Goal: Information Seeking & Learning: Learn about a topic

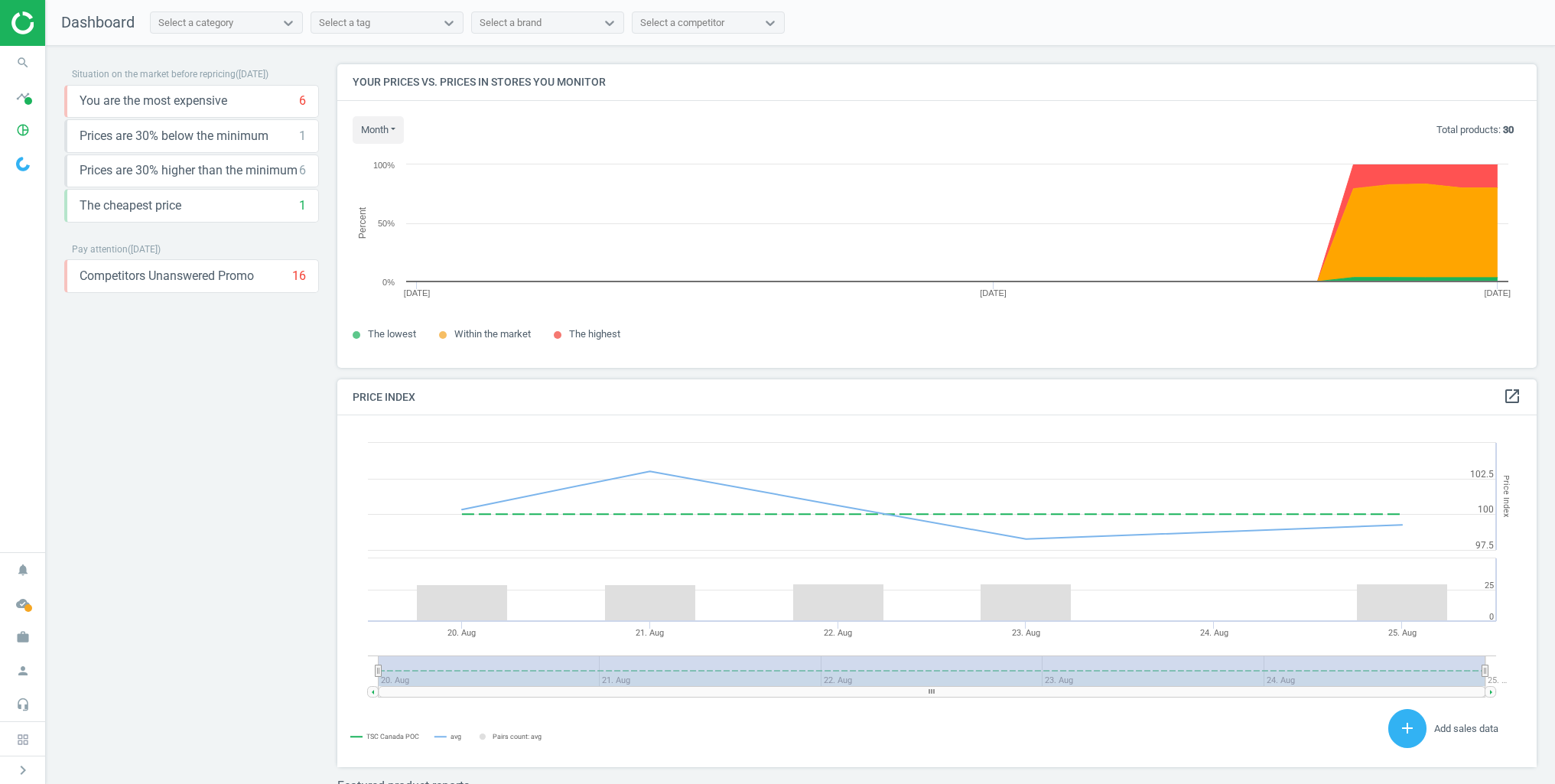
scroll to position [352, 1200]
click at [301, 137] on icon "keyboard_arrow_down" at bounding box center [302, 135] width 18 height 18
click at [301, 137] on icon "keyboard_arrow_up" at bounding box center [302, 135] width 18 height 18
click at [302, 170] on icon "keyboard_arrow_down" at bounding box center [302, 170] width 18 height 18
click at [140, 199] on icon "storage" at bounding box center [132, 205] width 18 height 18
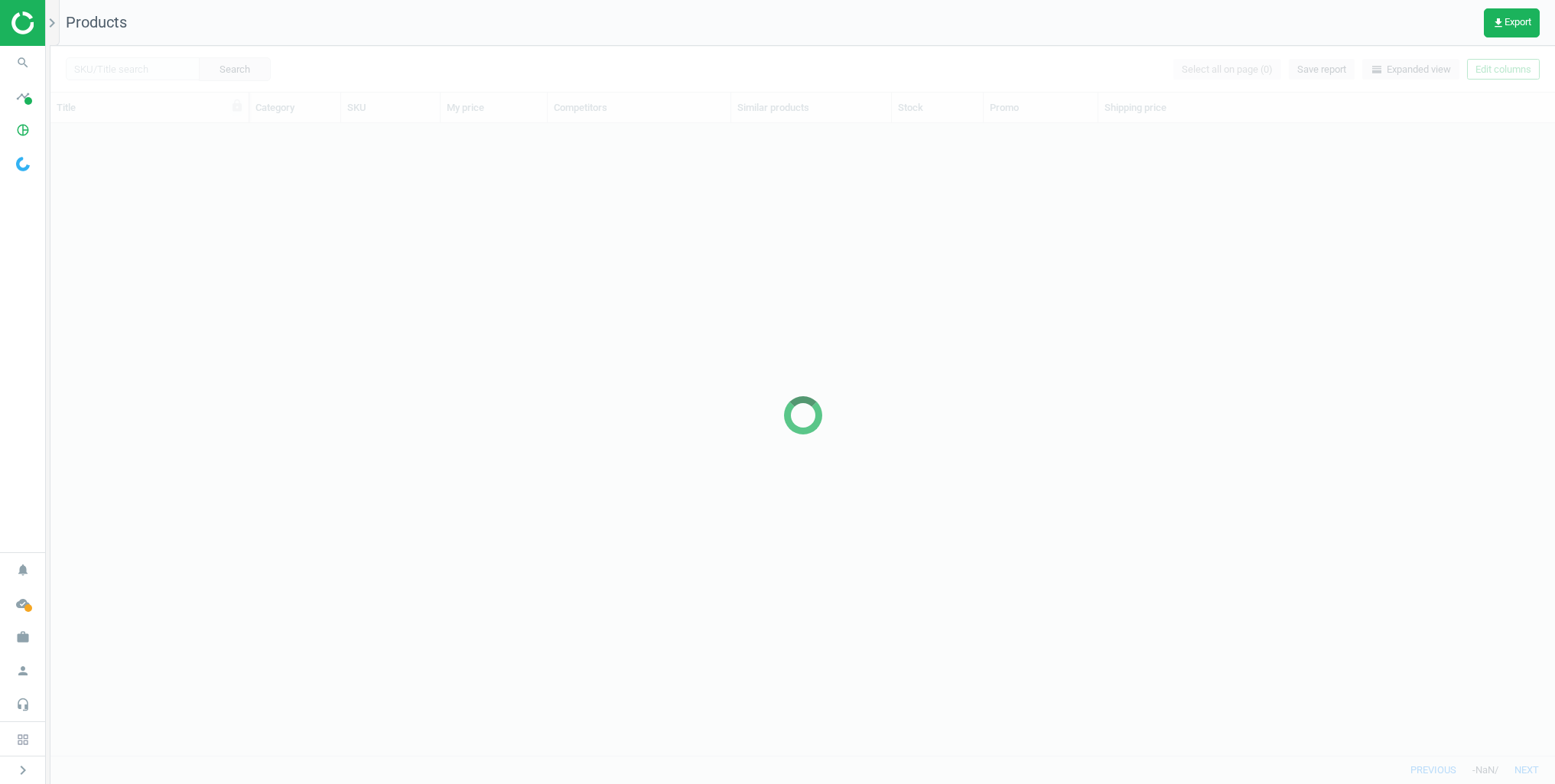
scroll to position [632, 1505]
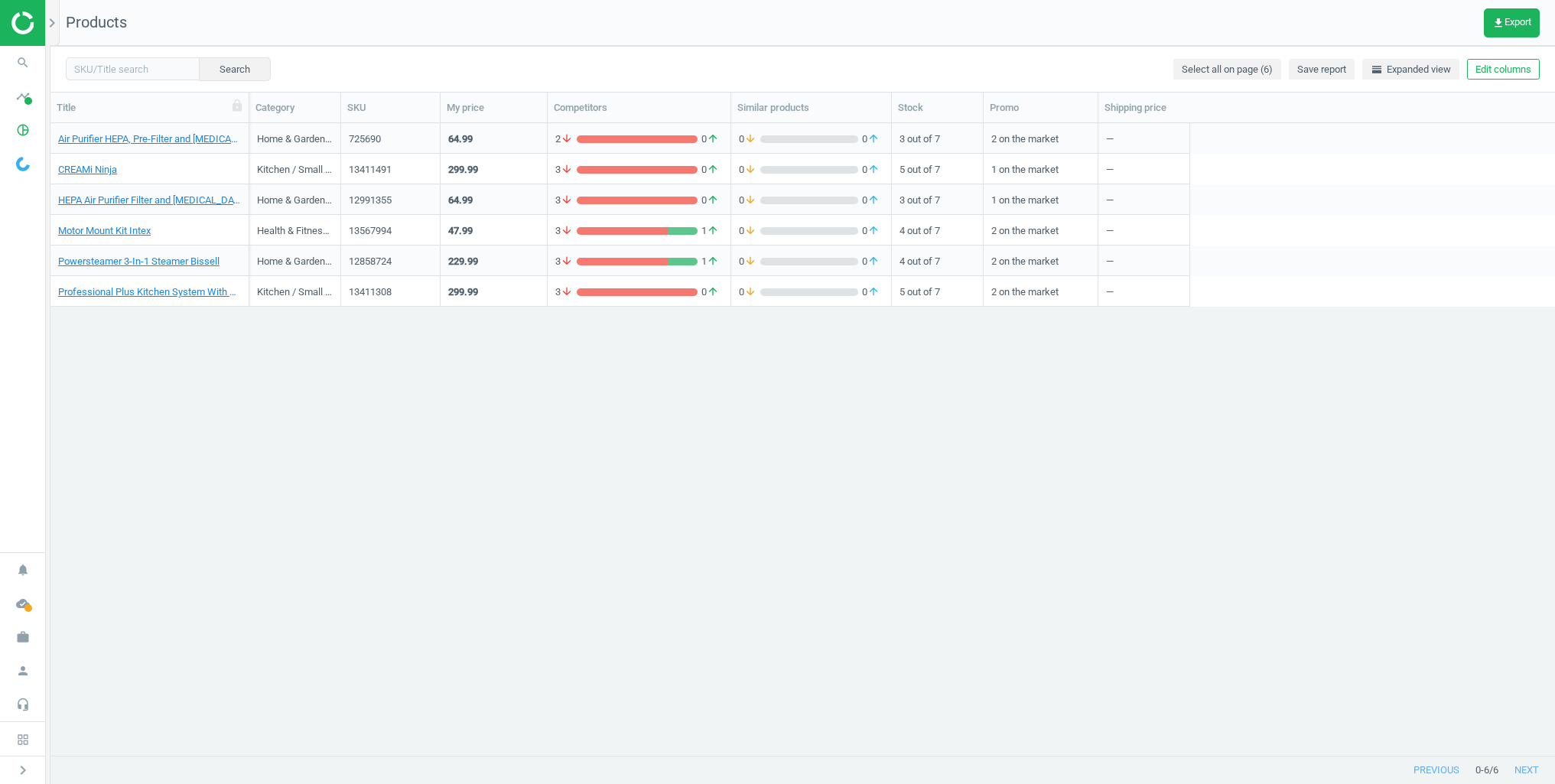
click at [515, 165] on div "299.99" at bounding box center [494, 168] width 91 height 27
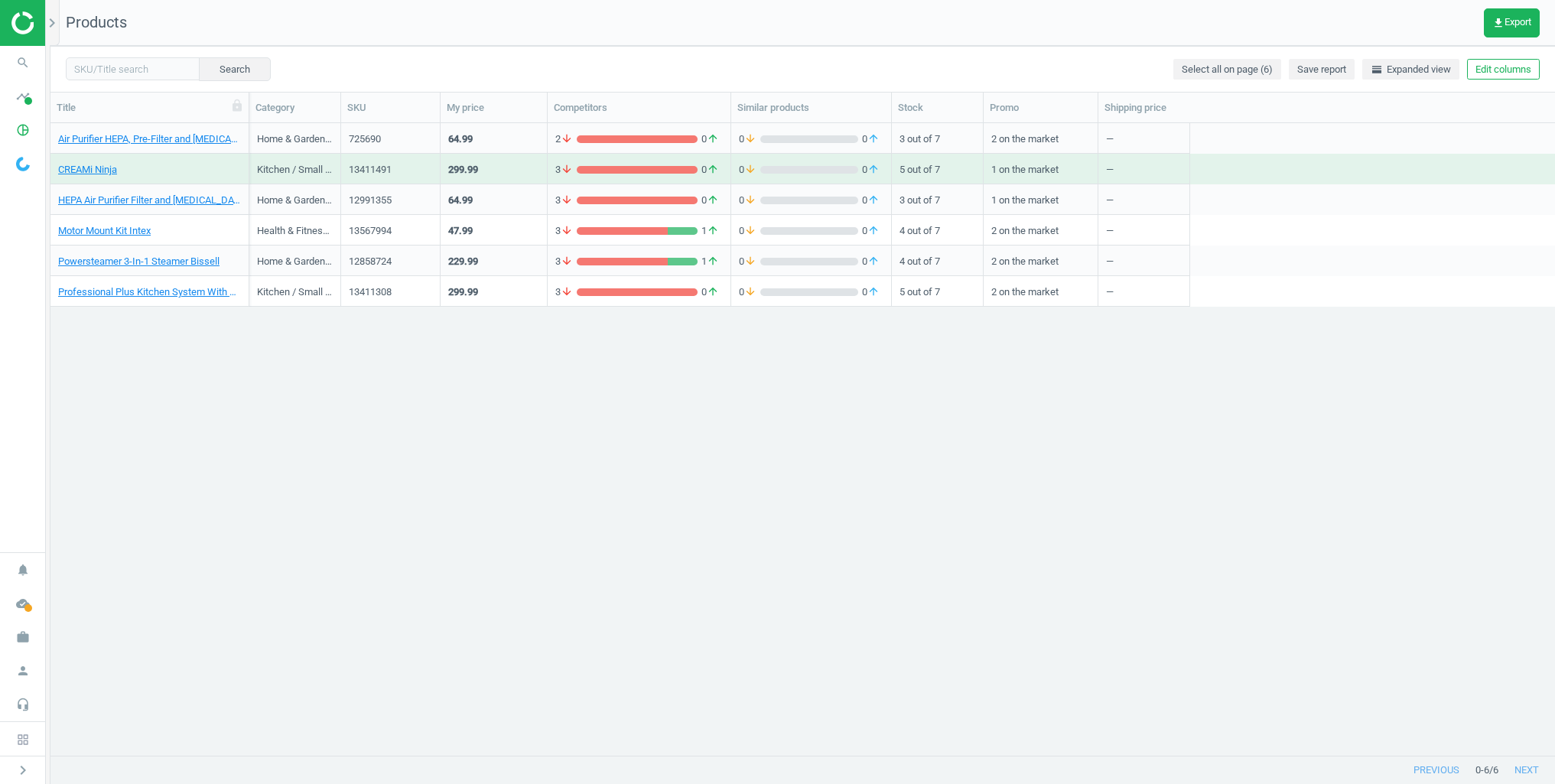
click at [515, 165] on div "299.99" at bounding box center [494, 168] width 91 height 27
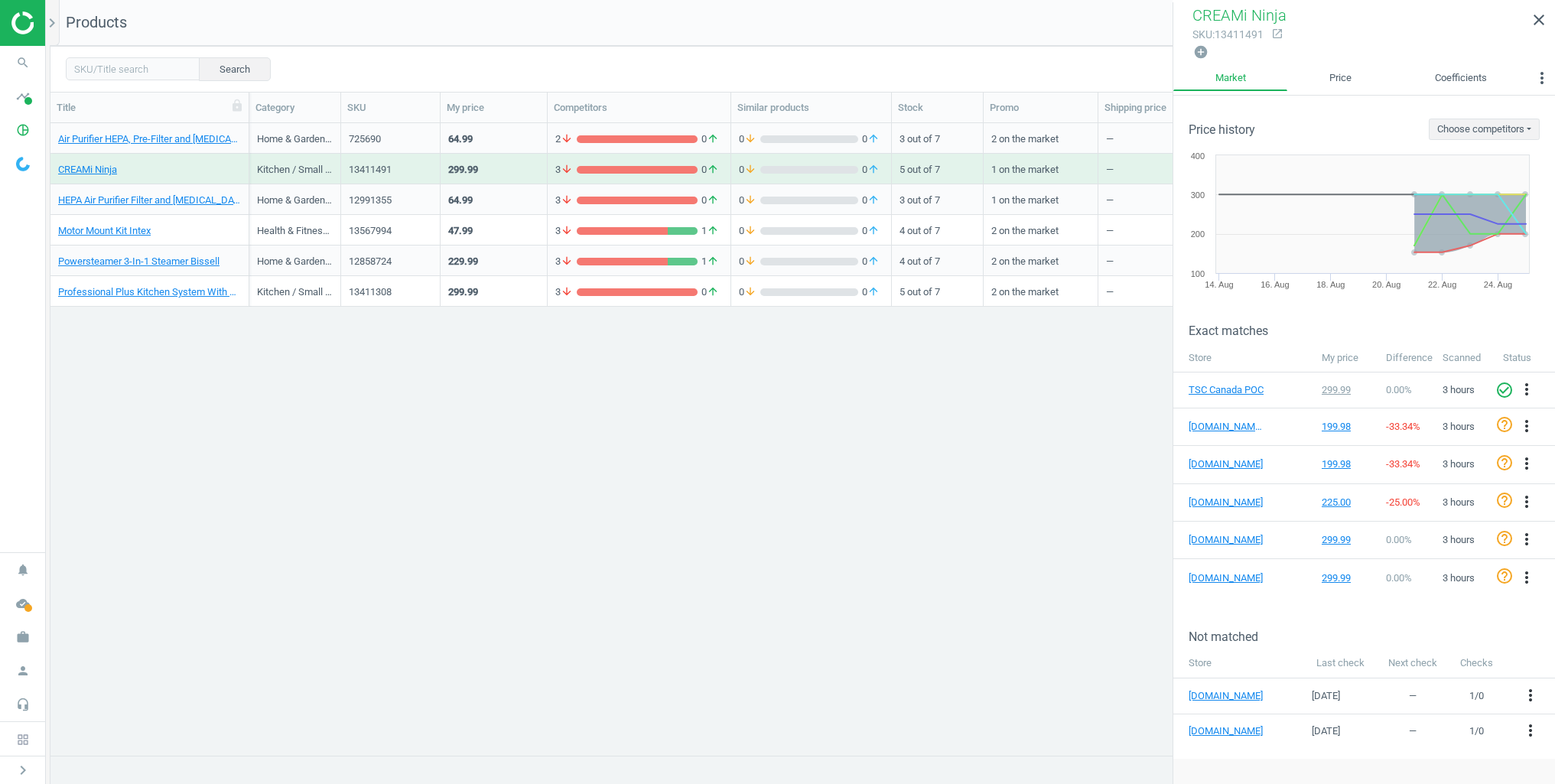
click at [515, 209] on div "64.99" at bounding box center [494, 199] width 91 height 27
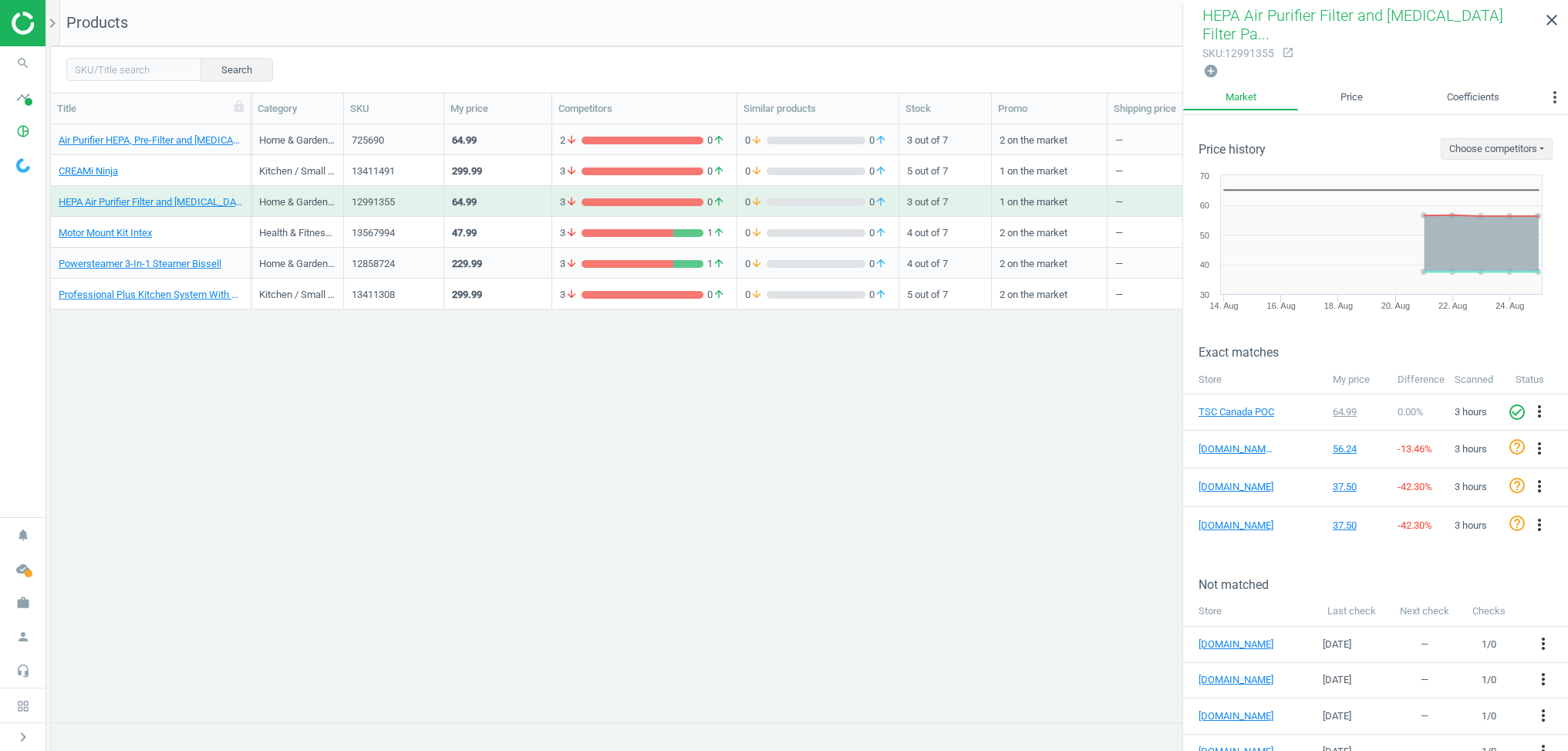
scroll to position [598, 1518]
click at [27, 60] on icon "search" at bounding box center [23, 63] width 29 height 29
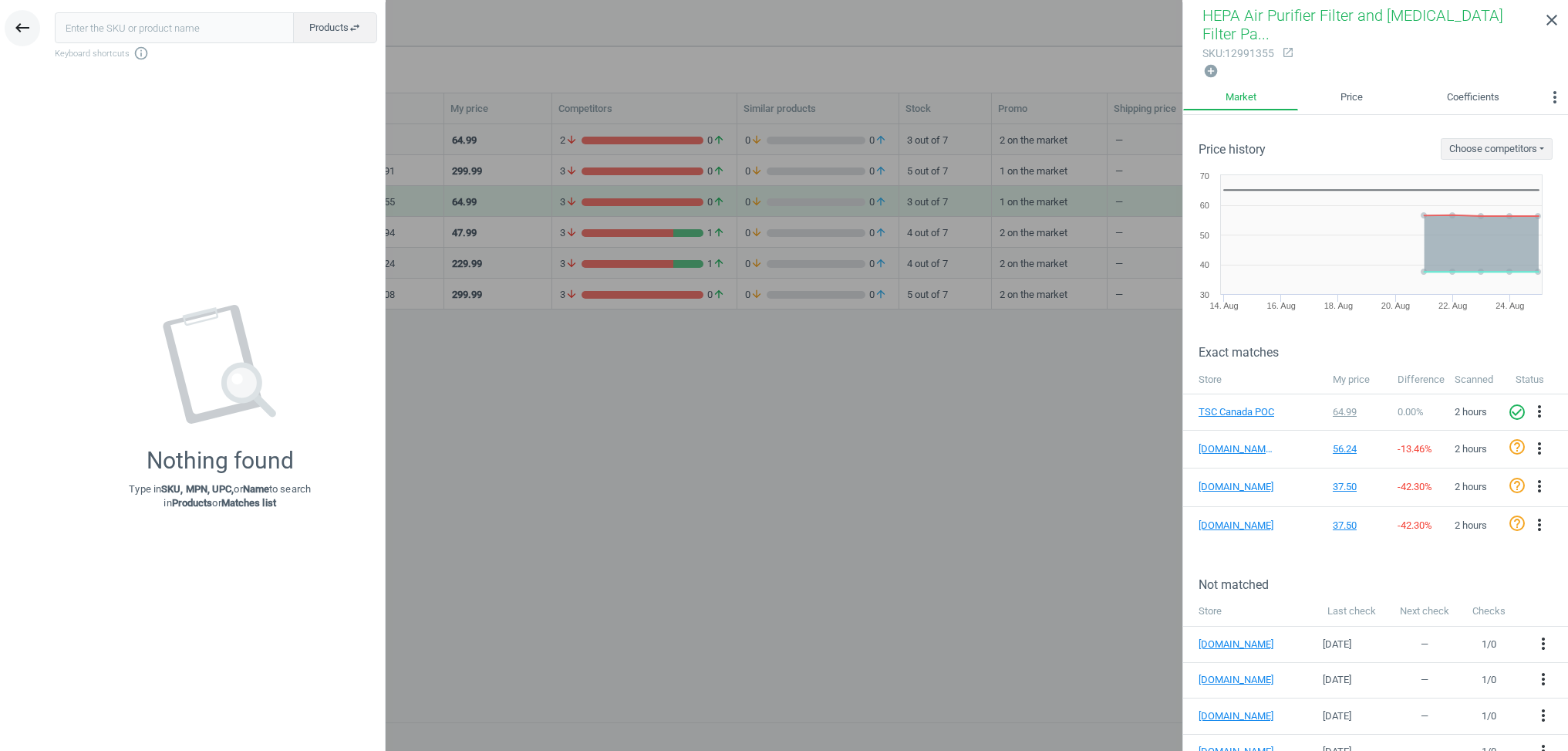
drag, startPoint x: 13, startPoint y: 31, endPoint x: 22, endPoint y: 37, distance: 10.8
click at [12, 31] on button "keyboard_backspace" at bounding box center [22, 28] width 36 height 37
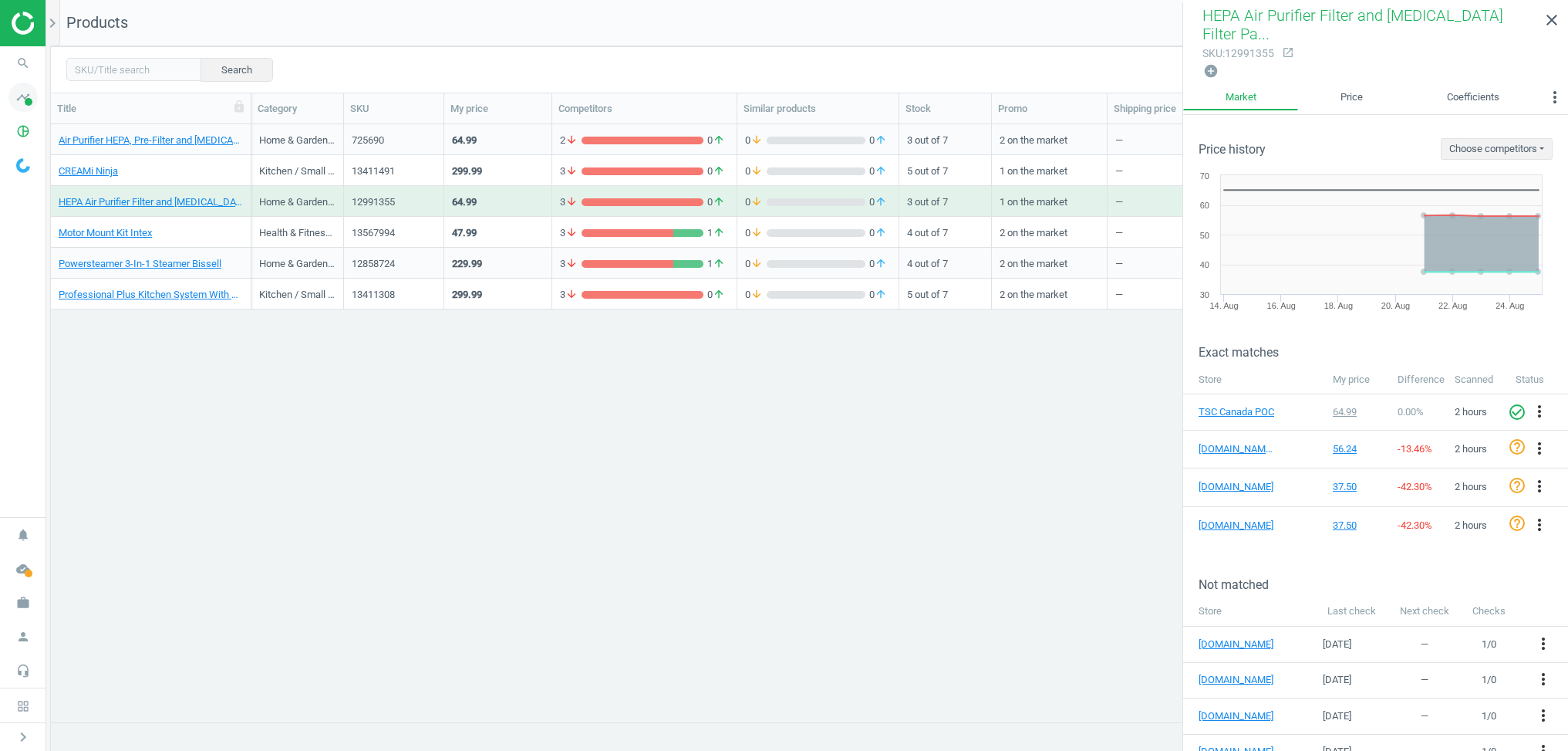
click at [24, 92] on icon "timeline" at bounding box center [23, 97] width 29 height 29
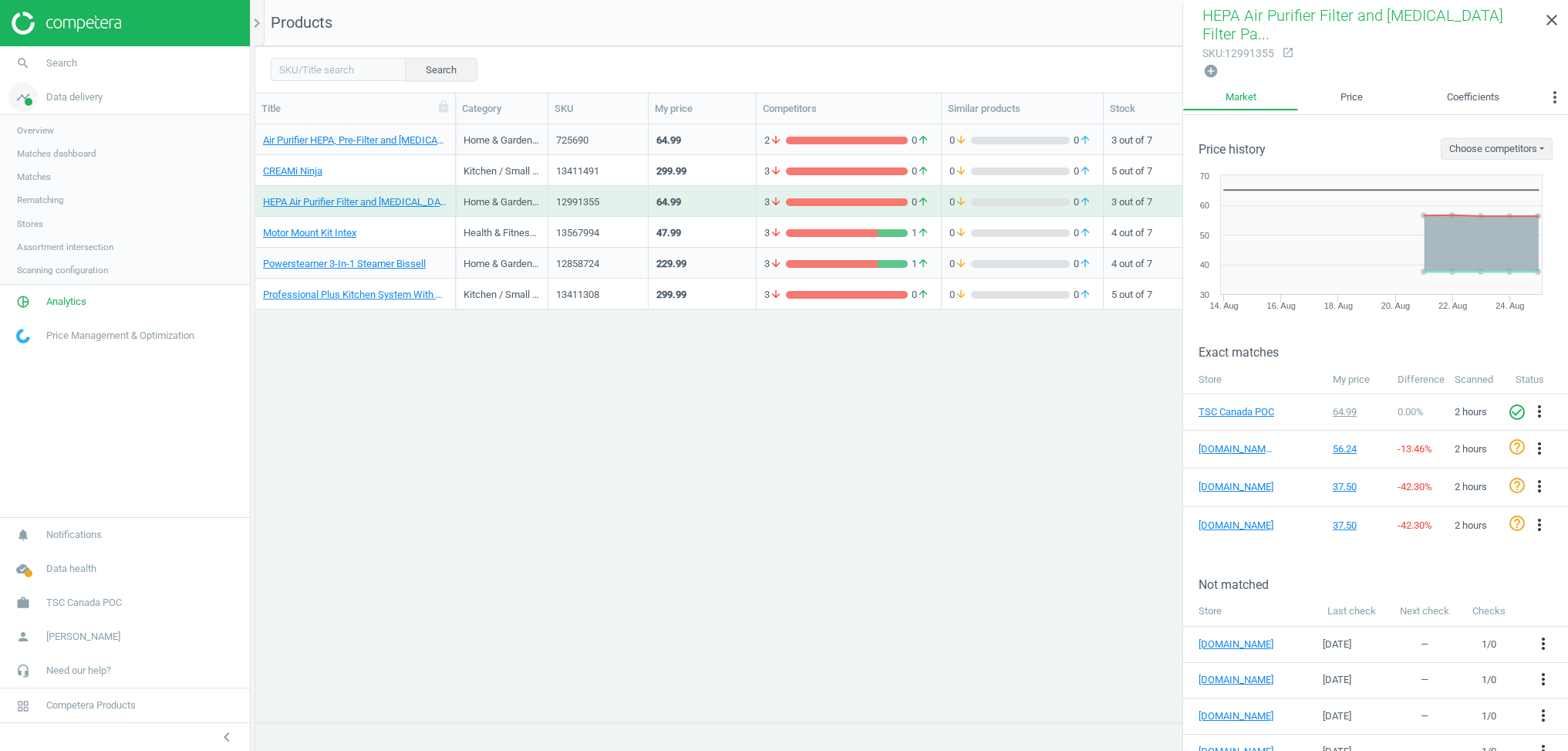
scroll to position [1, 1]
click at [40, 122] on link "Overview" at bounding box center [125, 130] width 250 height 23
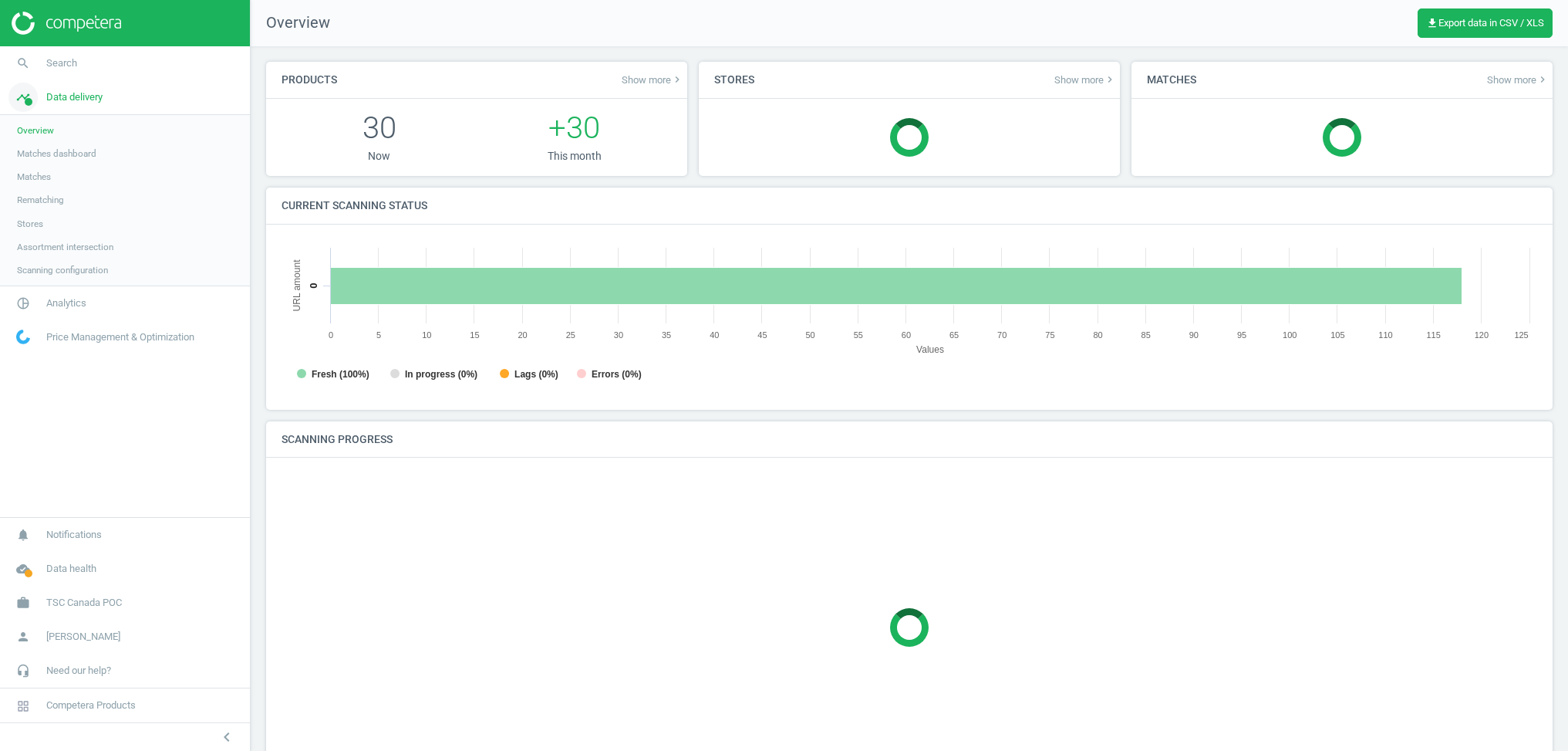
scroll to position [310, 1257]
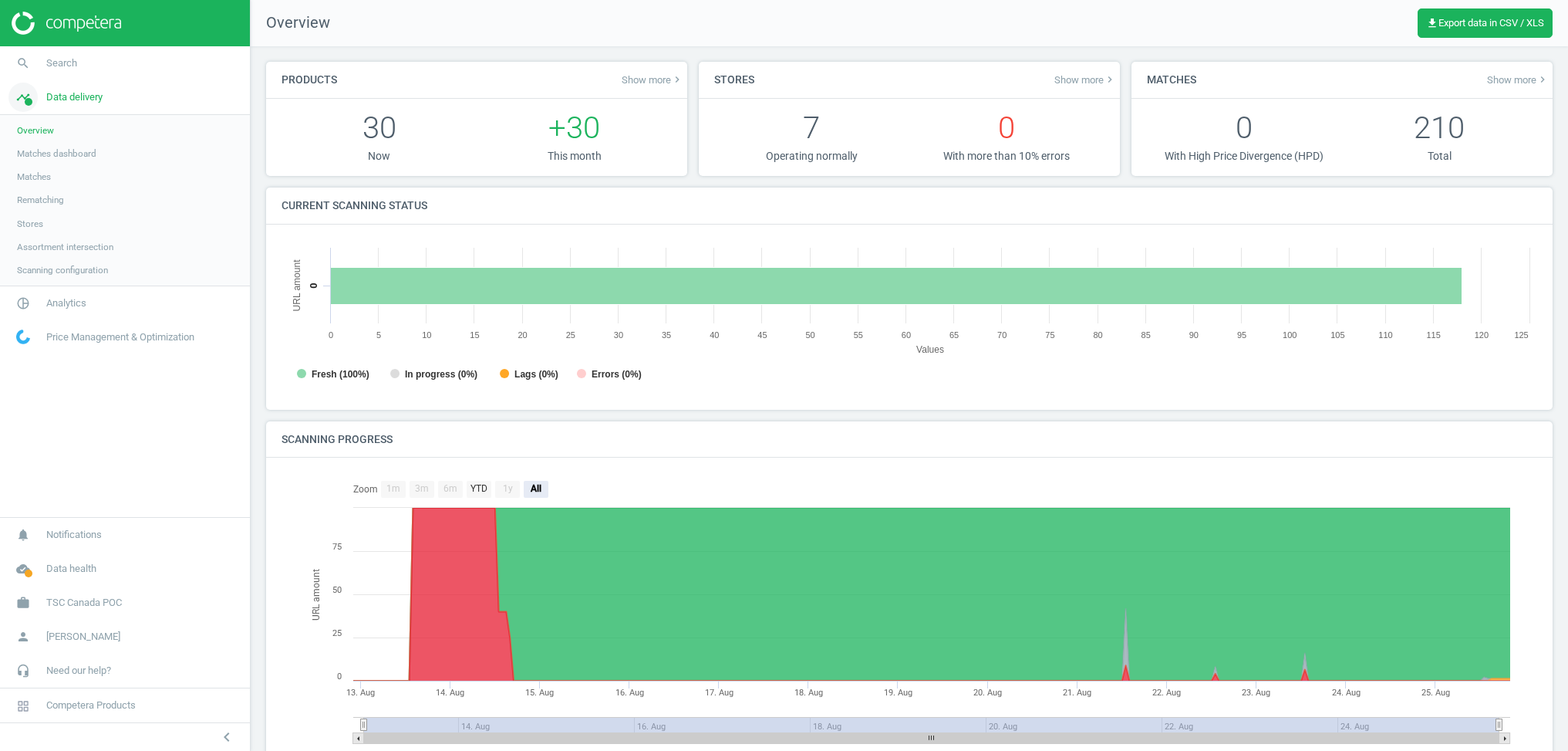
click at [27, 102] on span at bounding box center [28, 101] width 7 height 7
click at [27, 137] on icon "pie_chart_outlined" at bounding box center [23, 132] width 29 height 29
click at [32, 163] on span "Overview" at bounding box center [36, 164] width 37 height 13
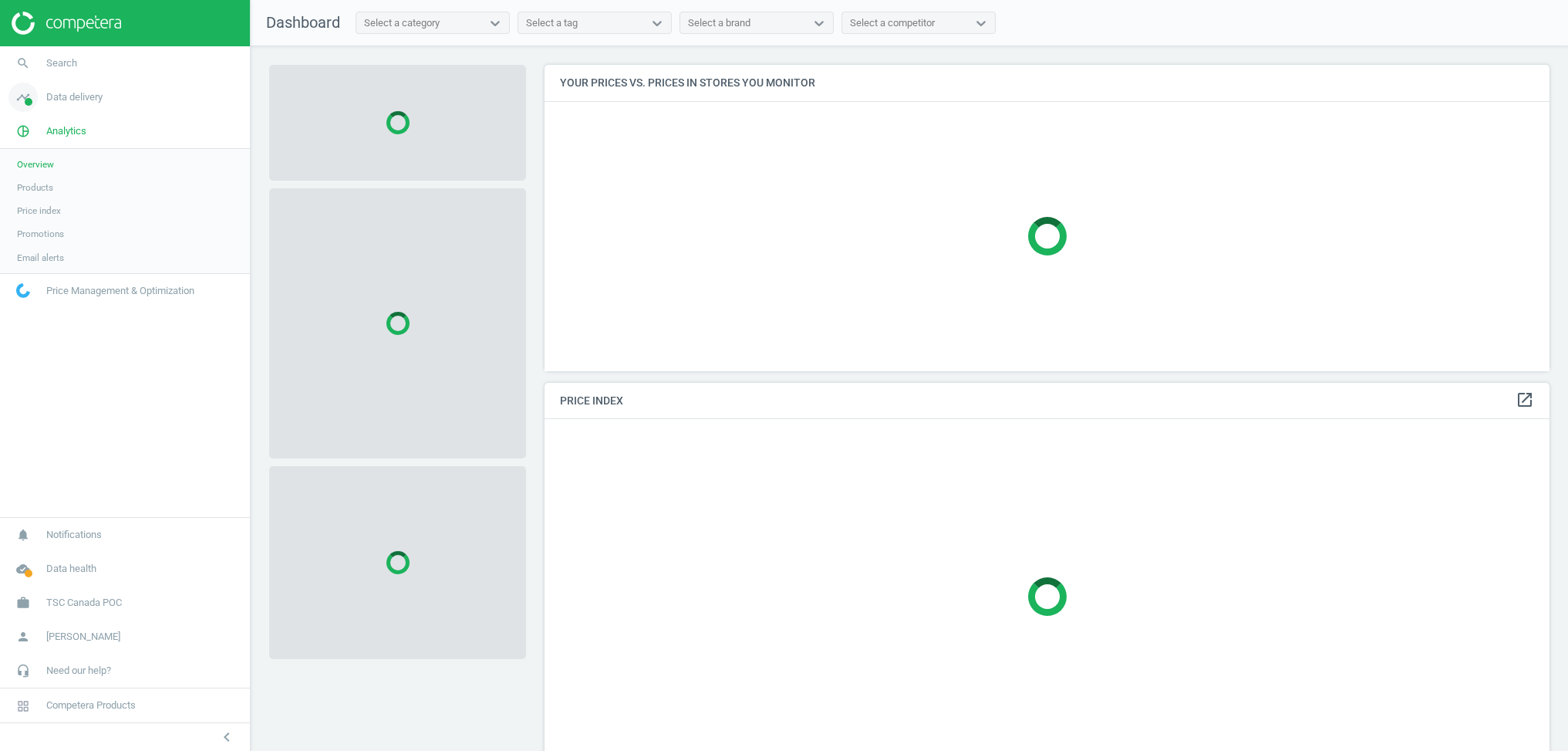
scroll to position [355, 1006]
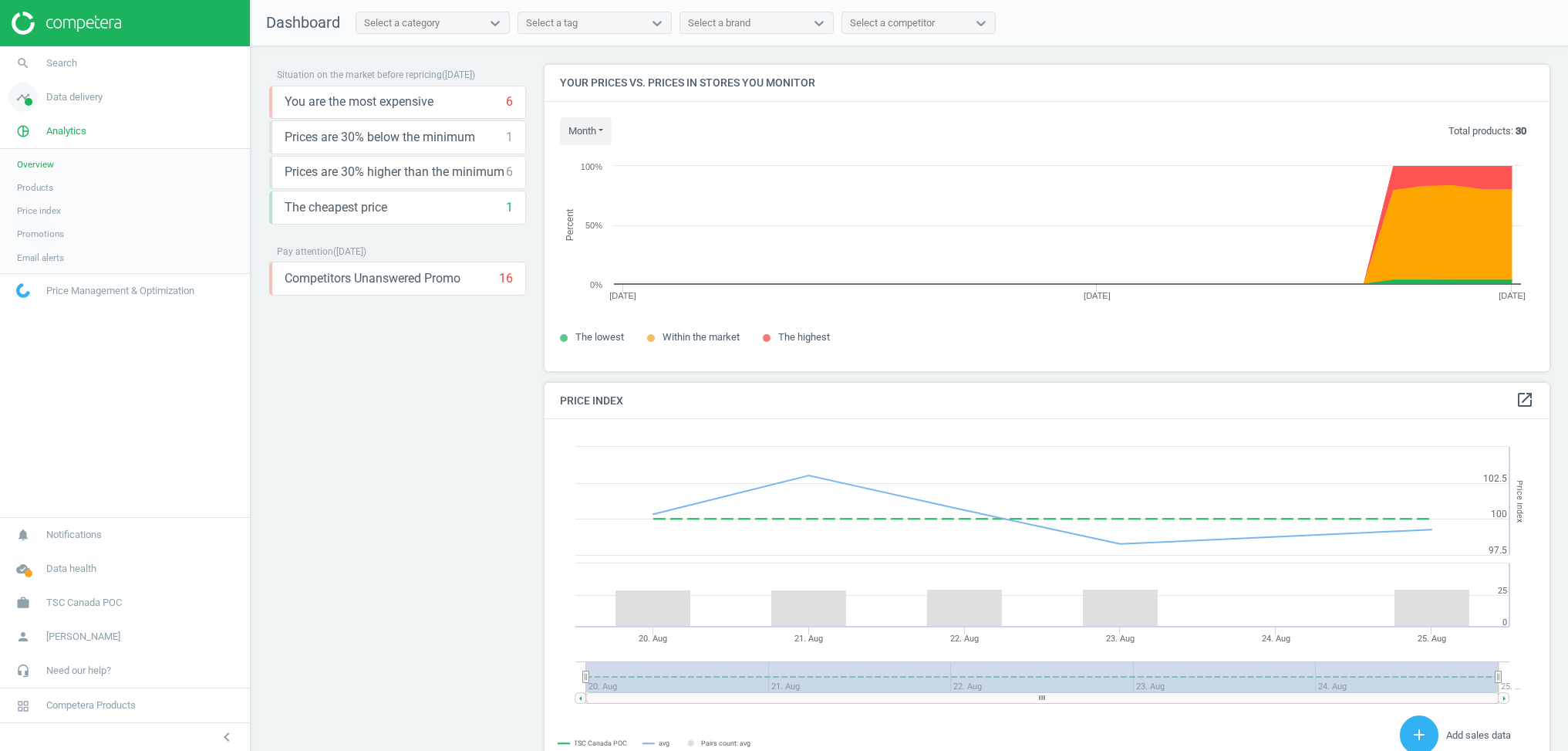
click at [47, 97] on span "Data delivery" at bounding box center [75, 97] width 57 height 14
click at [50, 132] on span "Overview" at bounding box center [36, 131] width 37 height 13
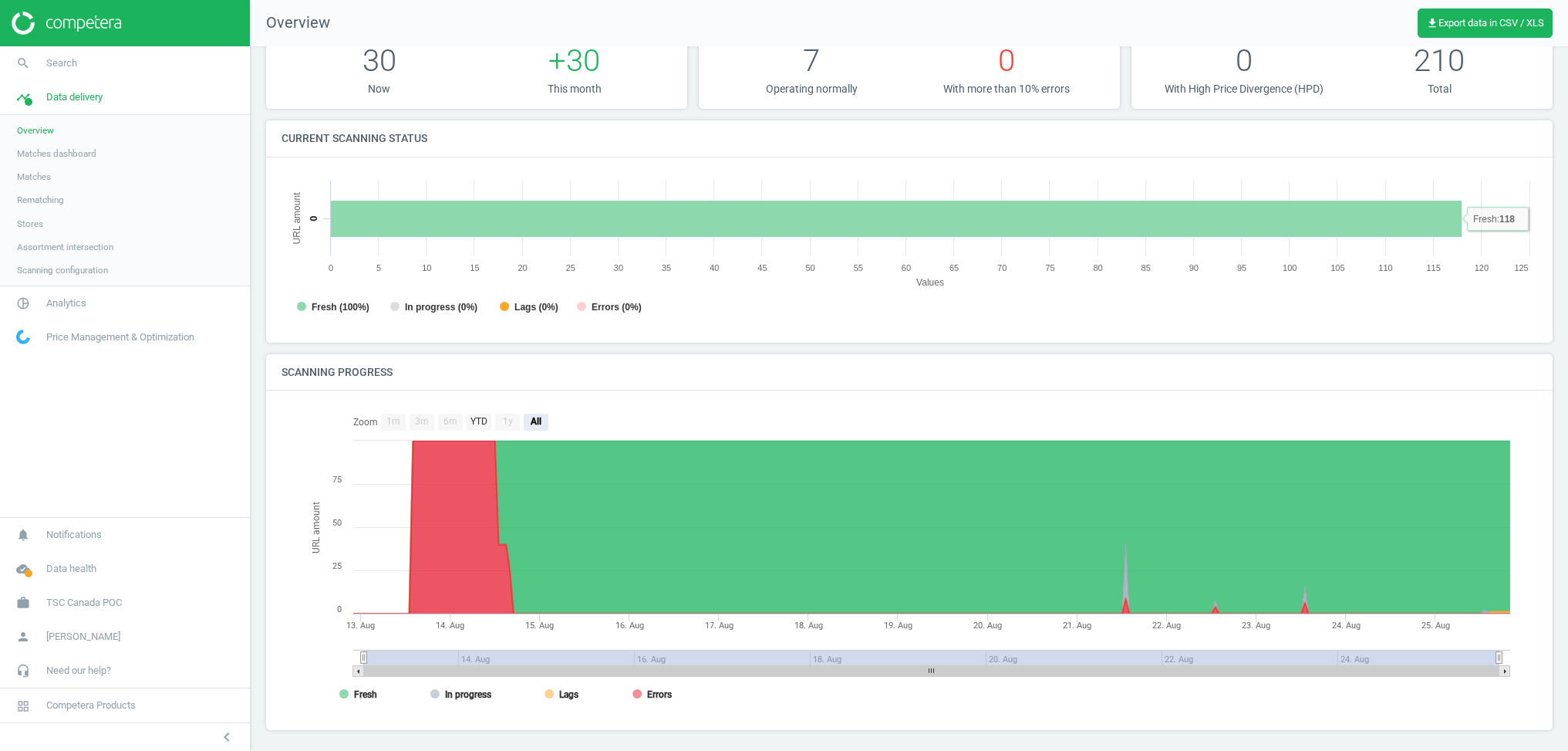
scroll to position [73, 0]
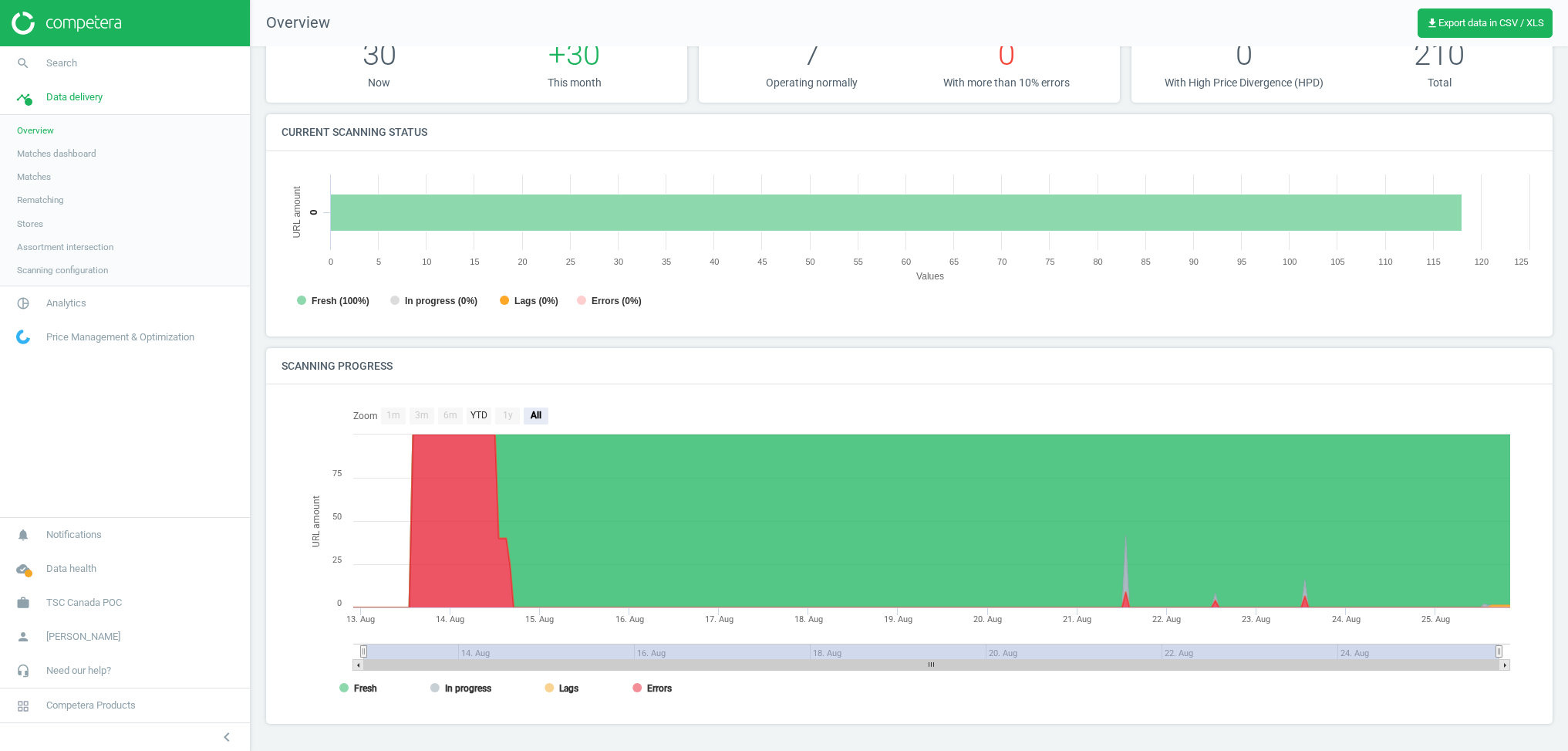
drag, startPoint x: 18, startPoint y: 221, endPoint x: 32, endPoint y: 222, distance: 14.0
click at [17, 221] on span "Stores" at bounding box center [30, 224] width 26 height 13
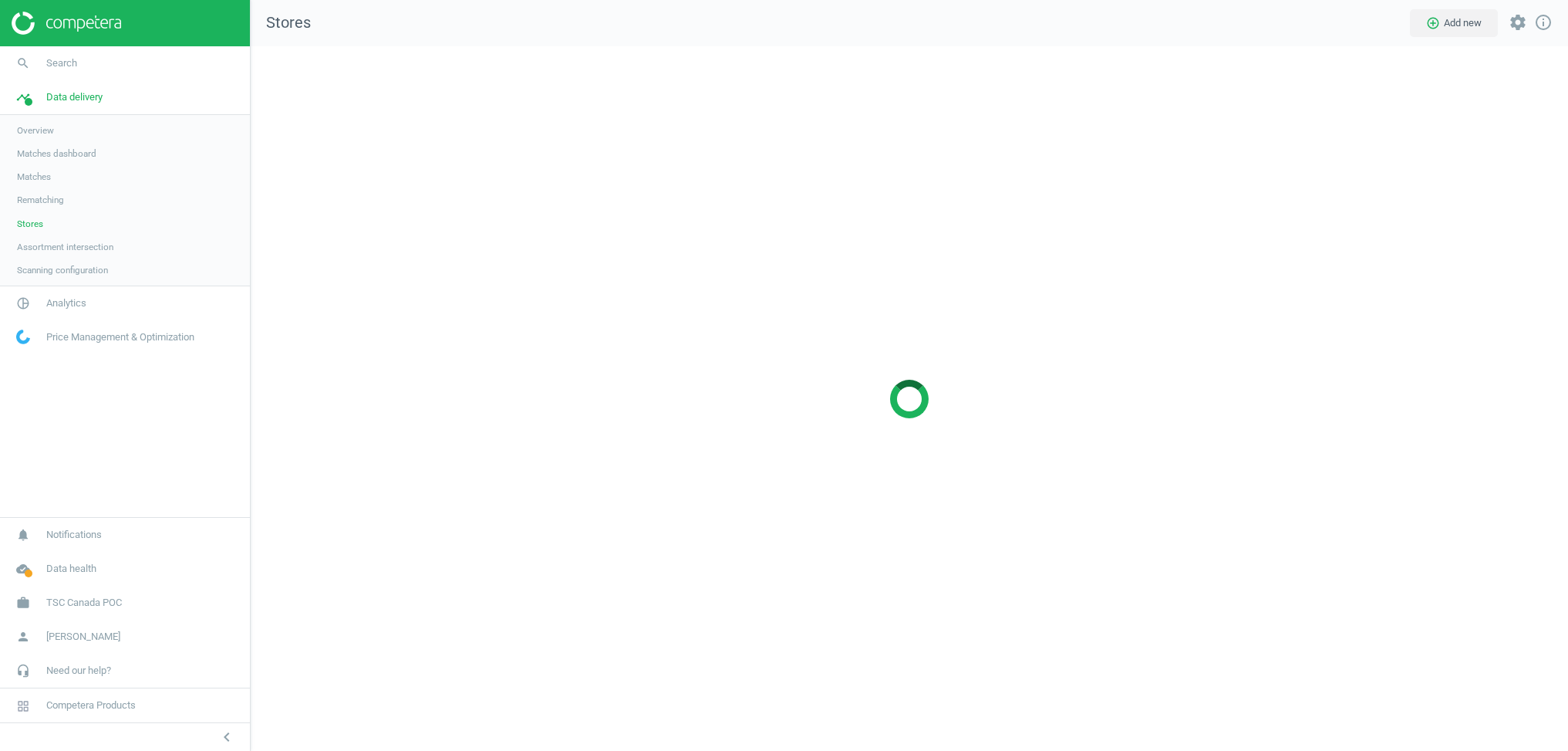
scroll to position [705, 1319]
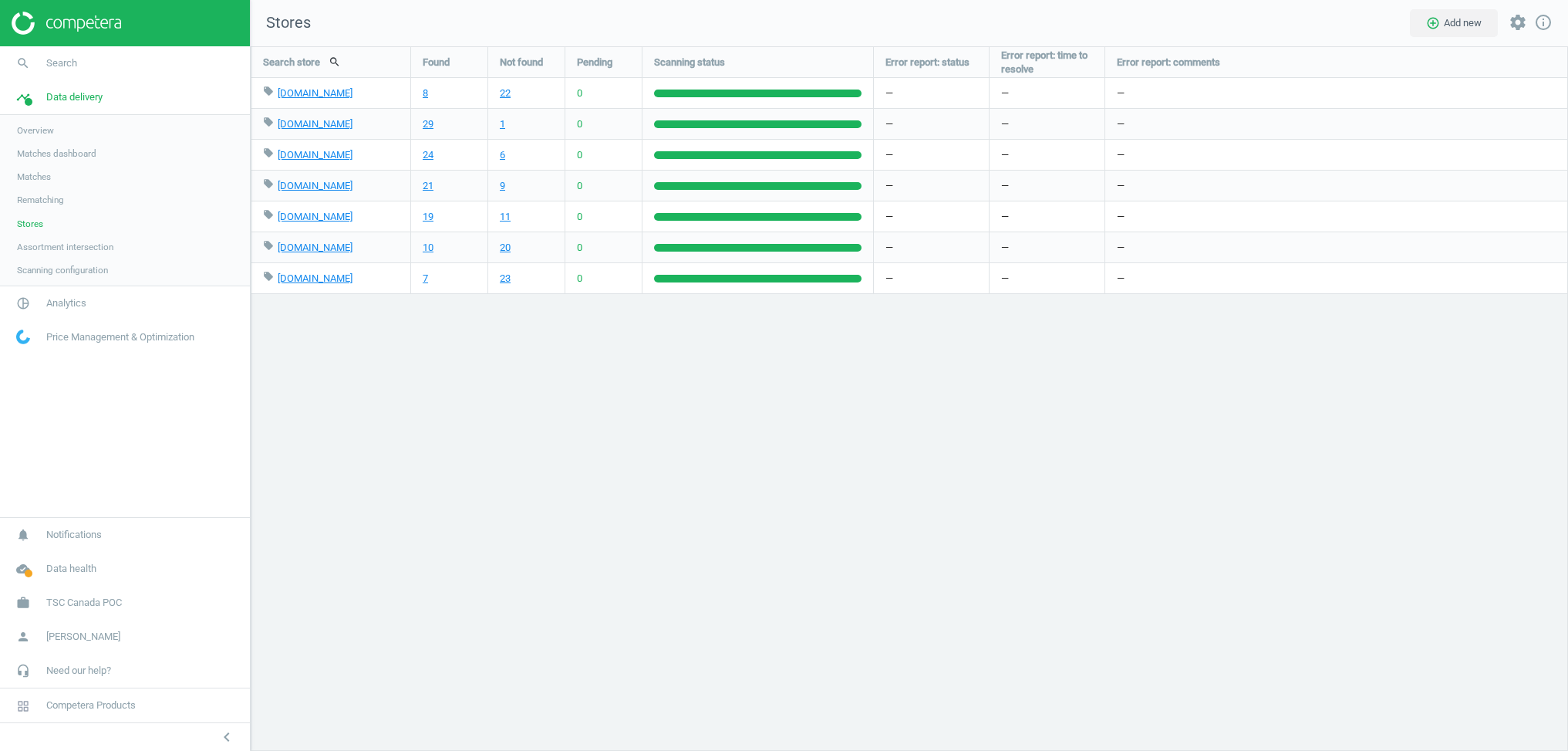
click at [90, 251] on span "Assortment intersection" at bounding box center [66, 248] width 97 height 13
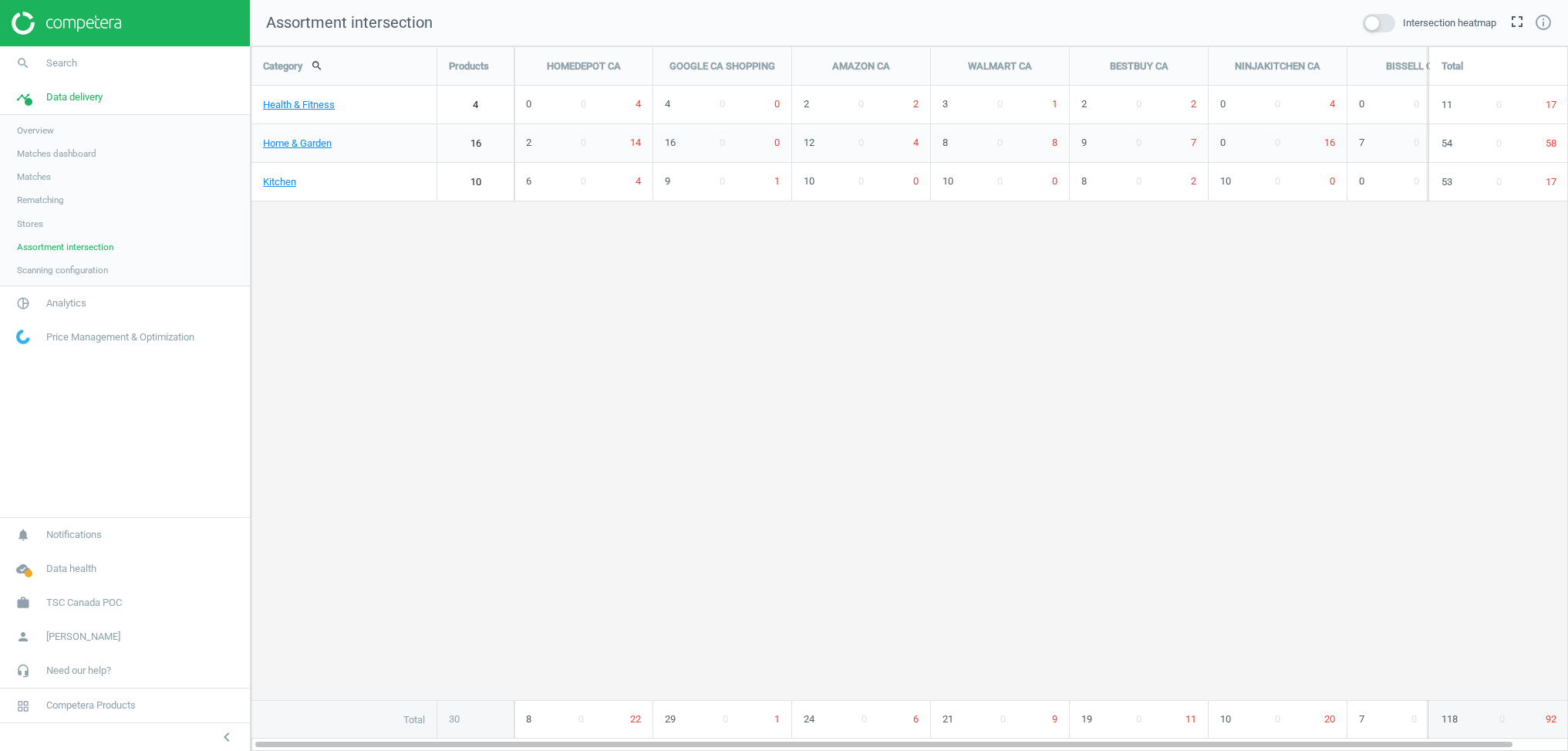
scroll to position [705, 1319]
click at [1373, 19] on span at bounding box center [1379, 23] width 32 height 18
click at [0, 0] on input "checkbox" at bounding box center [0, 0] width 0 height 0
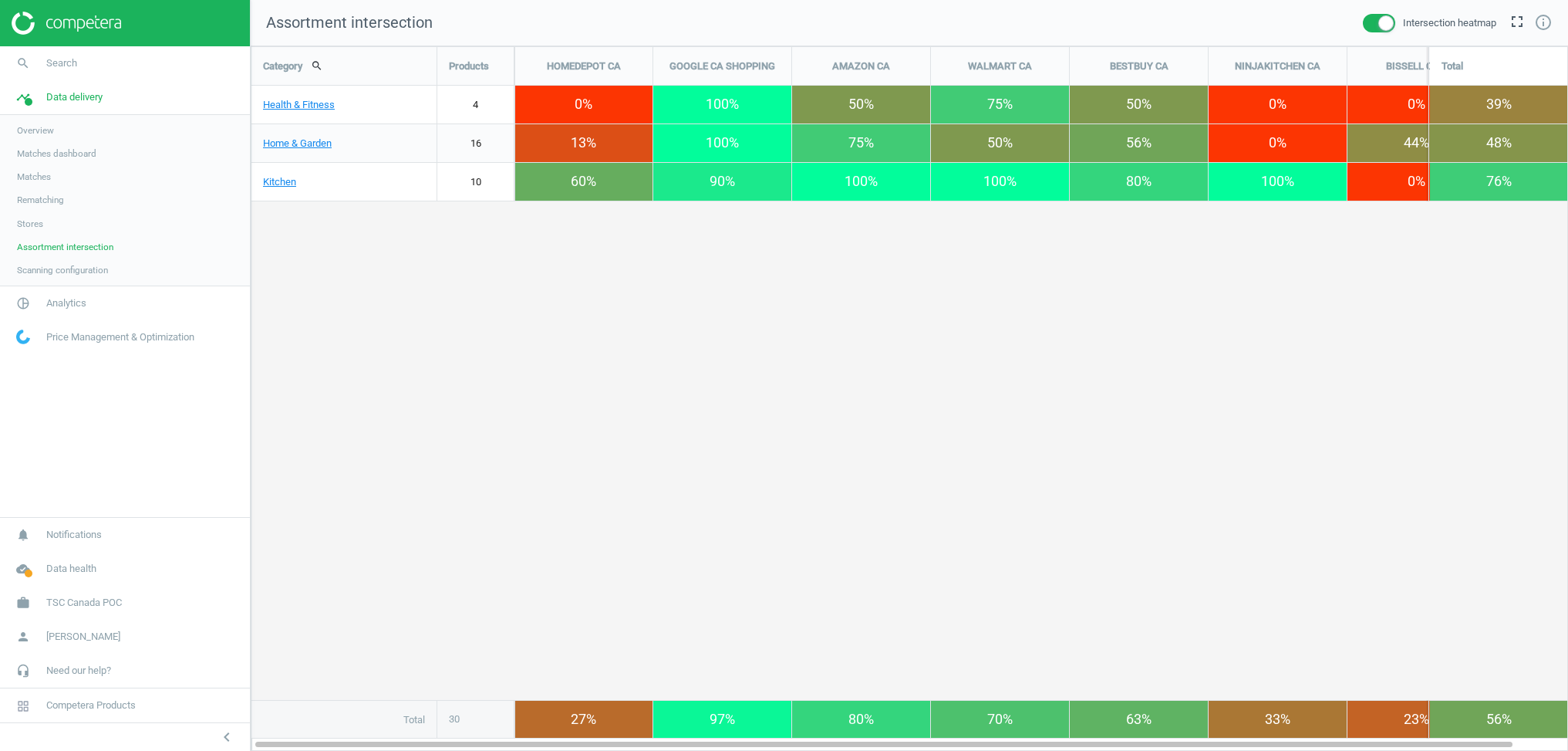
click at [83, 270] on span "Scanning configuration" at bounding box center [63, 270] width 91 height 13
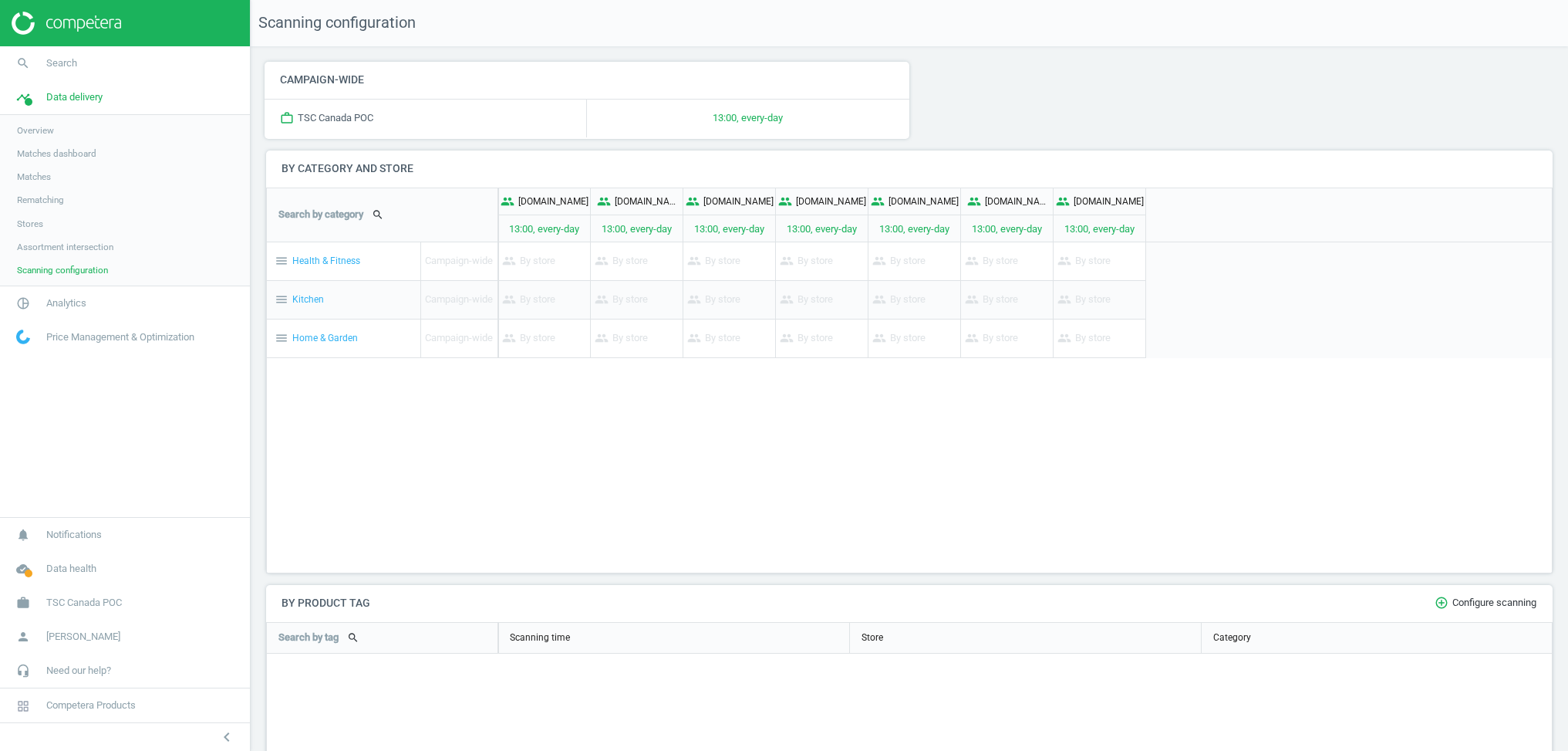
drag, startPoint x: 42, startPoint y: 247, endPoint x: 55, endPoint y: 246, distance: 13.0
click at [42, 247] on span "Assortment intersection" at bounding box center [66, 248] width 97 height 13
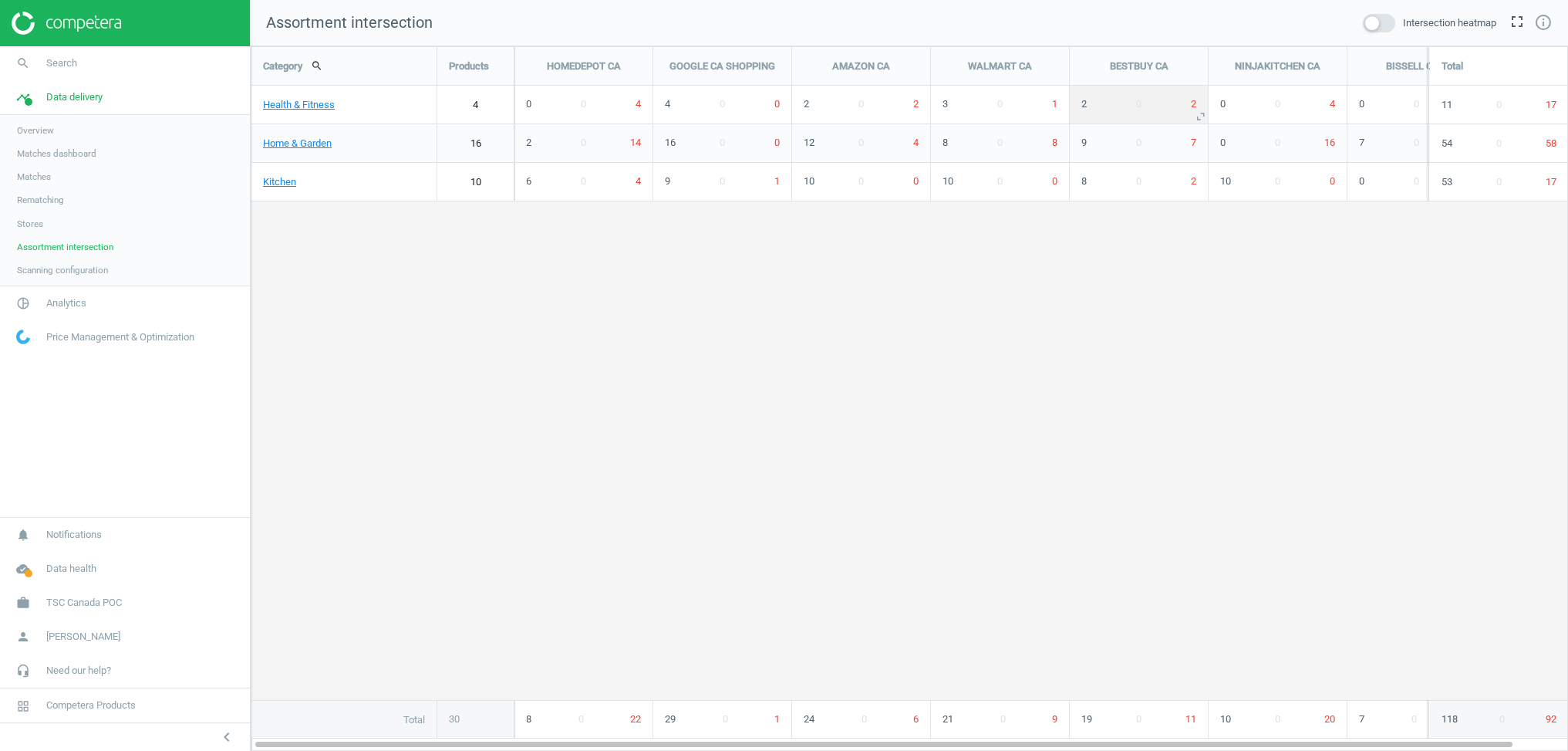
scroll to position [705, 1319]
click at [1372, 22] on span at bounding box center [1379, 23] width 32 height 18
click at [0, 0] on input "checkbox" at bounding box center [0, 0] width 0 height 0
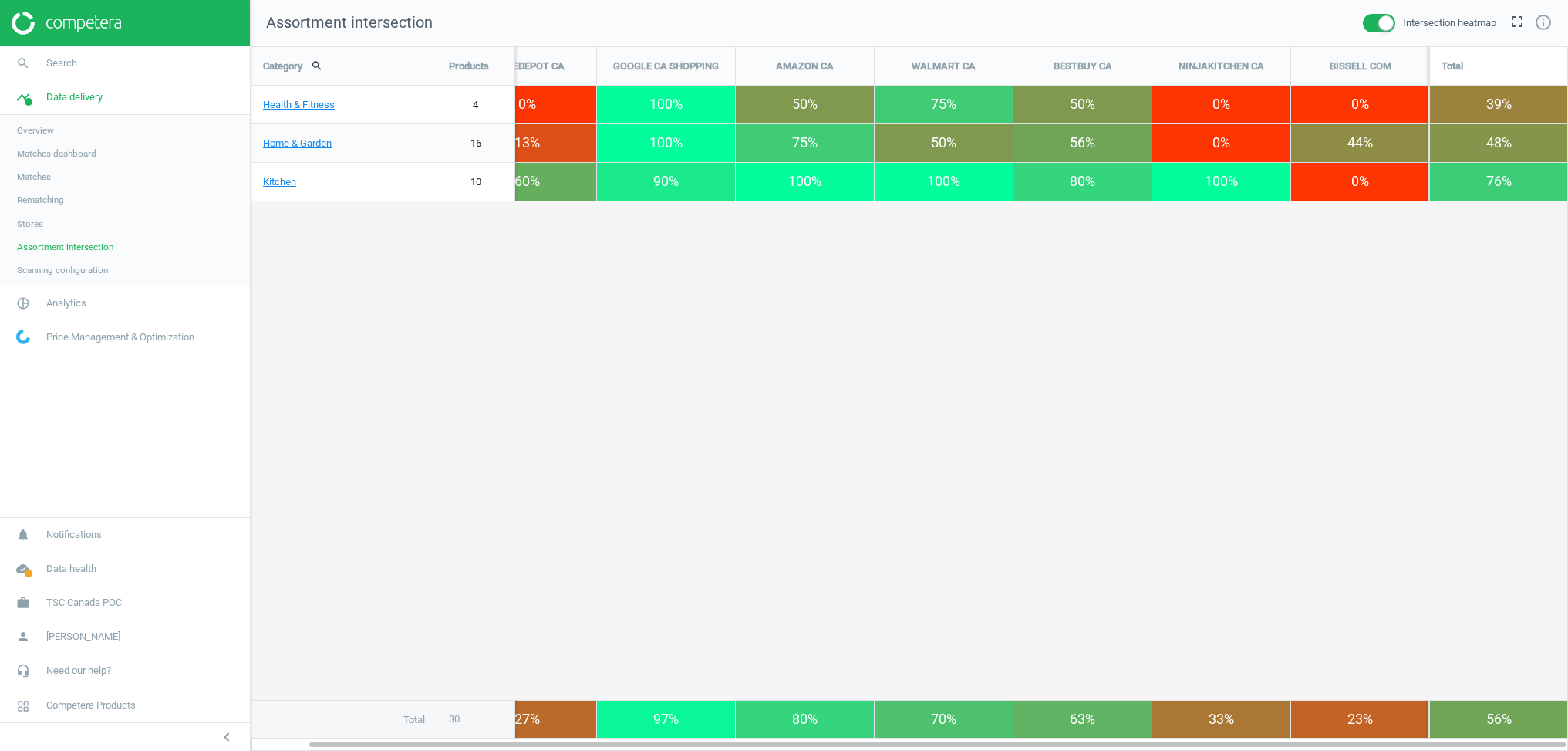
click at [49, 272] on span "Scanning configuration" at bounding box center [63, 270] width 91 height 13
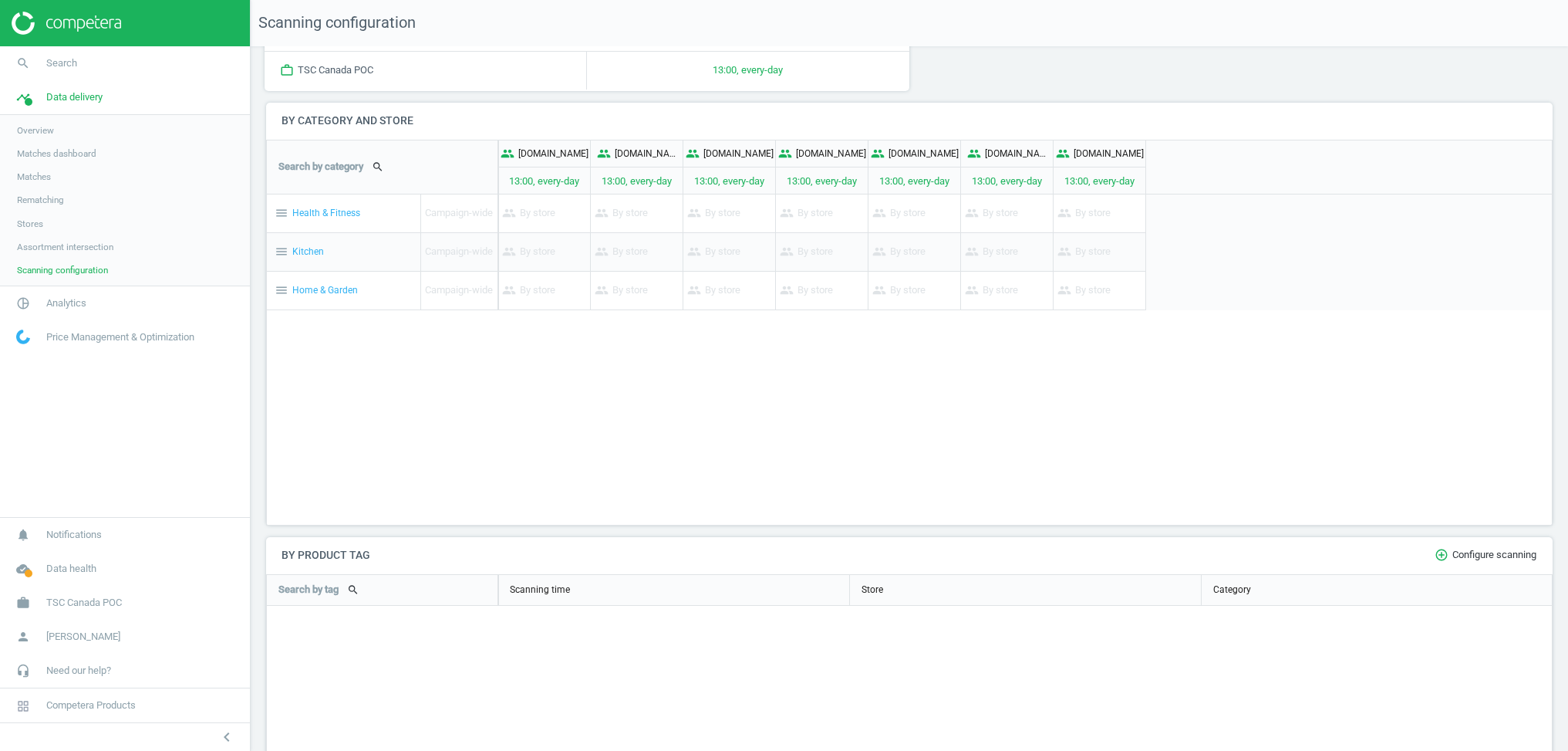
scroll to position [79, 0]
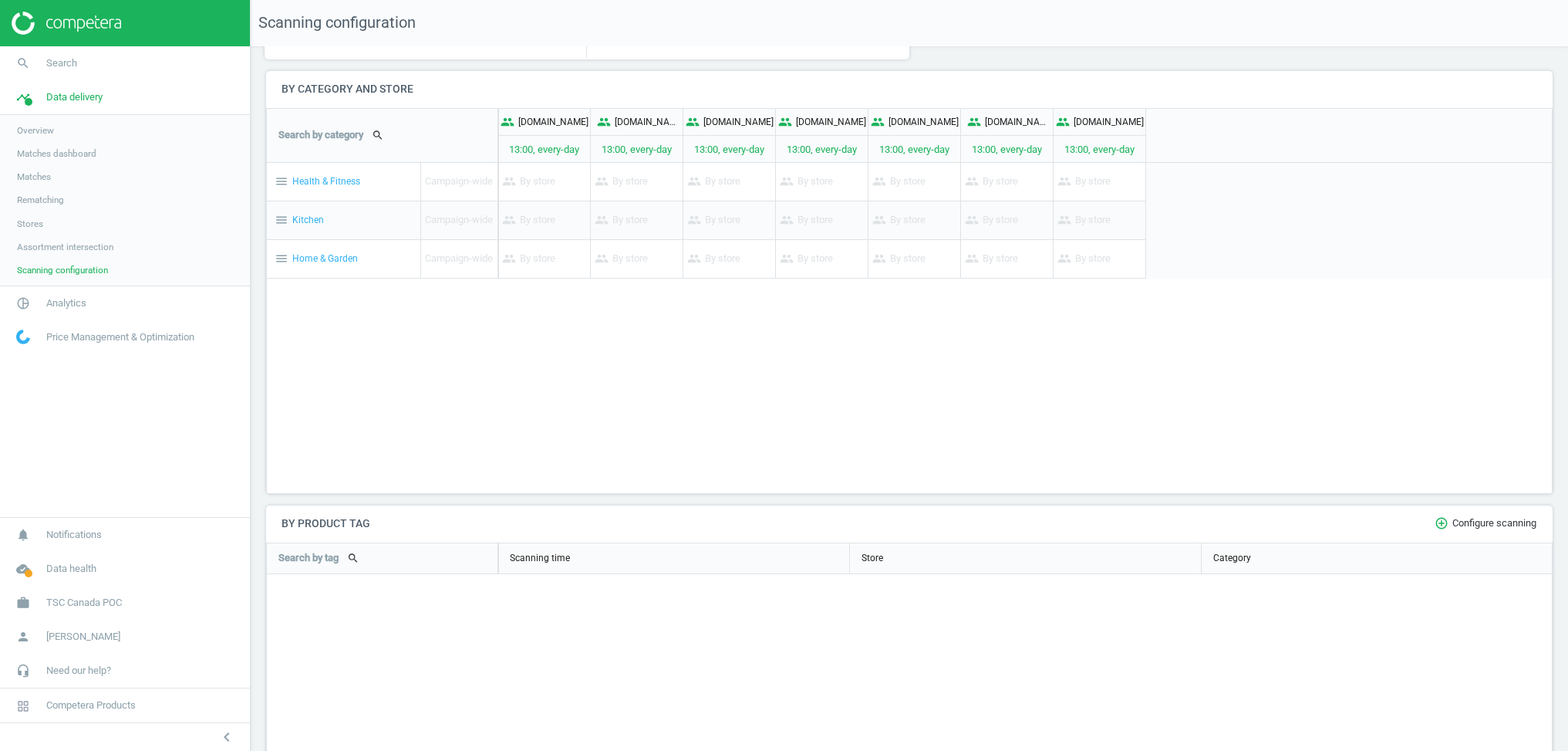
drag, startPoint x: 13, startPoint y: 306, endPoint x: 32, endPoint y: 303, distance: 19.2
click at [13, 306] on icon "pie_chart_outlined" at bounding box center [23, 303] width 29 height 29
click at [38, 164] on span "Overview" at bounding box center [36, 164] width 37 height 13
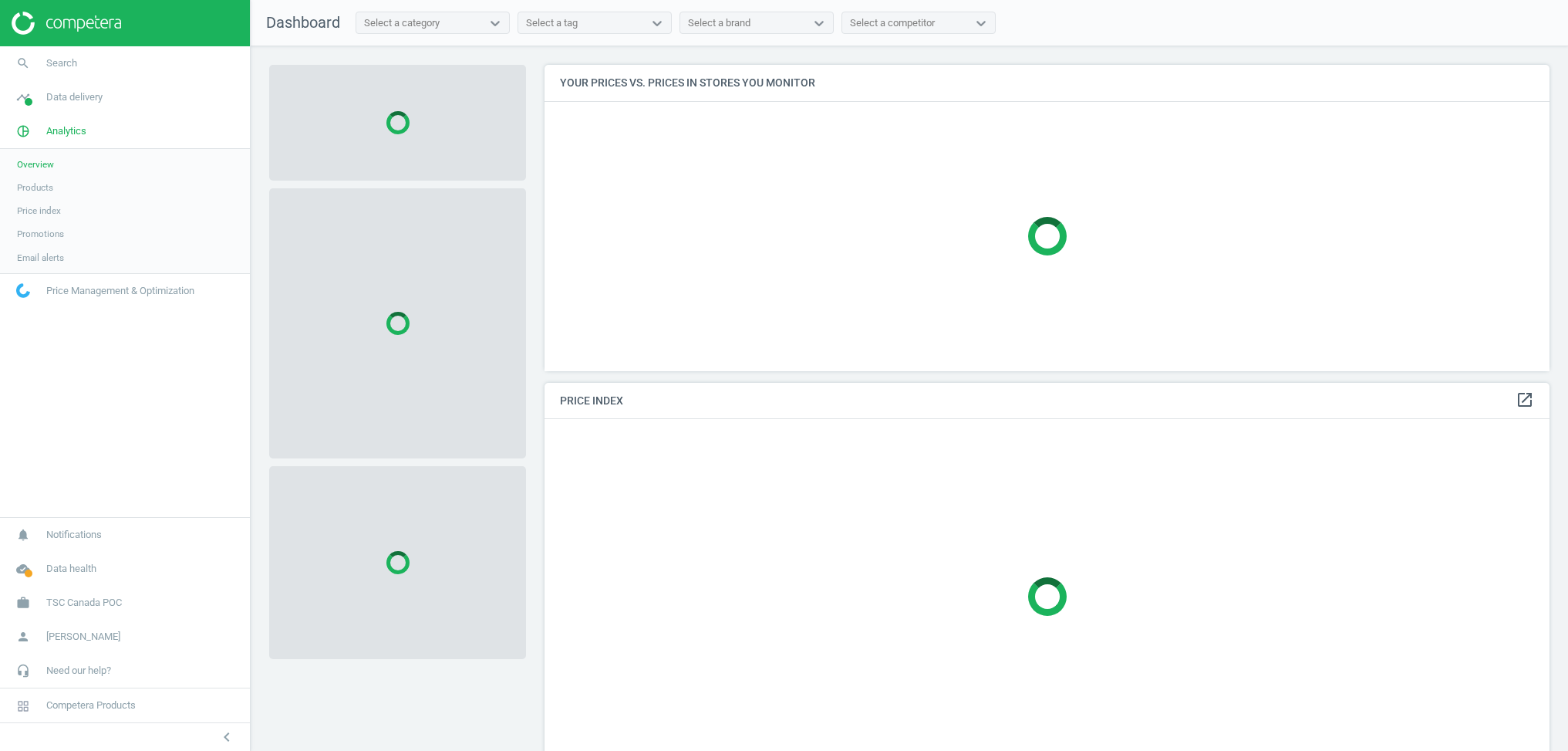
scroll to position [355, 1006]
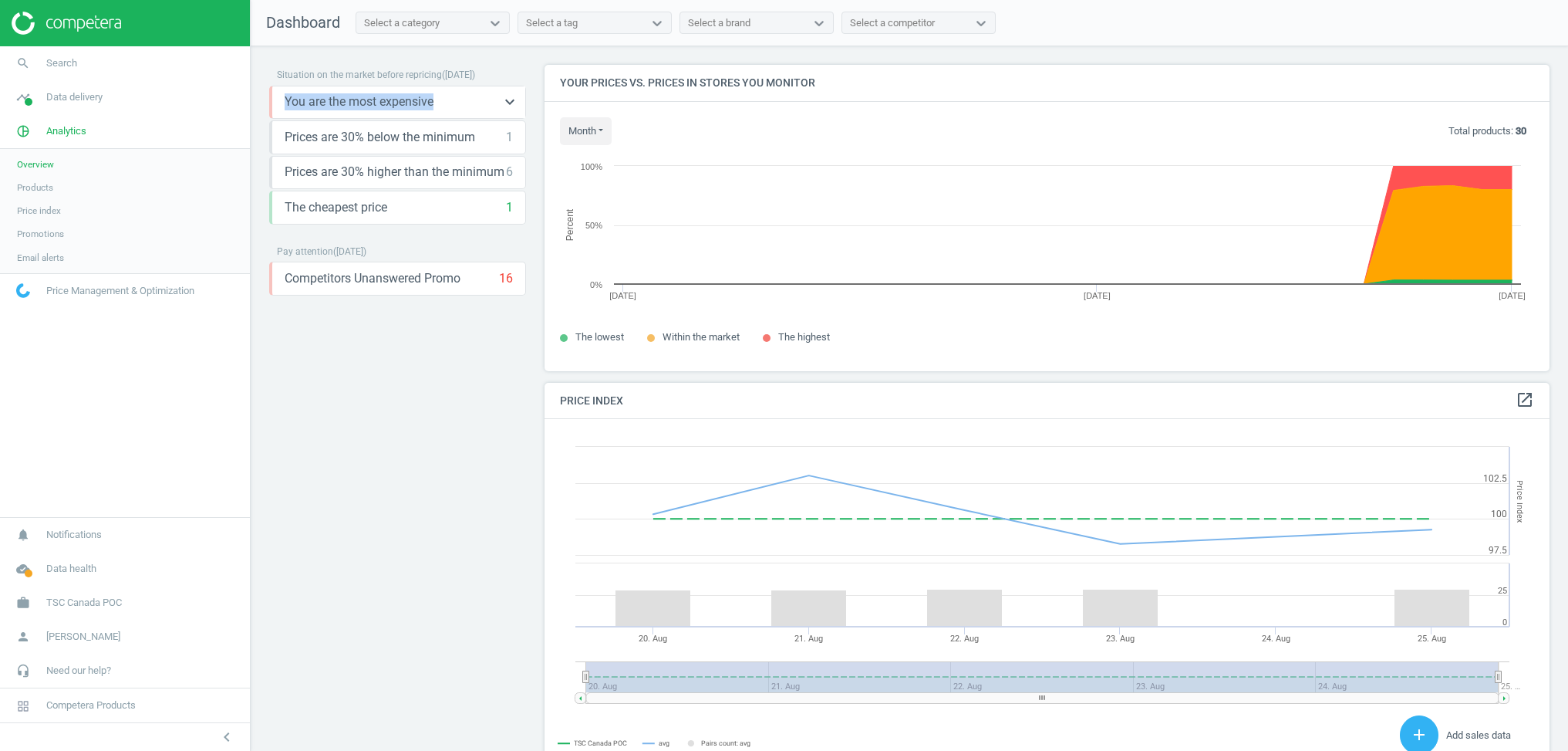
drag, startPoint x: 279, startPoint y: 102, endPoint x: 489, endPoint y: 108, distance: 210.1
click at [450, 98] on div "You are the most expensive 6 keyboard_arrow_down get_app storage" at bounding box center [397, 102] width 257 height 34
click at [519, 92] on icon "keyboard_arrow_down" at bounding box center [510, 101] width 18 height 18
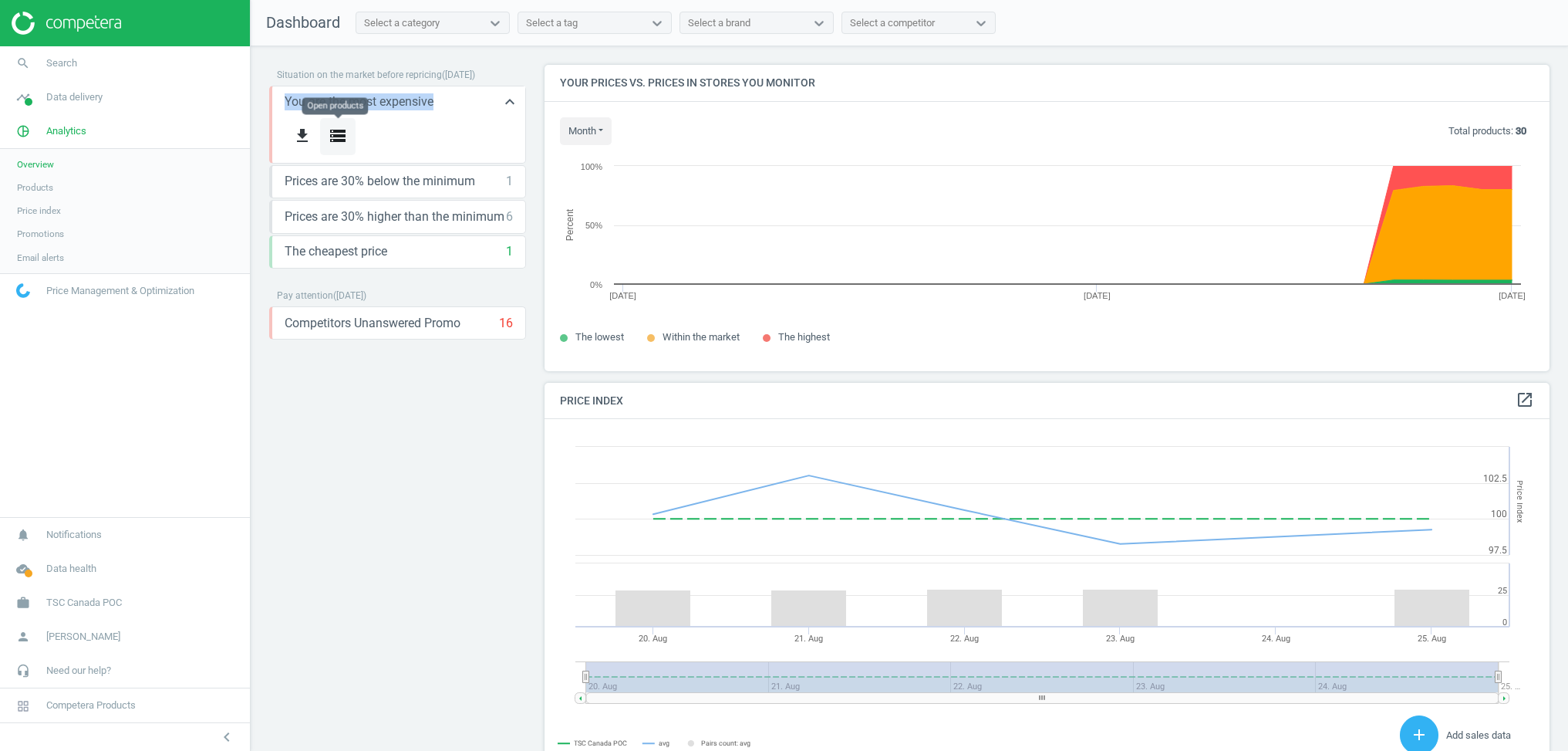
click at [345, 132] on icon "storage" at bounding box center [338, 136] width 18 height 18
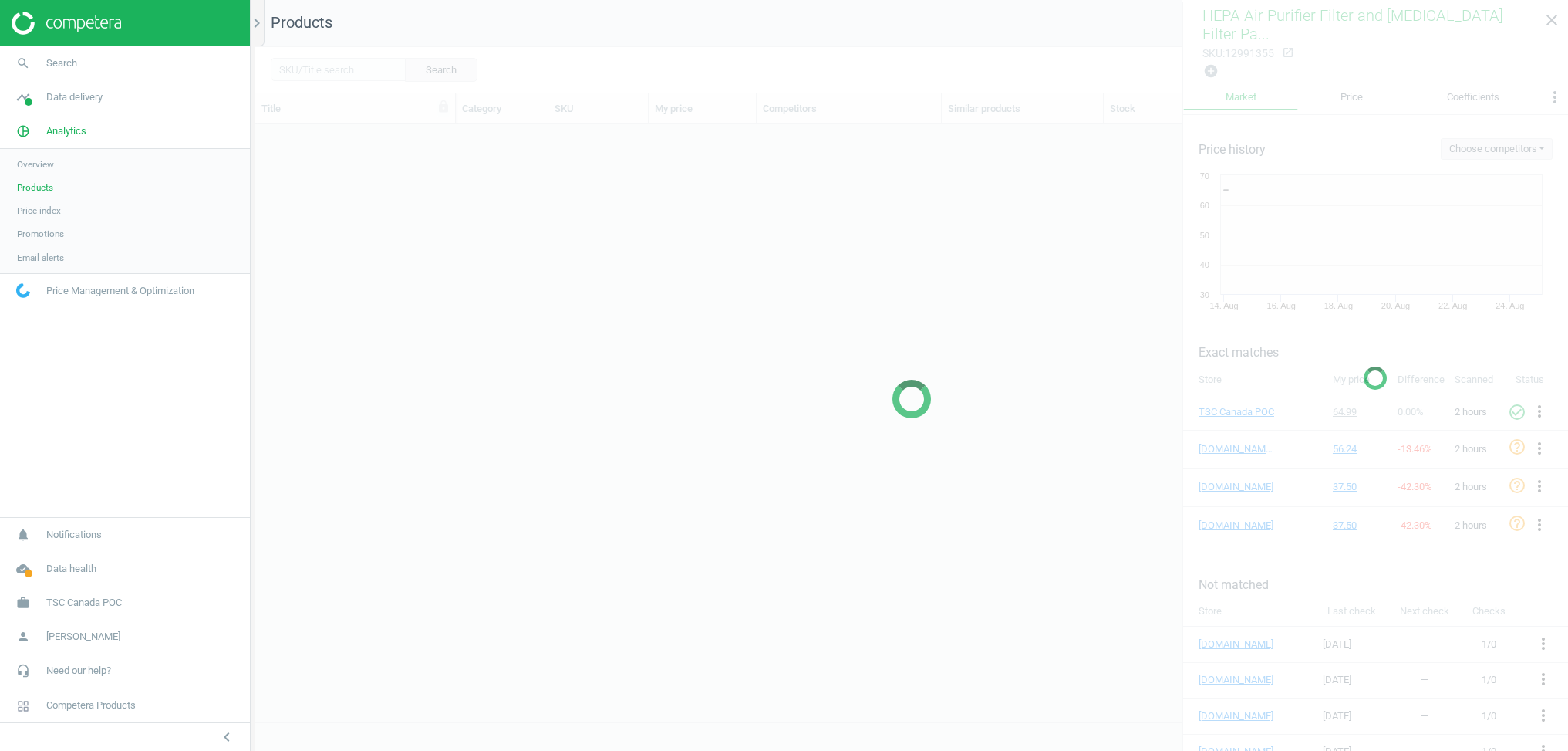
scroll to position [598, 1313]
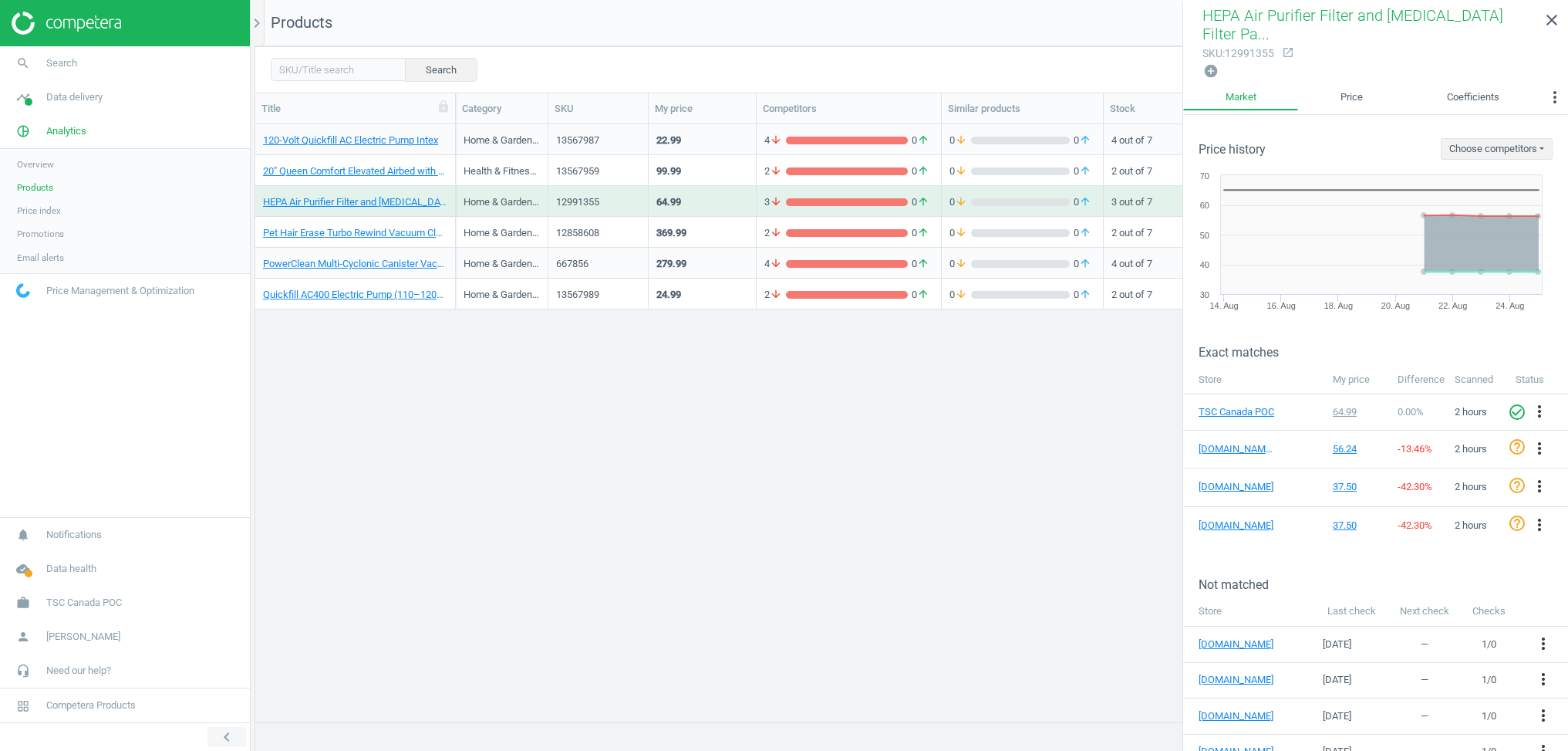
click at [230, 736] on icon "chevron_left" at bounding box center [226, 737] width 18 height 18
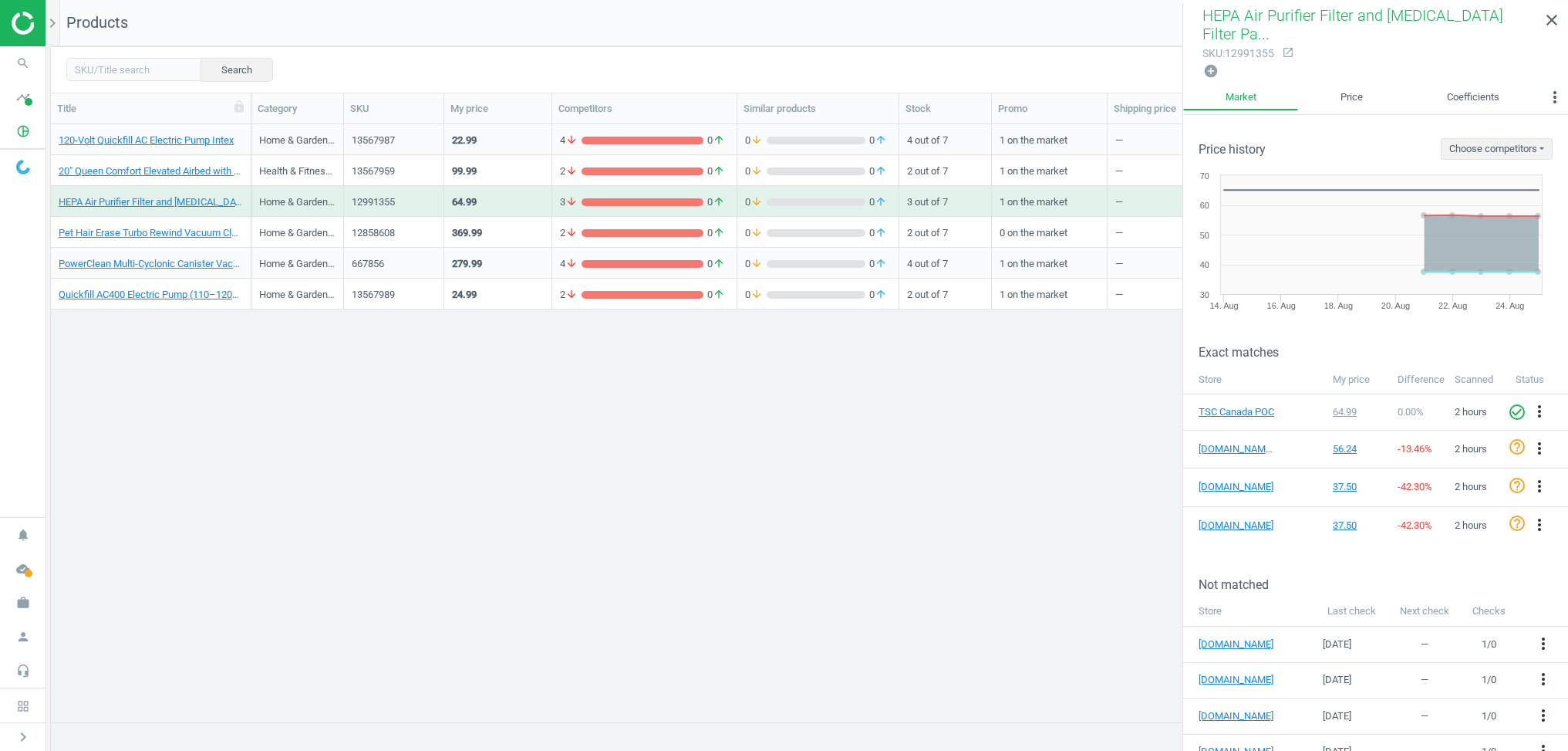
scroll to position [598, 1518]
drag, startPoint x: 1556, startPoint y: 18, endPoint x: 1468, endPoint y: 24, distance: 88.2
click at [1556, 18] on icon "close" at bounding box center [1552, 20] width 18 height 18
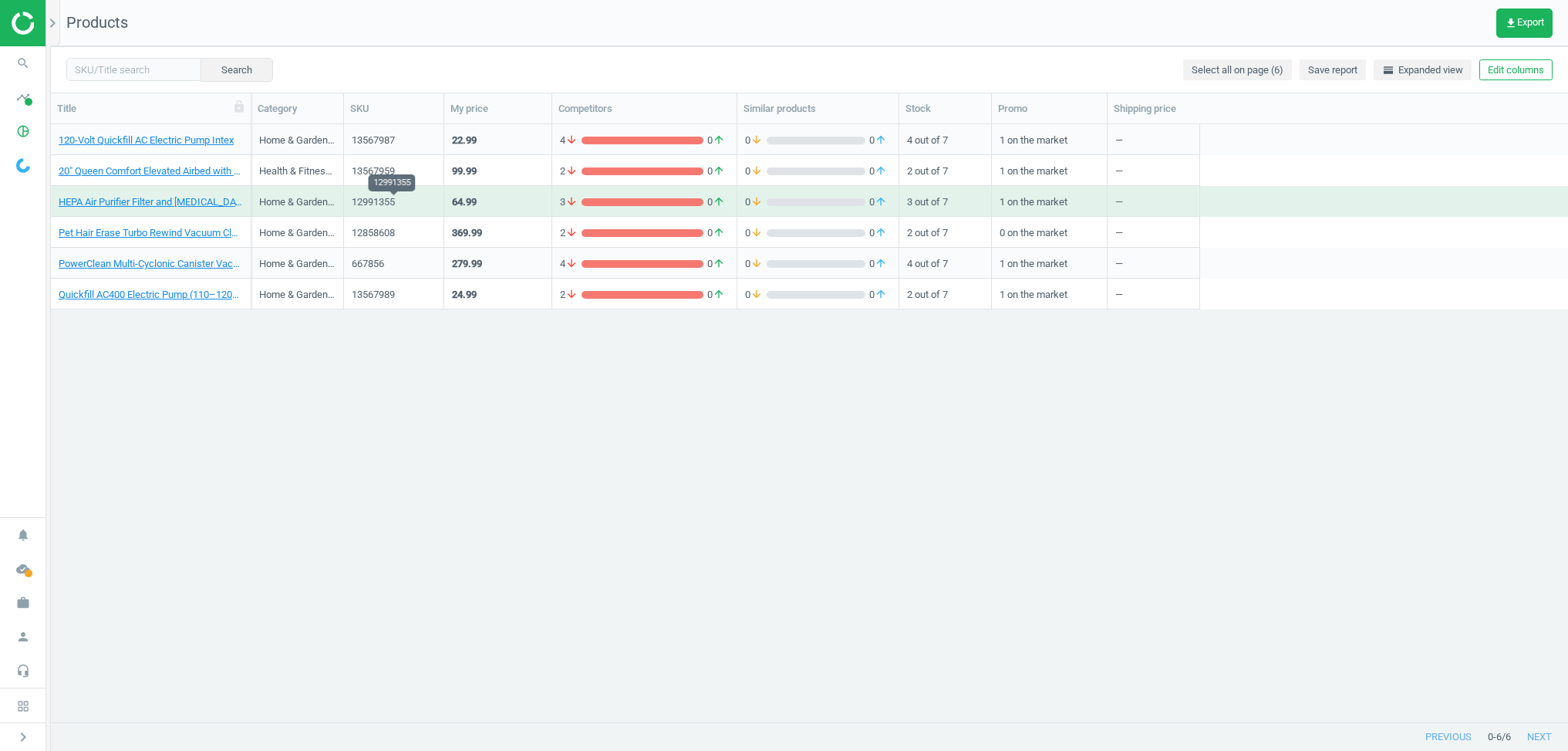
click at [415, 206] on div "12991355" at bounding box center [394, 202] width 84 height 14
click at [414, 206] on div "12991355" at bounding box center [394, 202] width 84 height 14
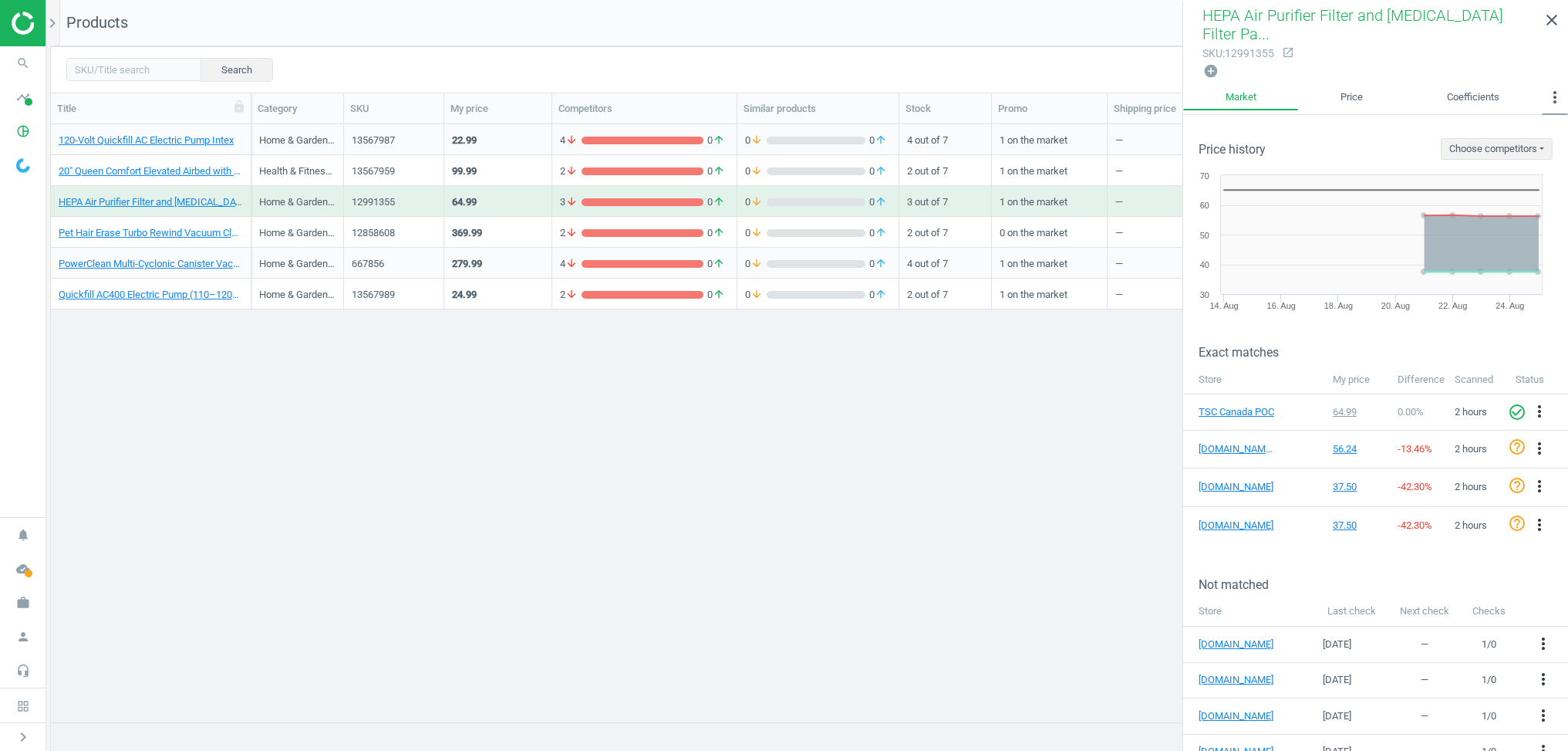
click at [1551, 93] on icon "more_vert" at bounding box center [1555, 97] width 18 height 18
drag, startPoint x: 1532, startPoint y: 70, endPoint x: 1528, endPoint y: 77, distance: 8.1
click at [1532, 70] on div "add_circle" at bounding box center [1375, 70] width 346 height 17
click at [1558, 90] on icon "more_vert" at bounding box center [1555, 97] width 18 height 18
click at [1458, 62] on div "add_circle" at bounding box center [1375, 70] width 346 height 17
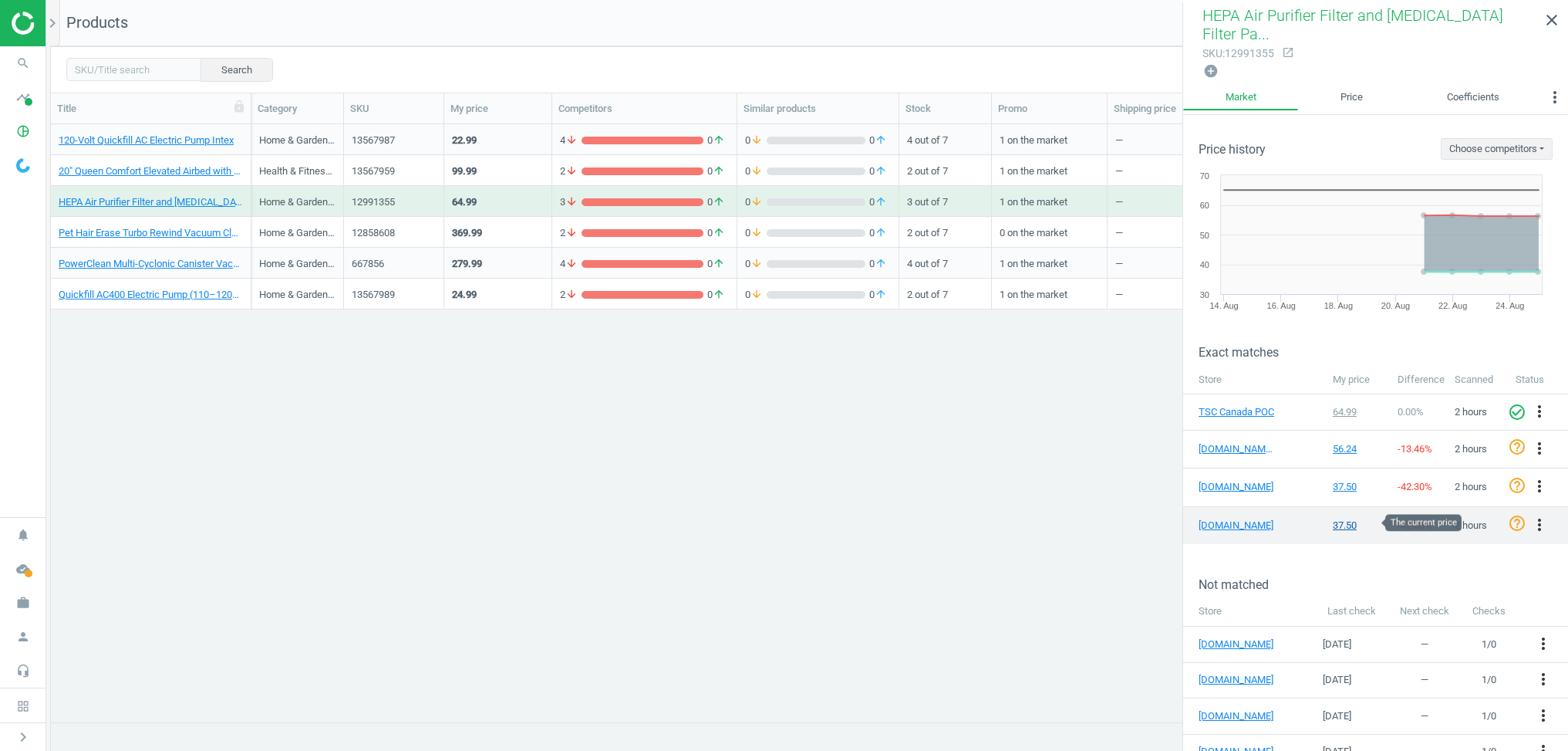
click at [1350, 524] on div "37.50" at bounding box center [1358, 525] width 50 height 14
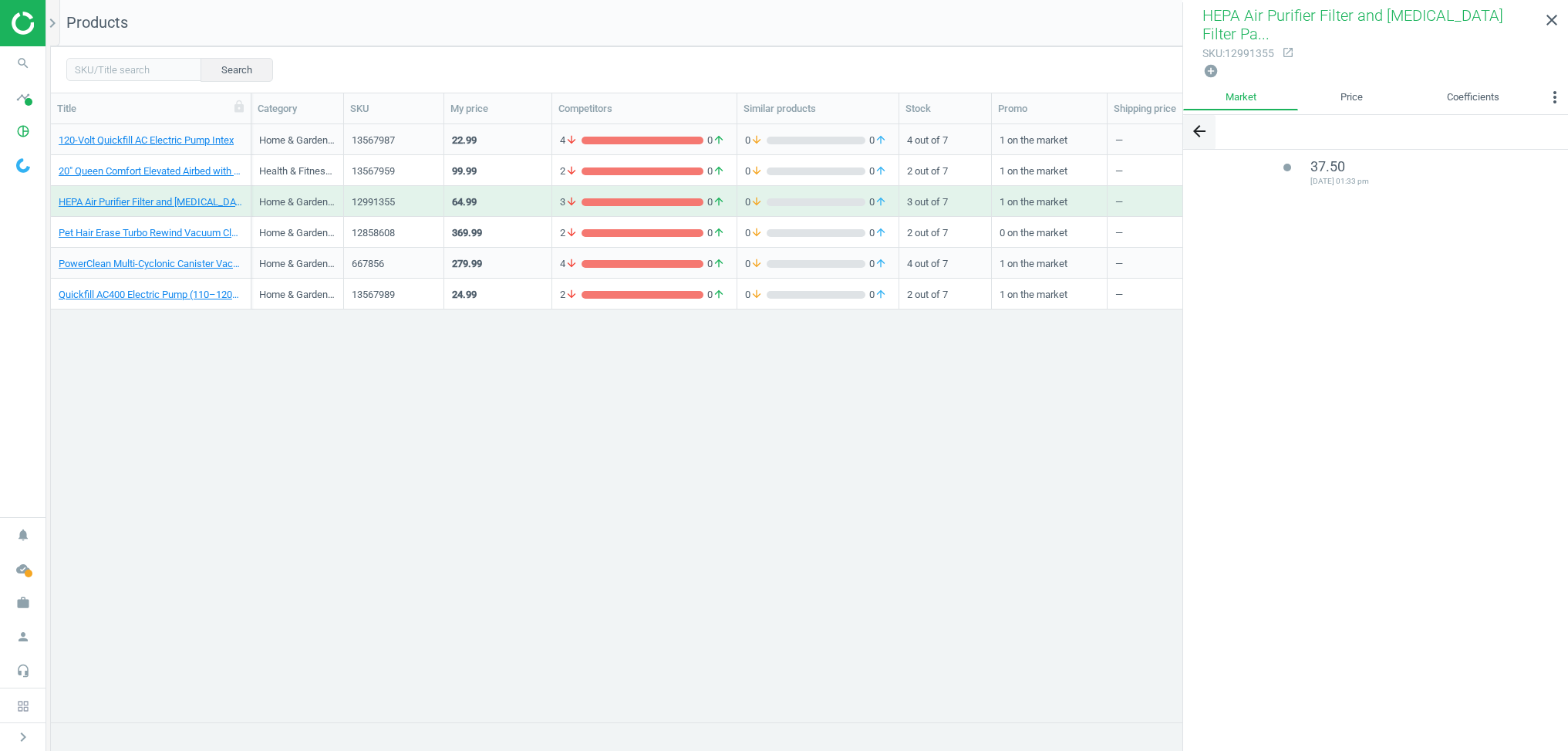
click at [1203, 137] on icon "arrow_back" at bounding box center [1200, 131] width 18 height 18
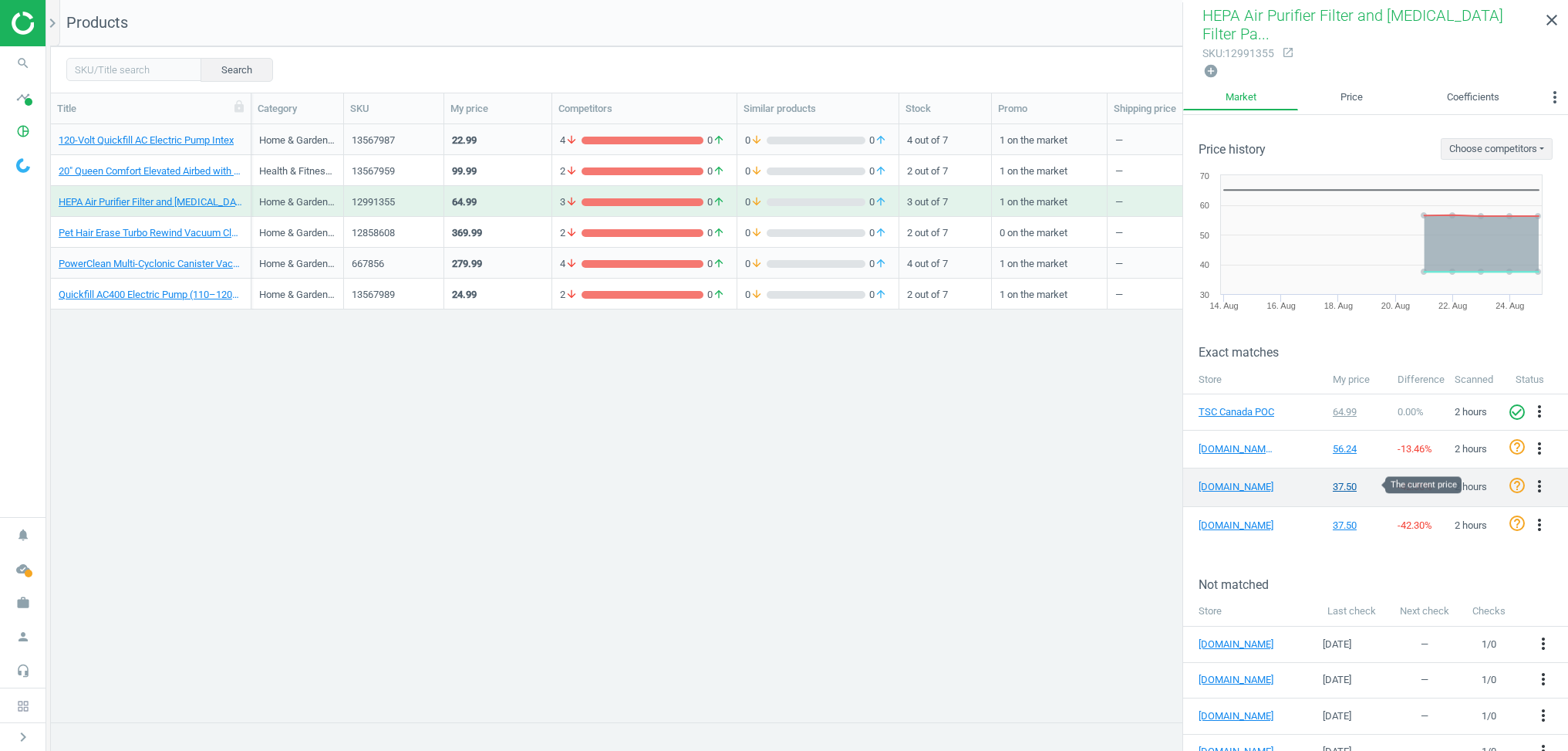
click at [1344, 485] on div "37.50" at bounding box center [1358, 486] width 50 height 14
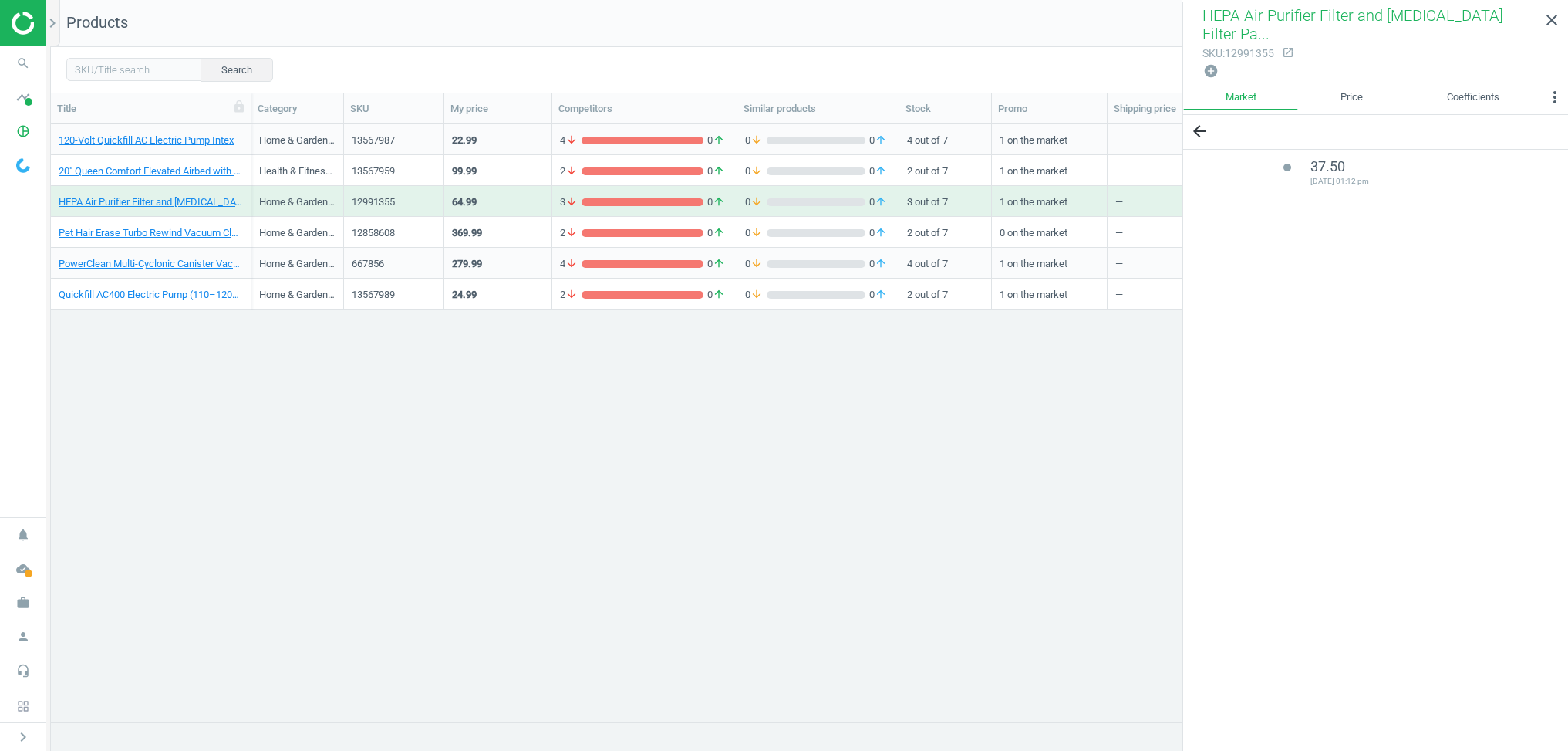
drag, startPoint x: 1314, startPoint y: 164, endPoint x: 1377, endPoint y: 224, distance: 87.0
click at [1412, 286] on div "arrow_back lens 37.50 2025-08-21 01:12 pm" at bounding box center [1376, 434] width 385 height 639
drag, startPoint x: 1357, startPoint y: 182, endPoint x: 1347, endPoint y: 179, distance: 10.4
click at [1355, 180] on span "2025-08-21 01:12 pm" at bounding box center [1420, 182] width 219 height 11
drag, startPoint x: 1203, startPoint y: 137, endPoint x: 1211, endPoint y: 143, distance: 10.0
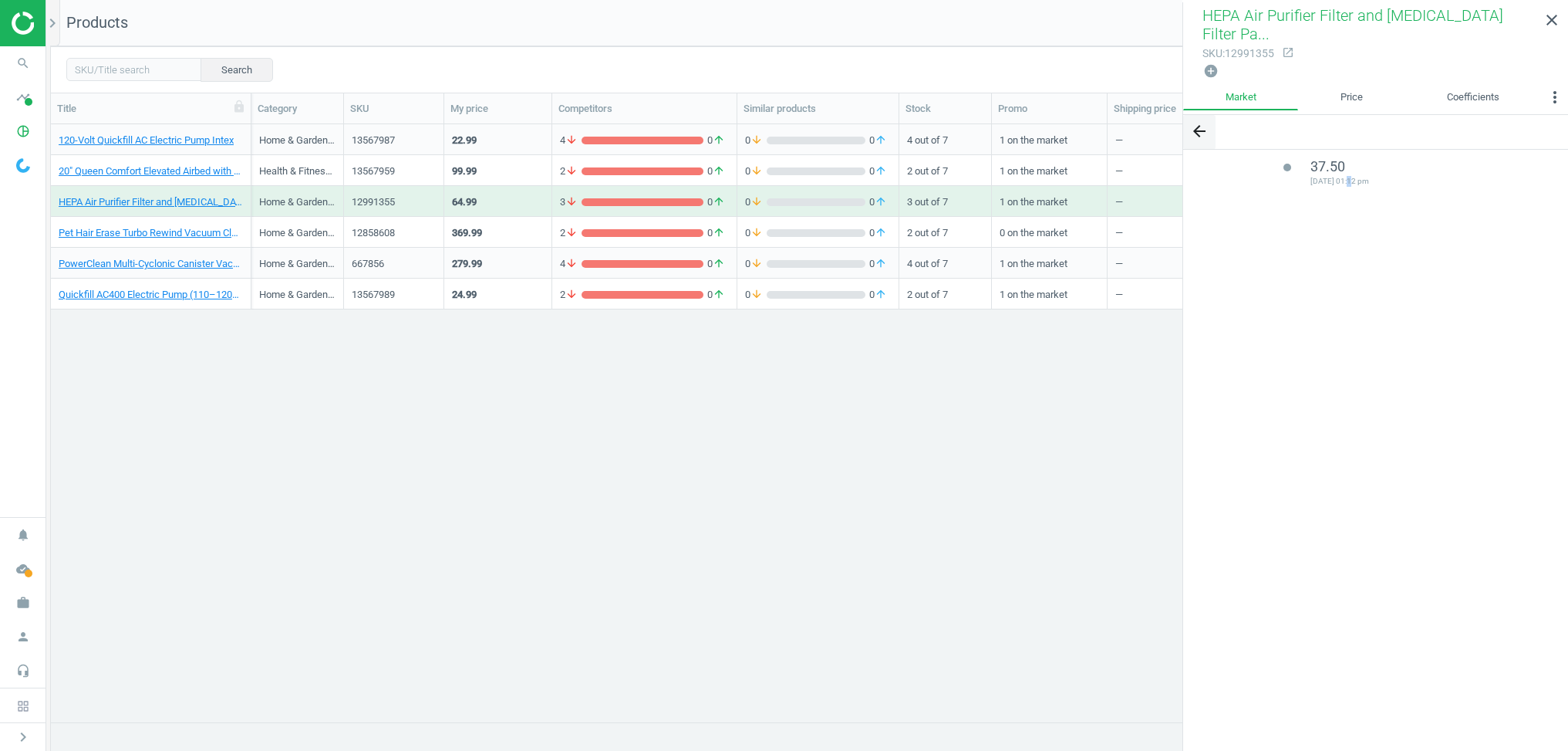
click at [1203, 137] on icon "arrow_back" at bounding box center [1200, 131] width 18 height 18
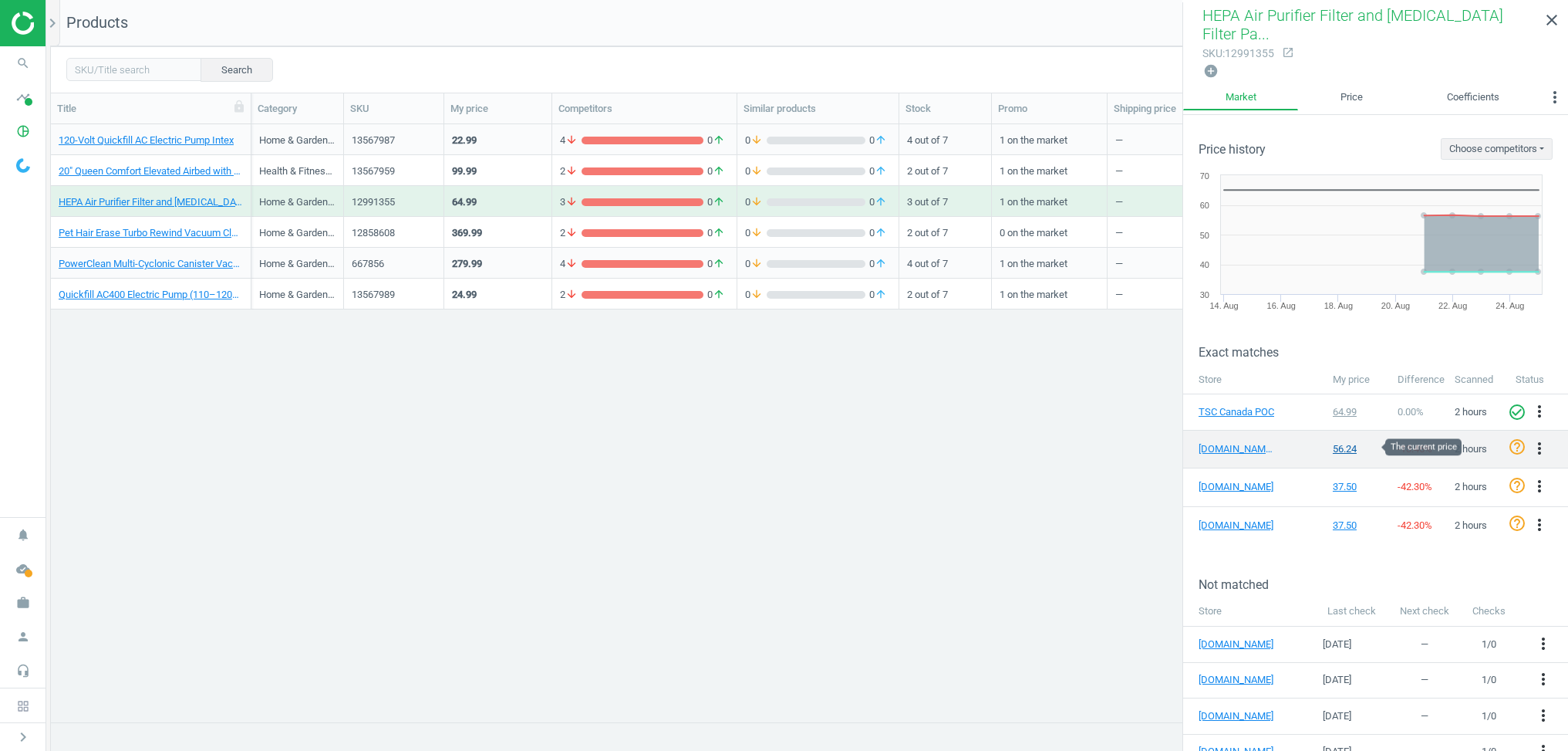
click at [1345, 446] on div "56.24" at bounding box center [1358, 449] width 50 height 14
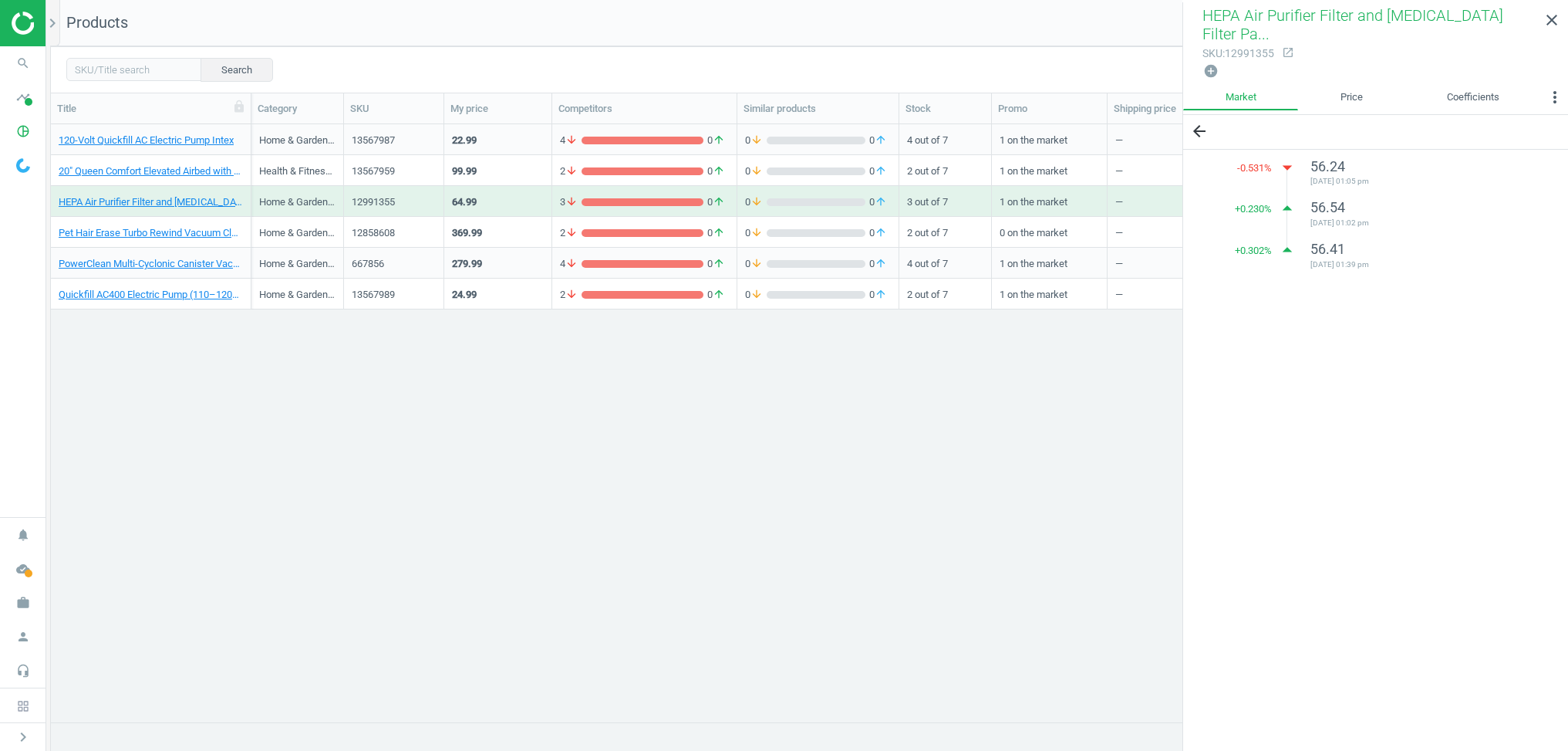
drag, startPoint x: 1399, startPoint y: 270, endPoint x: 1240, endPoint y: 164, distance: 191.1
click at [1288, 162] on ul "-0.531 % arrow_drop_down 56.24 2025-08-23 01:05 pm + 0.230 % arrow_drop_up 56.5…" at bounding box center [1420, 212] width 266 height 124
click at [1364, 306] on div "arrow_back -0.531 % arrow_drop_down 56.24 2025-08-23 01:05 pm + 0.230 % arrow_d…" at bounding box center [1376, 434] width 385 height 639
drag, startPoint x: 1329, startPoint y: 249, endPoint x: 1320, endPoint y: 221, distance: 29.4
click at [1329, 249] on span "56.41" at bounding box center [1328, 249] width 35 height 16
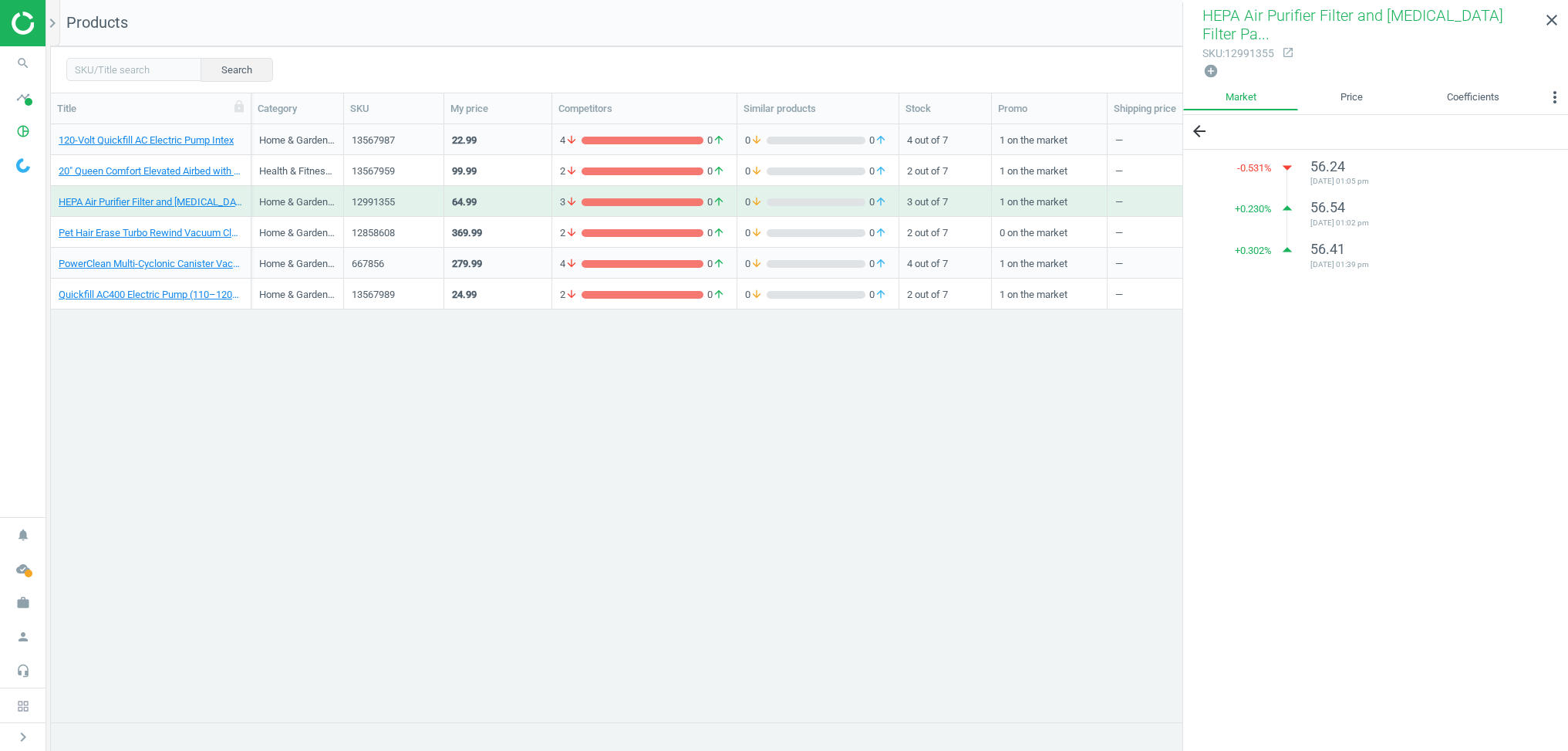
drag, startPoint x: 1318, startPoint y: 213, endPoint x: 1313, endPoint y: 196, distance: 17.7
click at [1317, 213] on span "56.54" at bounding box center [1328, 207] width 35 height 16
click at [1308, 176] on li "-0.531 % arrow_drop_down 56.24 2025-08-23 01:05 pm" at bounding box center [1420, 174] width 266 height 34
click at [1205, 132] on icon "arrow_back" at bounding box center [1200, 131] width 18 height 18
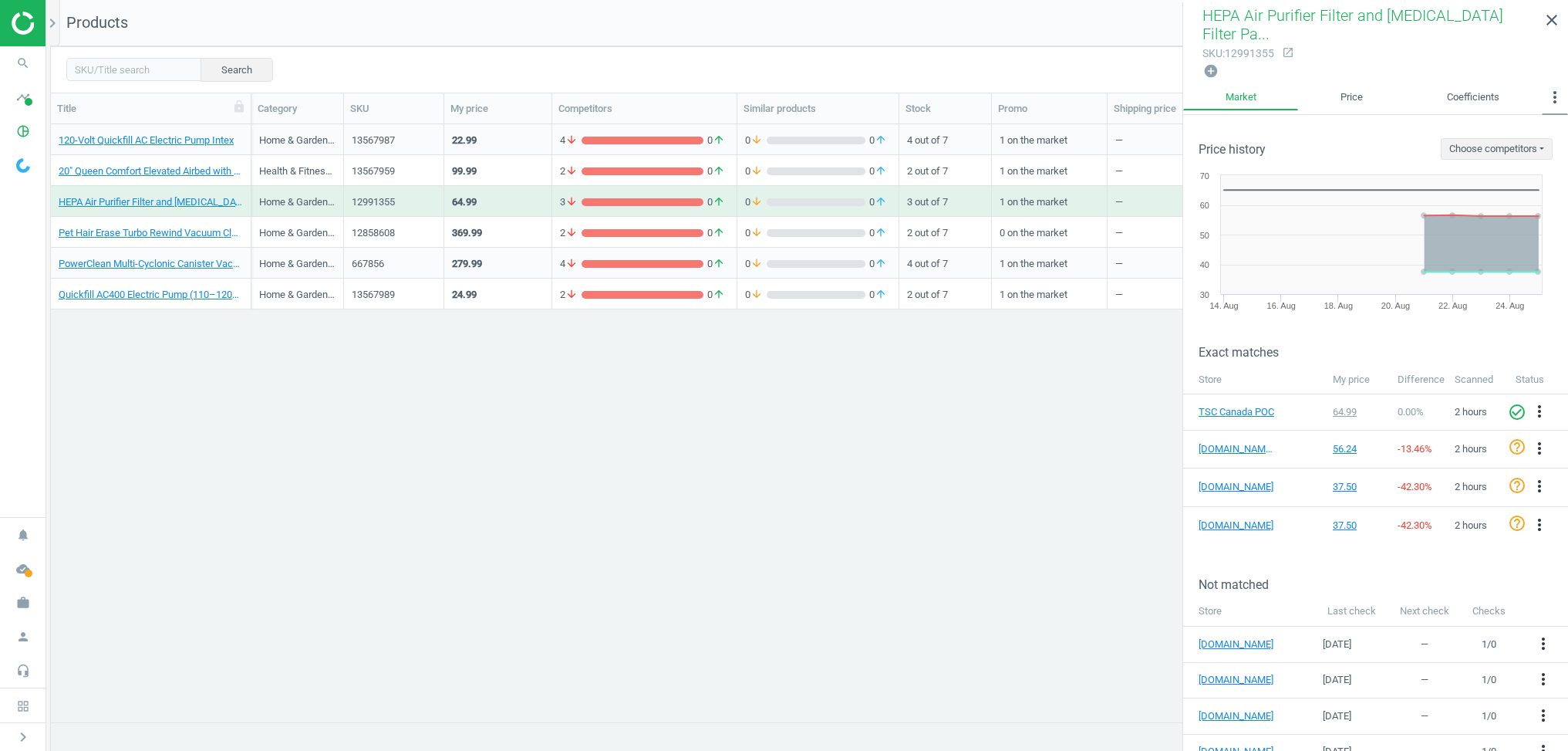
click at [1562, 100] on icon "more_vert" at bounding box center [1555, 97] width 18 height 18
click at [1561, 99] on icon "more_vert" at bounding box center [1555, 97] width 18 height 18
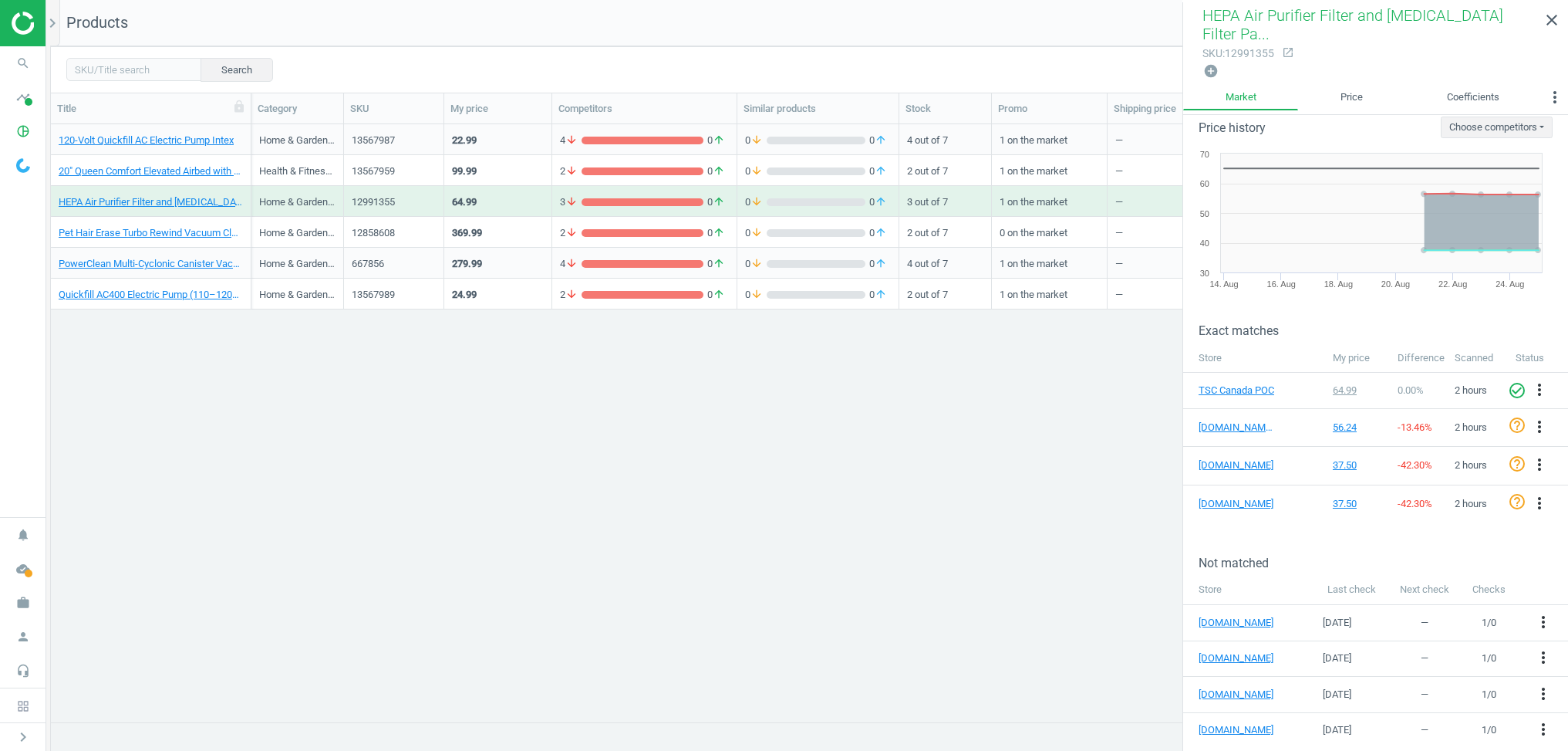
click at [370, 386] on div "120-Volt Quickfill AC Electric Pump Intex Home & Garden / Outdoor Living / Outd…" at bounding box center [810, 423] width 1518 height 598
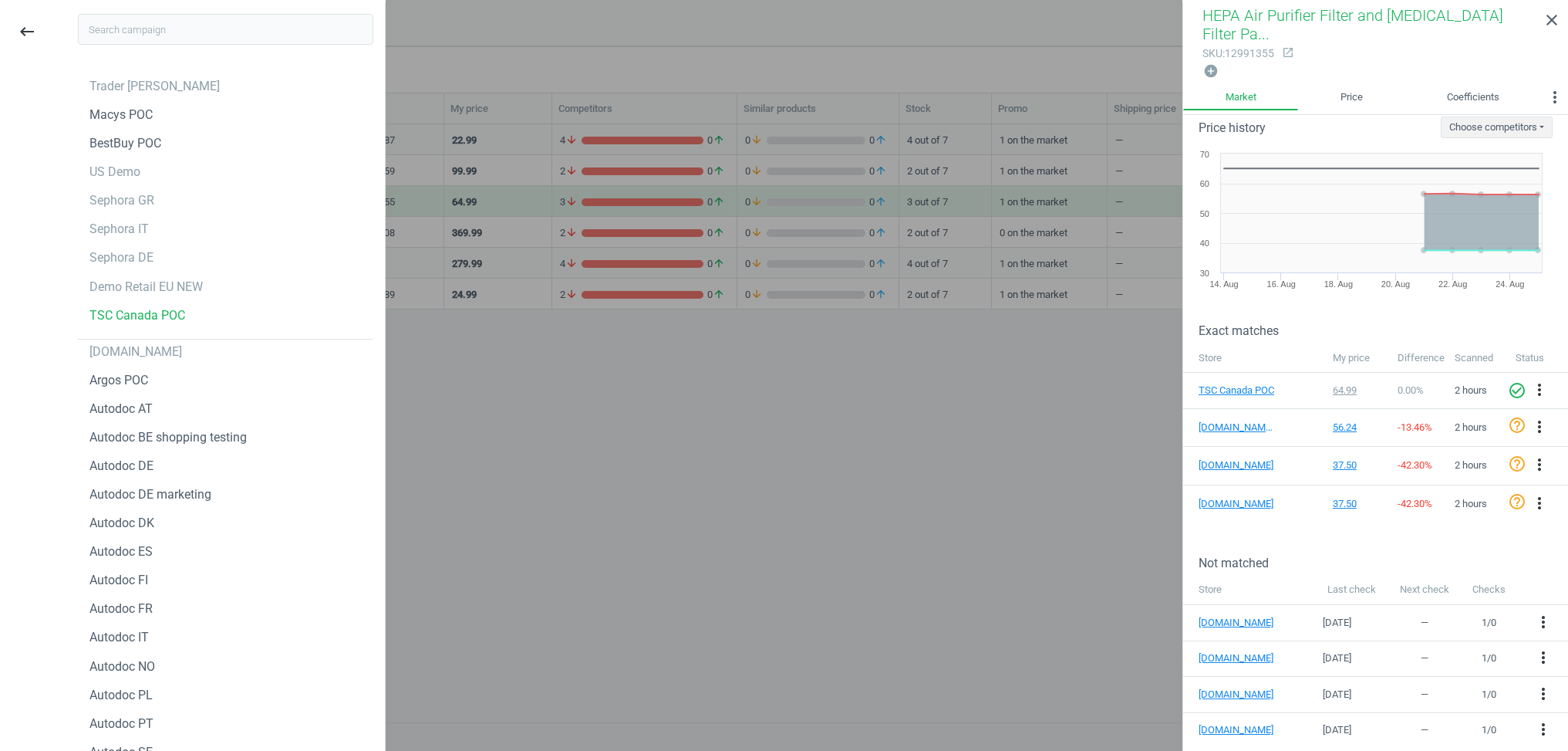
type input "в"
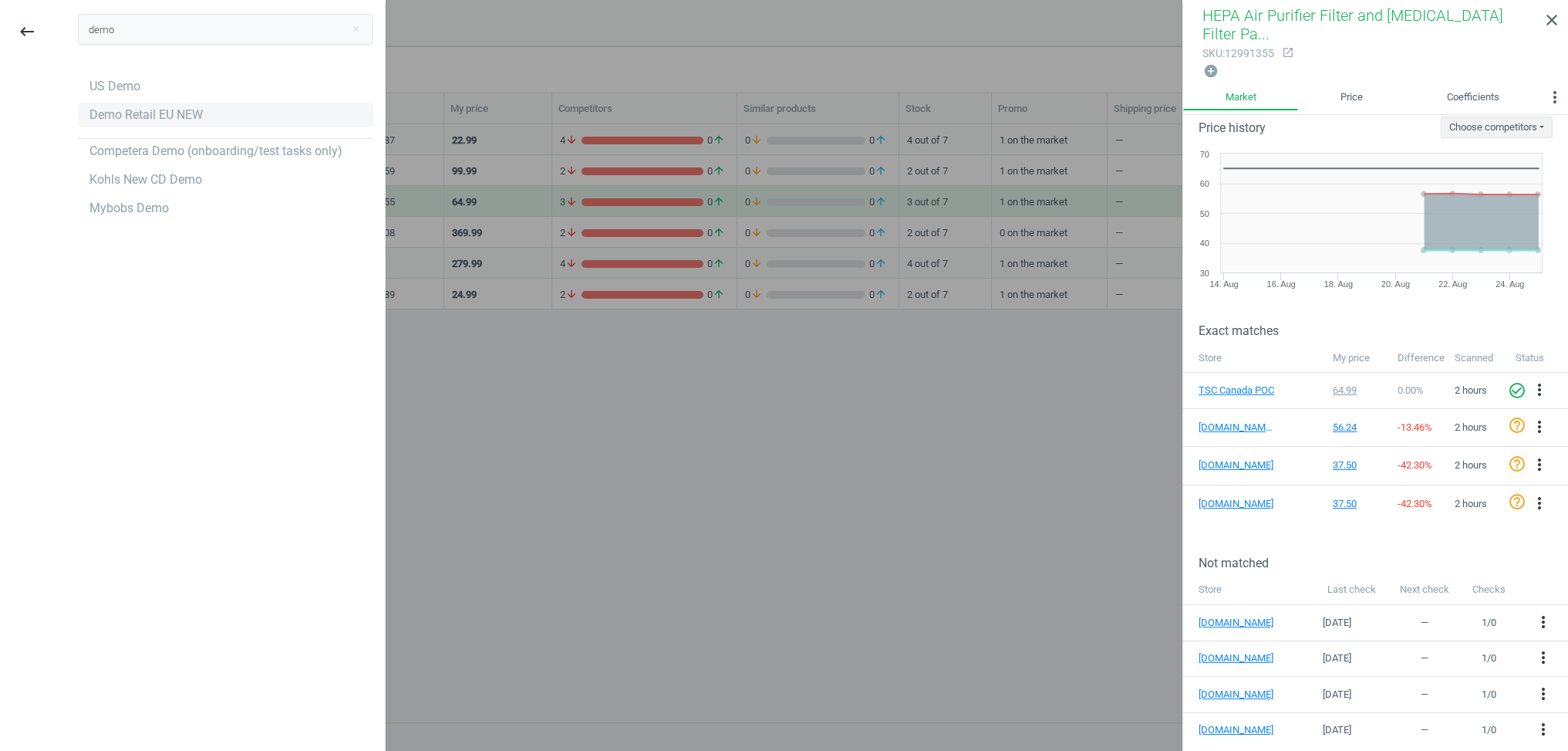
type input "demo"
click at [142, 111] on div "Demo Retail EU NEW" at bounding box center [146, 115] width 113 height 17
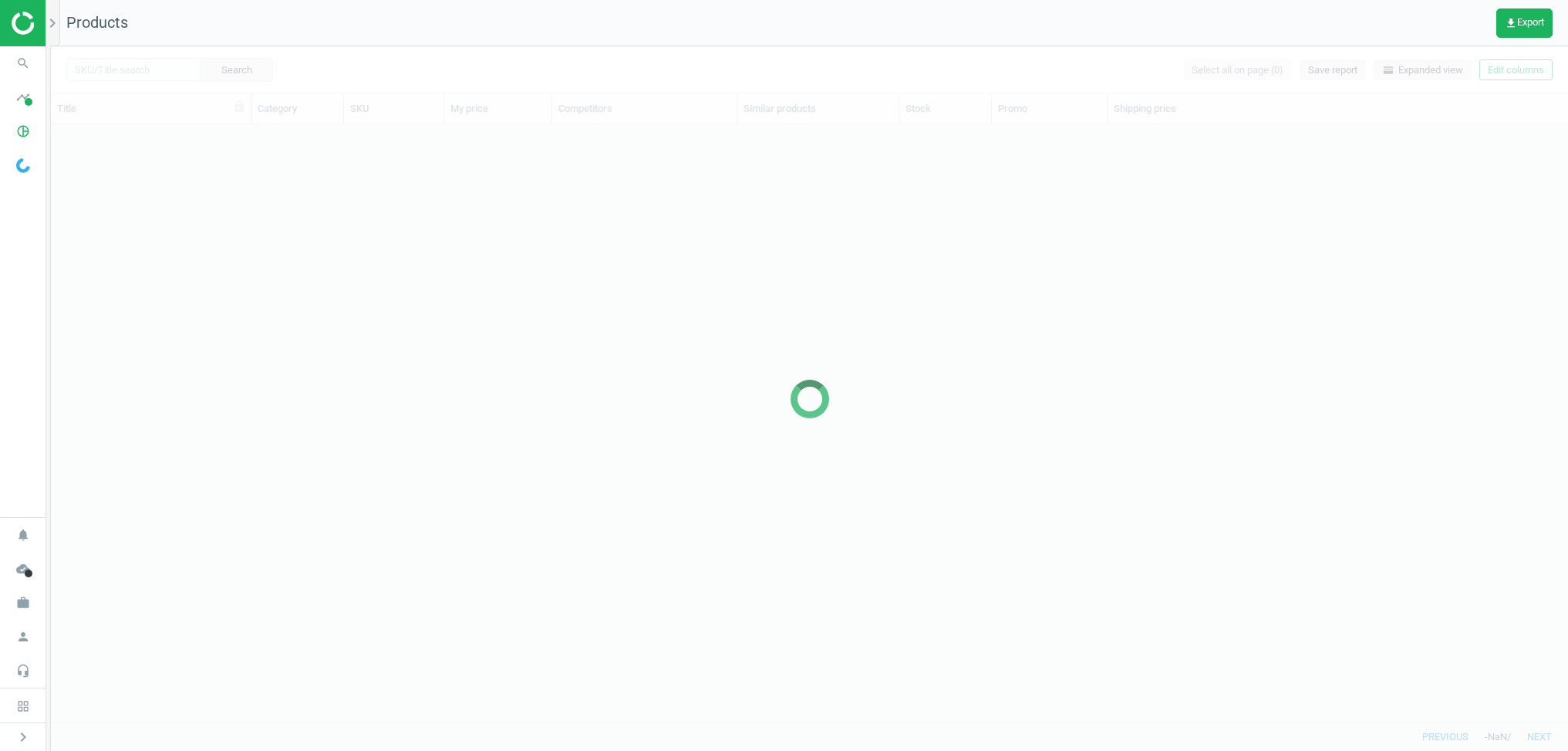
scroll to position [598, 1518]
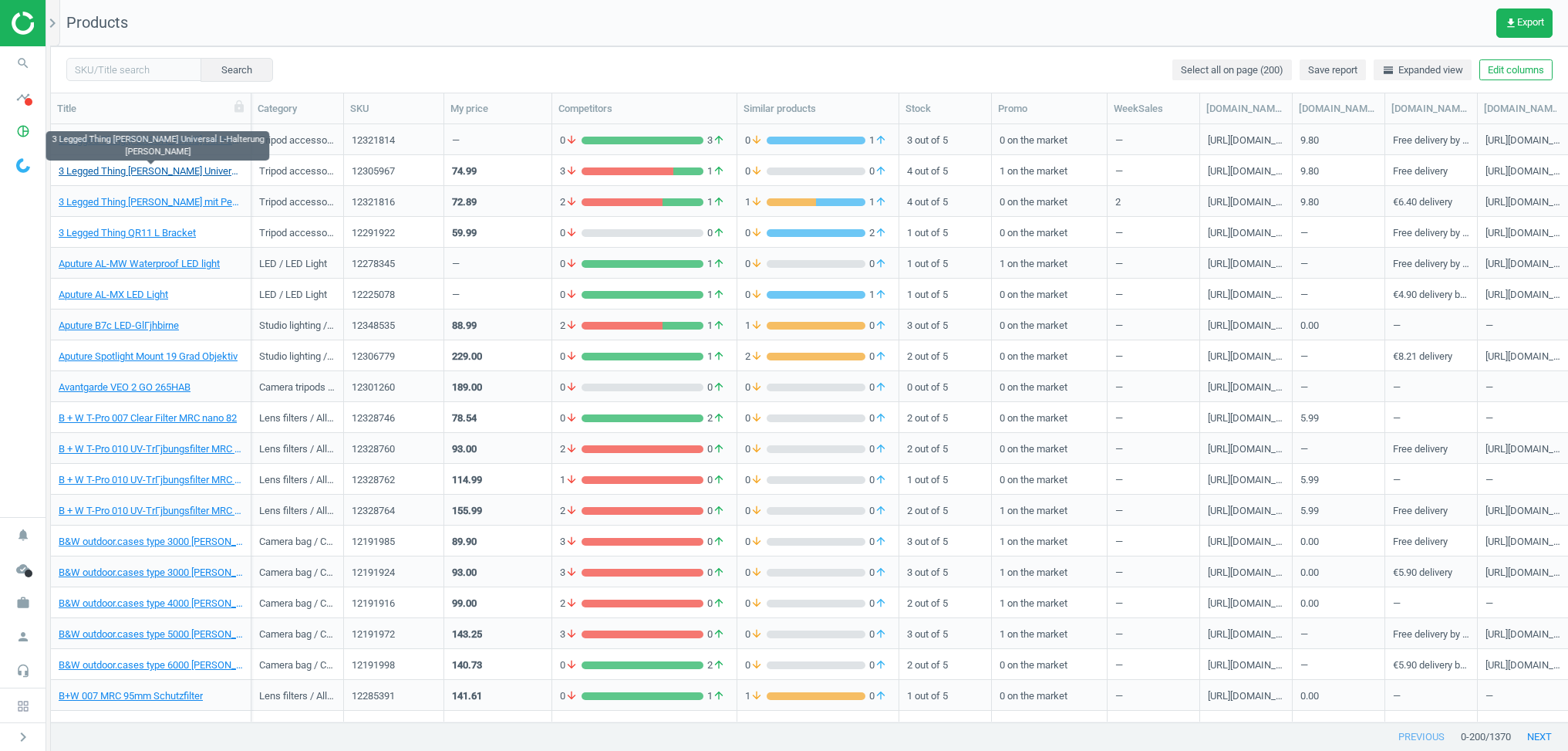
click at [239, 175] on link "3 Legged Thing Ellie Universal L-Halterung Grau" at bounding box center [151, 171] width 184 height 14
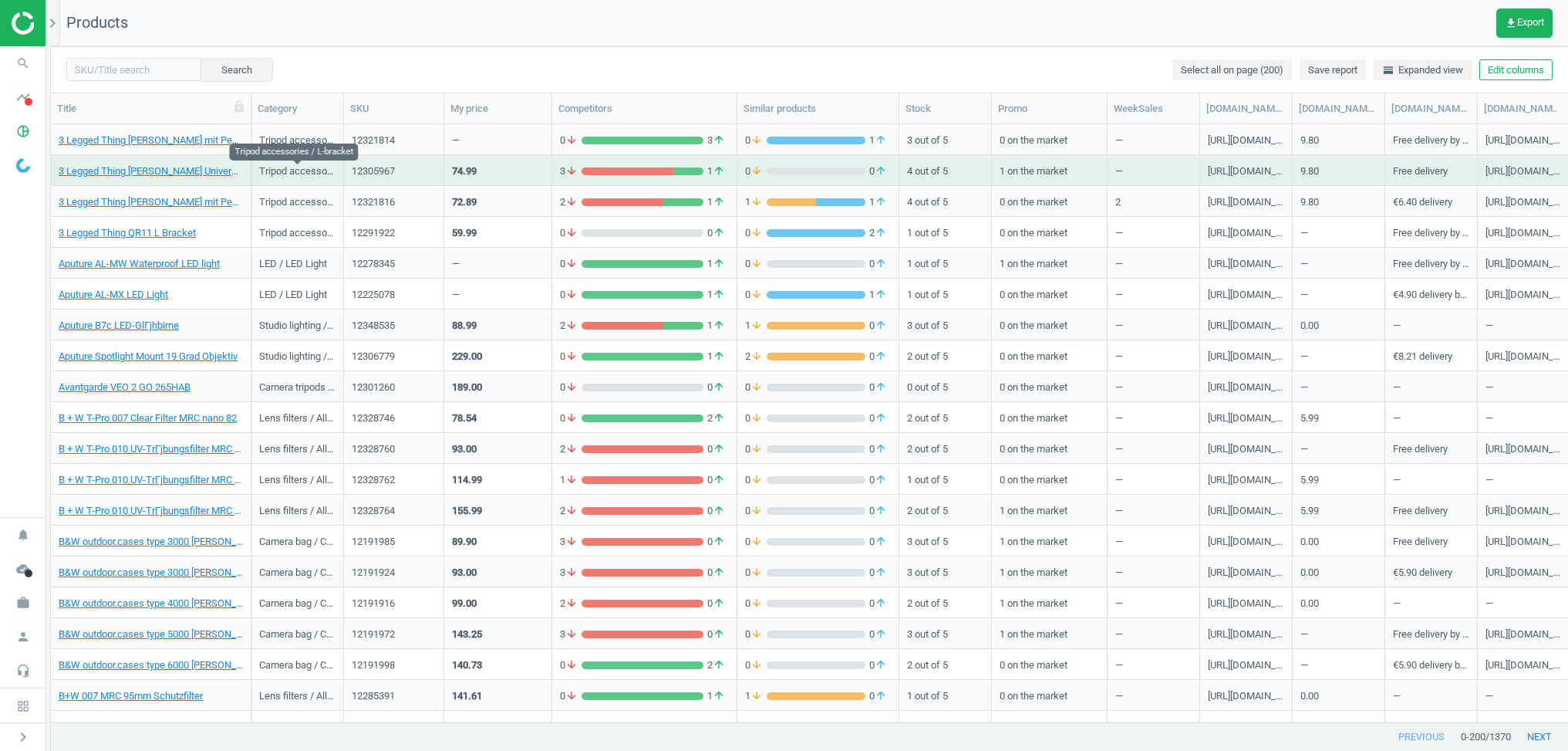
click at [281, 172] on div "Tripod accessories / L-bracket" at bounding box center [298, 174] width 77 height 19
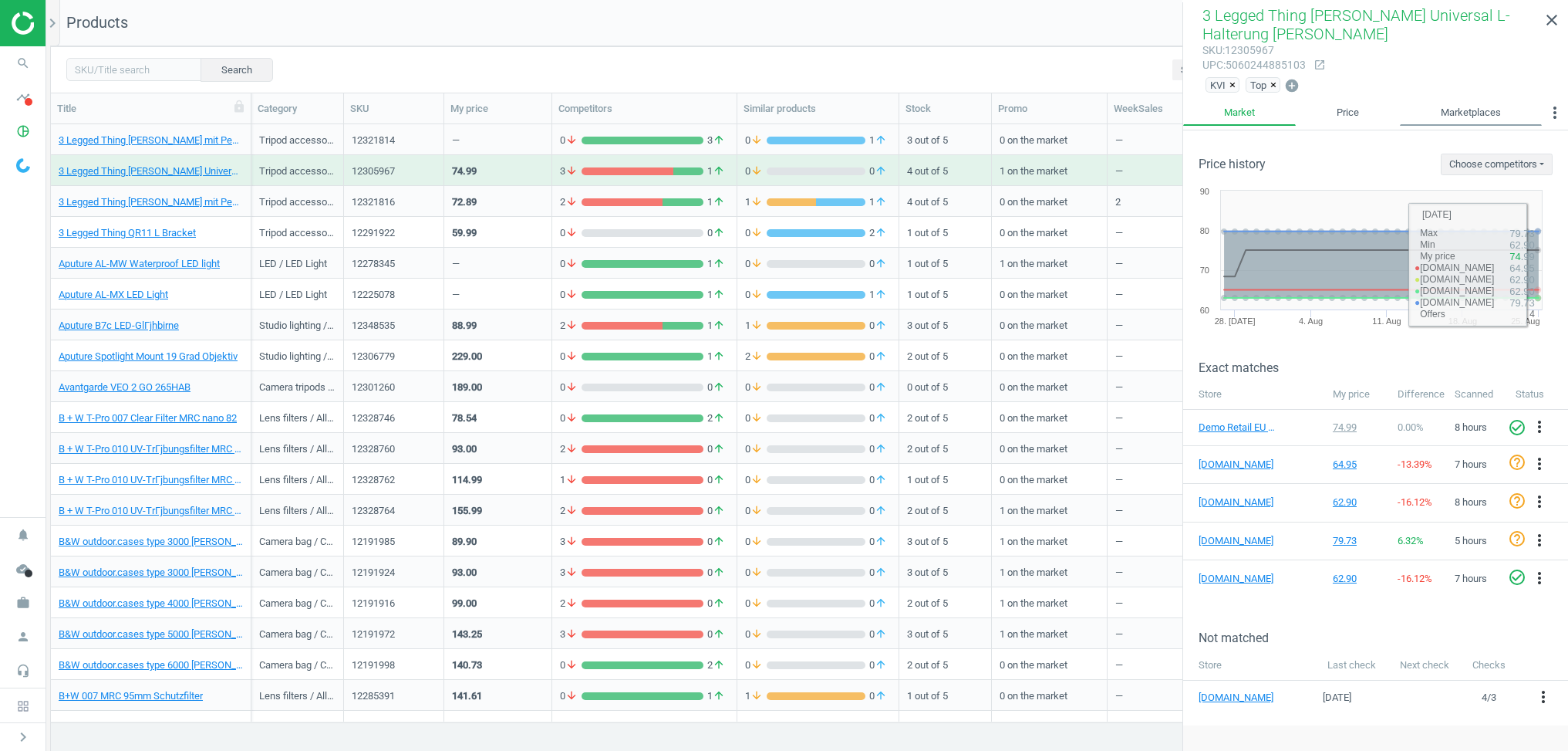
click at [1496, 120] on link "Marketplaces" at bounding box center [1470, 112] width 142 height 26
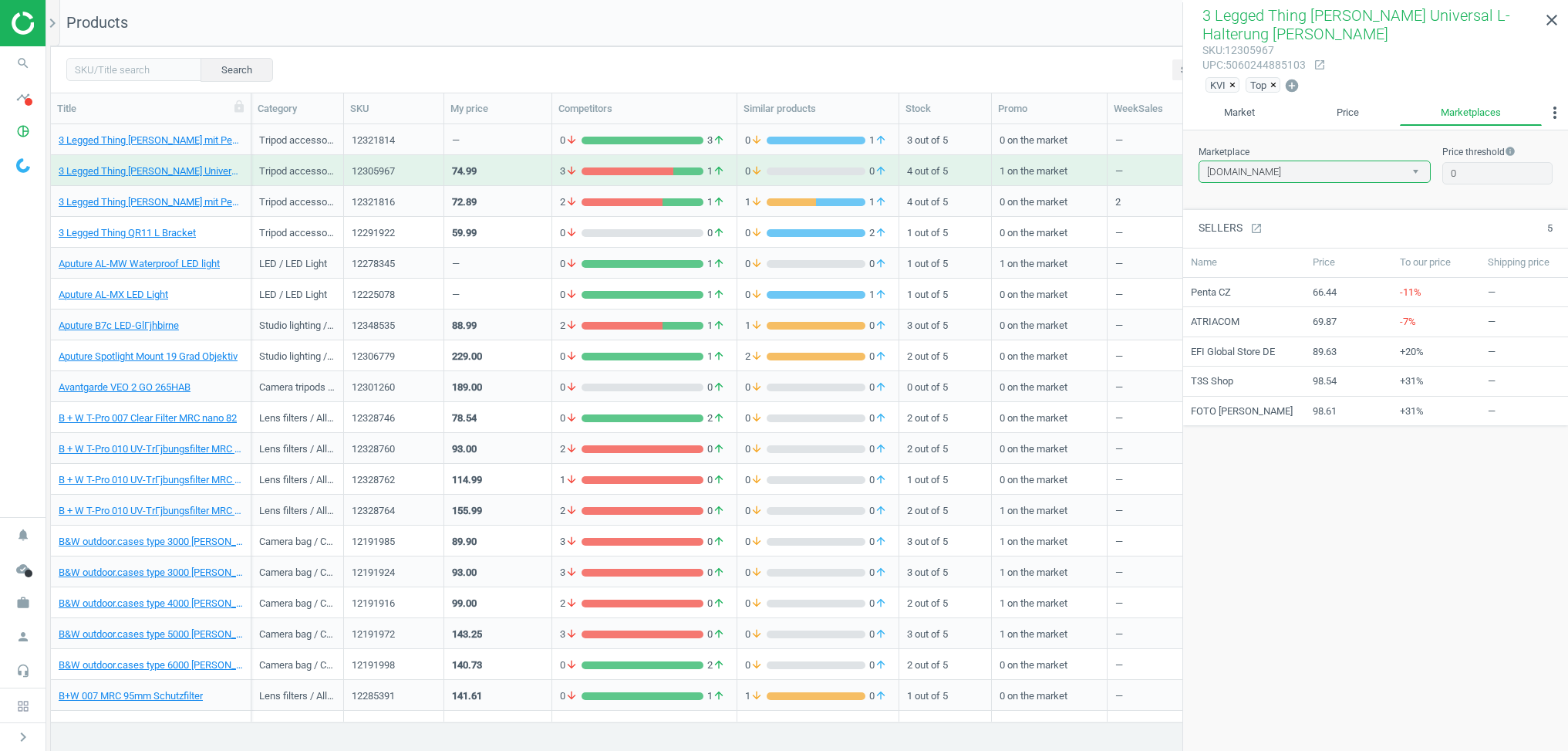
click at [1240, 166] on select "amazon.de google.de" at bounding box center [1315, 172] width 232 height 23
select select "google.de"
click at [1199, 161] on select "amazon.de google.de" at bounding box center [1315, 172] width 232 height 23
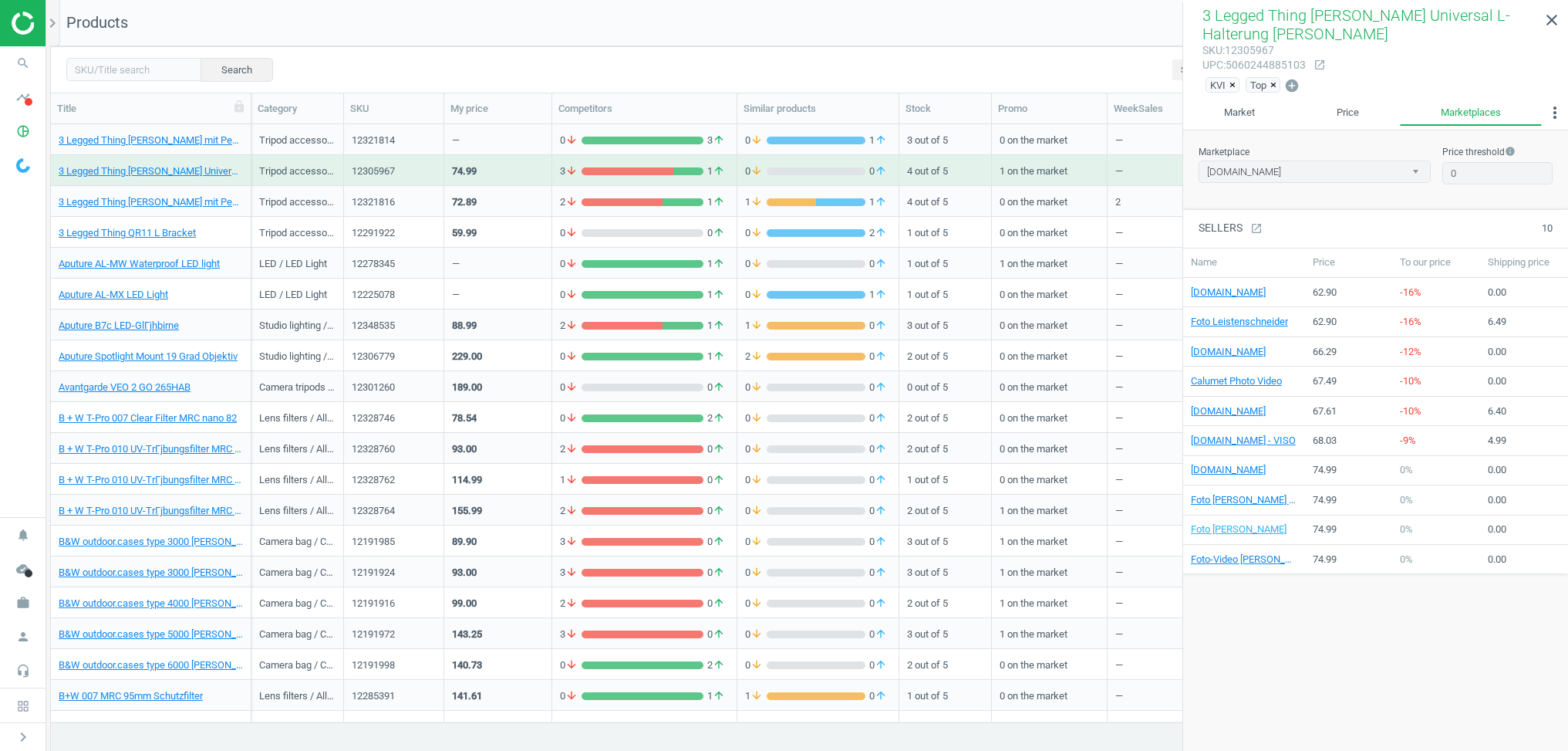
click at [663, 58] on div "Search Select all on page (200) Save report horizontal_split Expanded view Edit…" at bounding box center [810, 69] width 1518 height 47
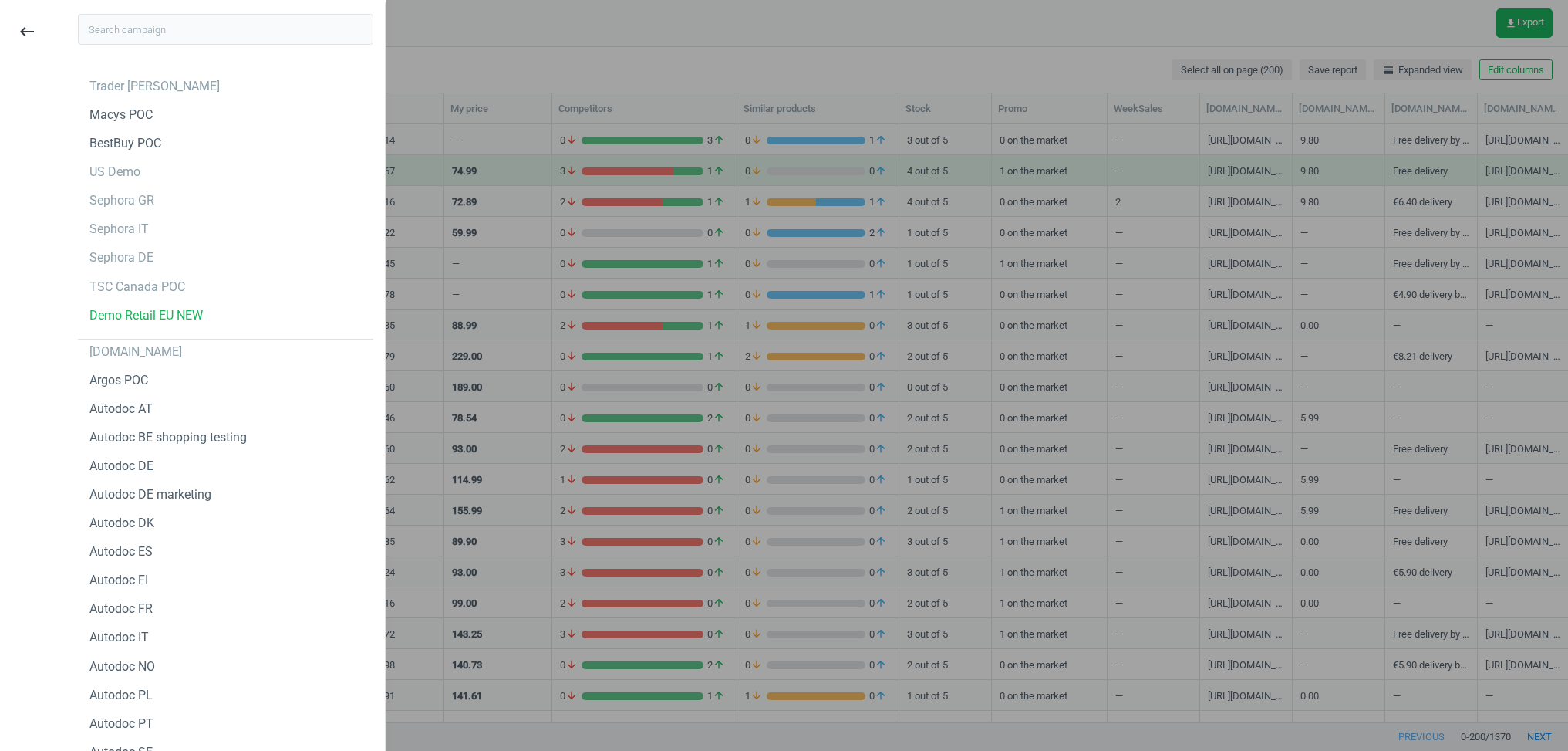
type input "c"
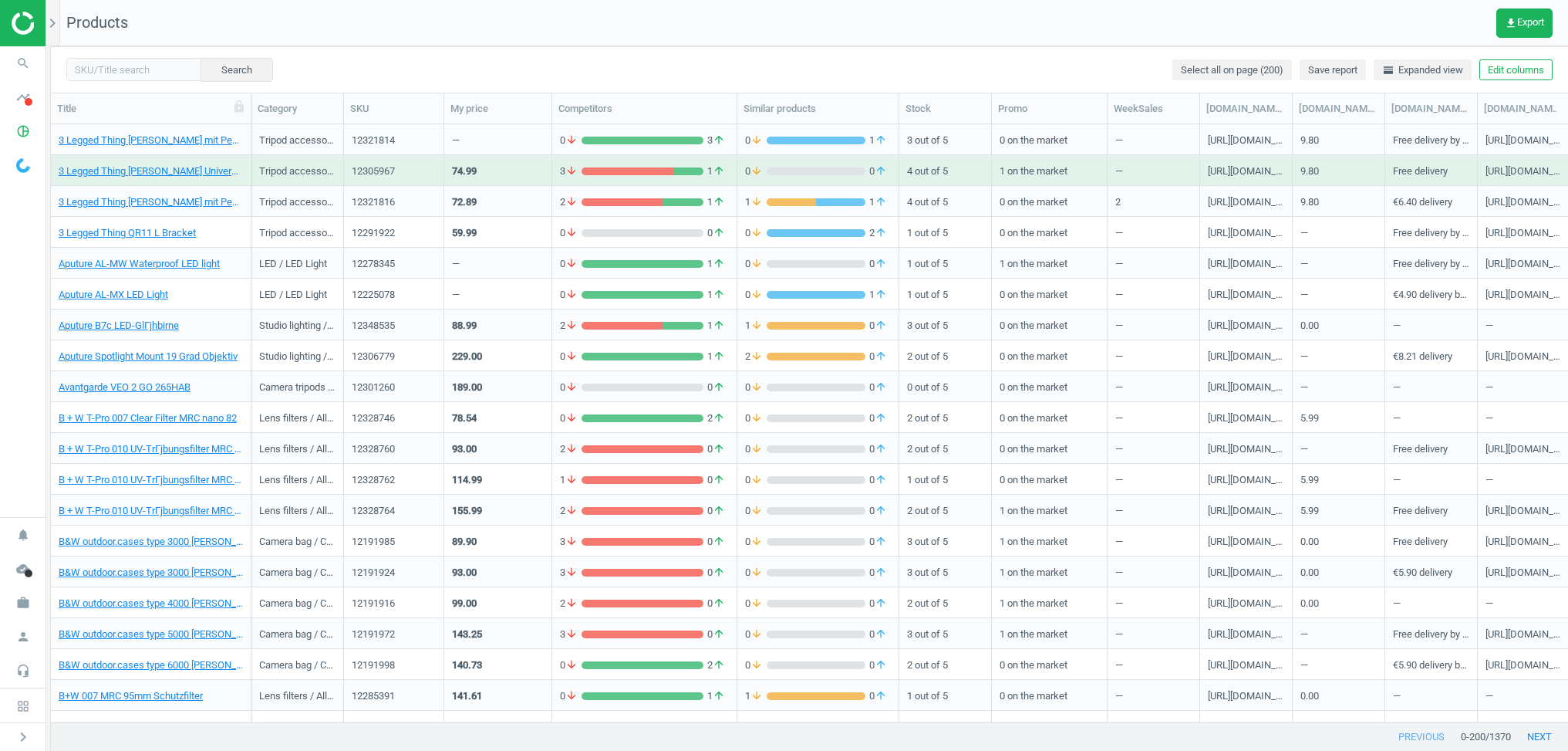
click at [531, 172] on div "74.99" at bounding box center [498, 170] width 92 height 27
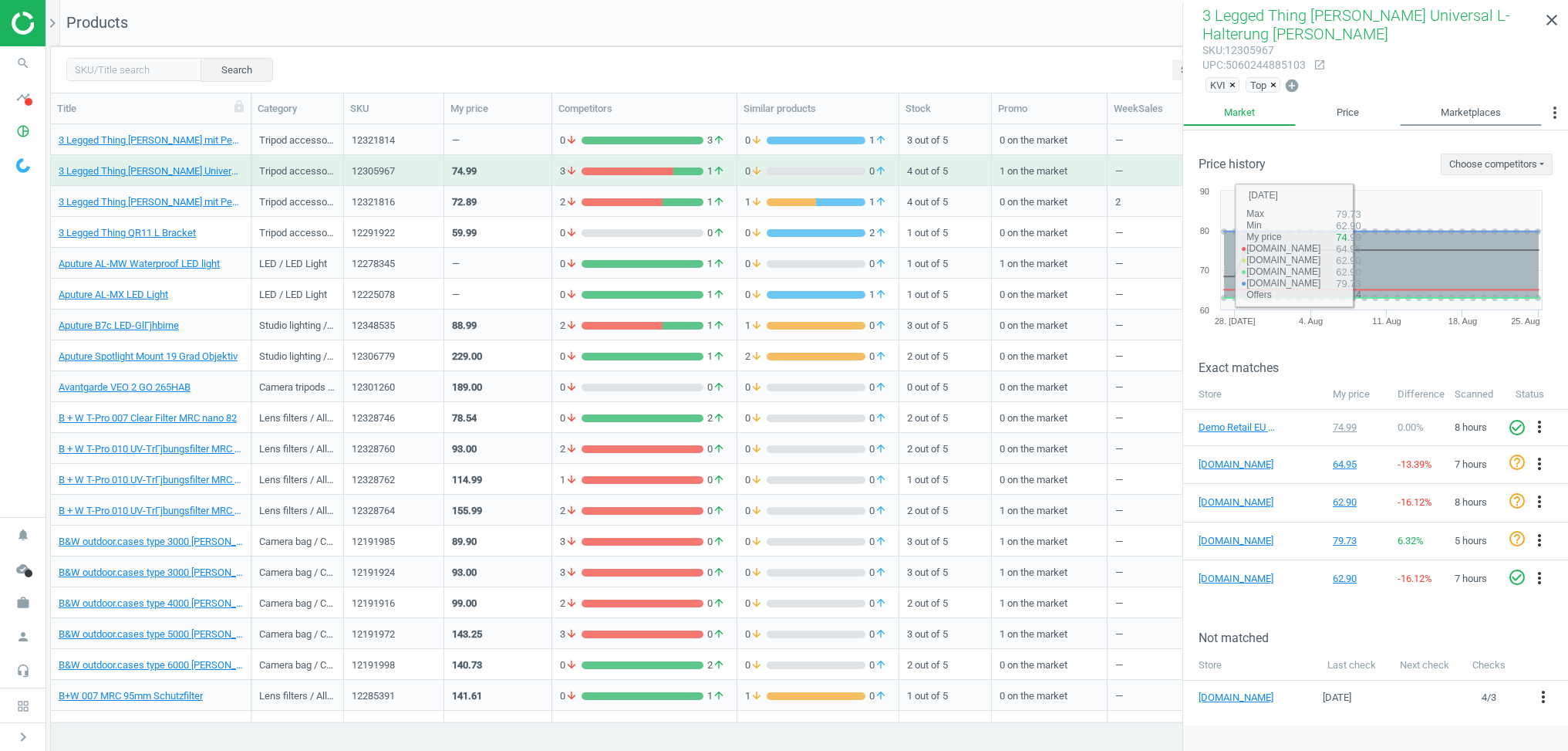
click at [1445, 109] on link "Marketplaces" at bounding box center [1470, 112] width 142 height 26
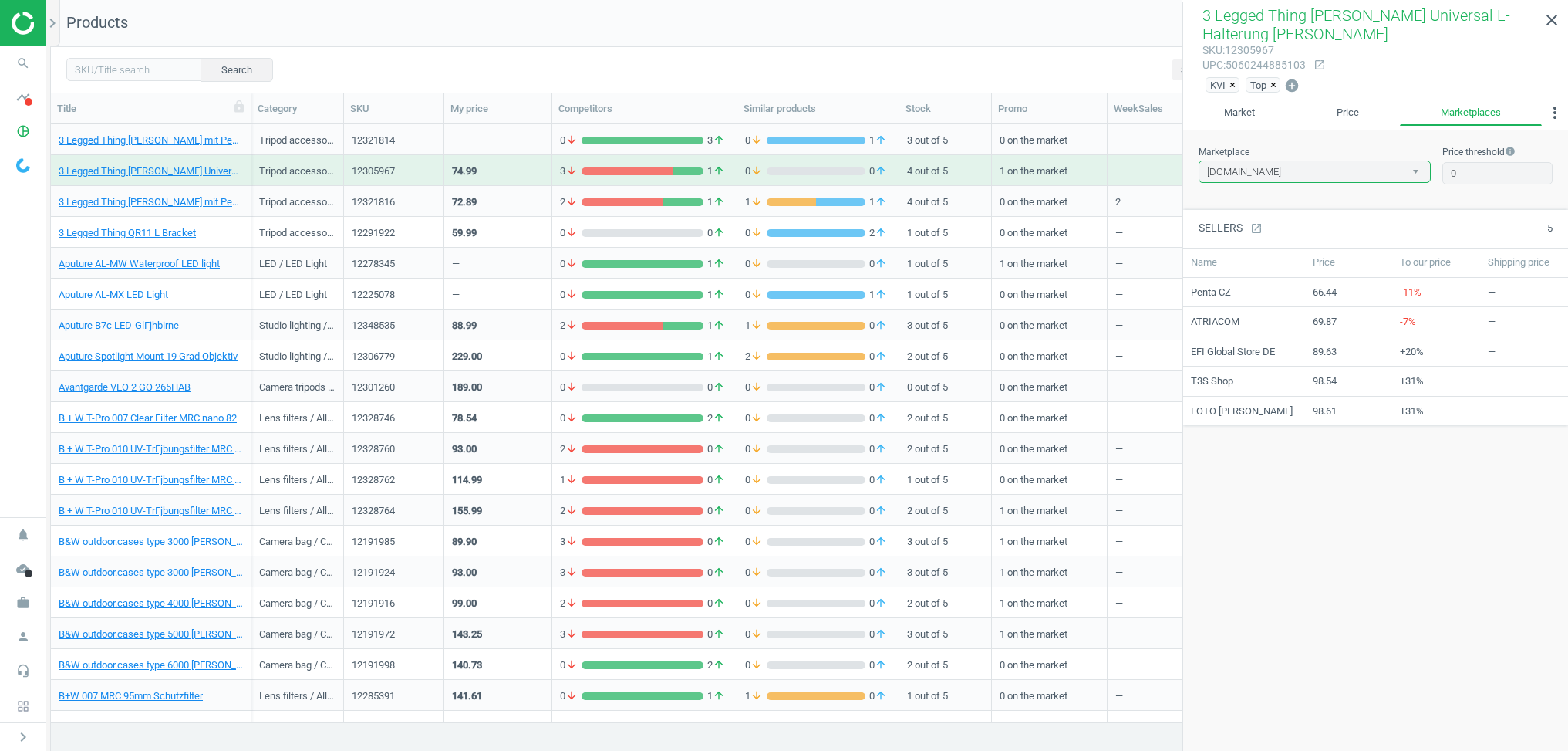
click at [1285, 175] on select "amazon.de google.de" at bounding box center [1315, 172] width 232 height 23
select select "google.de"
click at [1199, 161] on select "amazon.de google.de" at bounding box center [1315, 172] width 232 height 23
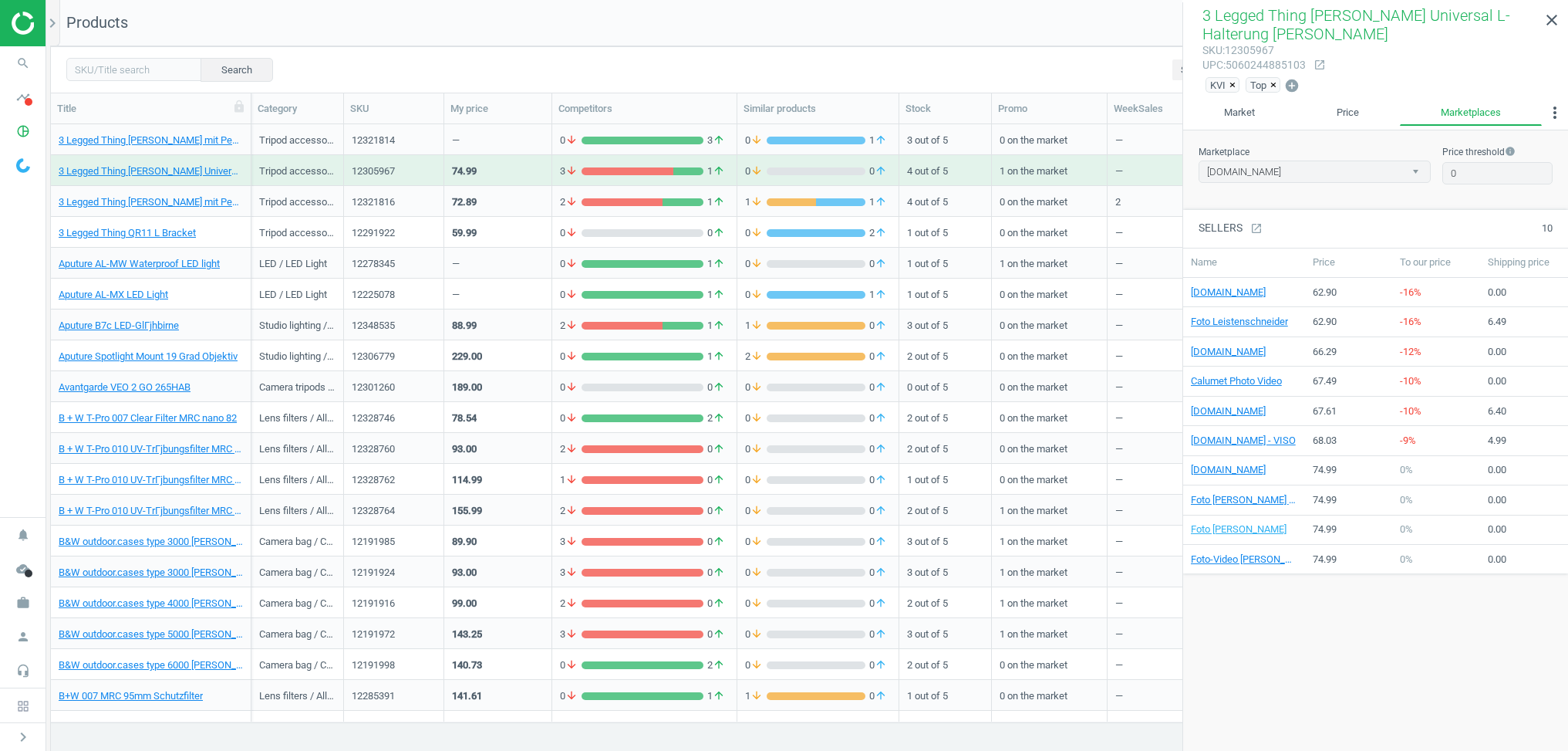
click at [772, 84] on div "Search Select all on page (200) Save report horizontal_split Expanded view Edit…" at bounding box center [810, 69] width 1518 height 47
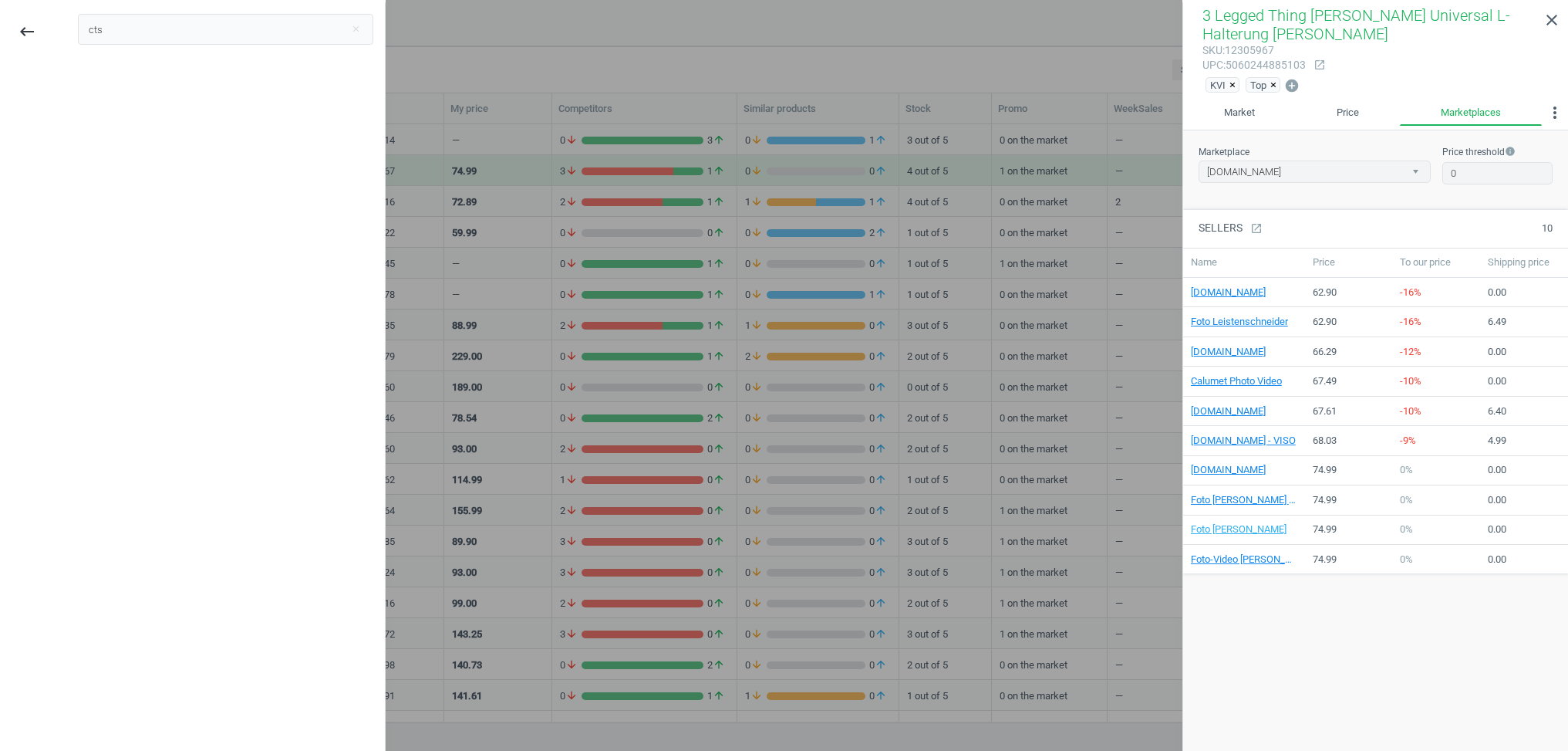
type input "c"
type input "ts"
click at [233, 85] on div "TSC Canada POC" at bounding box center [226, 86] width 296 height 25
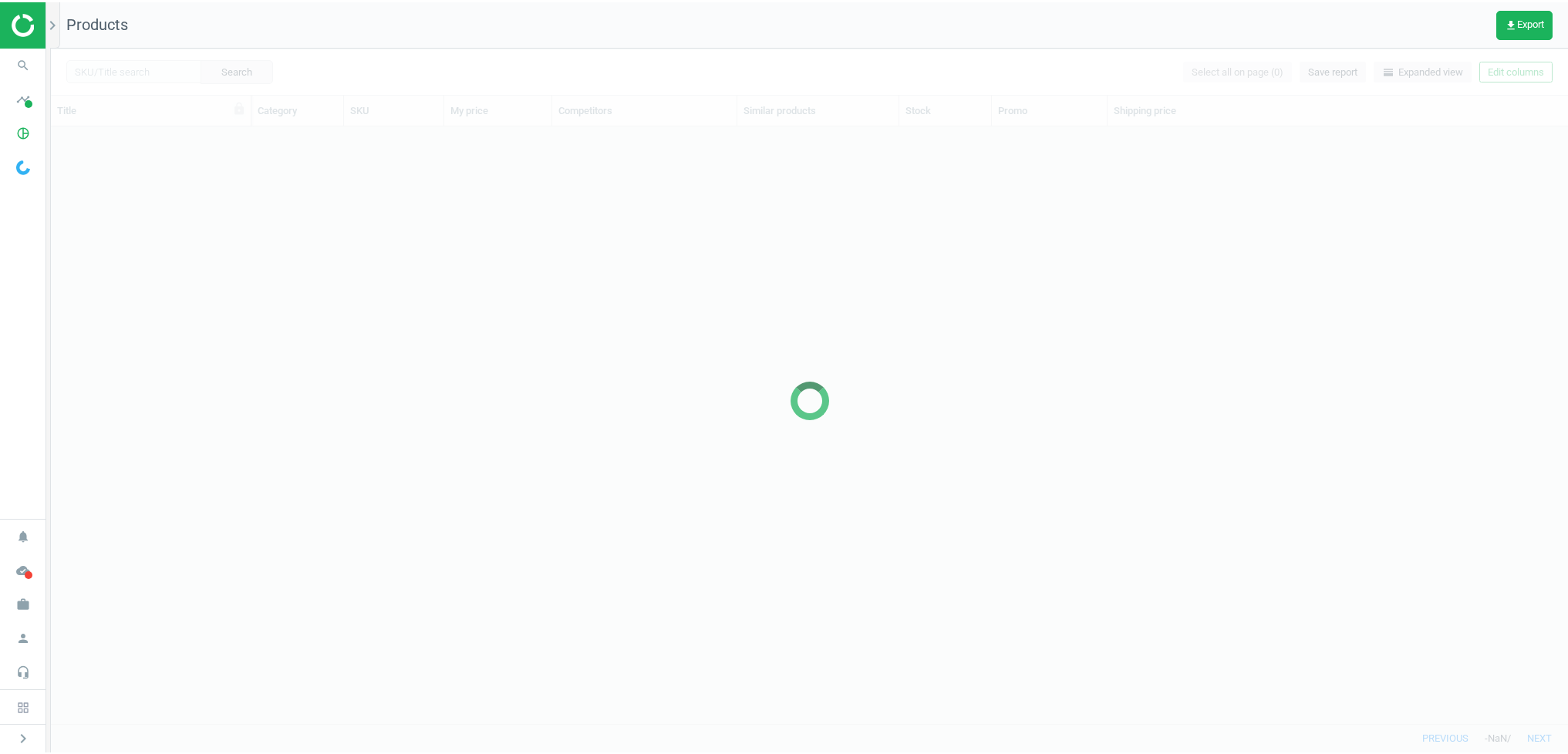
scroll to position [597, 1518]
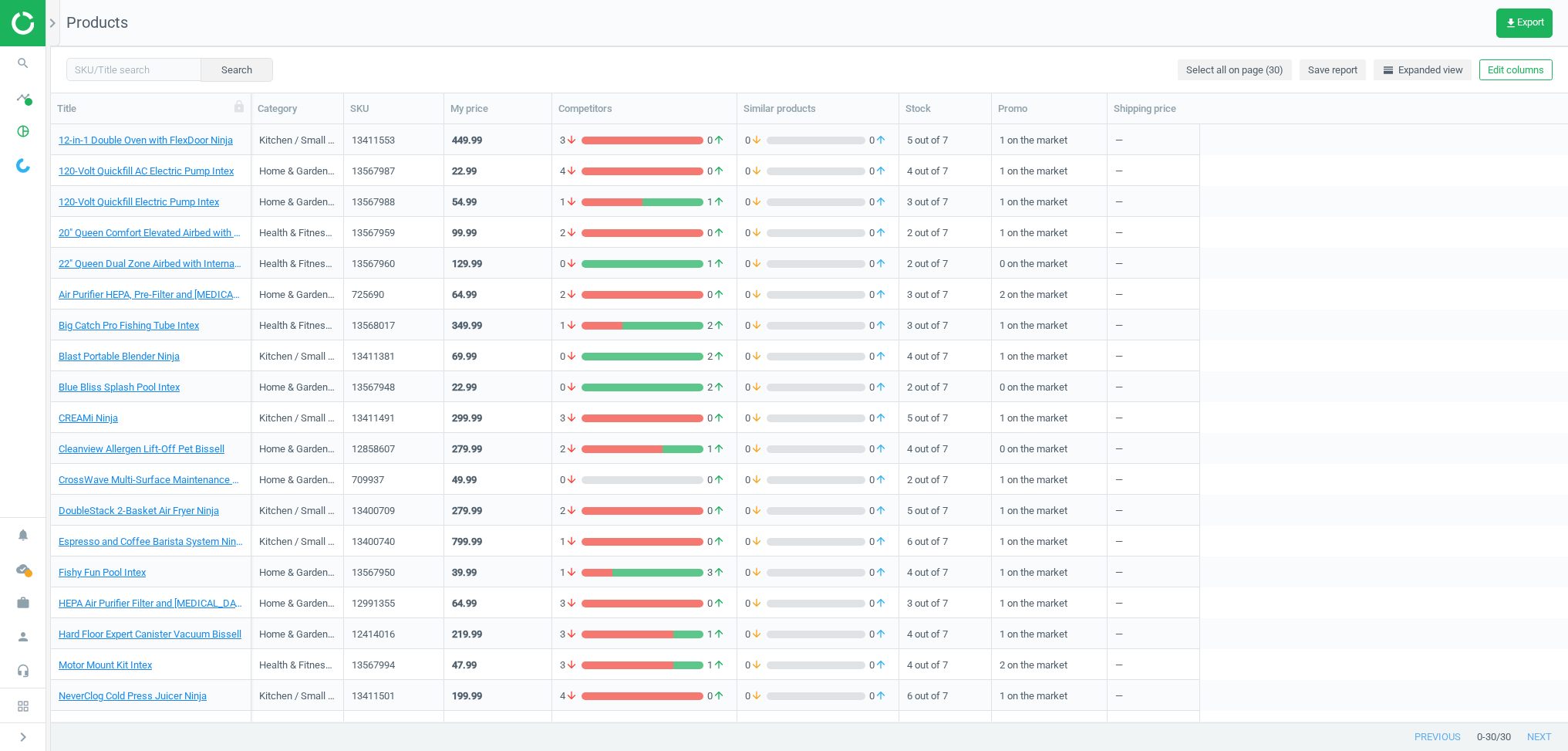
click at [531, 147] on div "449.99" at bounding box center [498, 140] width 92 height 27
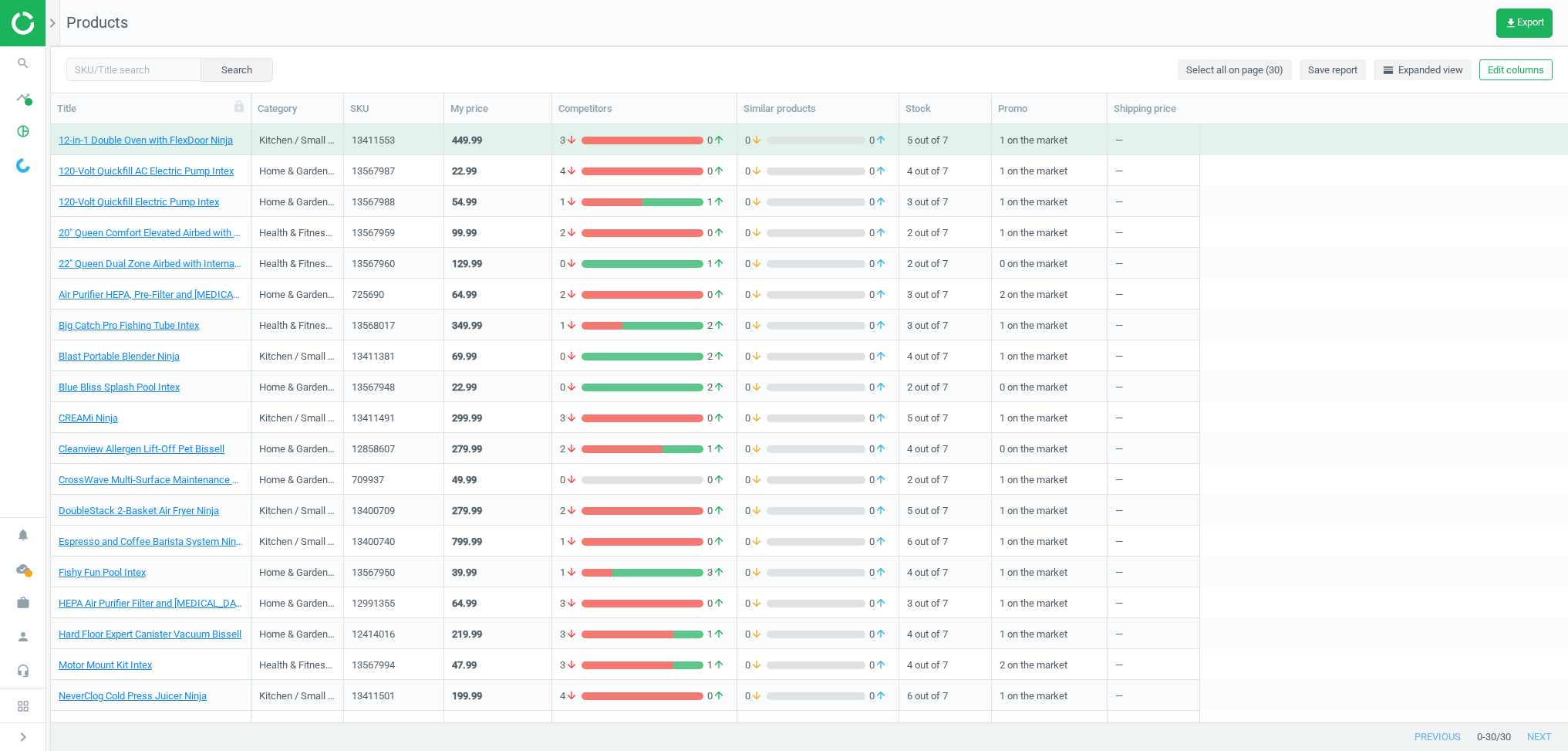
click at [531, 147] on div "449.99" at bounding box center [498, 140] width 92 height 27
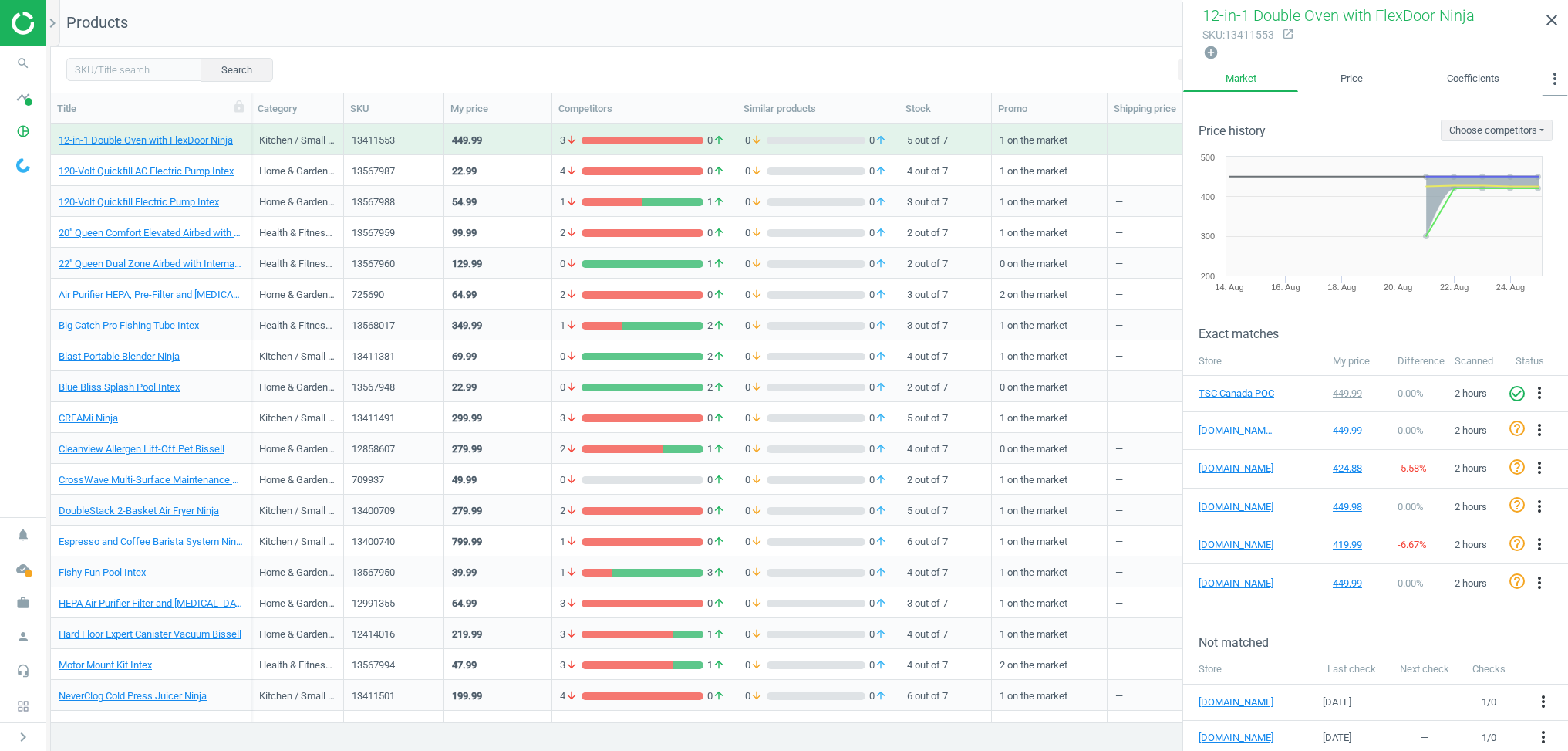
click at [1554, 72] on icon "more_vert" at bounding box center [1555, 79] width 18 height 18
click at [999, 52] on div "Search Select all on page (30) Save report horizontal_split Expanded view Edit …" at bounding box center [810, 69] width 1518 height 47
click at [1229, 427] on link "[DOMAIN_NAME][URL]" at bounding box center [1237, 430] width 77 height 14
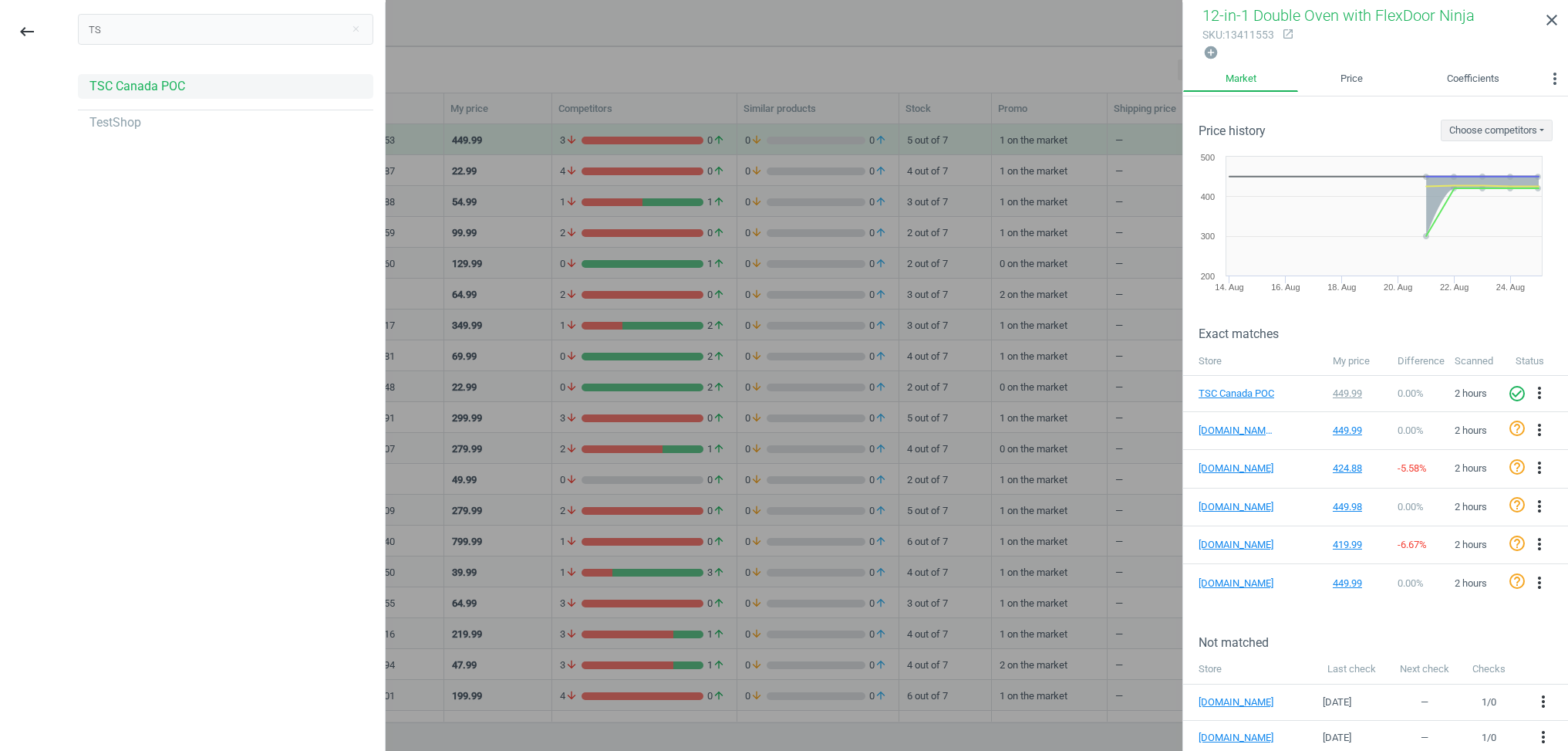
type input "TS"
click at [119, 79] on div "TSC Canada POC" at bounding box center [137, 86] width 96 height 17
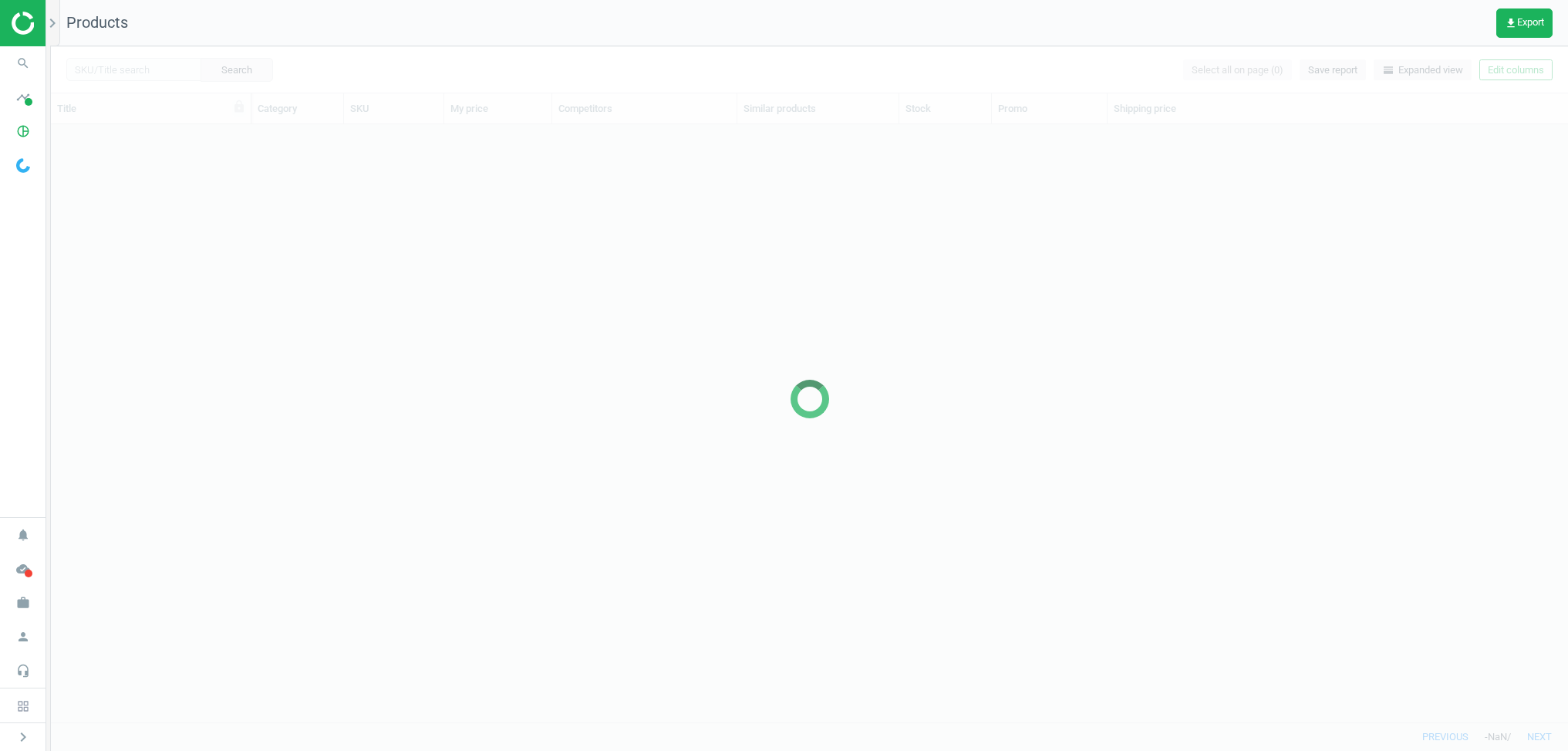
scroll to position [598, 1518]
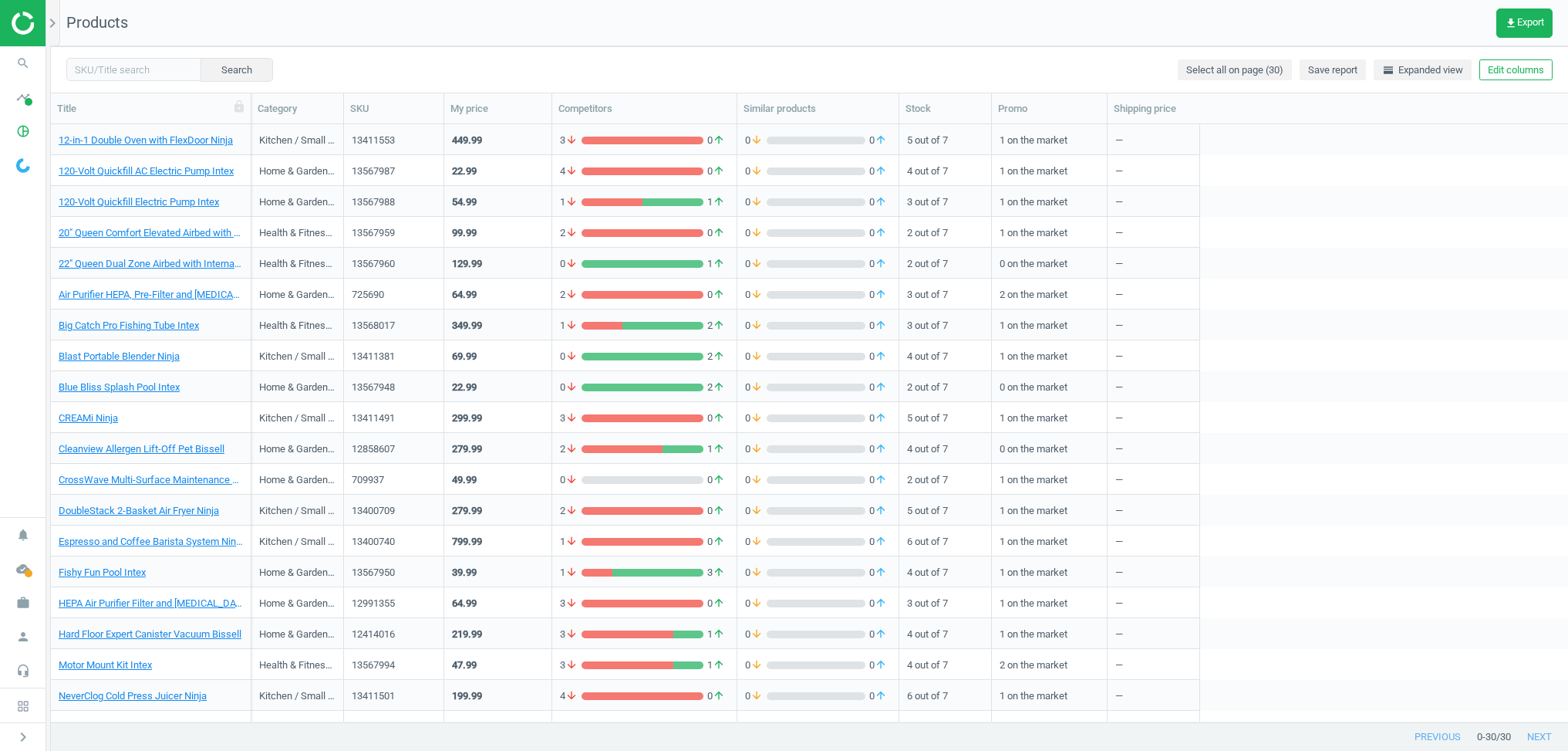
click at [482, 274] on div "129.99" at bounding box center [467, 266] width 30 height 19
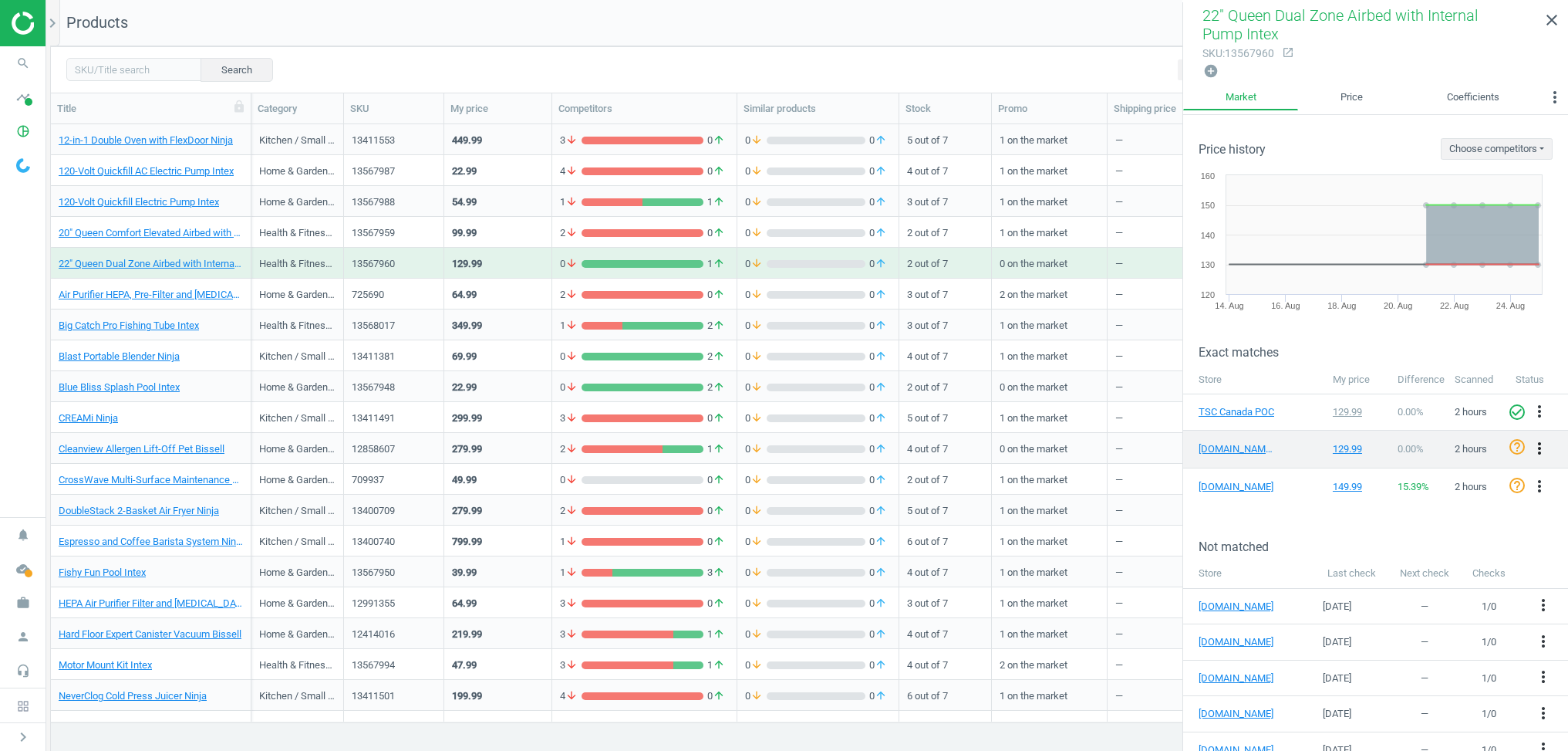
click at [1539, 447] on icon "more_vert" at bounding box center [1540, 449] width 18 height 18
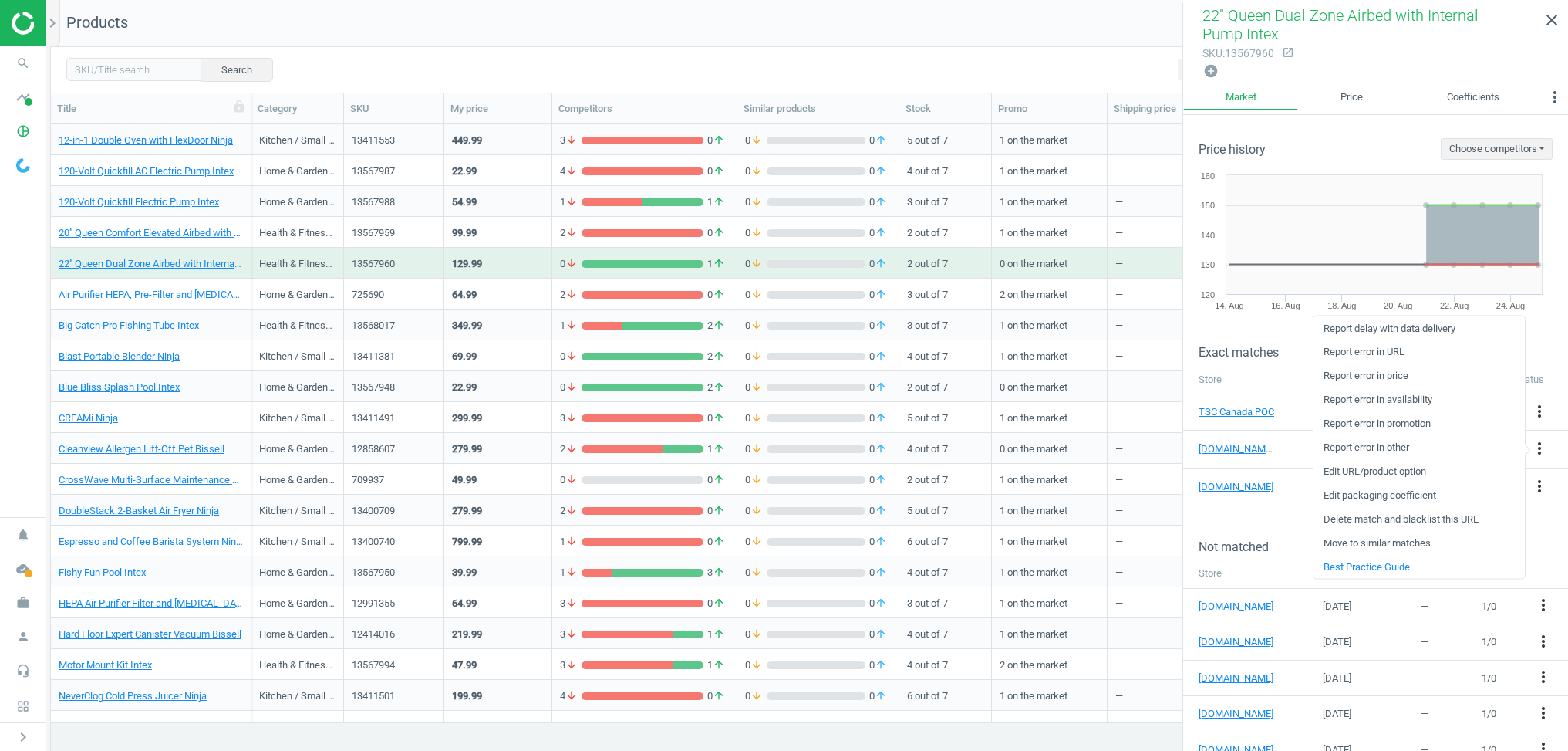
click at [1541, 345] on h3 "Exact matches" at bounding box center [1384, 353] width 370 height 15
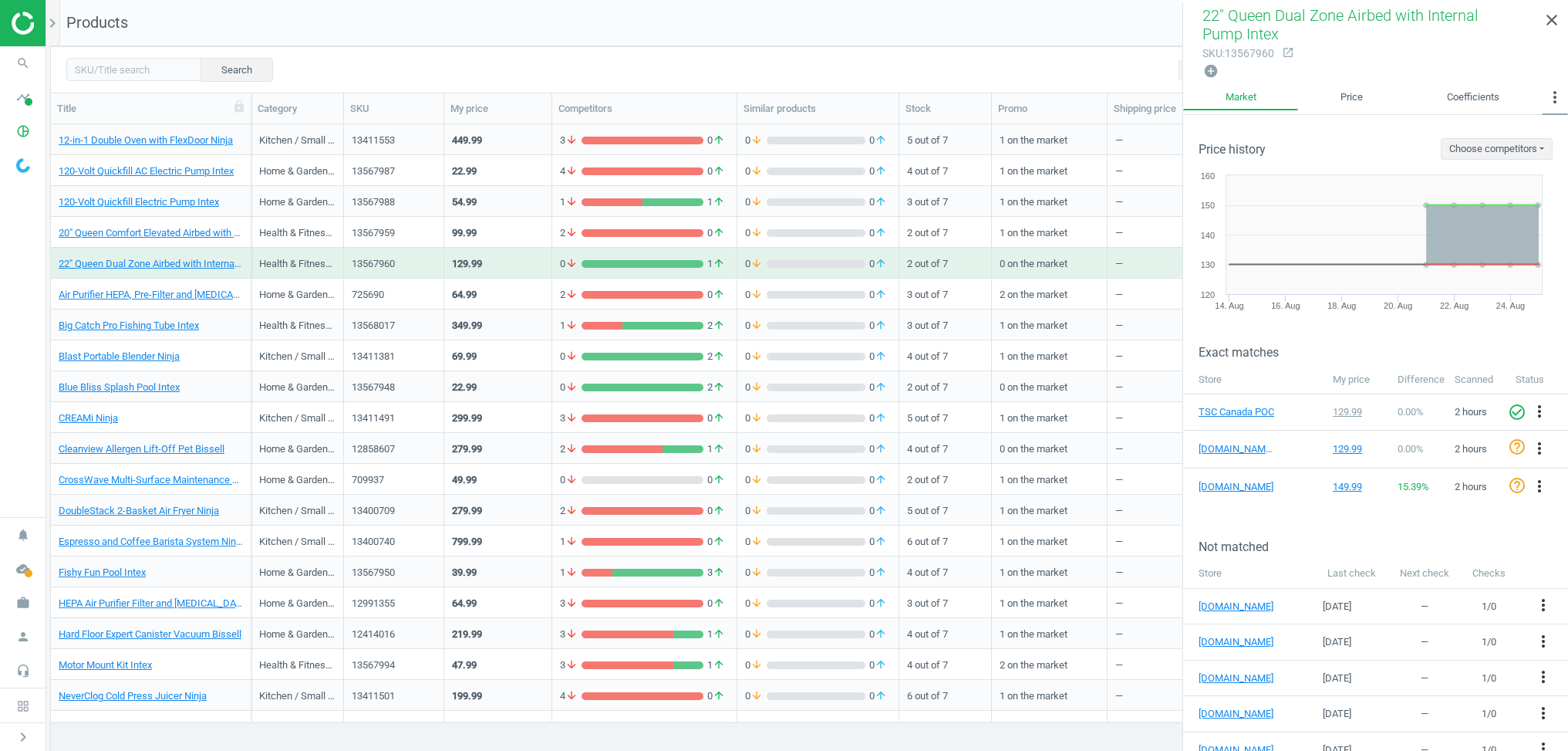
click at [1555, 94] on icon "more_vert" at bounding box center [1555, 97] width 18 height 18
click at [1521, 75] on div "add_circle" at bounding box center [1375, 70] width 346 height 17
click at [521, 295] on div "64.99" at bounding box center [498, 294] width 92 height 27
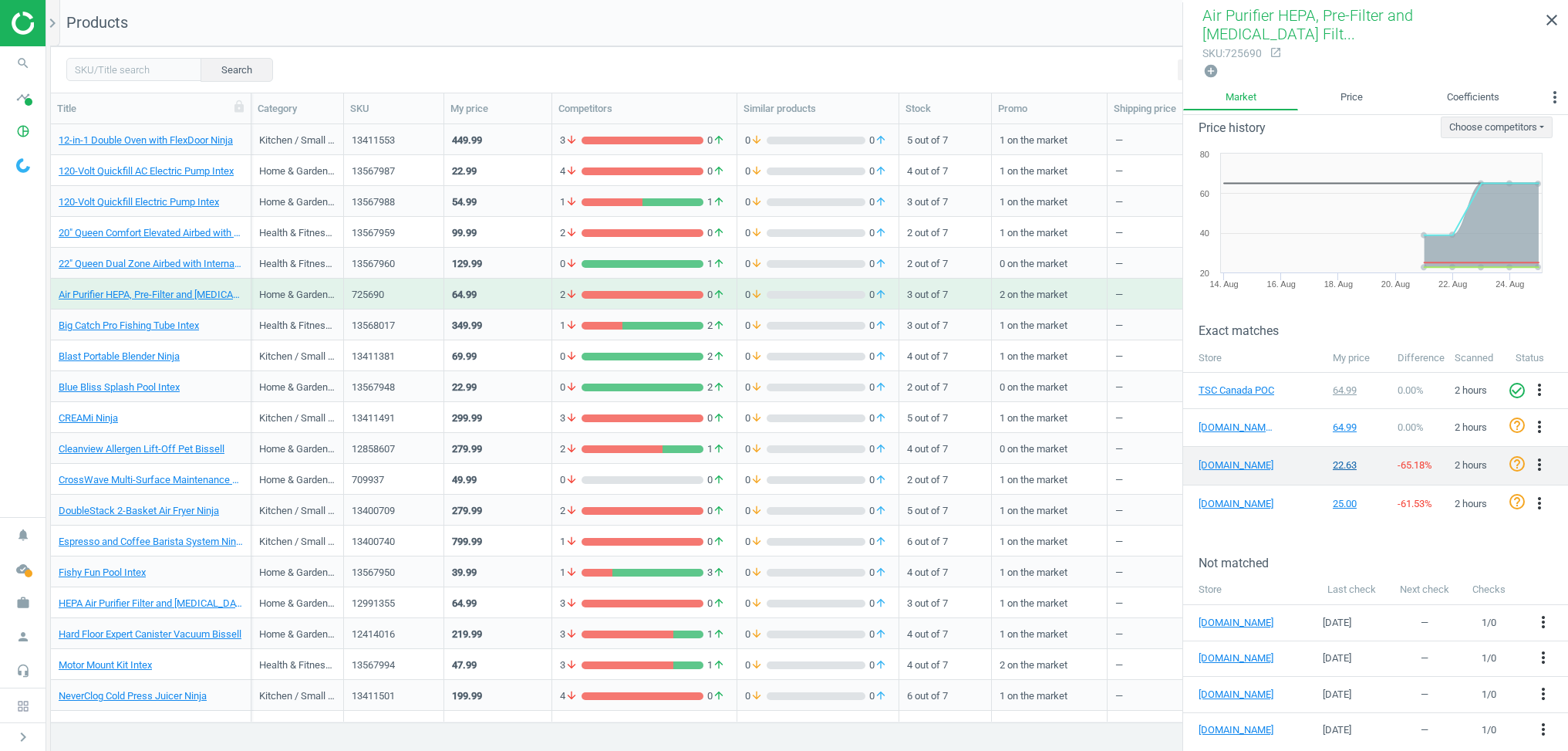
scroll to position [0, 0]
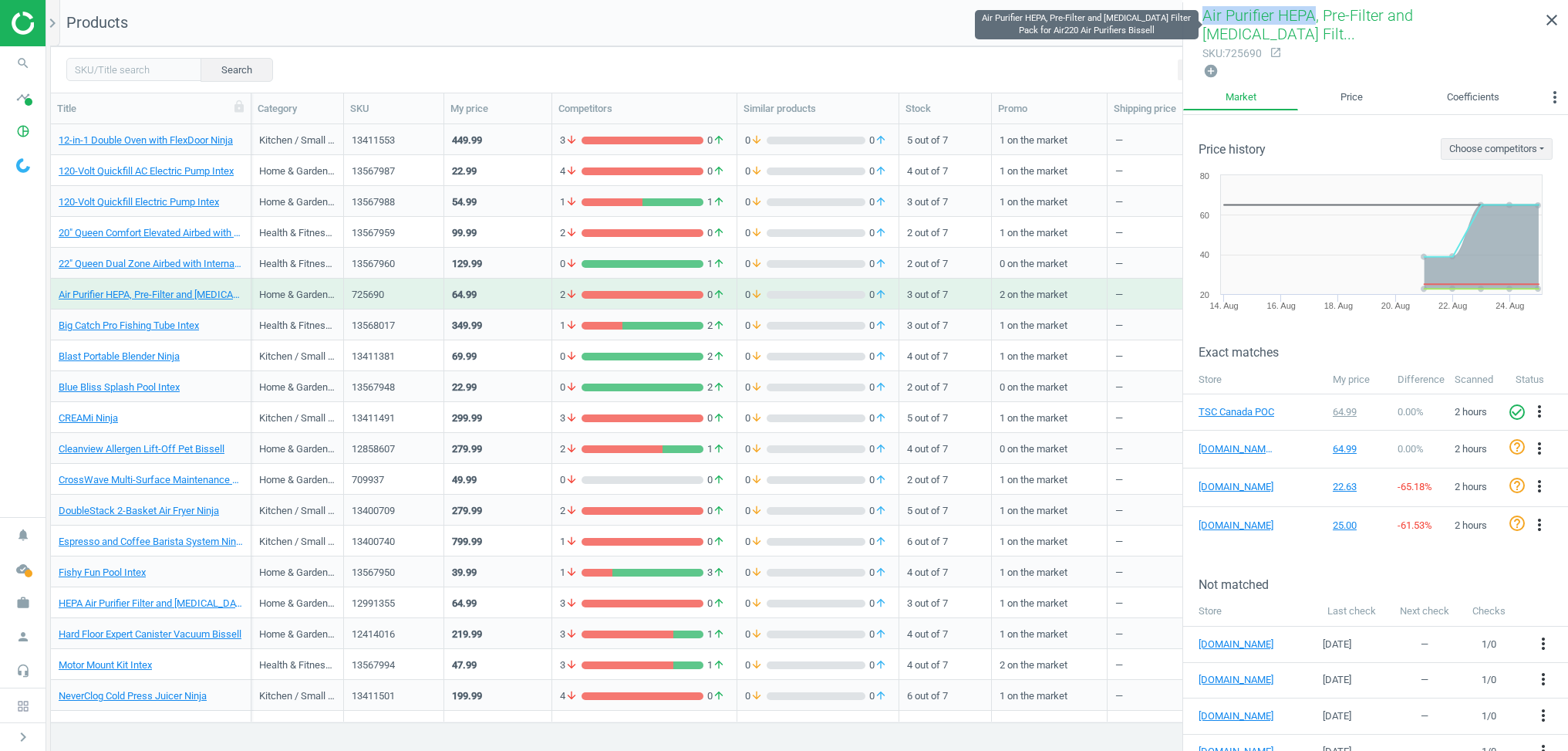
drag, startPoint x: 1205, startPoint y: 17, endPoint x: 1310, endPoint y: 19, distance: 105.0
click at [1310, 19] on span "Air Purifier HEPA, Pre-Filter and Activated Carbon Filt..." at bounding box center [1308, 25] width 211 height 37
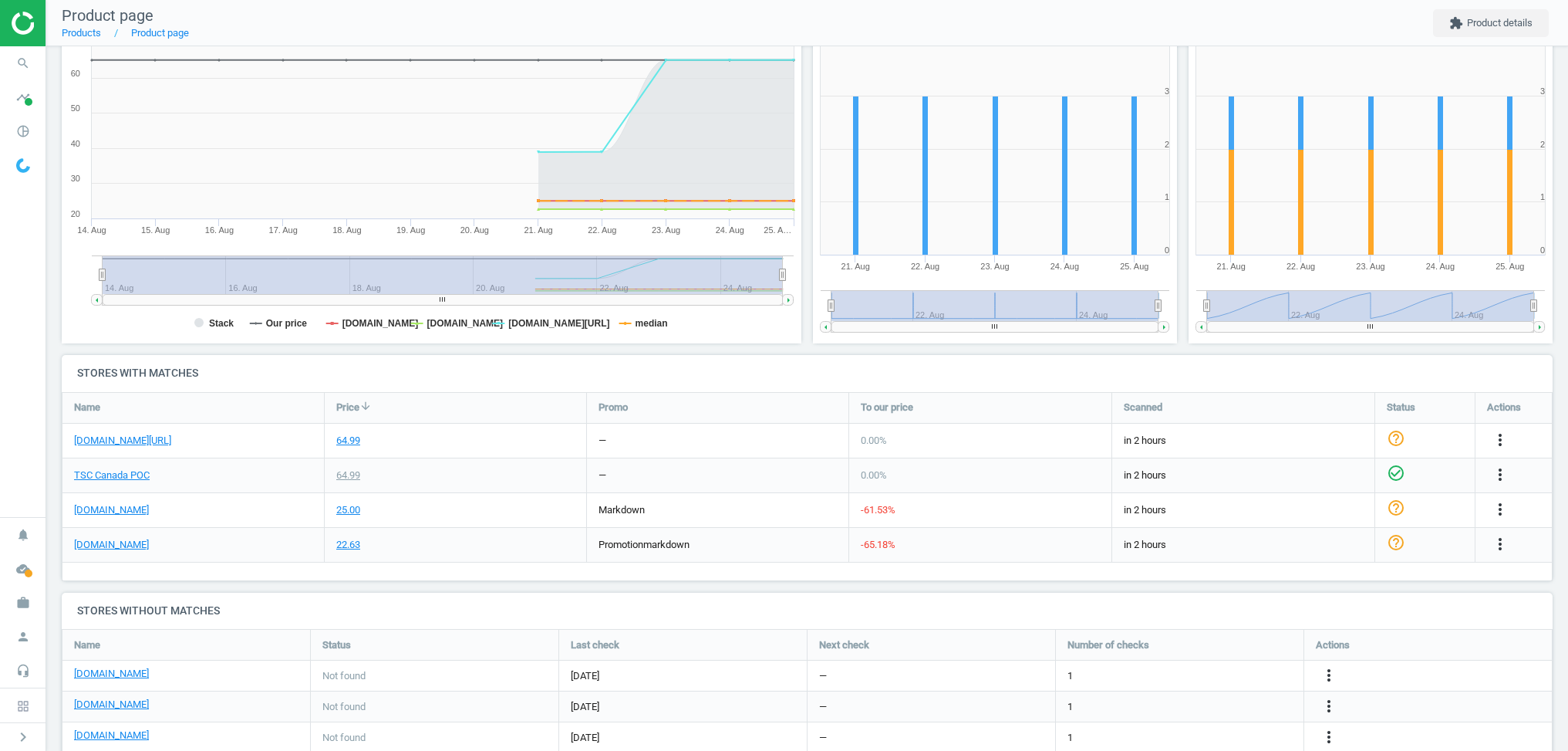
scroll to position [207, 0]
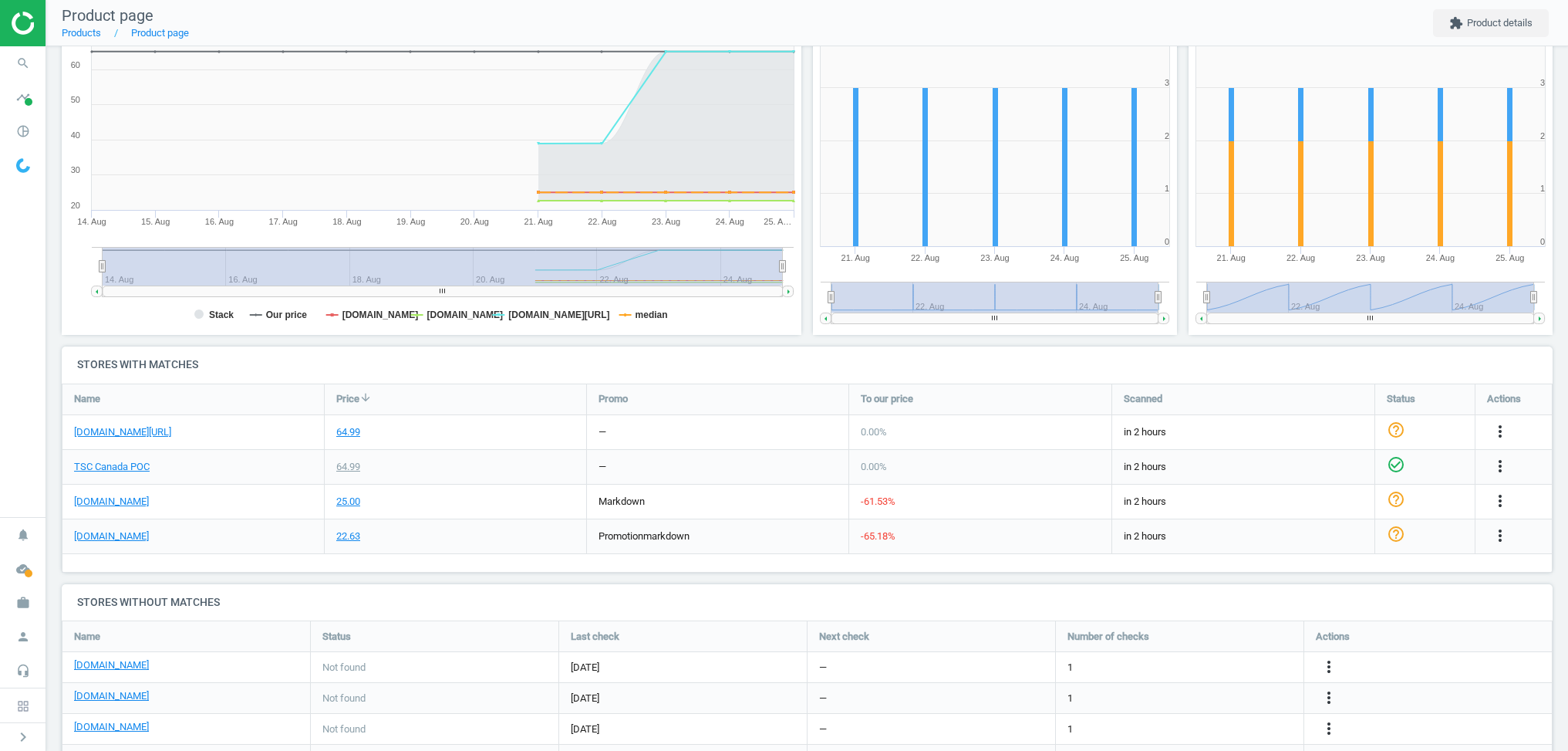
click at [108, 524] on div "[DOMAIN_NAME]" at bounding box center [193, 536] width 261 height 34
click at [102, 533] on link "[DOMAIN_NAME]" at bounding box center [111, 536] width 75 height 14
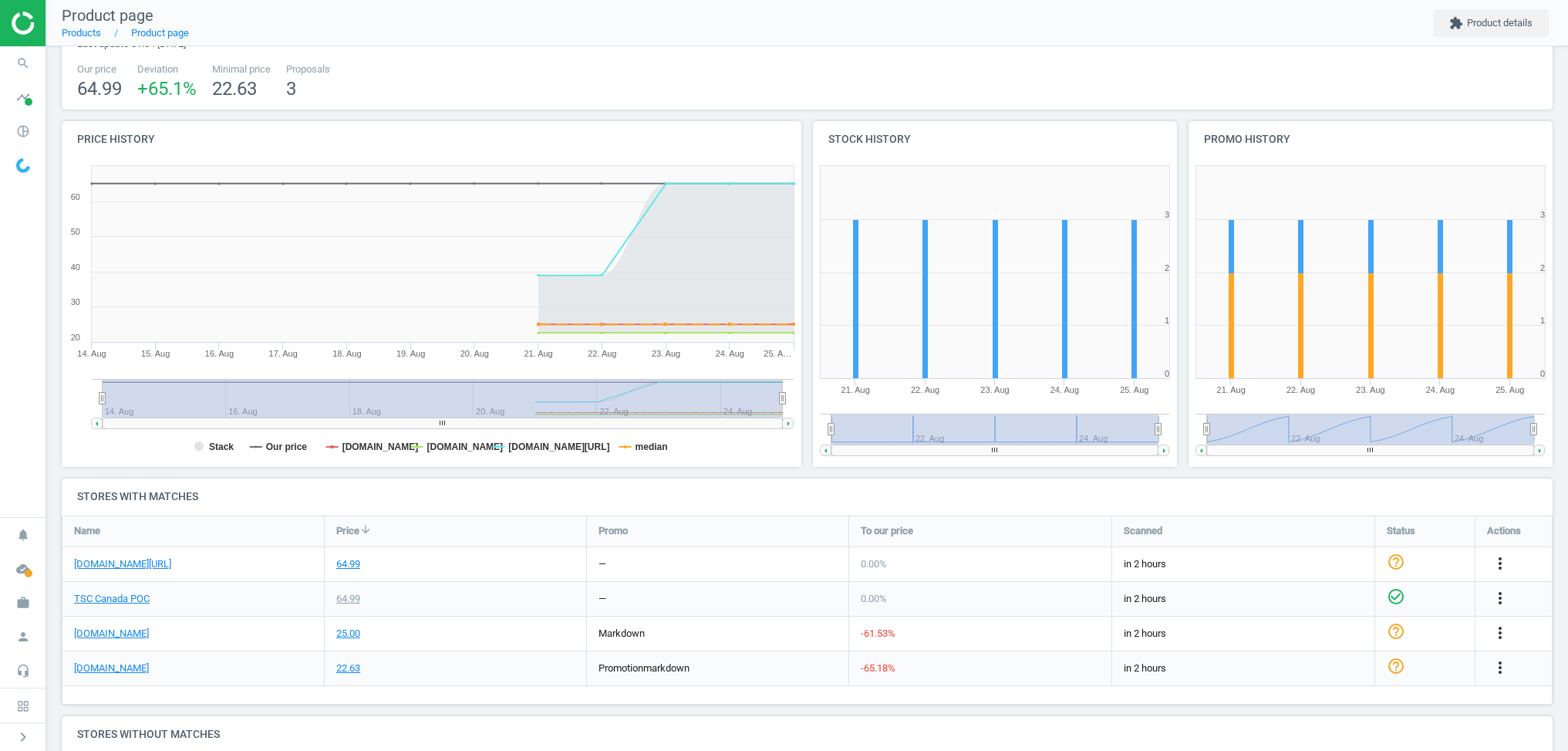
scroll to position [0, 0]
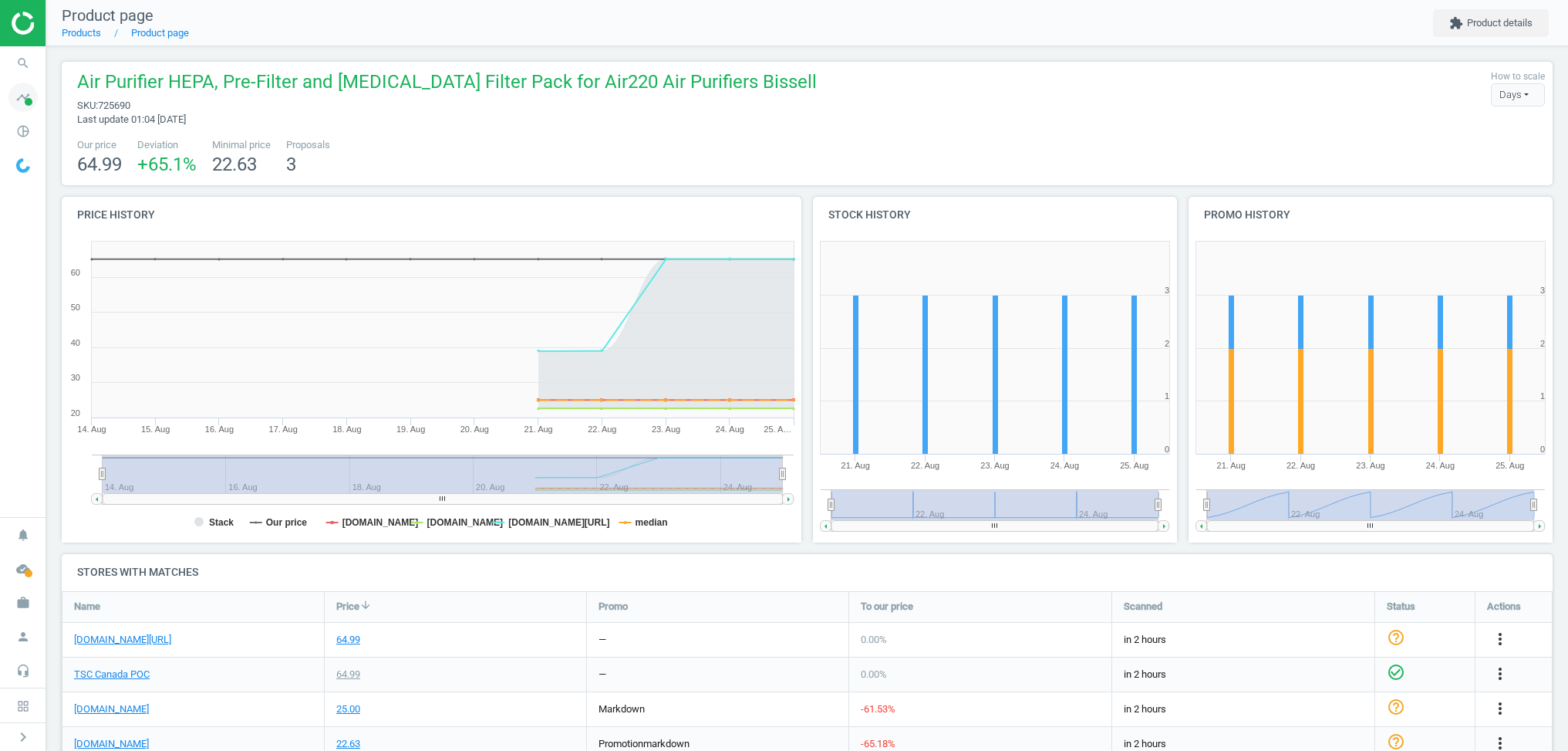
click at [27, 102] on span at bounding box center [28, 101] width 7 height 7
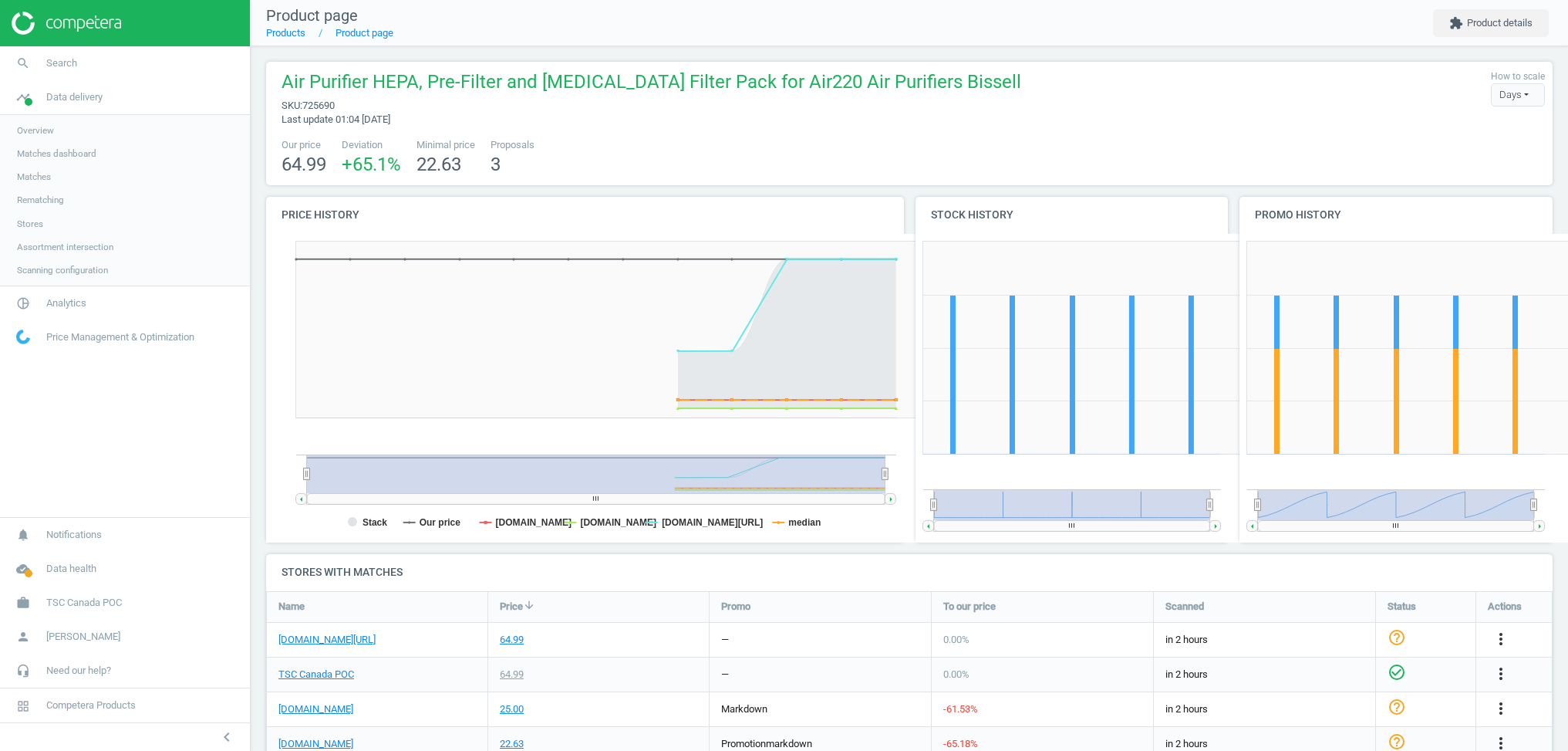
scroll to position [7, 7]
click at [26, 306] on icon "pie_chart_outlined" at bounding box center [23, 303] width 29 height 29
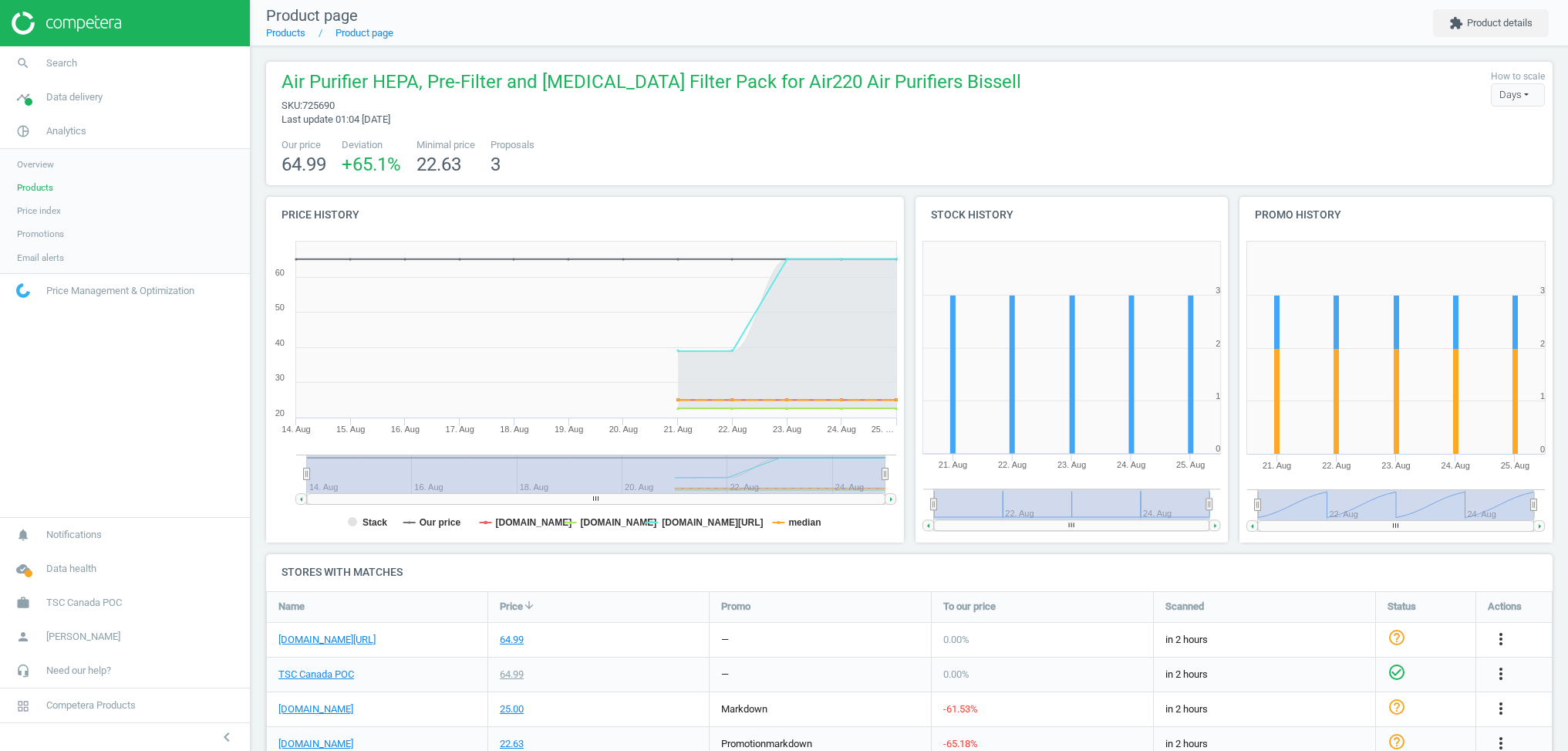
click at [33, 177] on link "Products" at bounding box center [125, 187] width 250 height 23
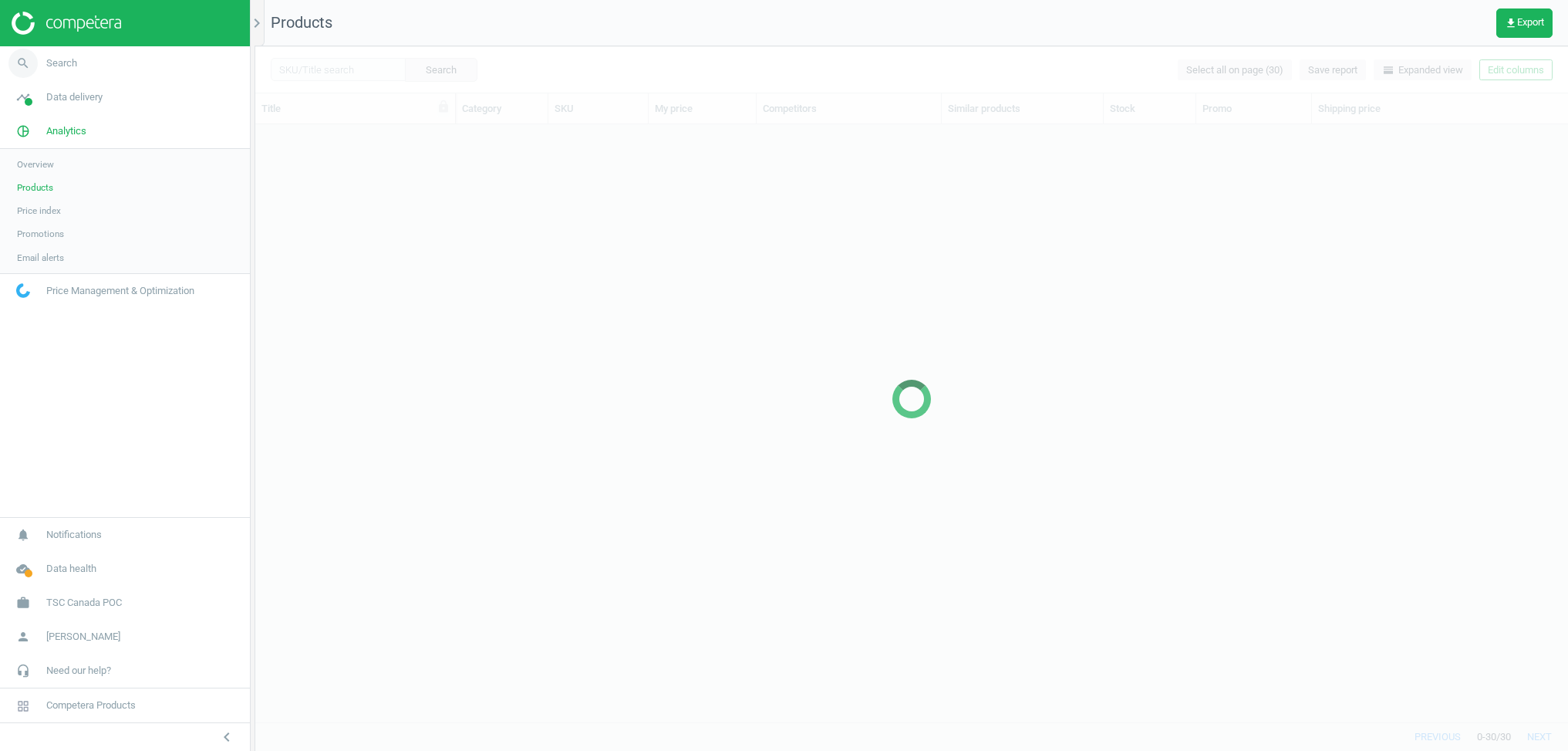
scroll to position [1, 1]
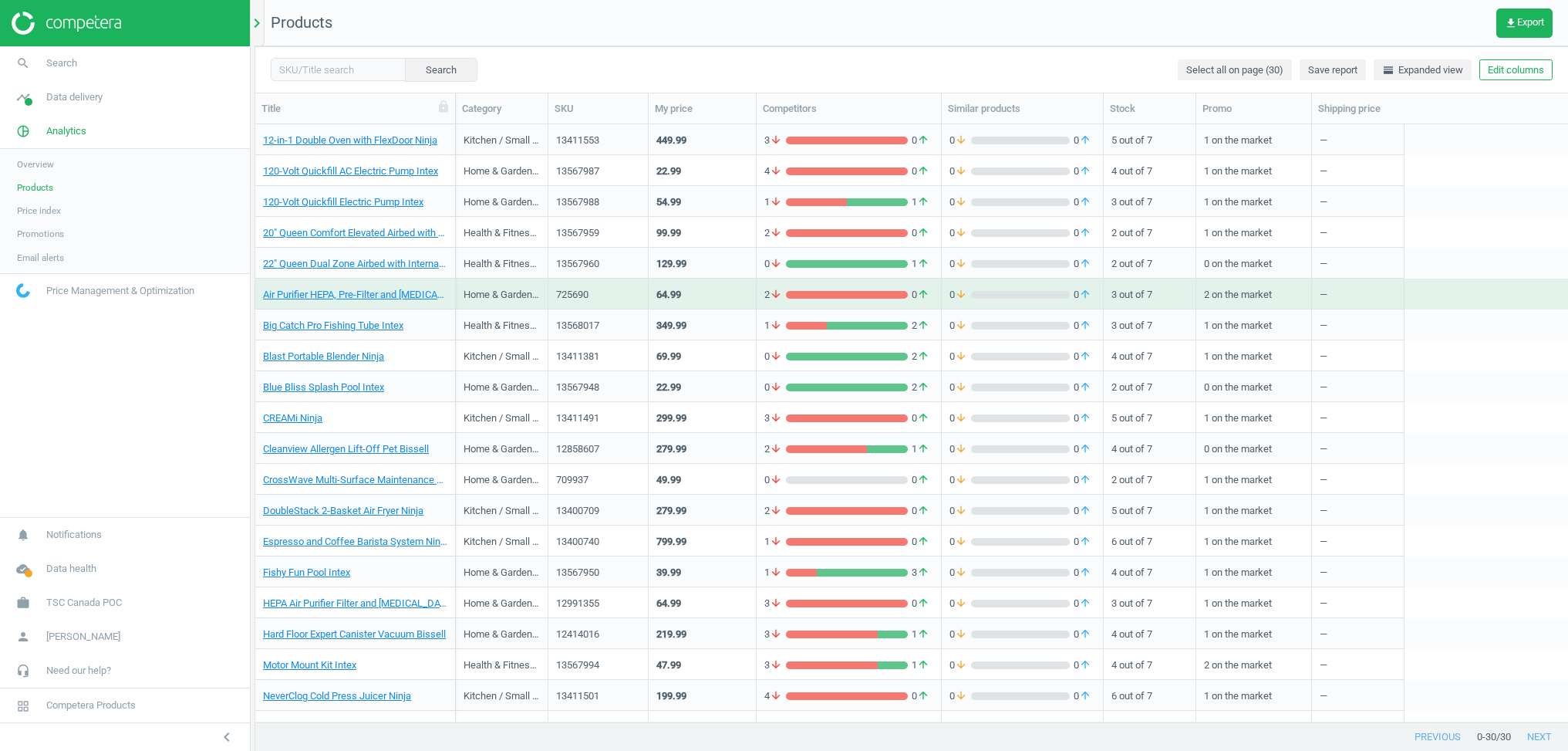
click at [261, 23] on icon "chevron_right" at bounding box center [257, 23] width 18 height 18
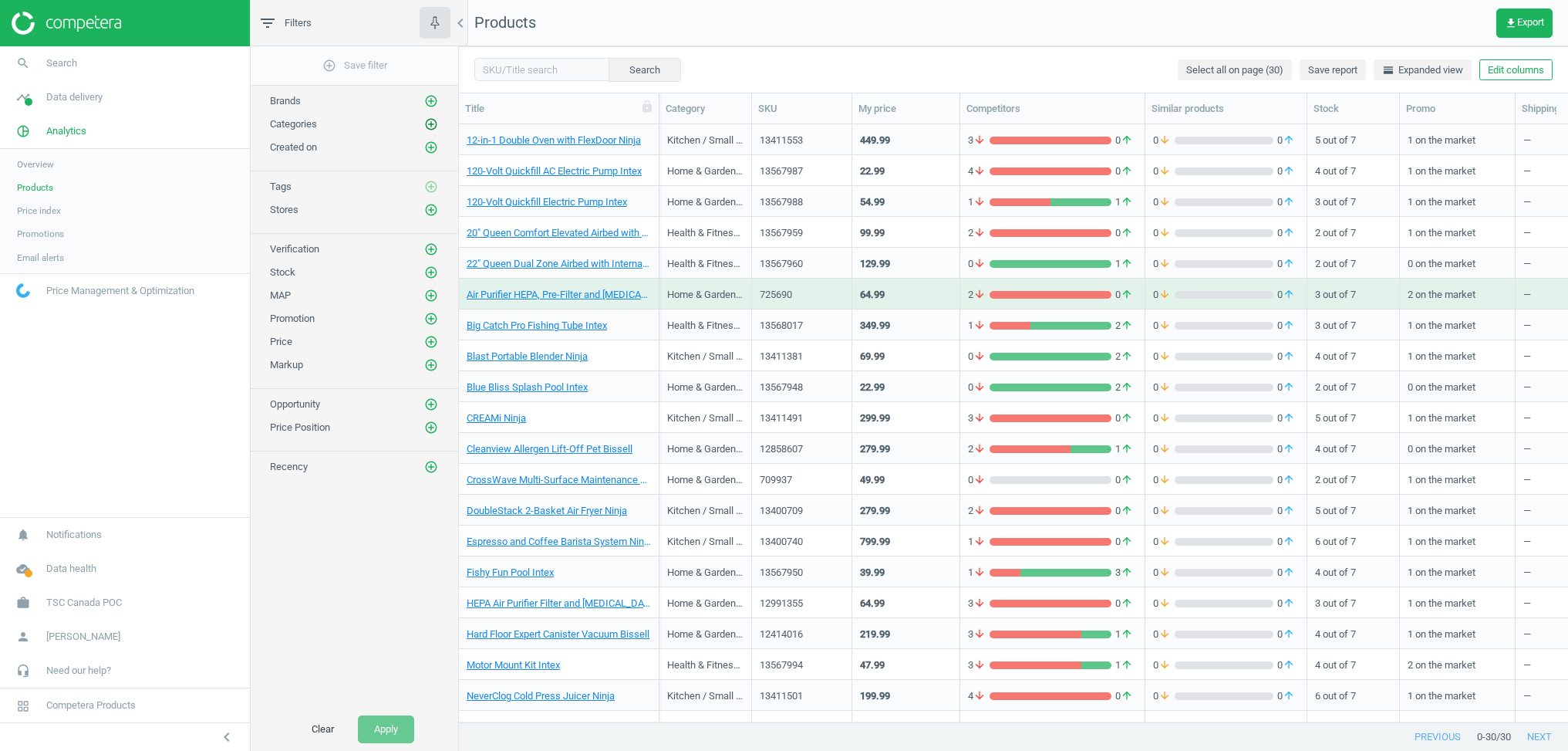
click at [433, 124] on icon "add_circle_outline" at bounding box center [431, 123] width 14 height 14
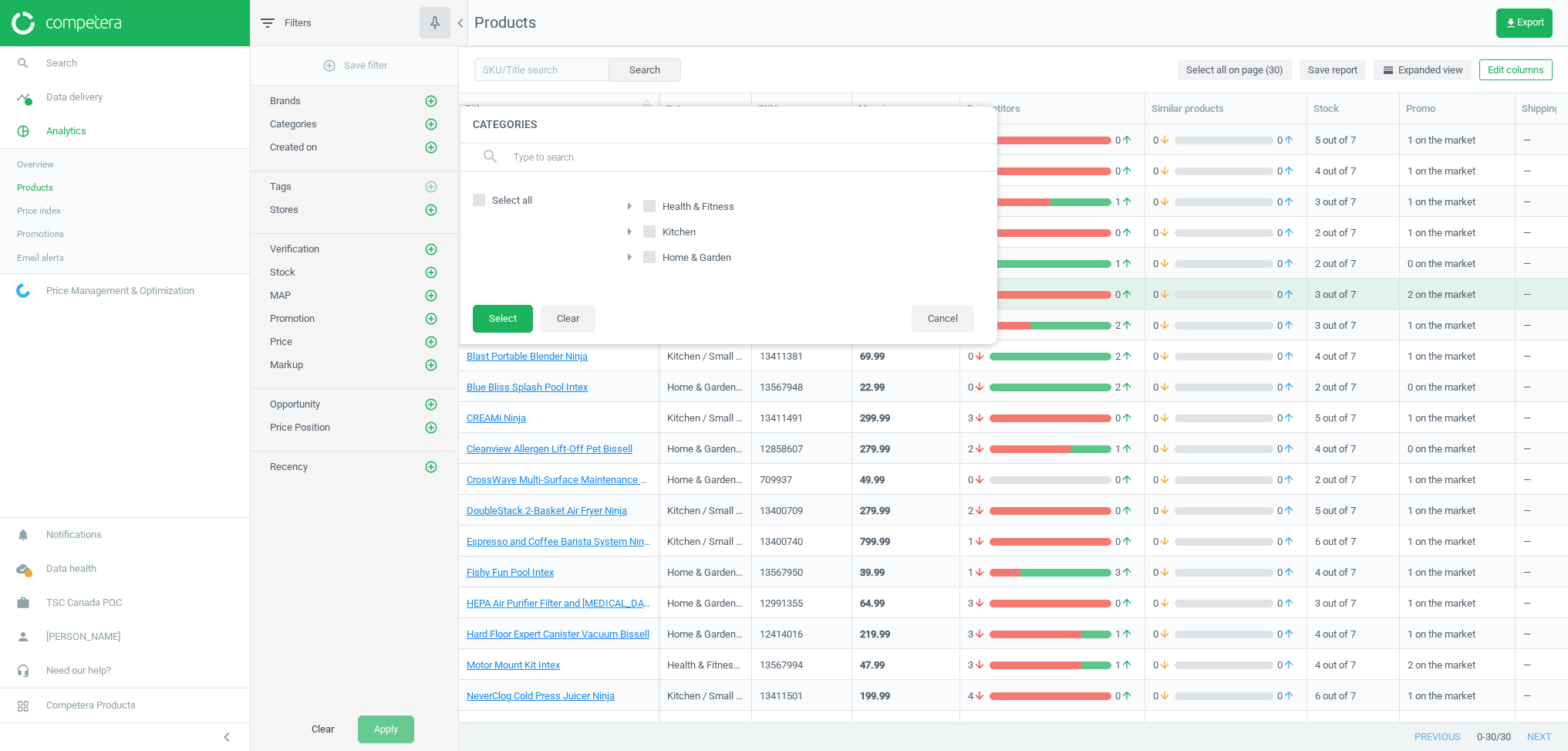
click at [629, 231] on icon "arrow_right" at bounding box center [629, 231] width 18 height 18
click at [648, 231] on input "Kitchen" at bounding box center [649, 231] width 10 height 10
checkbox input "true"
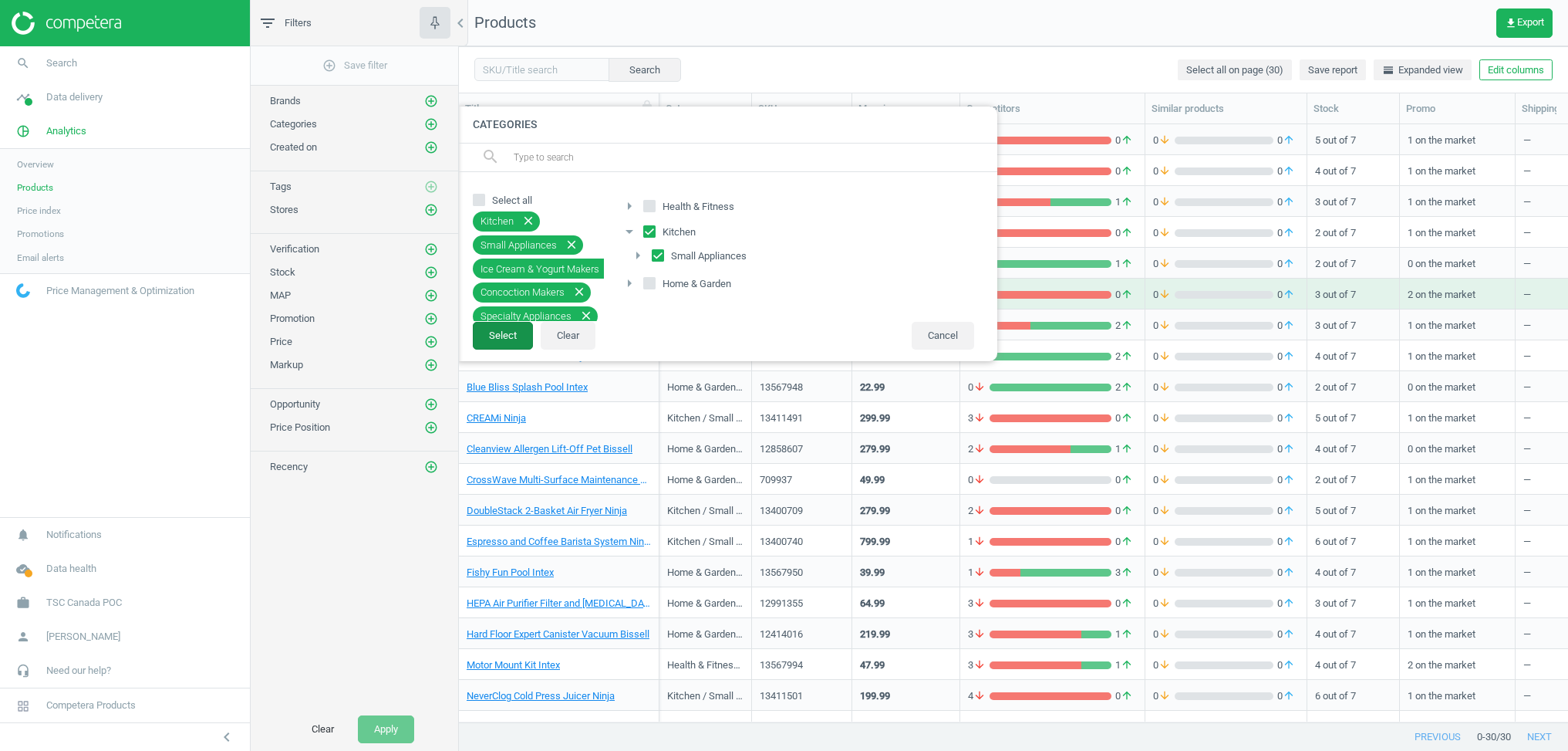
click at [493, 343] on button "Select" at bounding box center [503, 335] width 60 height 27
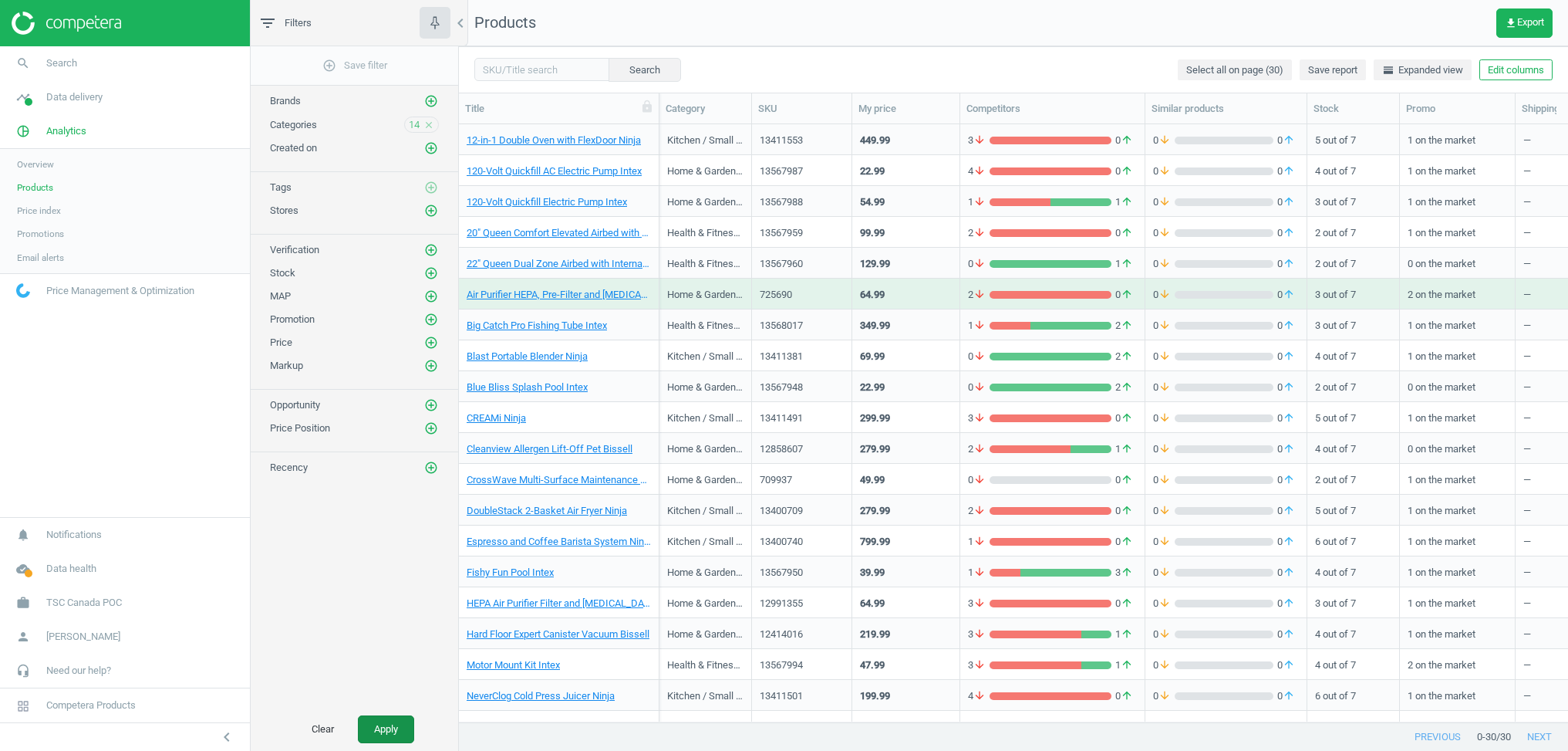
click at [374, 722] on button "Apply" at bounding box center [386, 729] width 57 height 27
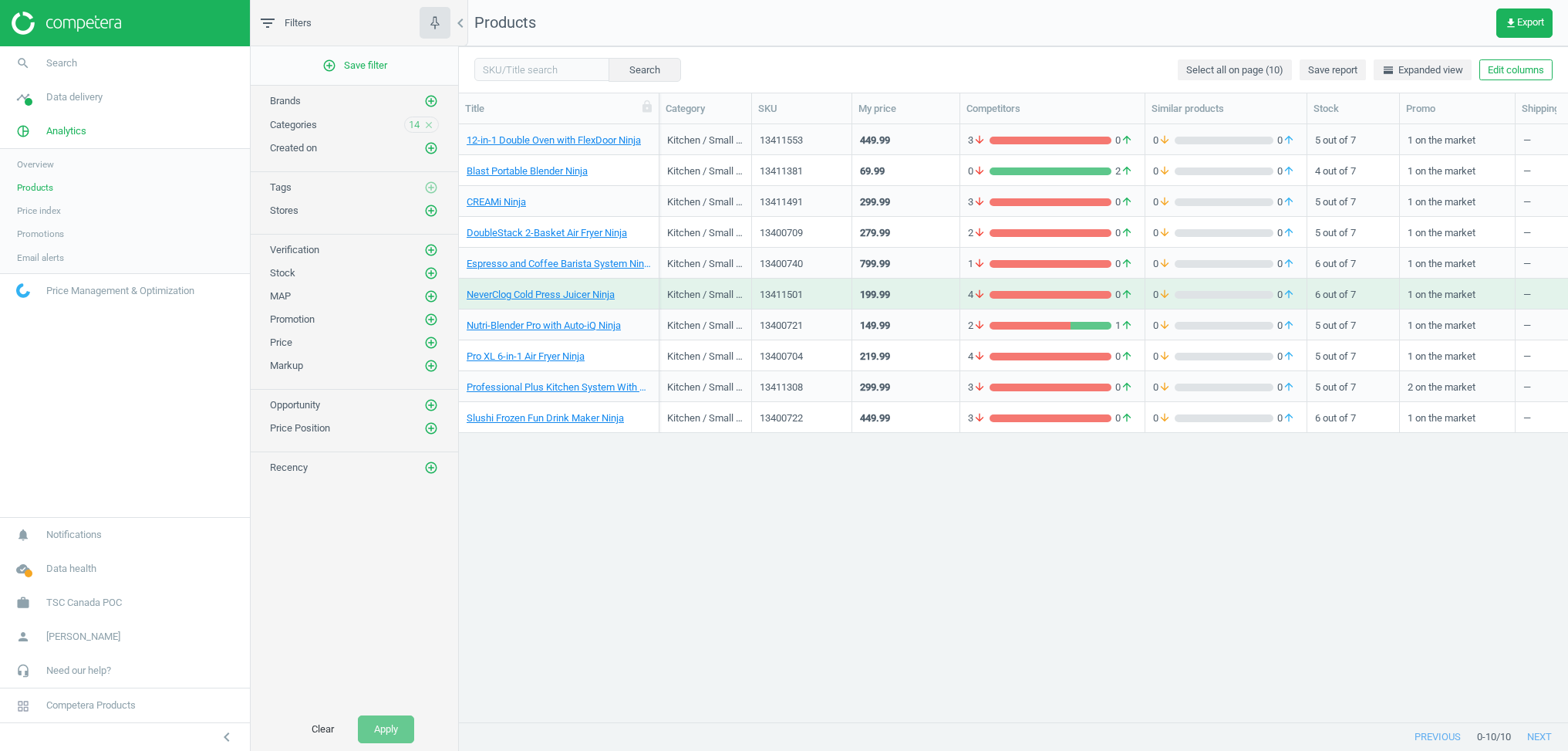
drag, startPoint x: 465, startPoint y: 18, endPoint x: 511, endPoint y: 48, distance: 54.9
click at [462, 18] on icon "chevron_left" at bounding box center [460, 23] width 18 height 18
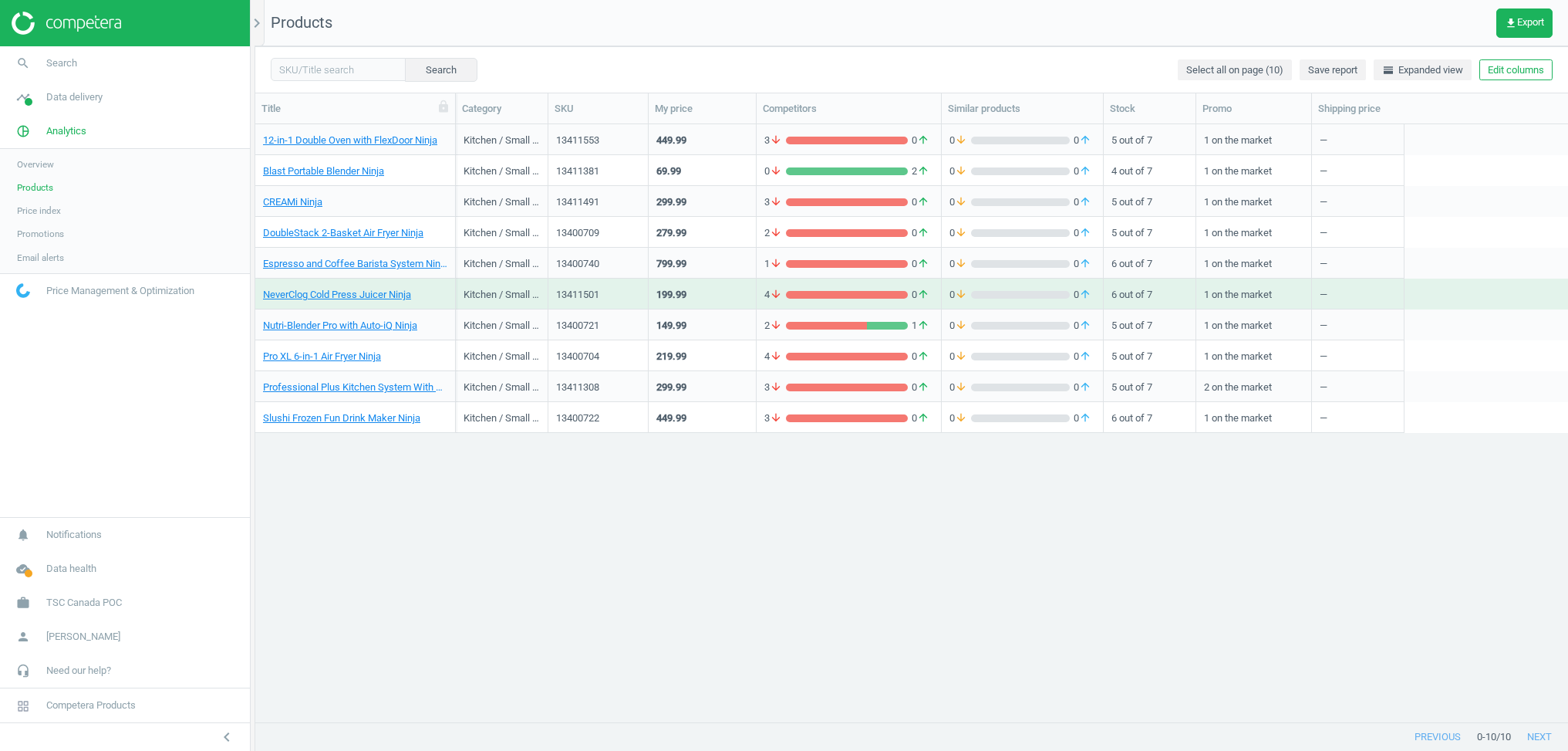
click at [716, 142] on div "449.99" at bounding box center [702, 140] width 92 height 27
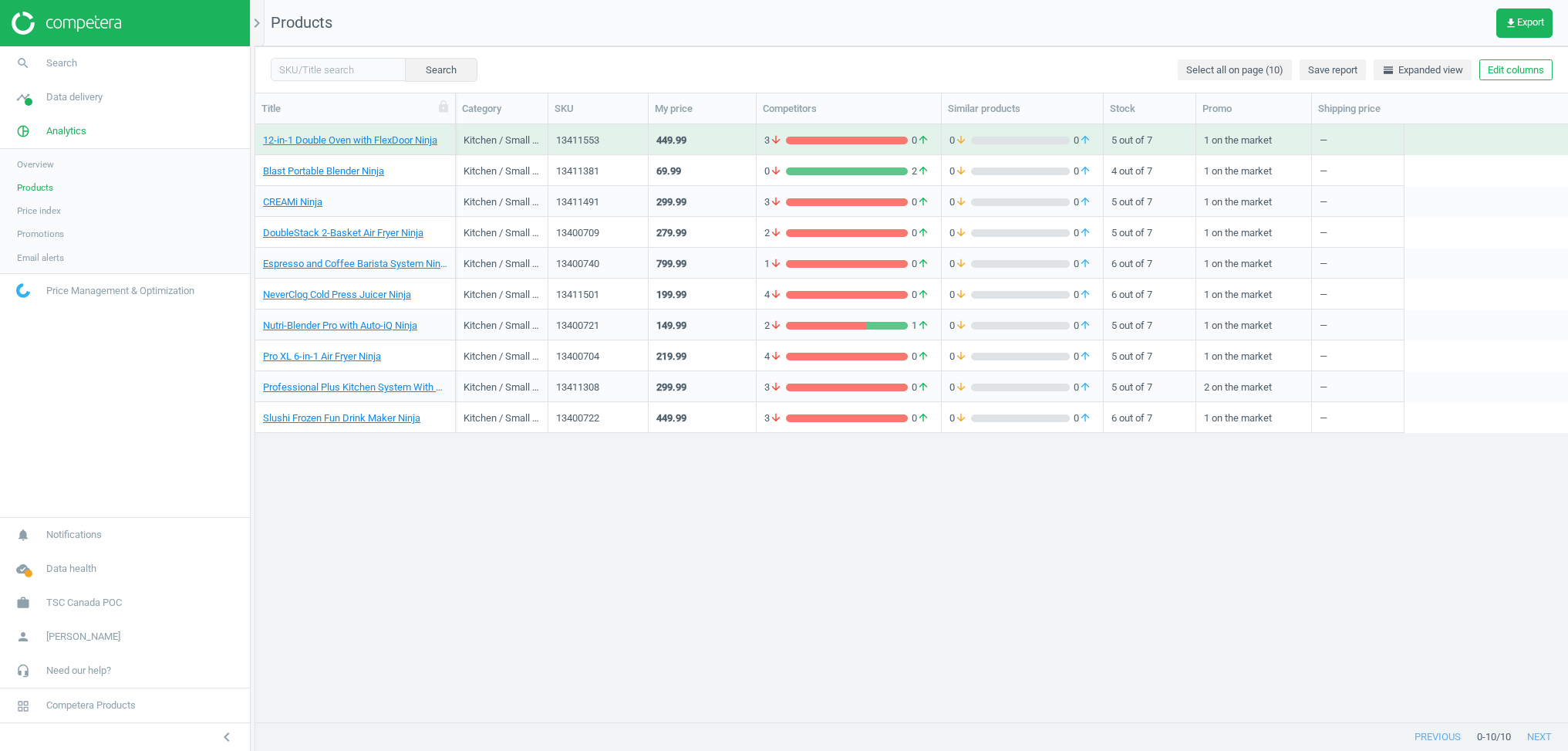
click at [716, 142] on div "449.99" at bounding box center [702, 140] width 92 height 27
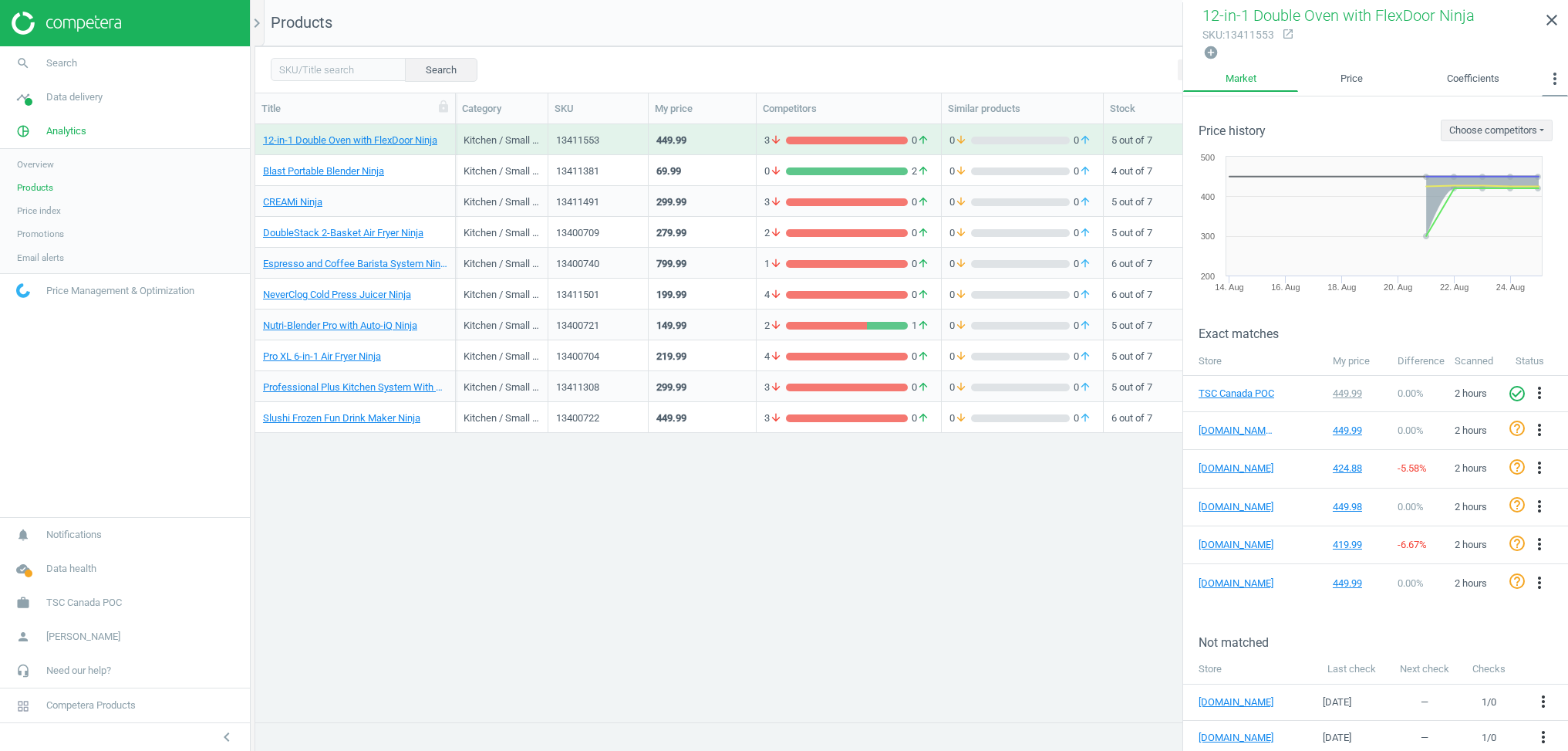
click at [1559, 79] on icon "more_vert" at bounding box center [1555, 79] width 18 height 18
click at [1524, 130] on button "MAP Violations" at bounding box center [1517, 131] width 101 height 18
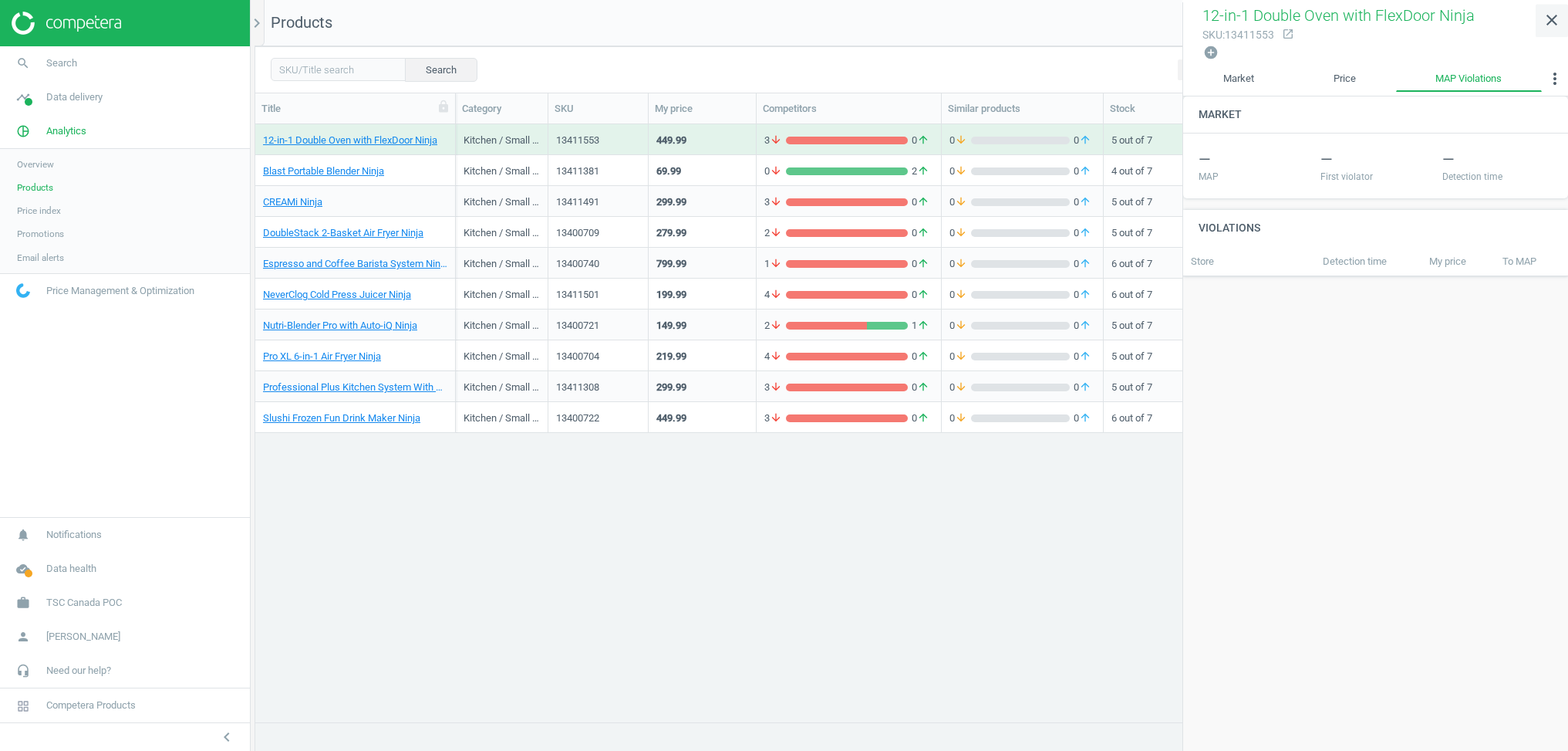
click at [1560, 16] on icon "close" at bounding box center [1552, 20] width 18 height 18
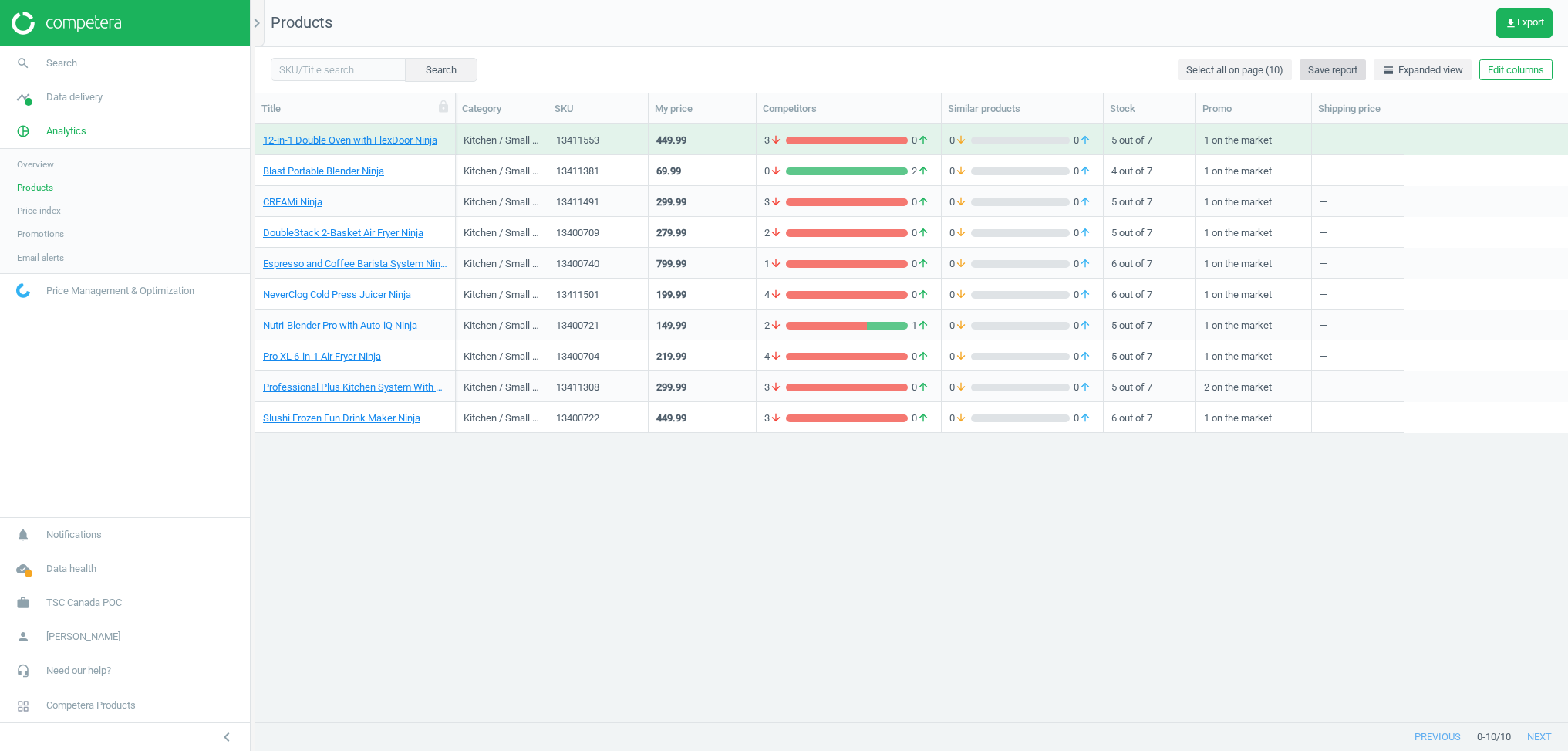
click at [1333, 72] on span "Save report" at bounding box center [1333, 69] width 49 height 14
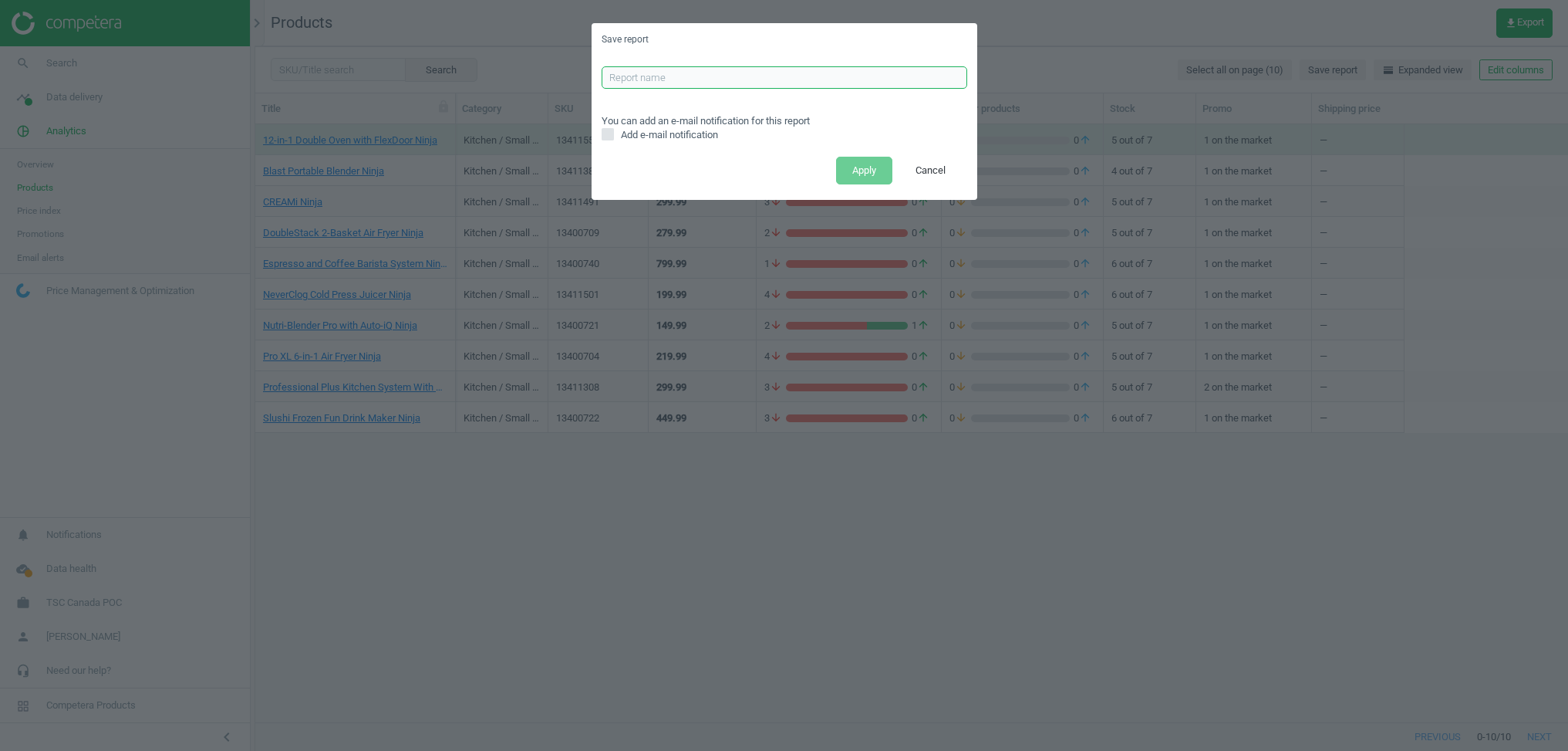
click at [754, 76] on input "text" at bounding box center [784, 78] width 365 height 23
type input "MSRP valiiotn for Brand Ninha"
click at [661, 139] on span "Add e-mail notification" at bounding box center [669, 134] width 103 height 14
click at [613, 139] on input "Add e-mail notification" at bounding box center [607, 134] width 10 height 10
checkbox input "true"
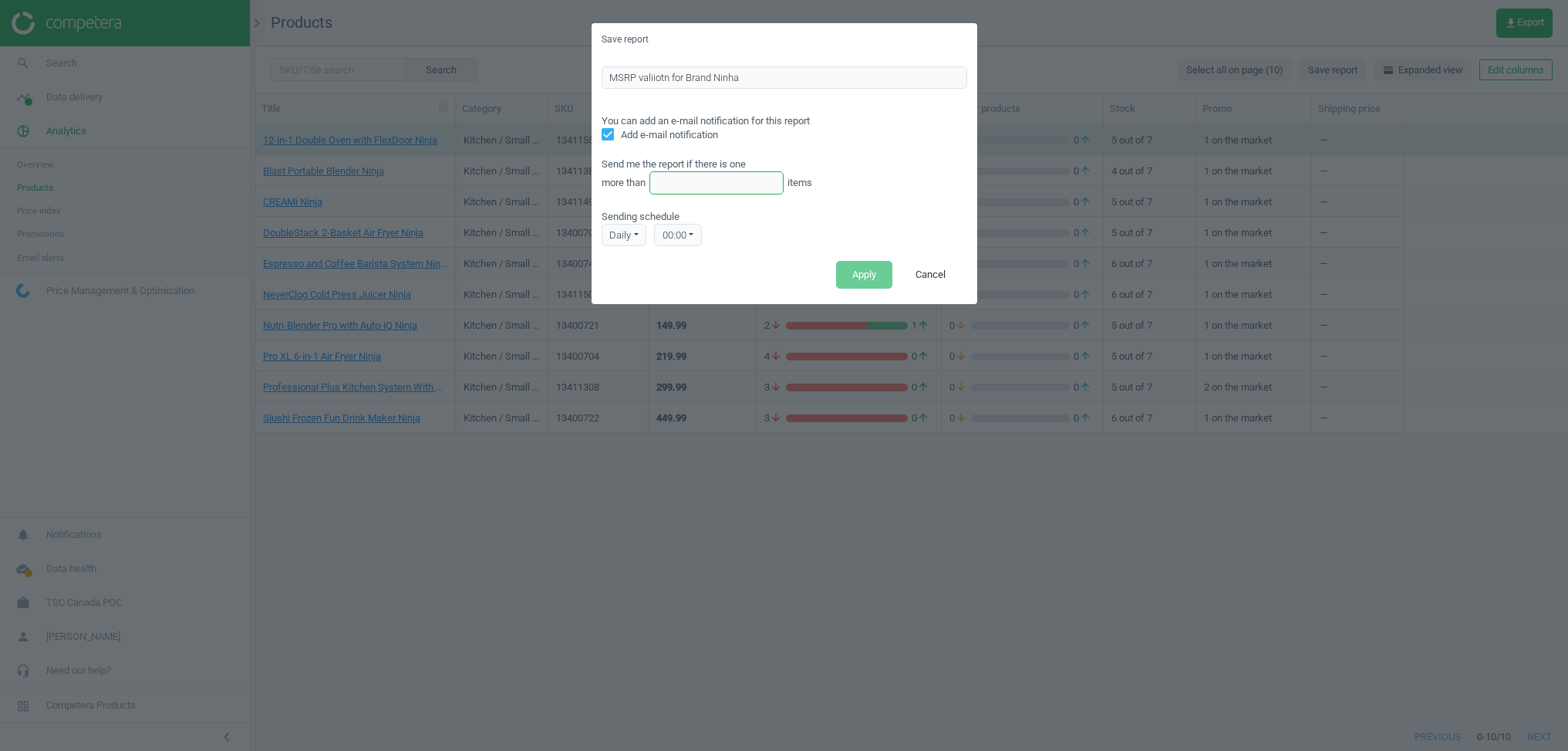
click at [713, 178] on input "text" at bounding box center [717, 183] width 135 height 23
click at [724, 184] on input "text" at bounding box center [717, 183] width 135 height 23
type input "1"
click at [637, 235] on div "daily" at bounding box center [625, 235] width 46 height 23
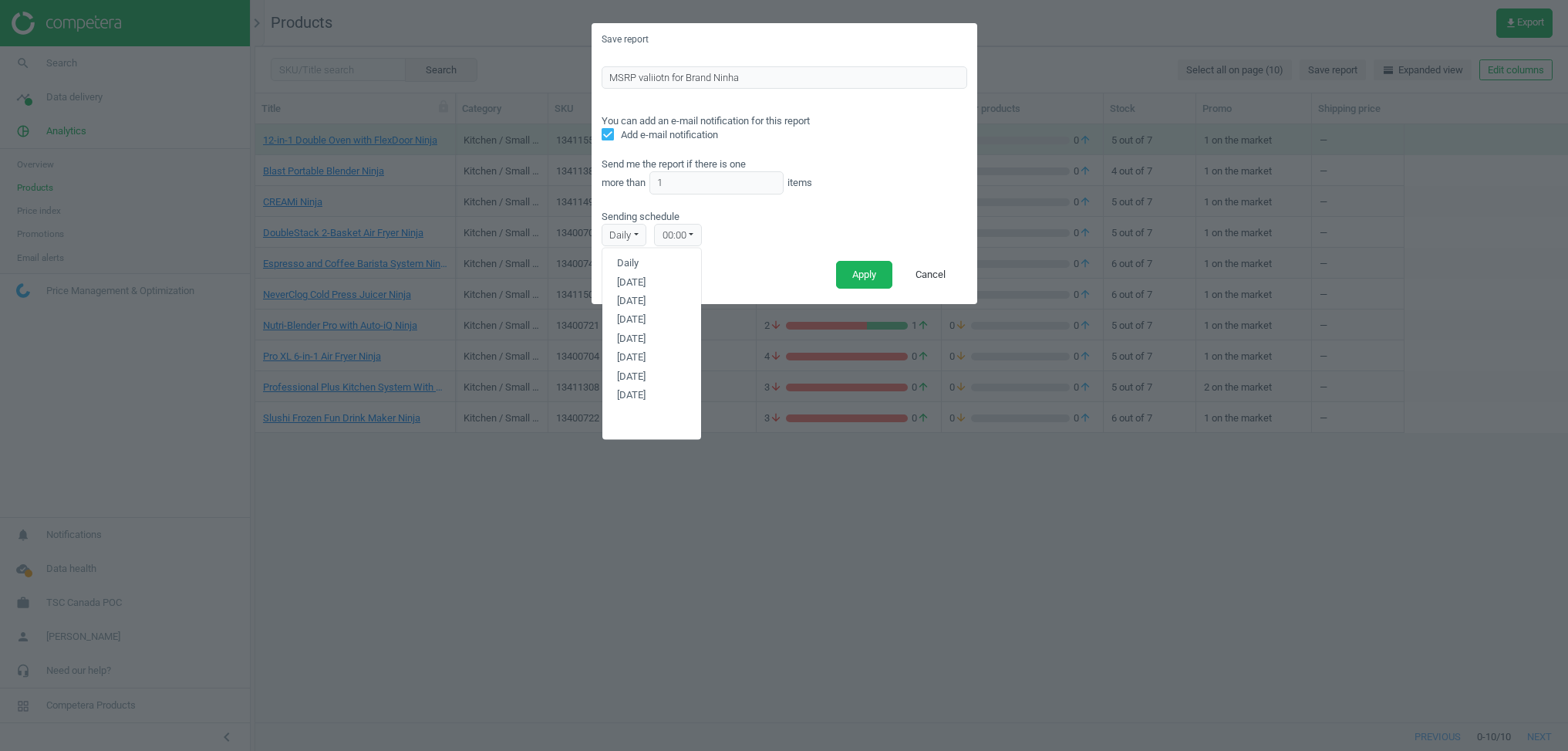
click at [679, 233] on div "00:00" at bounding box center [678, 235] width 47 height 23
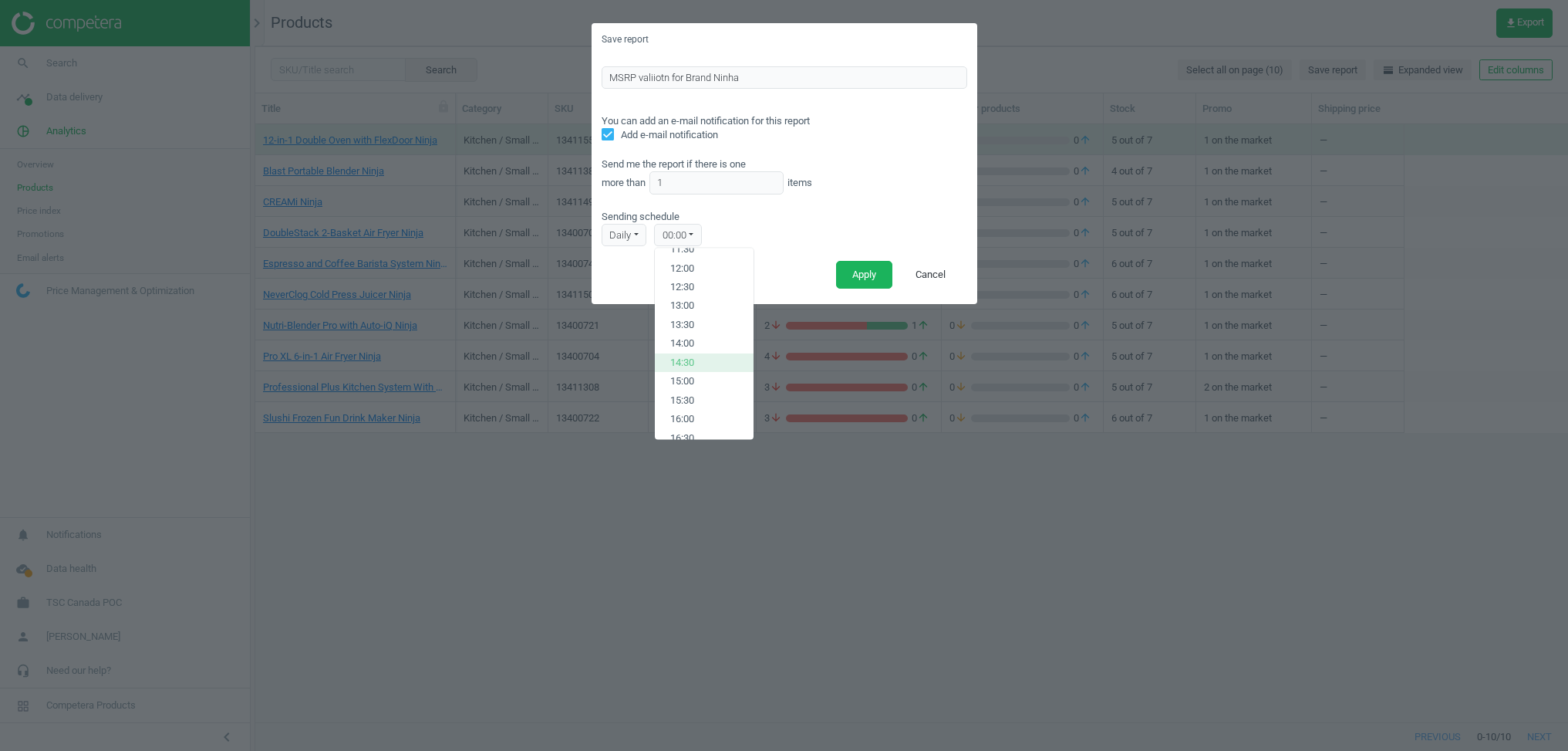
scroll to position [492, 0]
click at [707, 334] on button "15:00" at bounding box center [704, 336] width 99 height 18
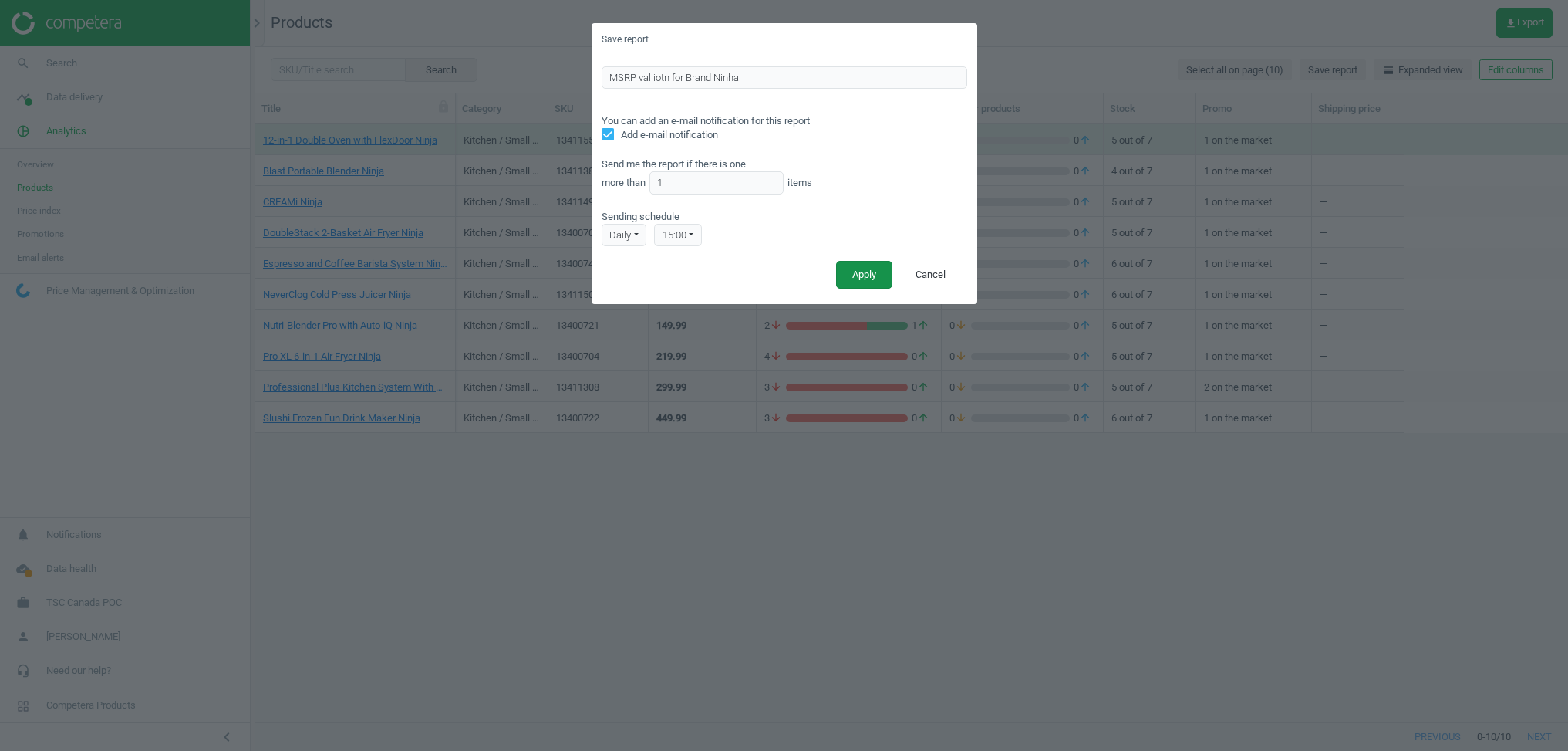
click at [867, 268] on button "Apply" at bounding box center [865, 275] width 57 height 27
checkbox input "false"
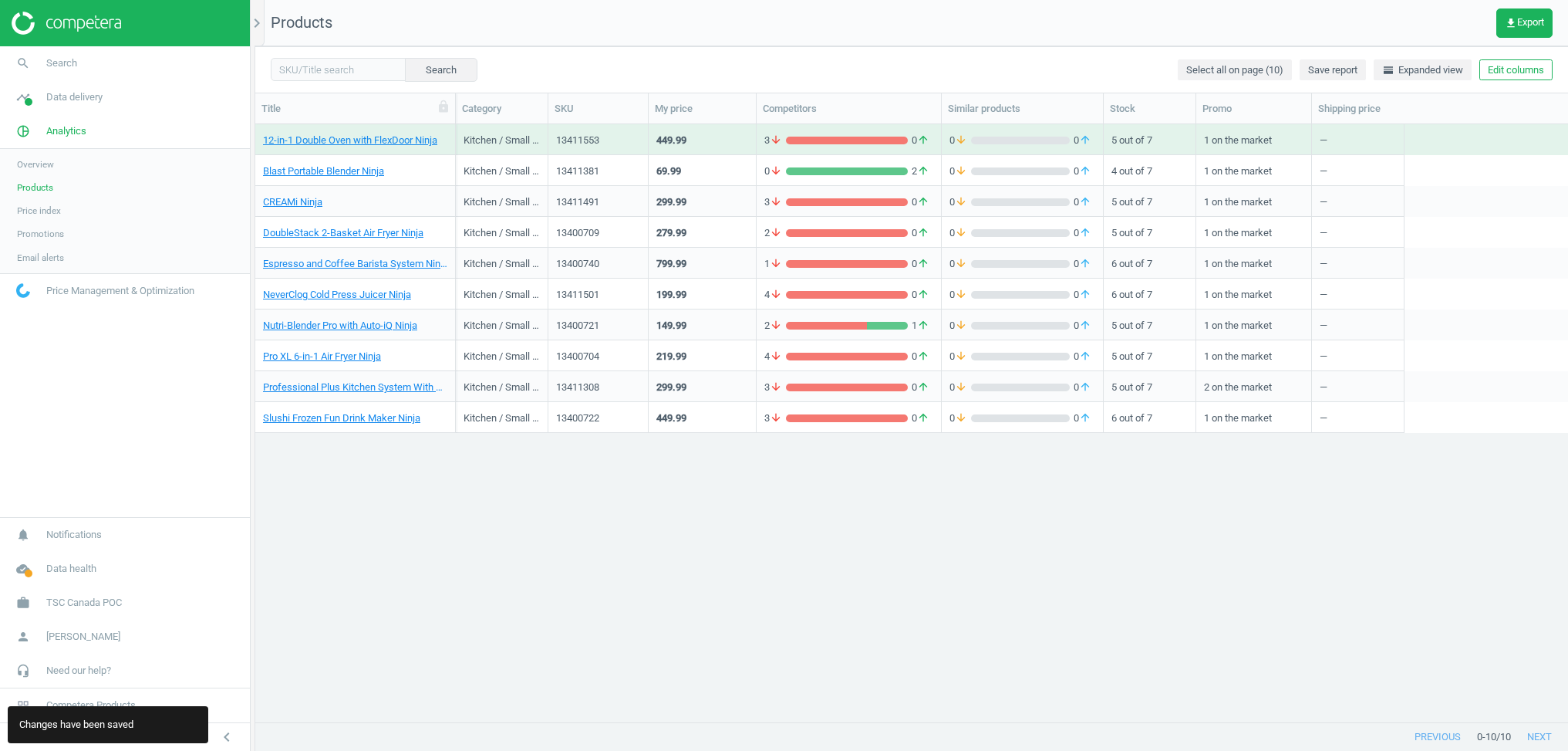
click at [45, 251] on span "Email alerts" at bounding box center [41, 258] width 47 height 13
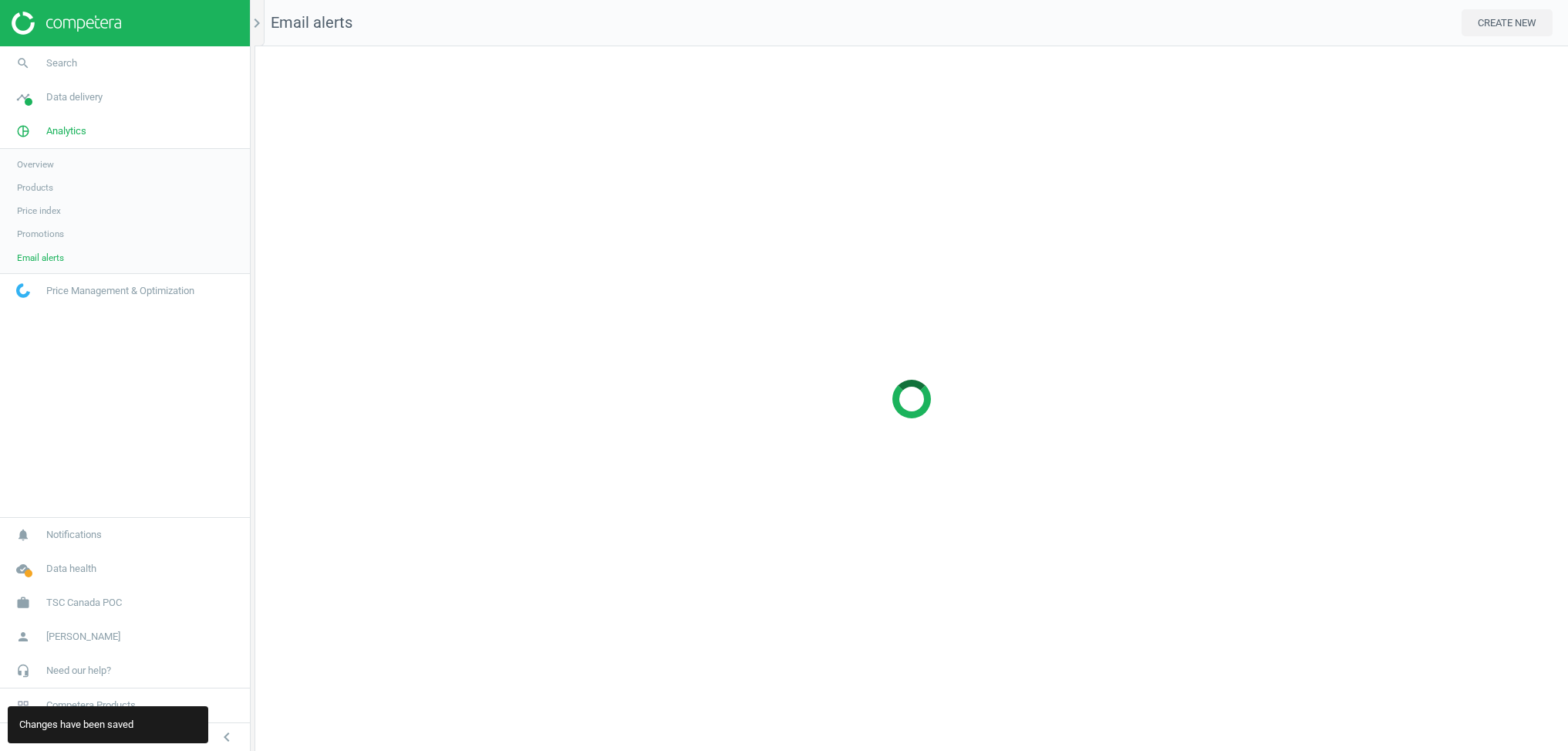
scroll to position [705, 1314]
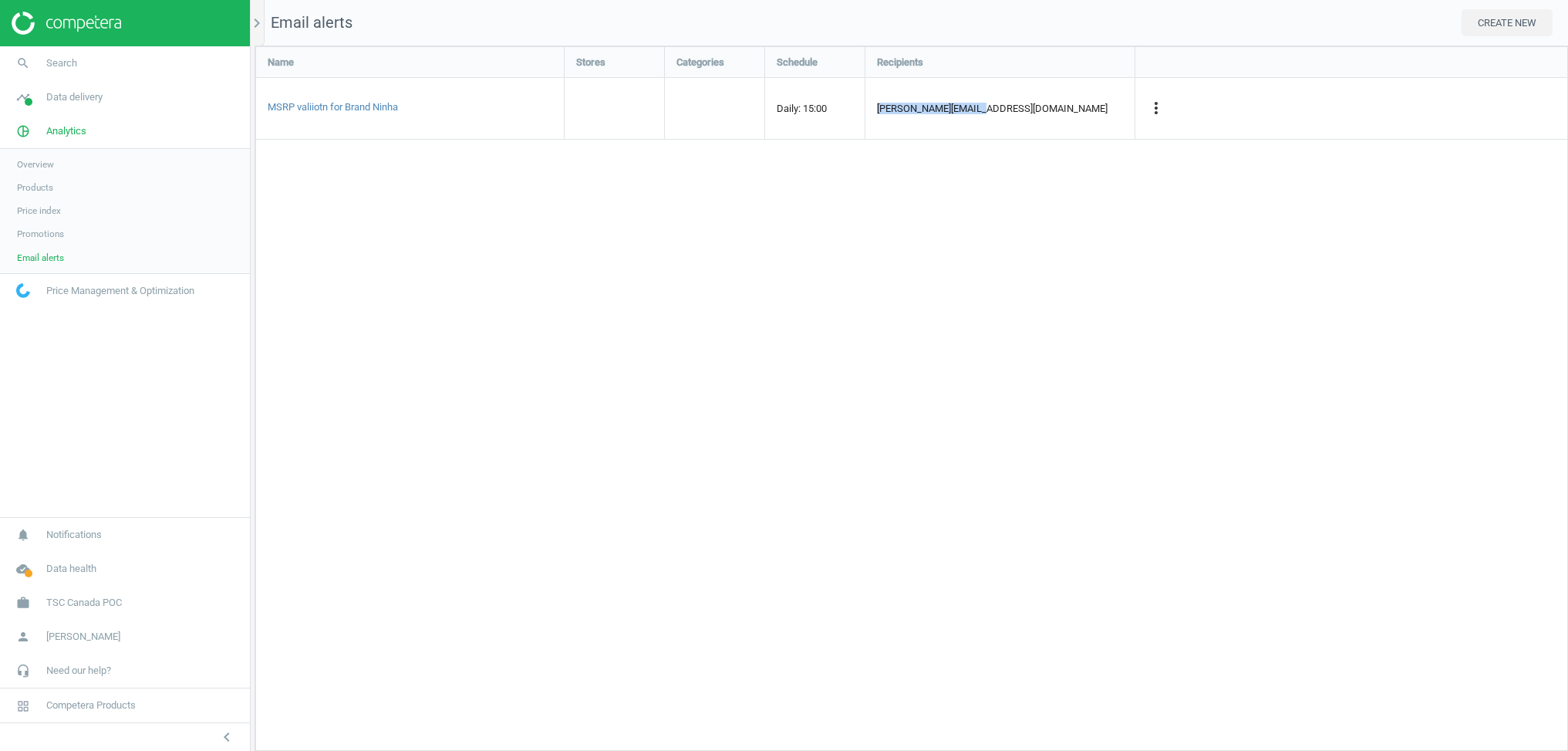
drag, startPoint x: 879, startPoint y: 111, endPoint x: 1005, endPoint y: 111, distance: 126.0
click at [1005, 111] on div "galkin@competera.net" at bounding box center [1000, 108] width 269 height 61
click at [1164, 107] on icon "more_vert" at bounding box center [1156, 108] width 18 height 18
click at [615, 198] on div "Name Stores Categories Schedule Recipients MSRP valiiotn for Brand Ninha Daily:…" at bounding box center [912, 398] width 1313 height 704
click at [23, 98] on icon "timeline" at bounding box center [23, 97] width 29 height 29
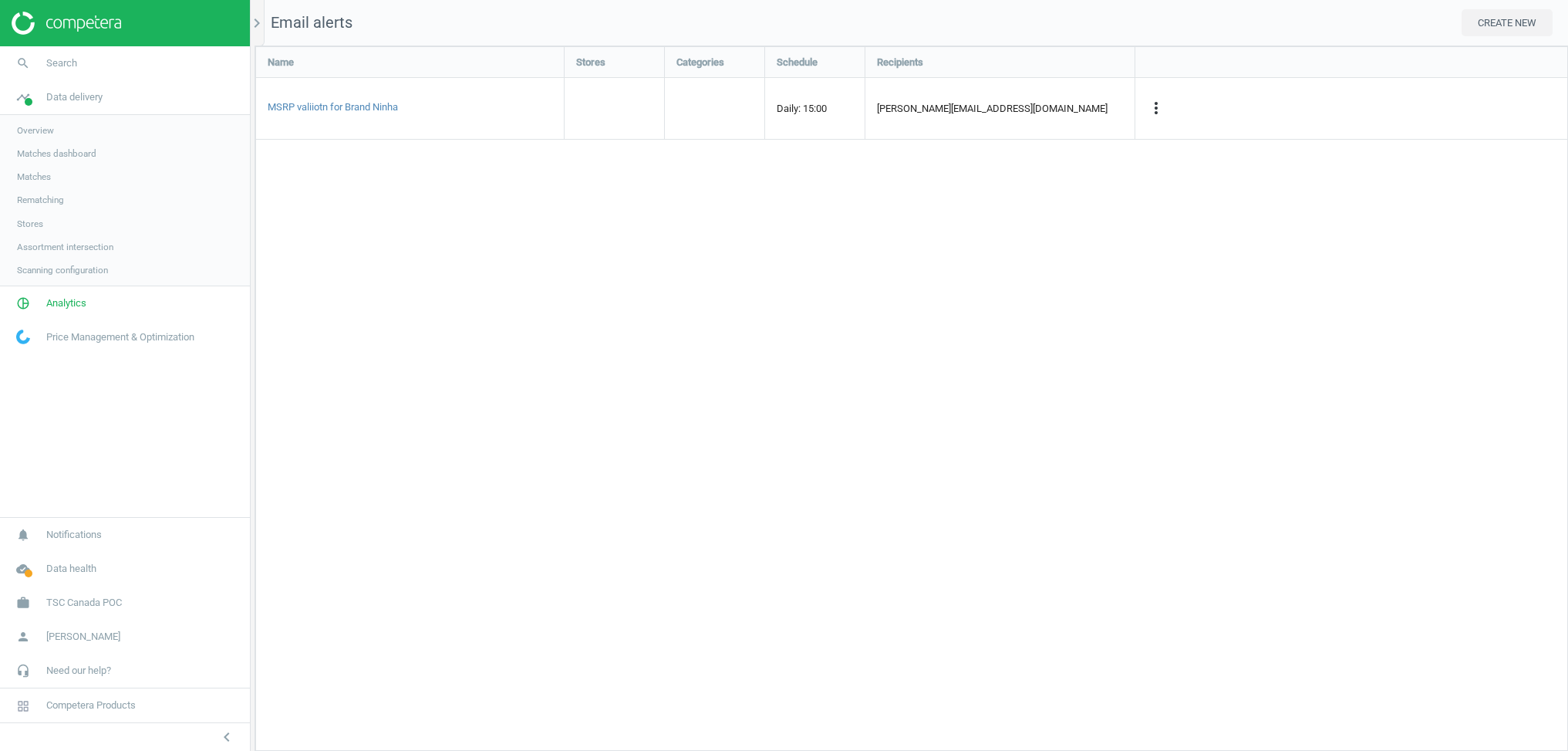
click at [30, 213] on link "Stores" at bounding box center [125, 223] width 250 height 23
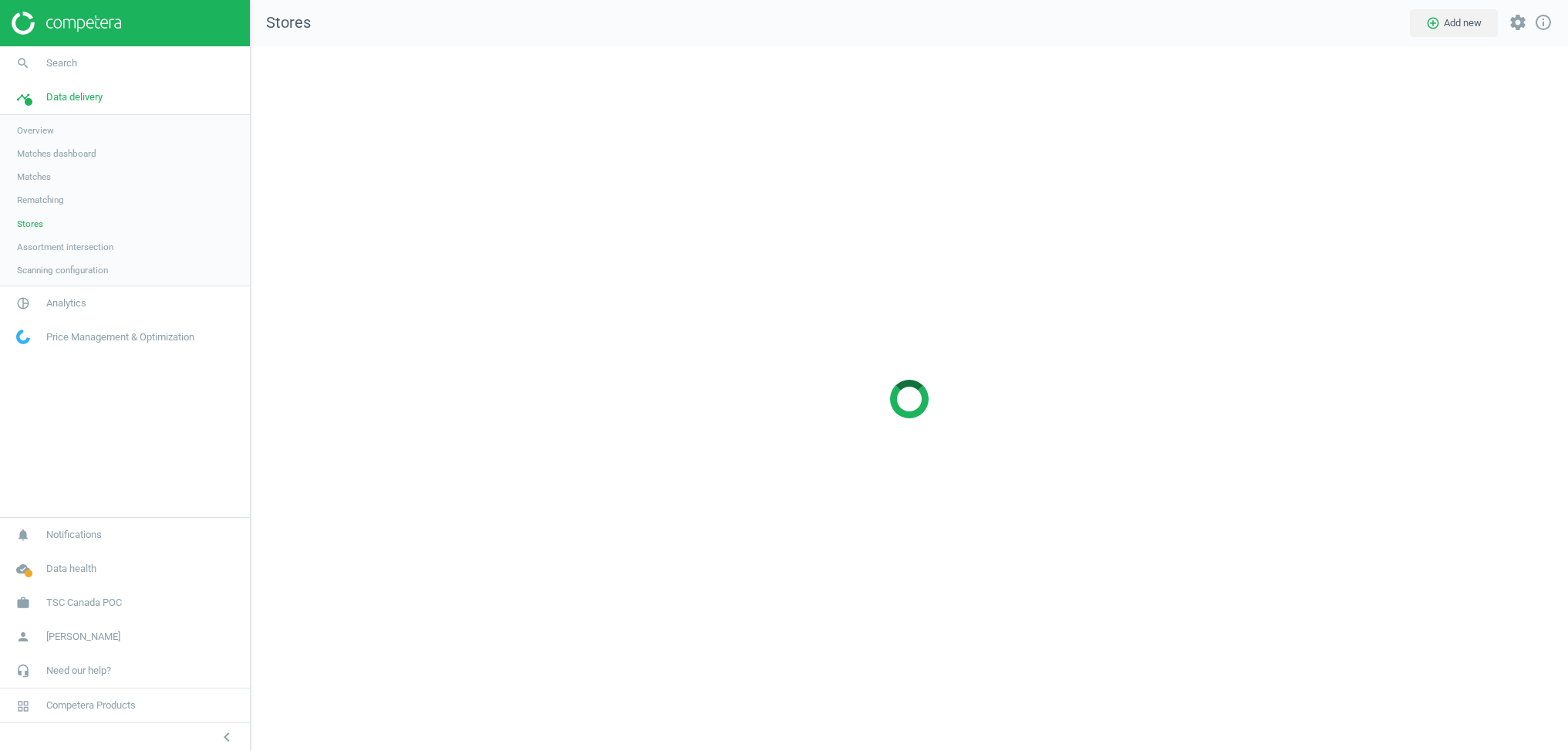
scroll to position [705, 1319]
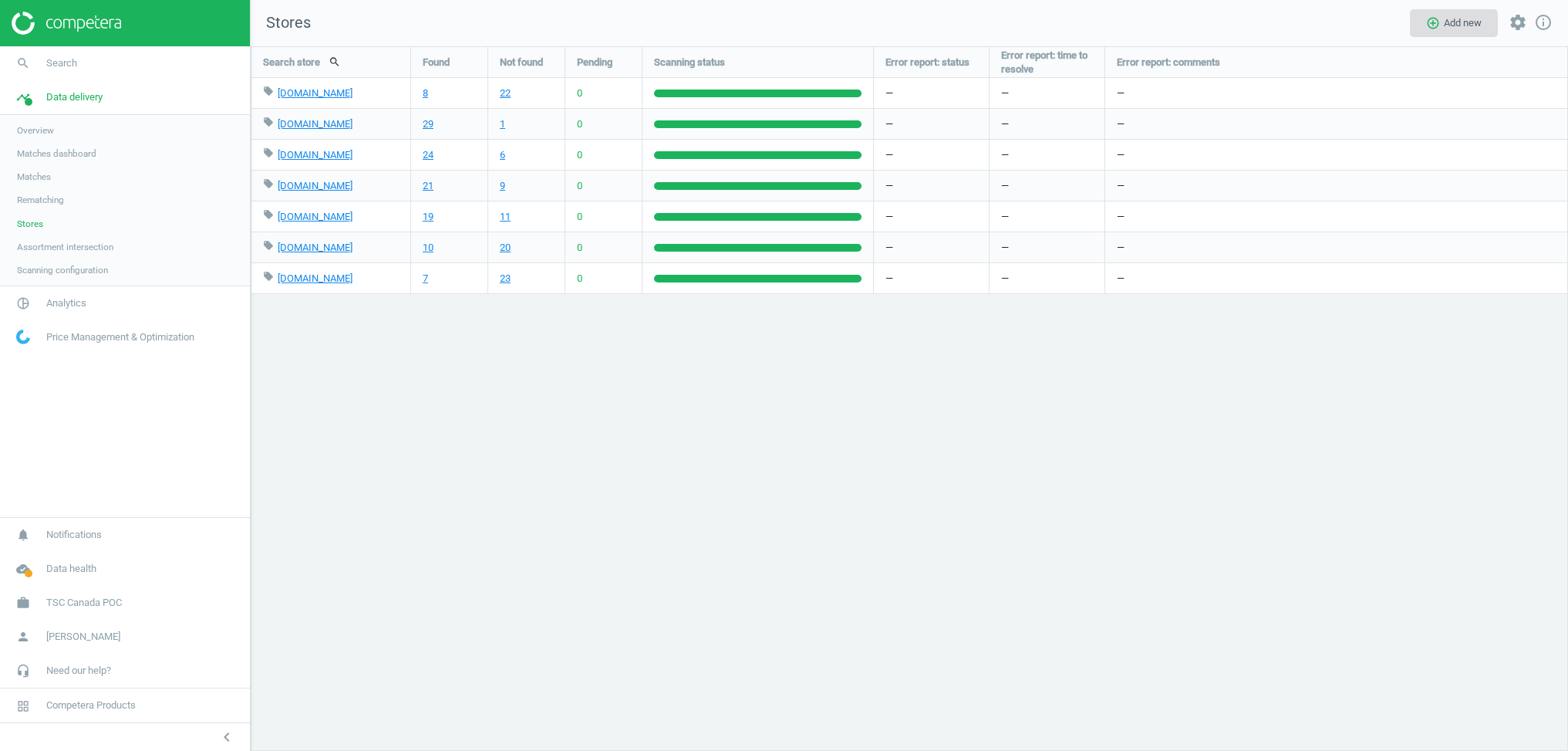
click at [1447, 19] on button "add_circle_outline Add new" at bounding box center [1454, 23] width 88 height 27
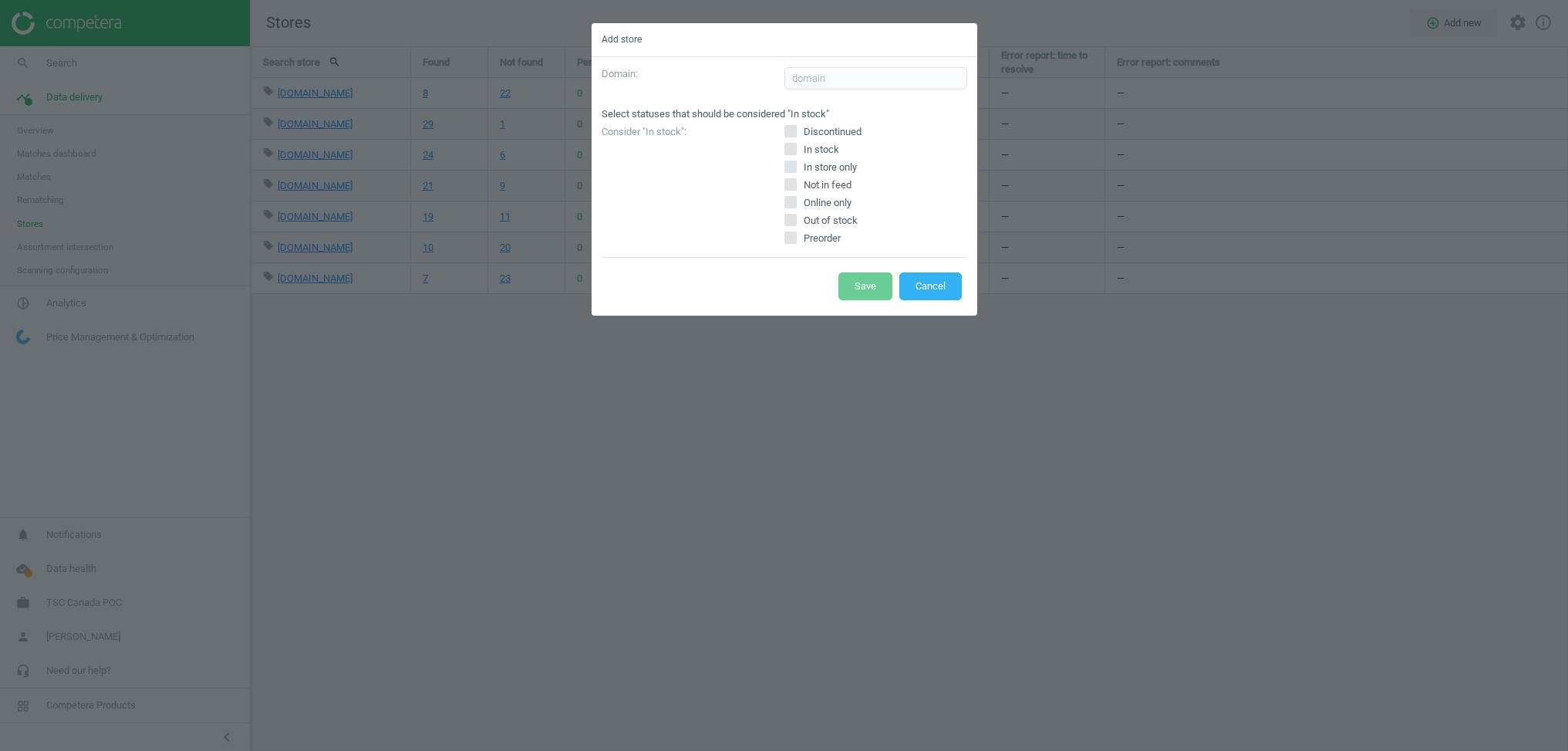
click at [825, 92] on div at bounding box center [876, 83] width 183 height 33
click at [828, 73] on input "text" at bounding box center [876, 78] width 183 height 23
click at [919, 288] on button "Cancel" at bounding box center [931, 286] width 62 height 27
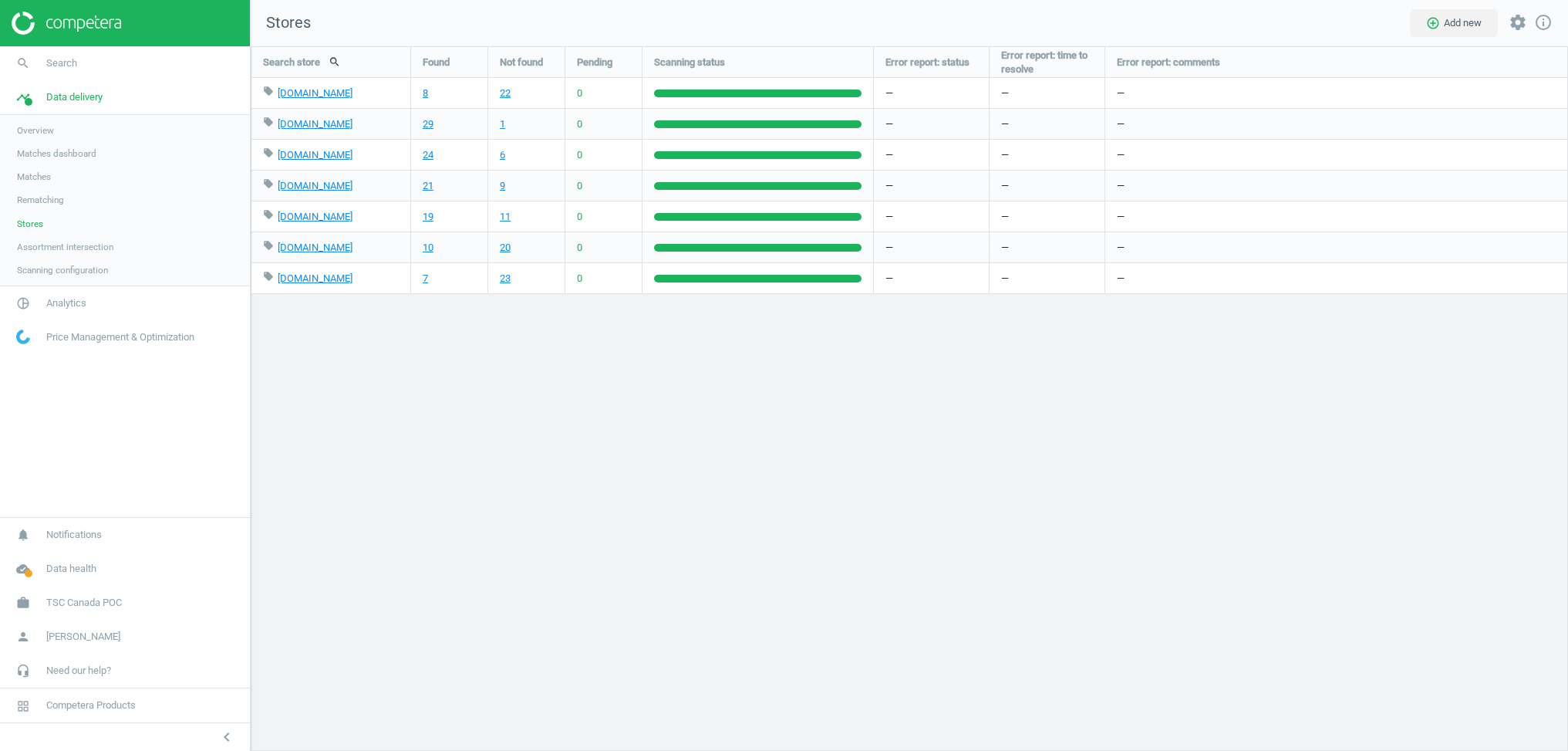
click at [57, 273] on span "Scanning configuration" at bounding box center [63, 270] width 91 height 13
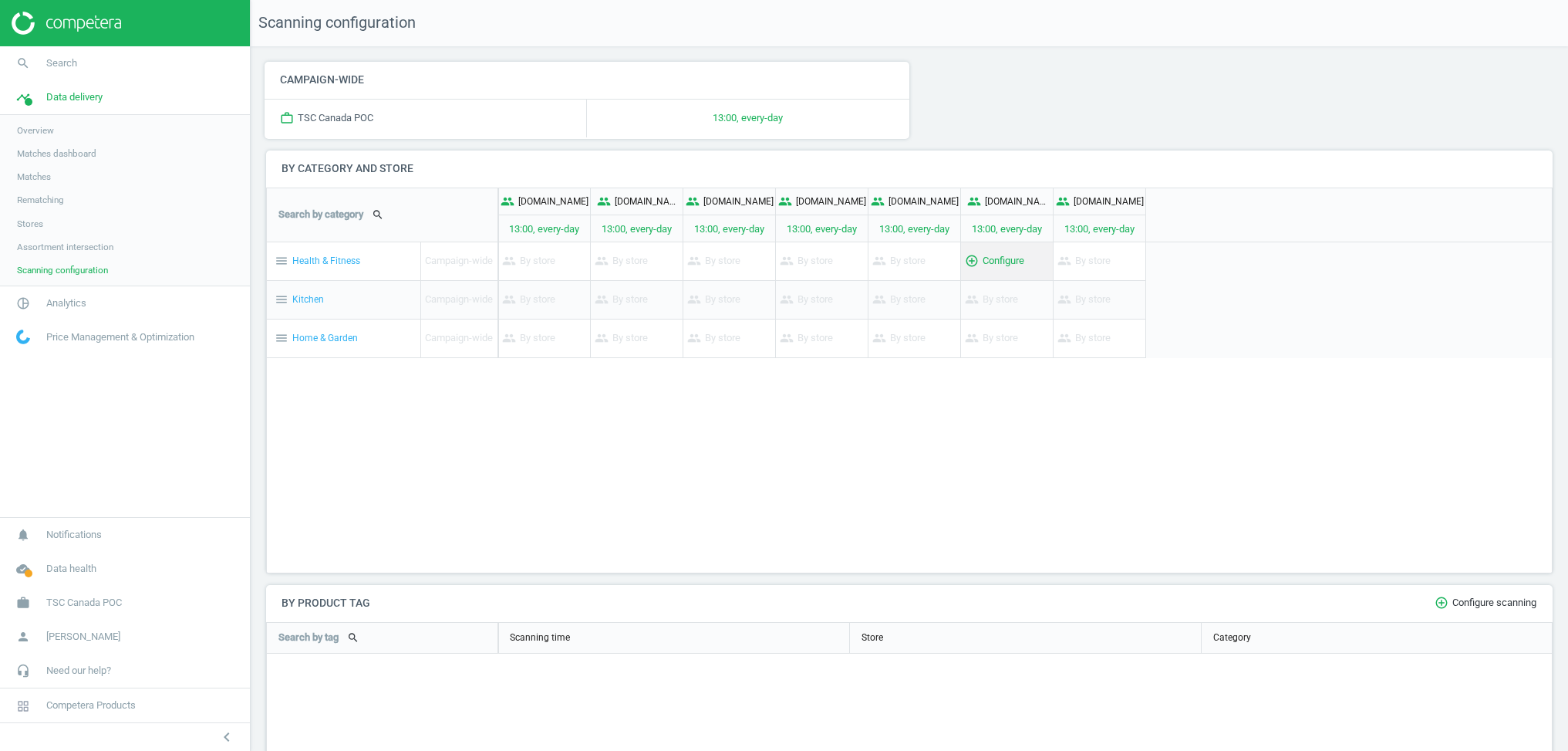
click at [994, 260] on div "add_circle_outline Configure" at bounding box center [1007, 260] width 92 height 37
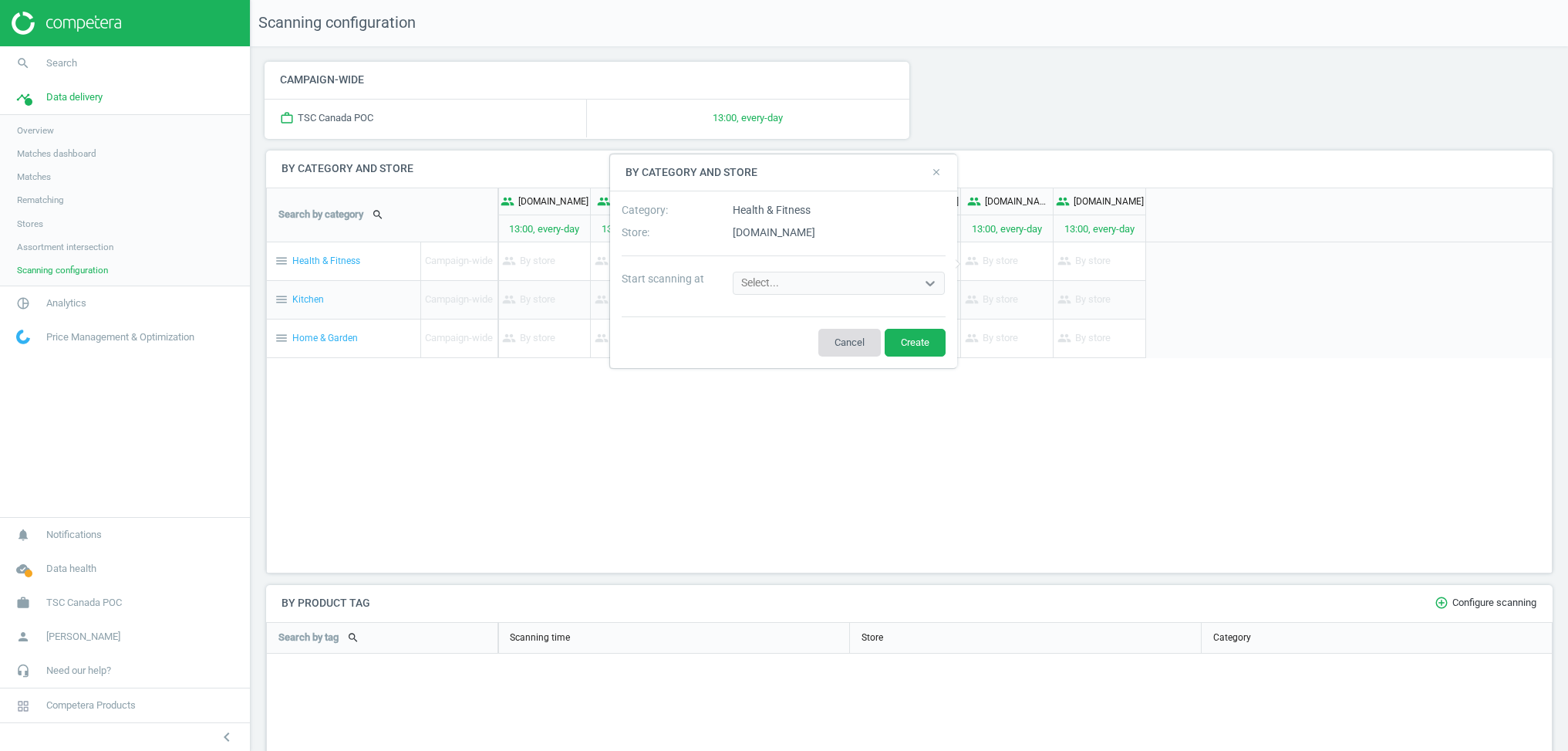
click at [861, 341] on button "Cancel" at bounding box center [849, 343] width 62 height 27
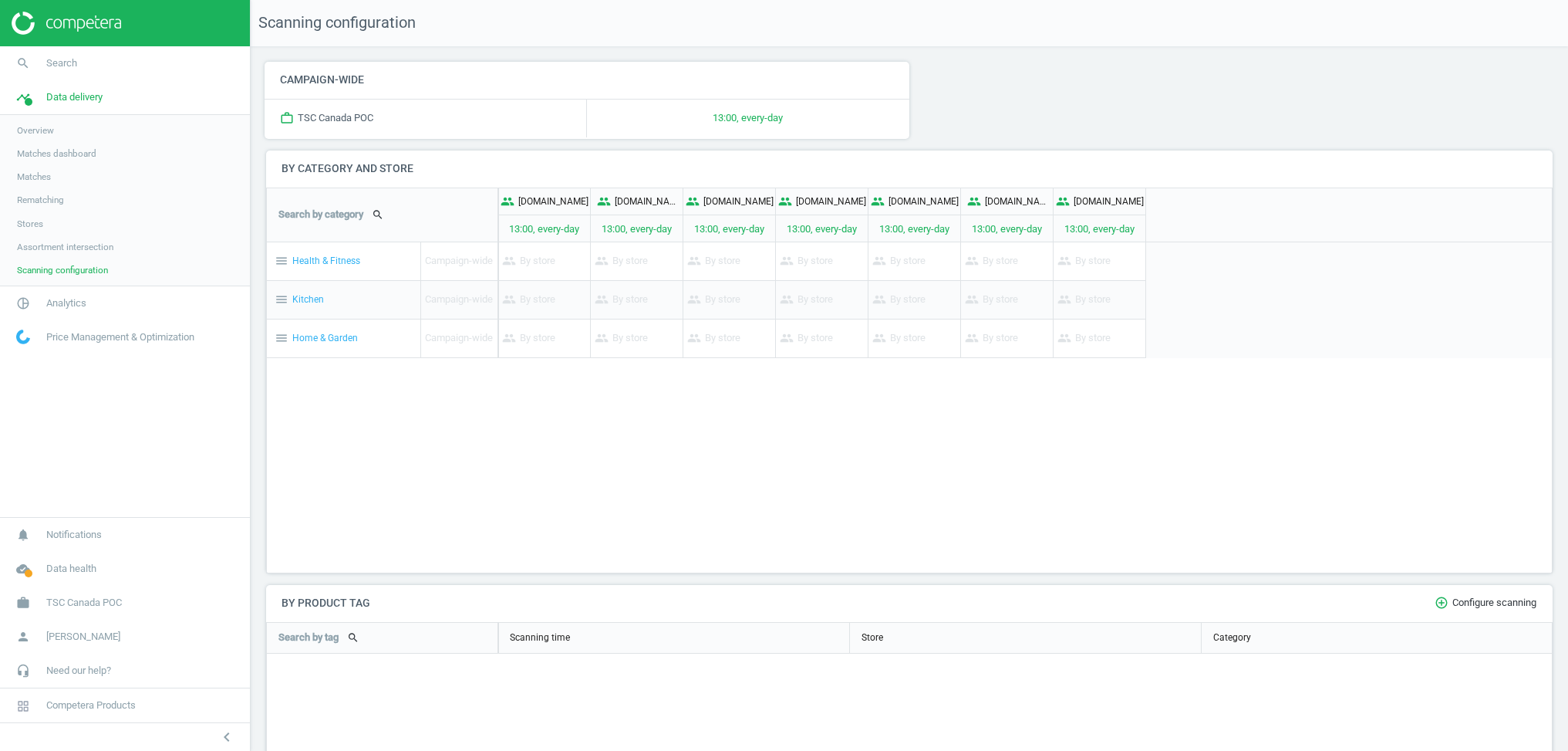
click at [275, 263] on icon "menu" at bounding box center [281, 260] width 14 height 14
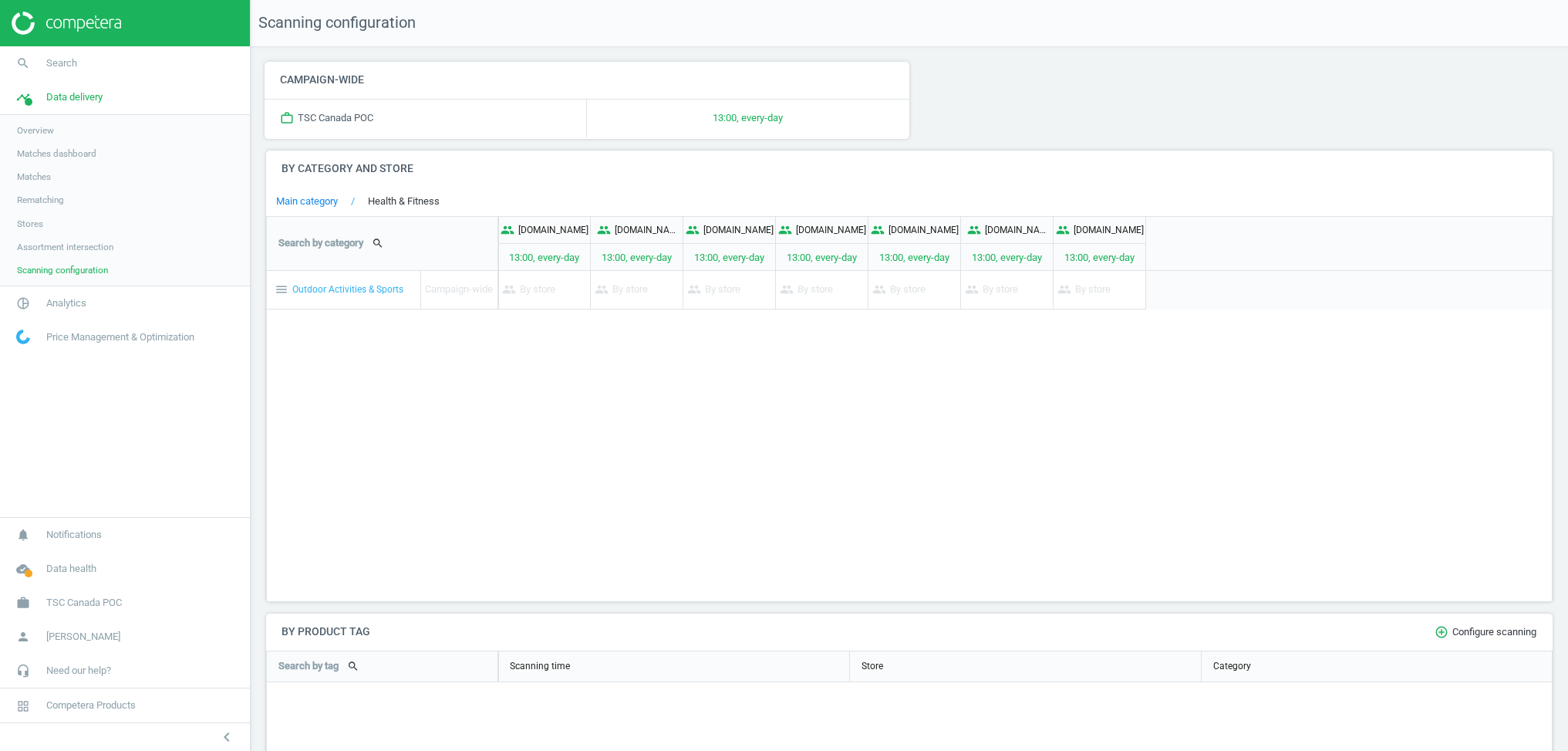
click at [281, 287] on icon "menu" at bounding box center [281, 290] width 14 height 14
click at [330, 201] on link "Main category" at bounding box center [307, 201] width 62 height 14
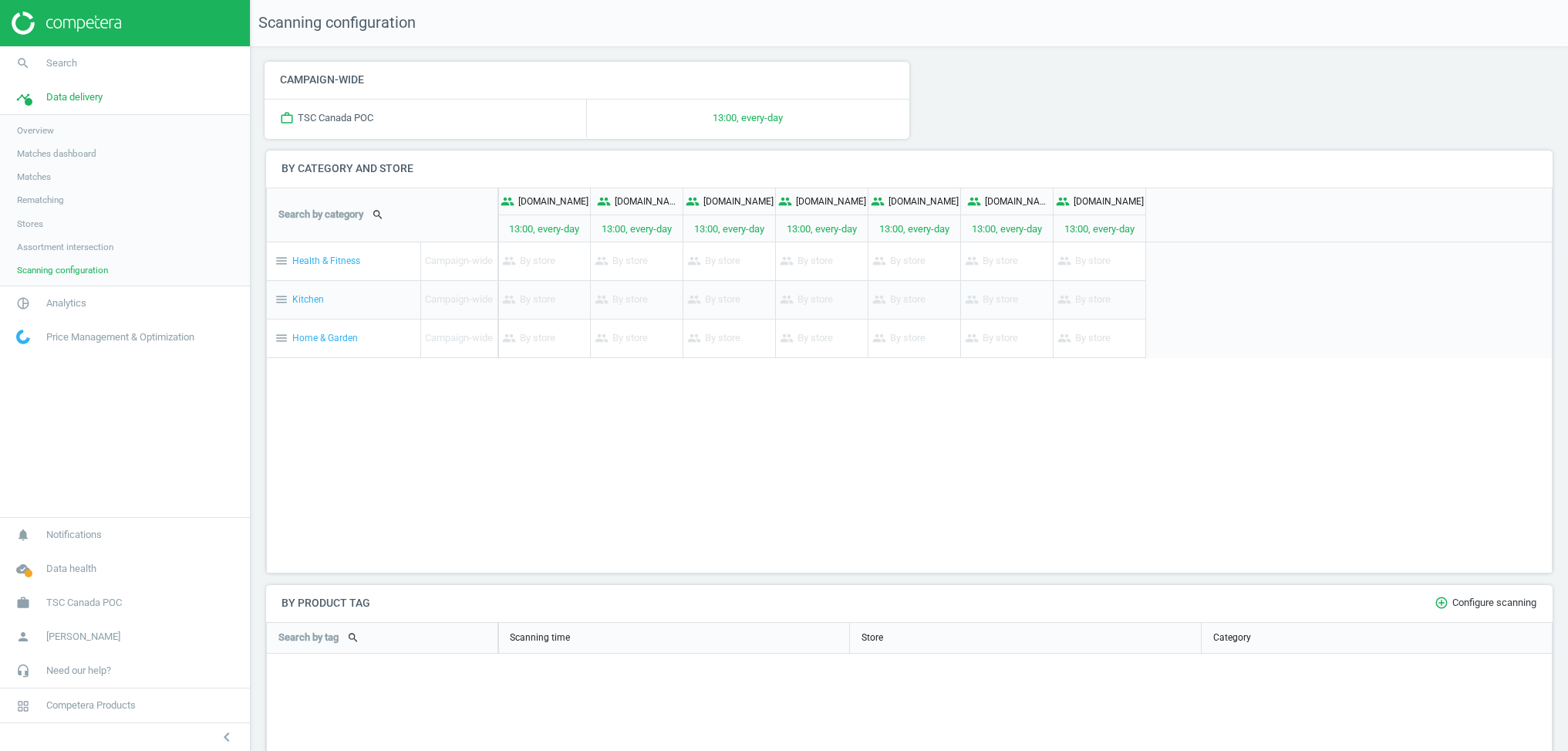
click at [279, 296] on icon "menu" at bounding box center [281, 299] width 14 height 14
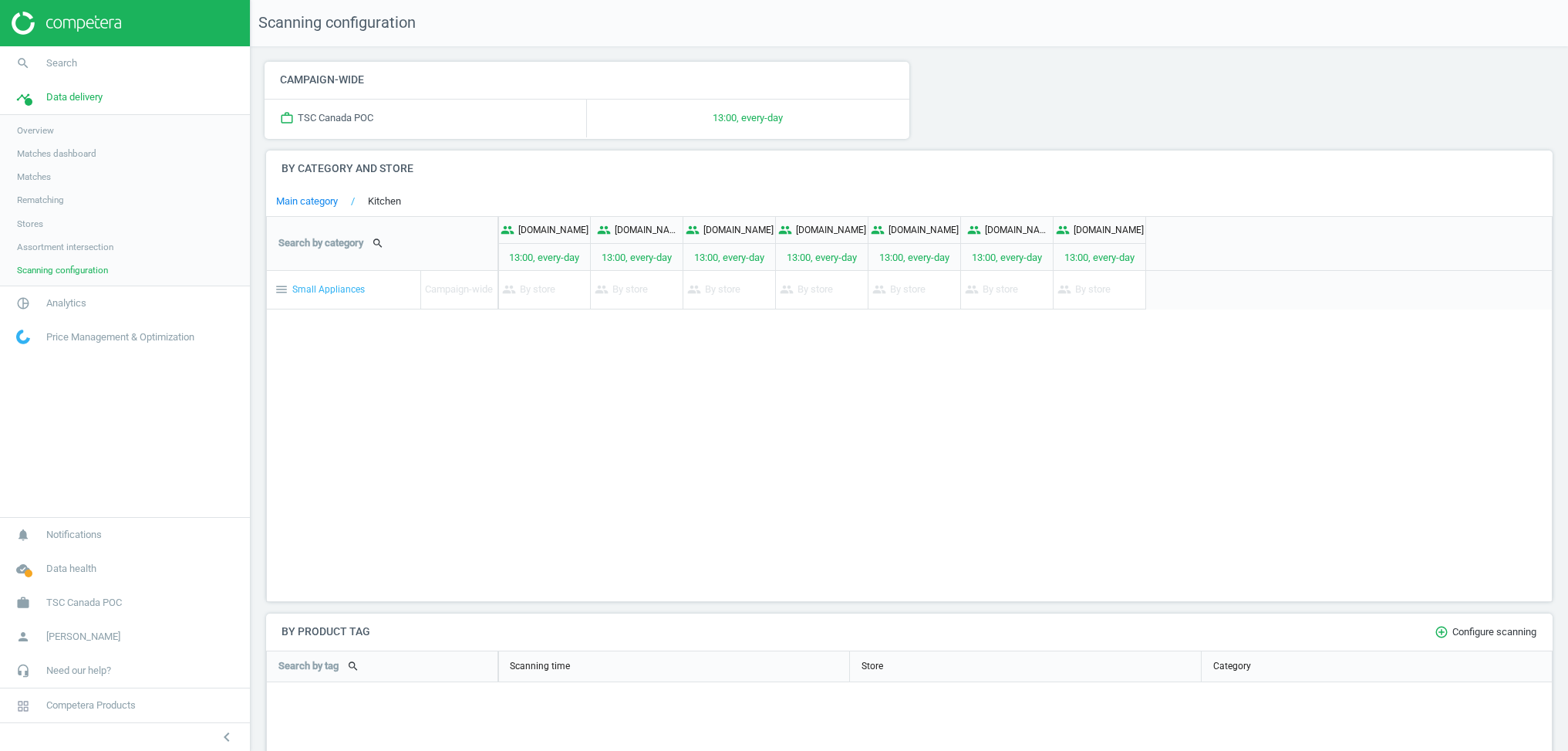
click at [279, 286] on icon "menu" at bounding box center [281, 290] width 14 height 14
click at [388, 204] on link "Kitchen" at bounding box center [369, 201] width 63 height 14
click at [315, 200] on link "Main category" at bounding box center [307, 201] width 62 height 14
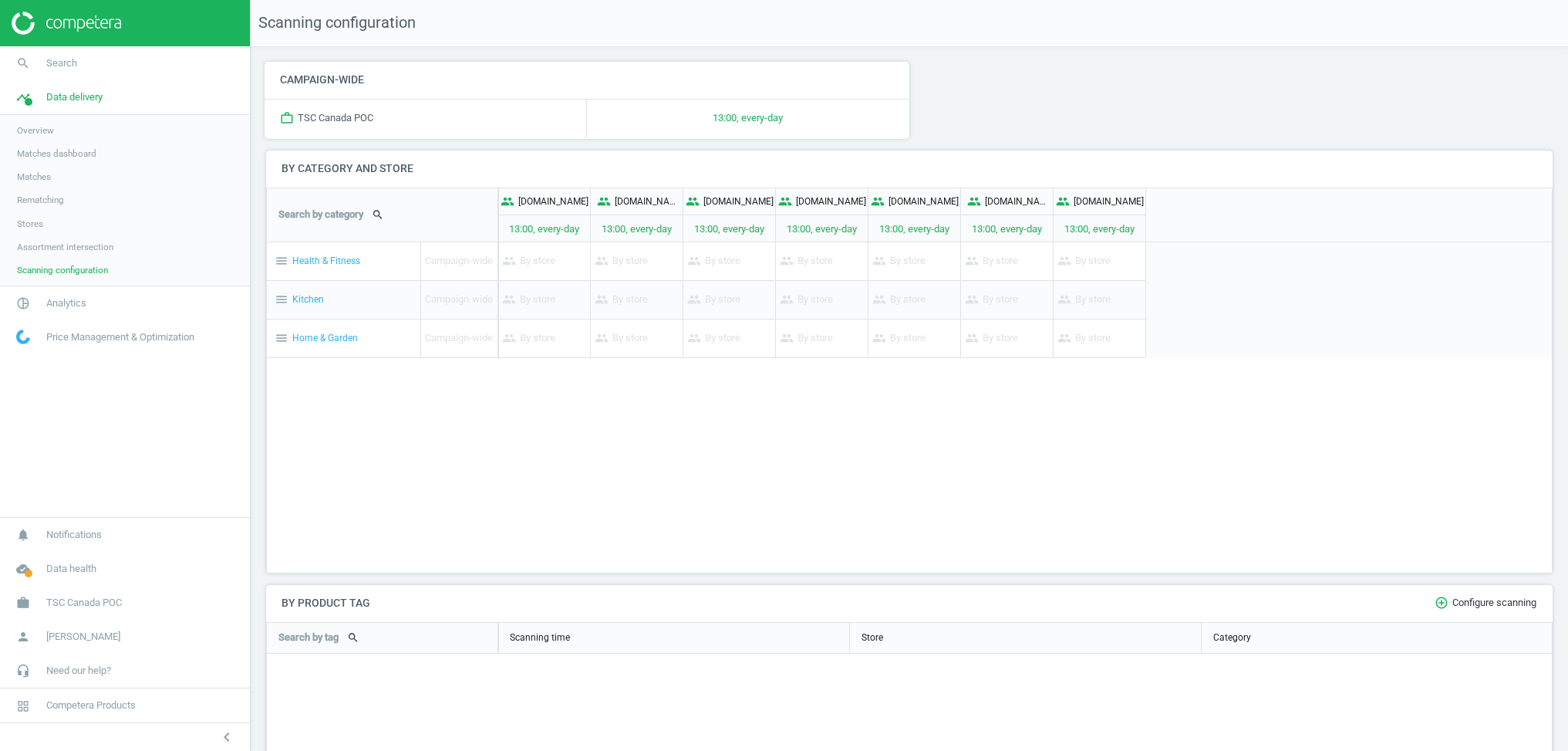
click at [280, 296] on icon "menu" at bounding box center [281, 299] width 14 height 14
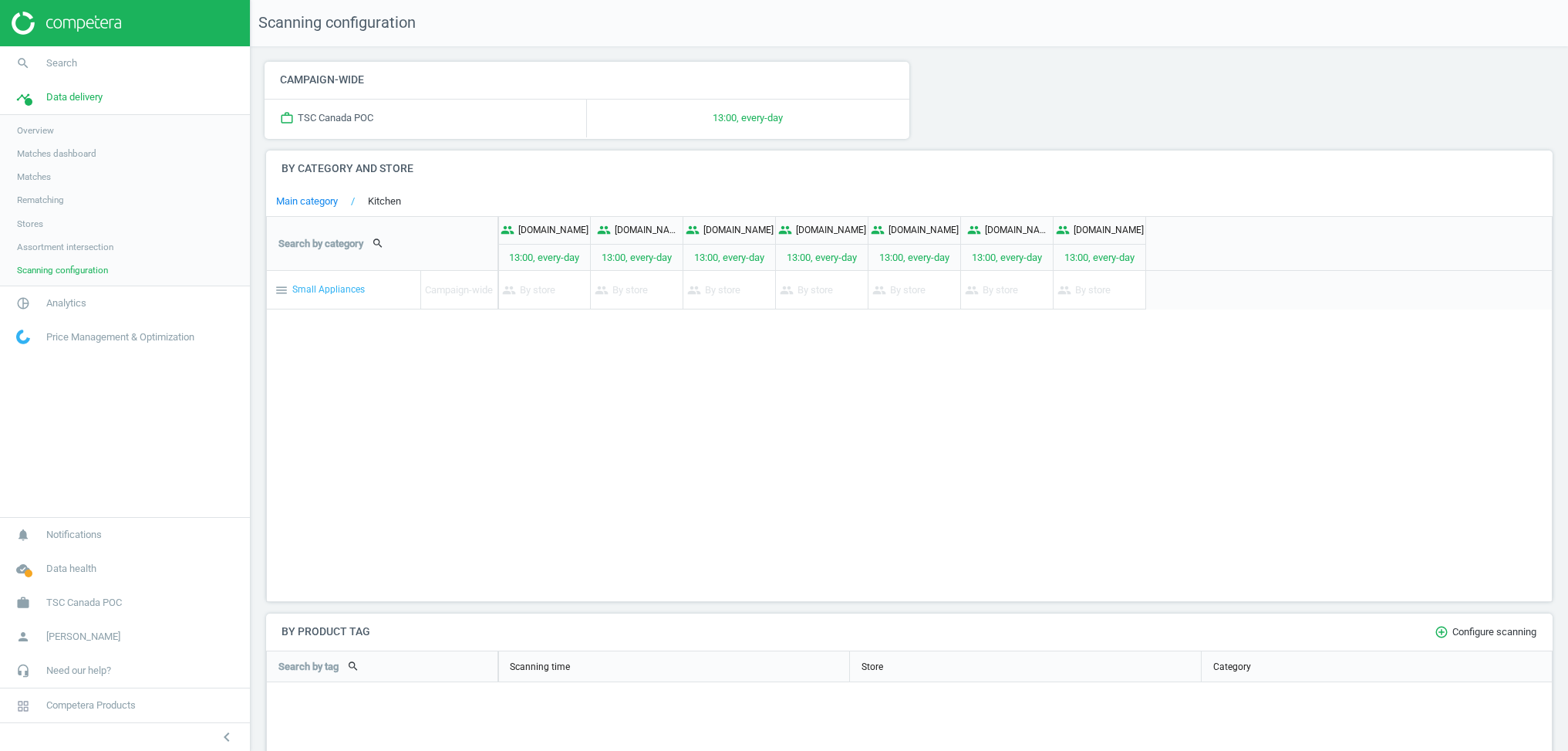
click at [300, 296] on div "menu Small Appliances" at bounding box center [343, 290] width 153 height 37
click at [321, 333] on div "menu Toasters, Ovens & Countertop" at bounding box center [343, 328] width 153 height 37
click at [474, 206] on link "Small Appliances" at bounding box center [454, 201] width 106 height 14
click at [406, 203] on link "Small Appliances" at bounding box center [454, 201] width 106 height 14
click at [342, 365] on div "menu Blenders & Juicers" at bounding box center [343, 366] width 153 height 37
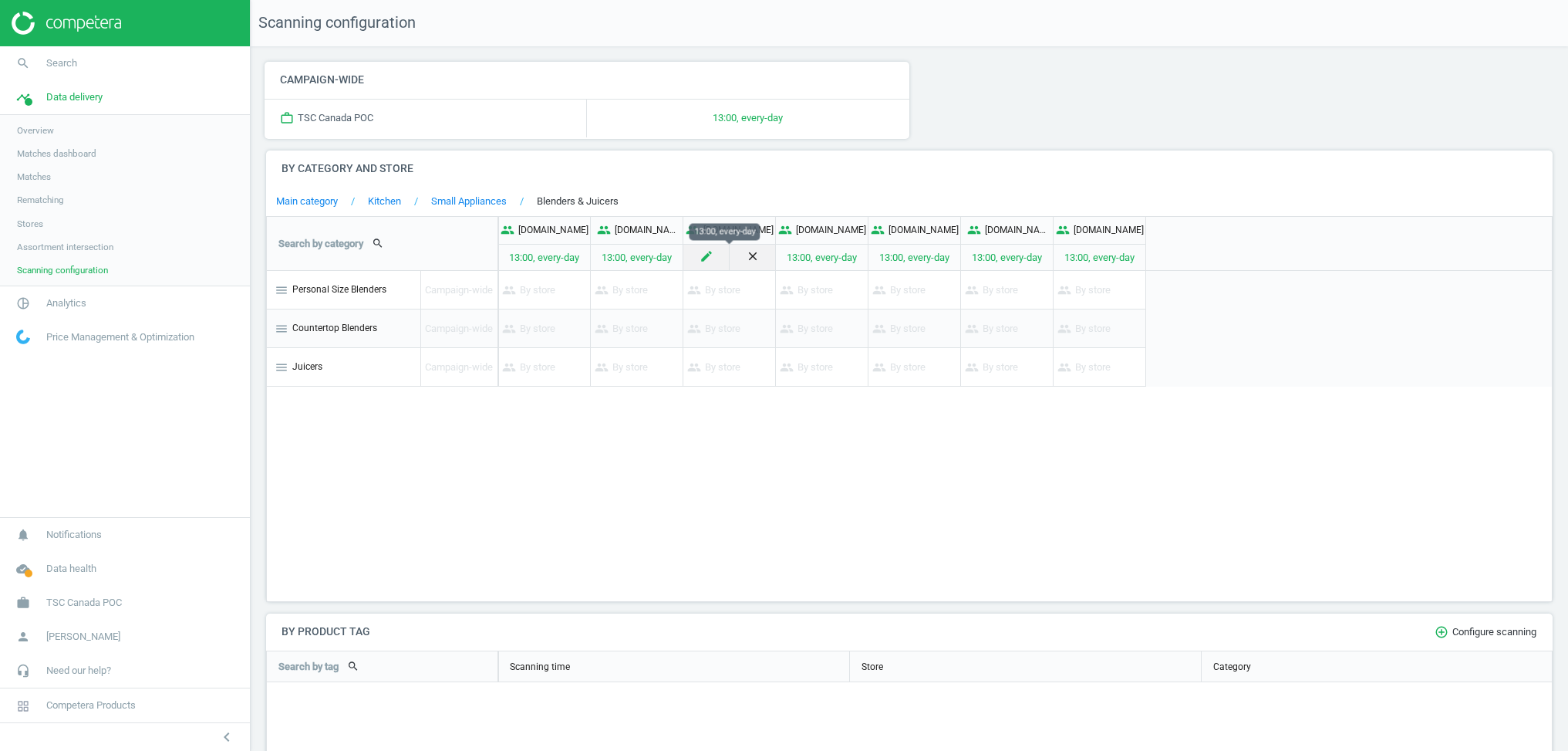
click at [719, 253] on div "create" at bounding box center [706, 259] width 47 height 27
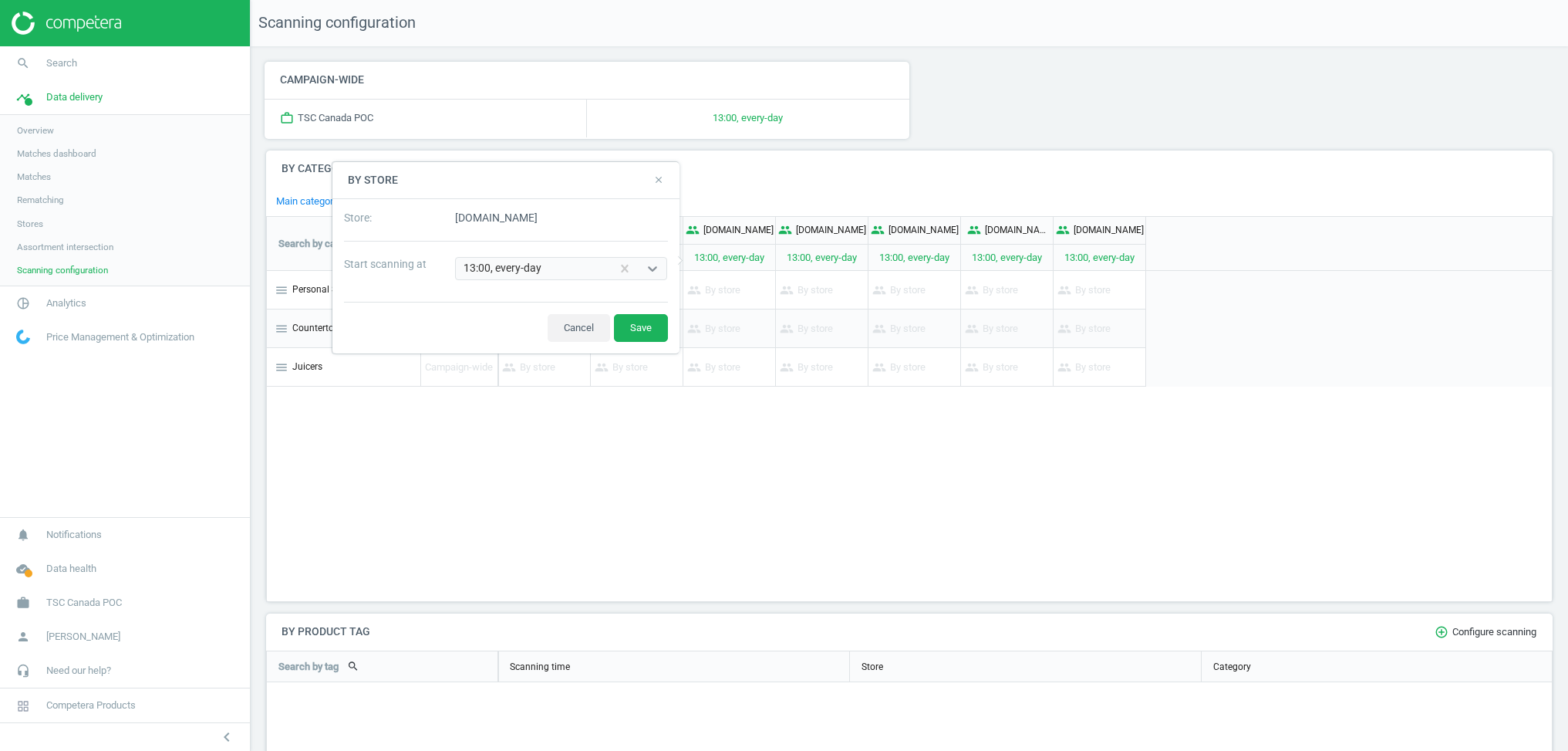
click at [581, 266] on div "13:00, every-day" at bounding box center [533, 268] width 155 height 21
click at [516, 221] on div "[DOMAIN_NAME]" at bounding box center [562, 218] width 224 height 15
click at [605, 271] on div "Select..." at bounding box center [547, 268] width 183 height 21
click at [604, 259] on div "Select..." at bounding box center [547, 268] width 183 height 21
click at [578, 325] on button "Cancel" at bounding box center [579, 328] width 62 height 27
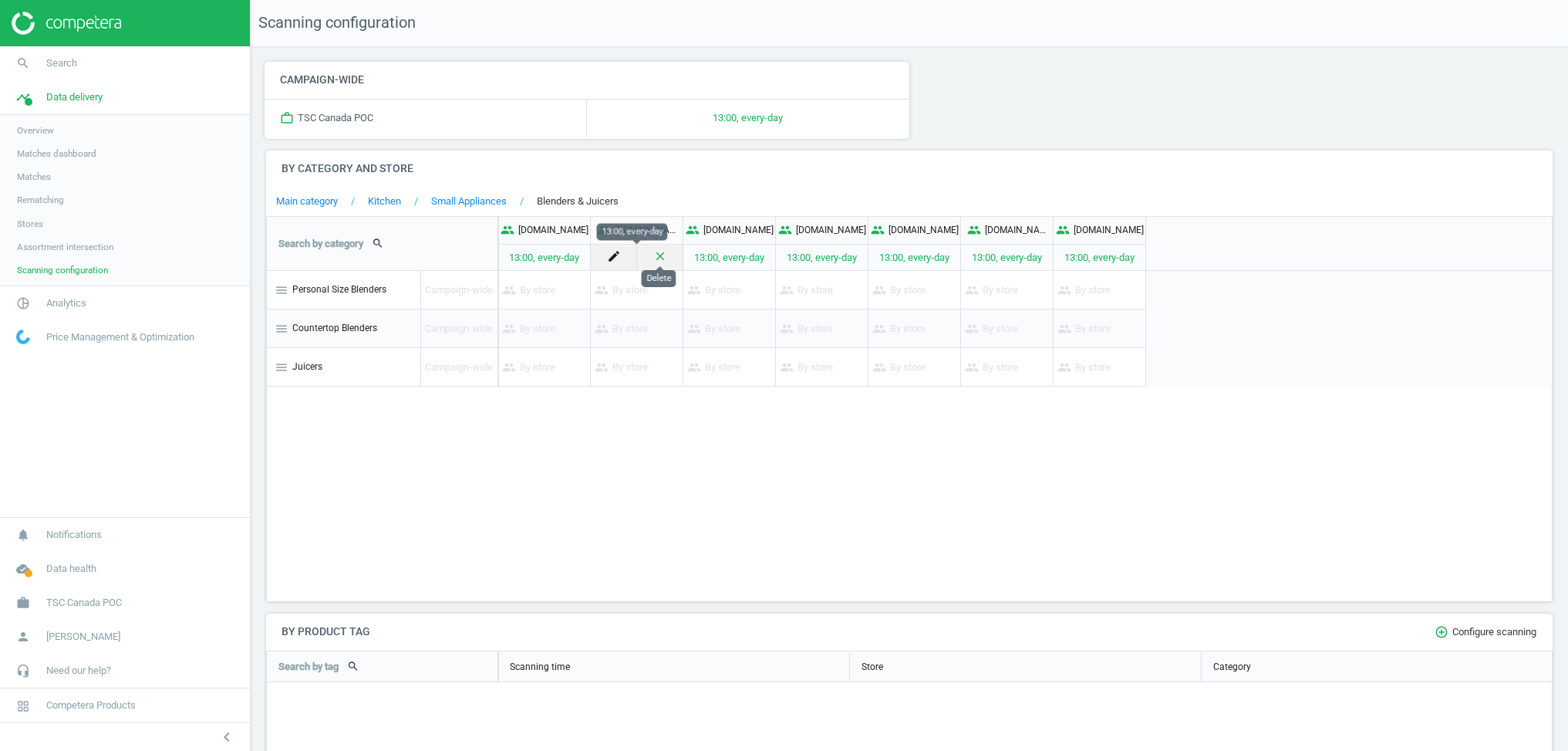
click at [658, 253] on icon "close" at bounding box center [660, 256] width 14 height 14
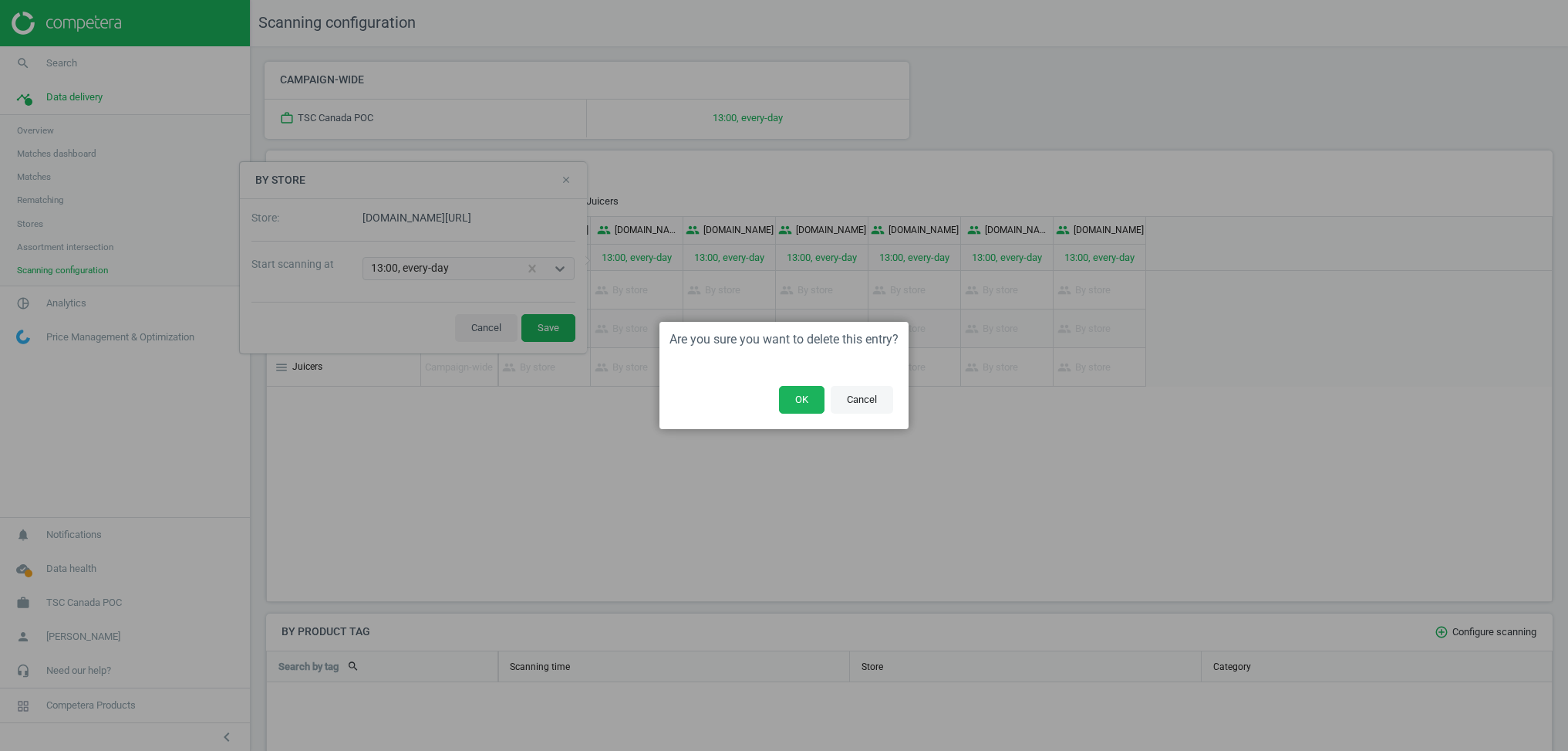
click at [859, 398] on button "Cancel" at bounding box center [862, 399] width 62 height 27
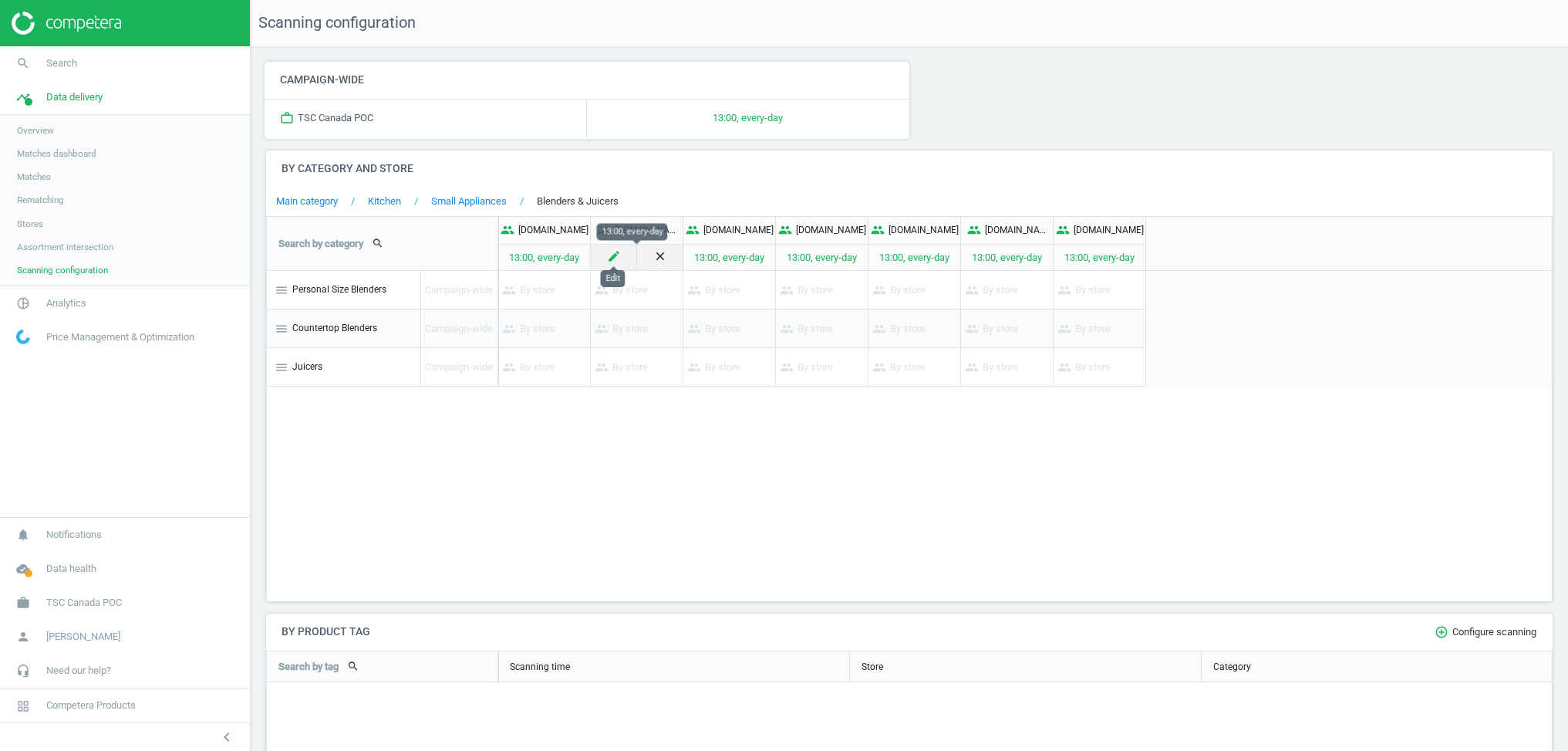
click at [615, 256] on icon "create" at bounding box center [614, 256] width 14 height 14
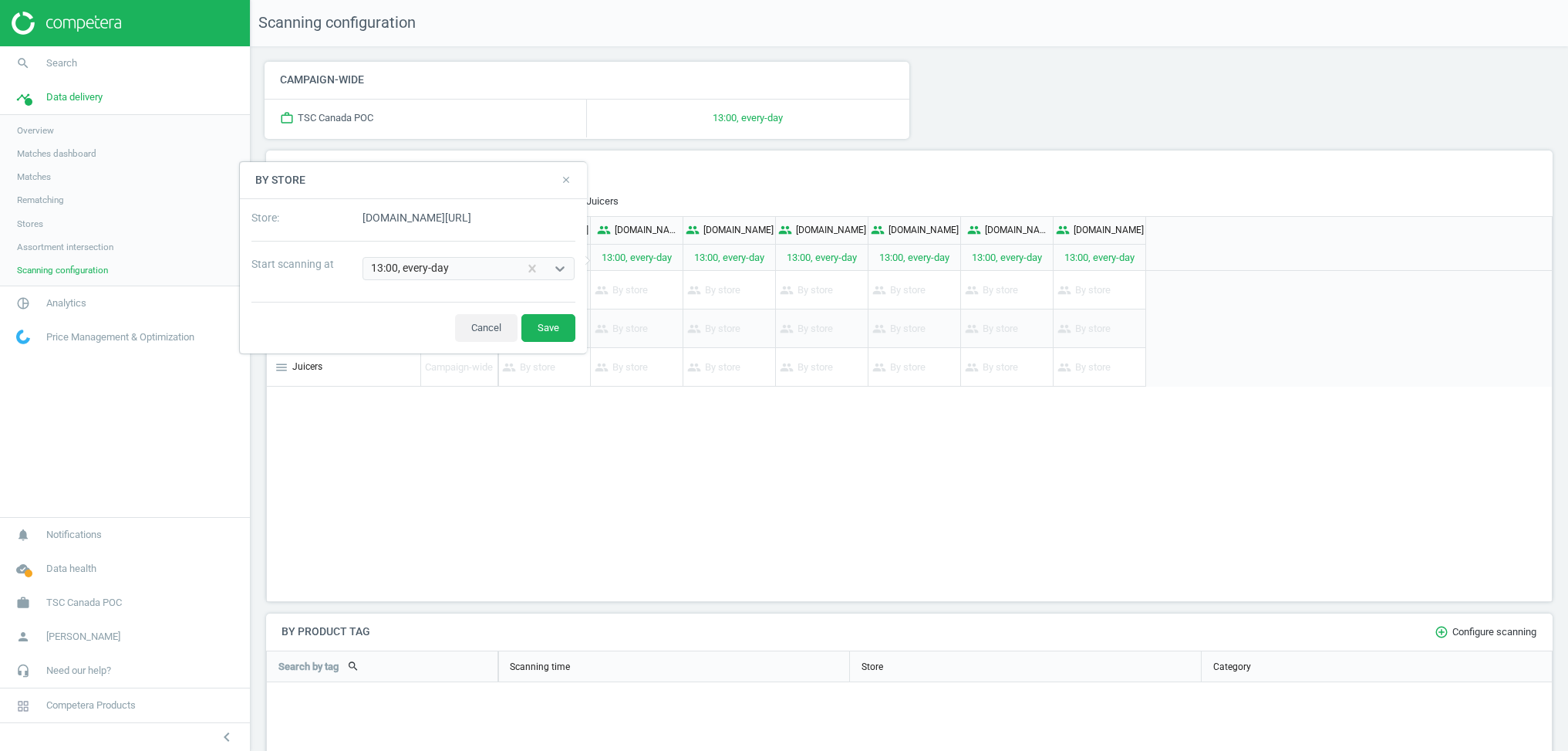
click at [495, 256] on div "Store : google.ca/shopping Start scanning at 13:00, every-day valid error" at bounding box center [414, 250] width 347 height 102
click at [480, 270] on div "Select..." at bounding box center [455, 268] width 183 height 21
type input "s"
type input "1"
click at [563, 181] on icon "close" at bounding box center [566, 180] width 11 height 11
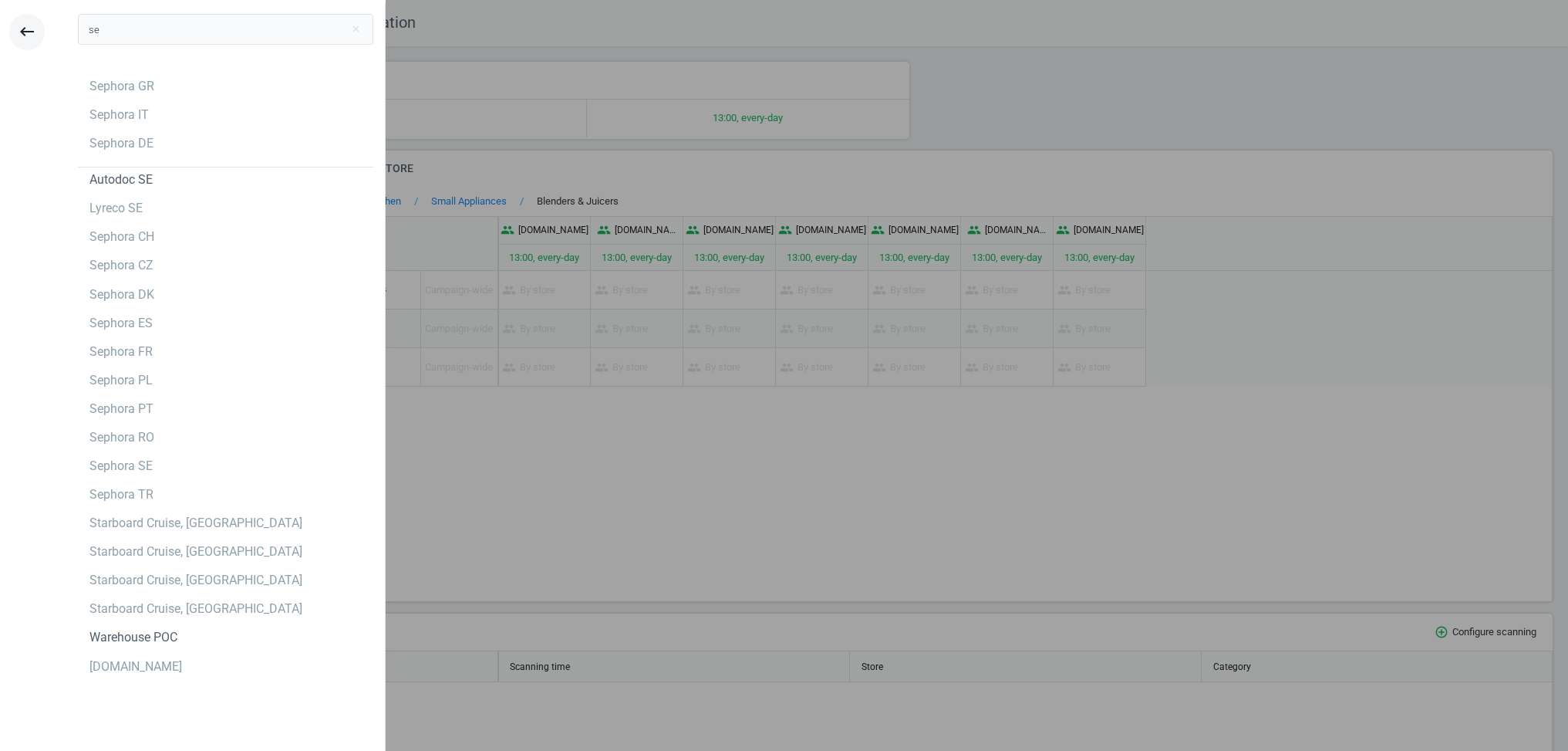
type input "se"
click at [13, 27] on button "keyboard_backspace" at bounding box center [26, 32] width 36 height 37
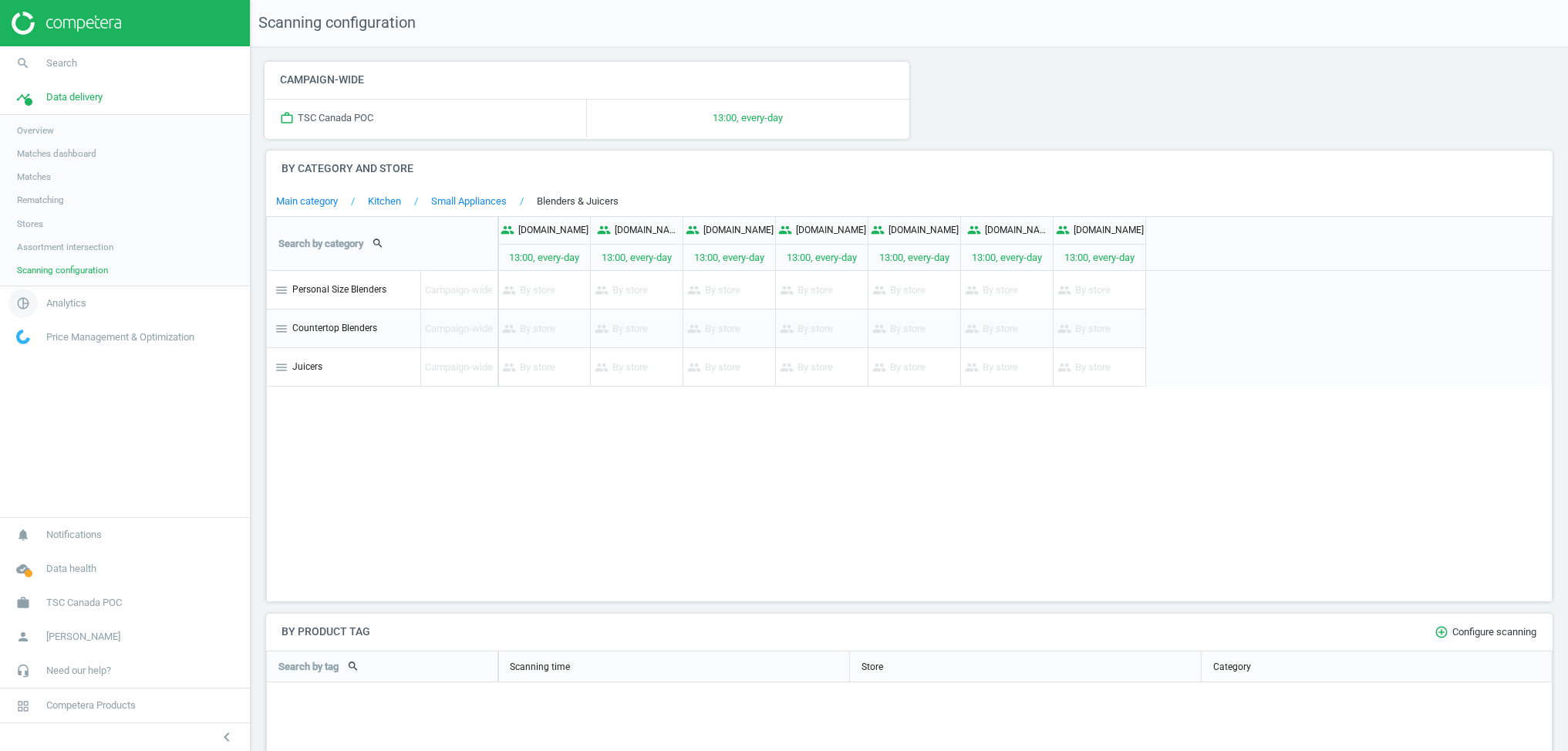
click at [46, 303] on span "pie_chart_outlined" at bounding box center [23, 302] width 47 height 34
click at [59, 234] on span "Promotions" at bounding box center [41, 234] width 47 height 13
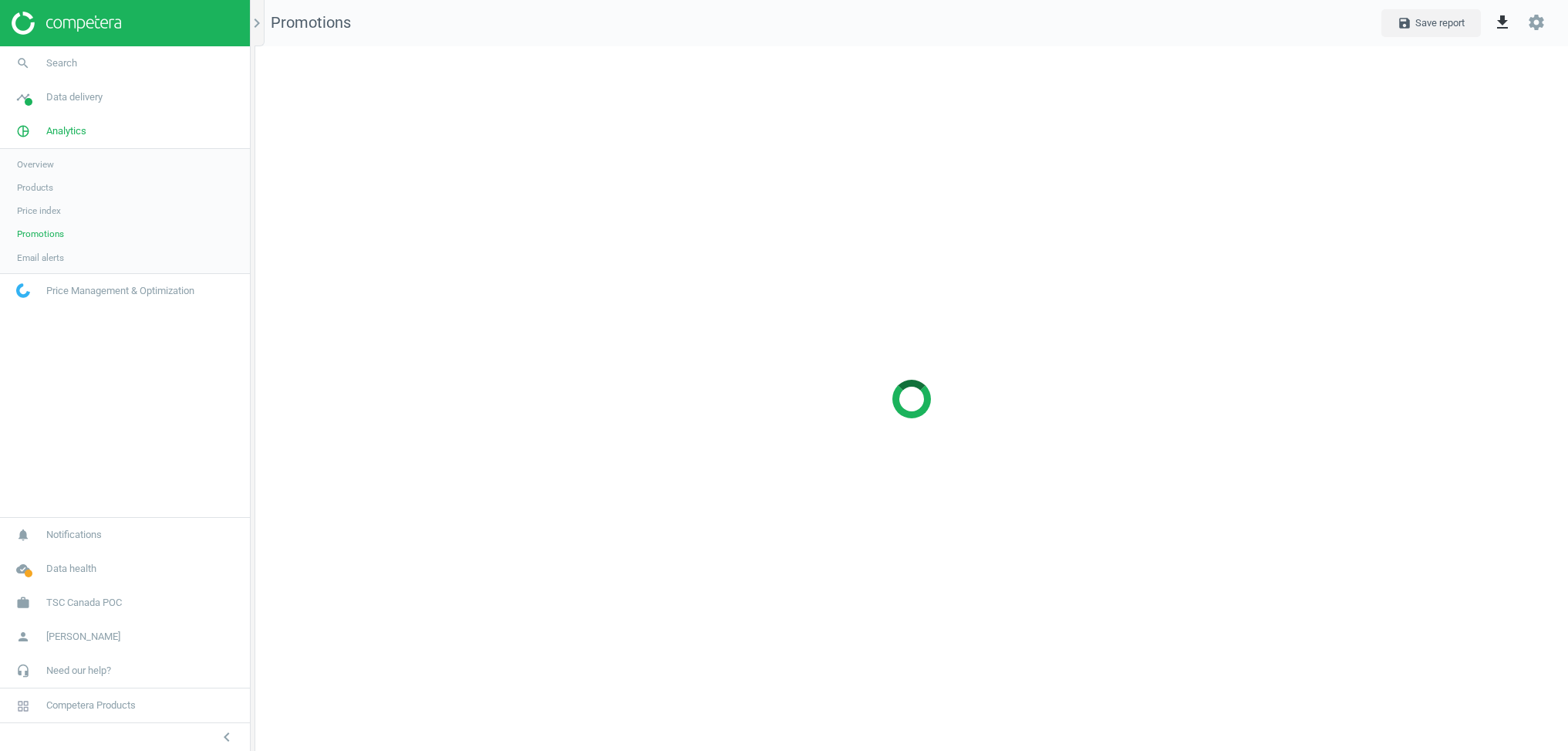
scroll to position [705, 1314]
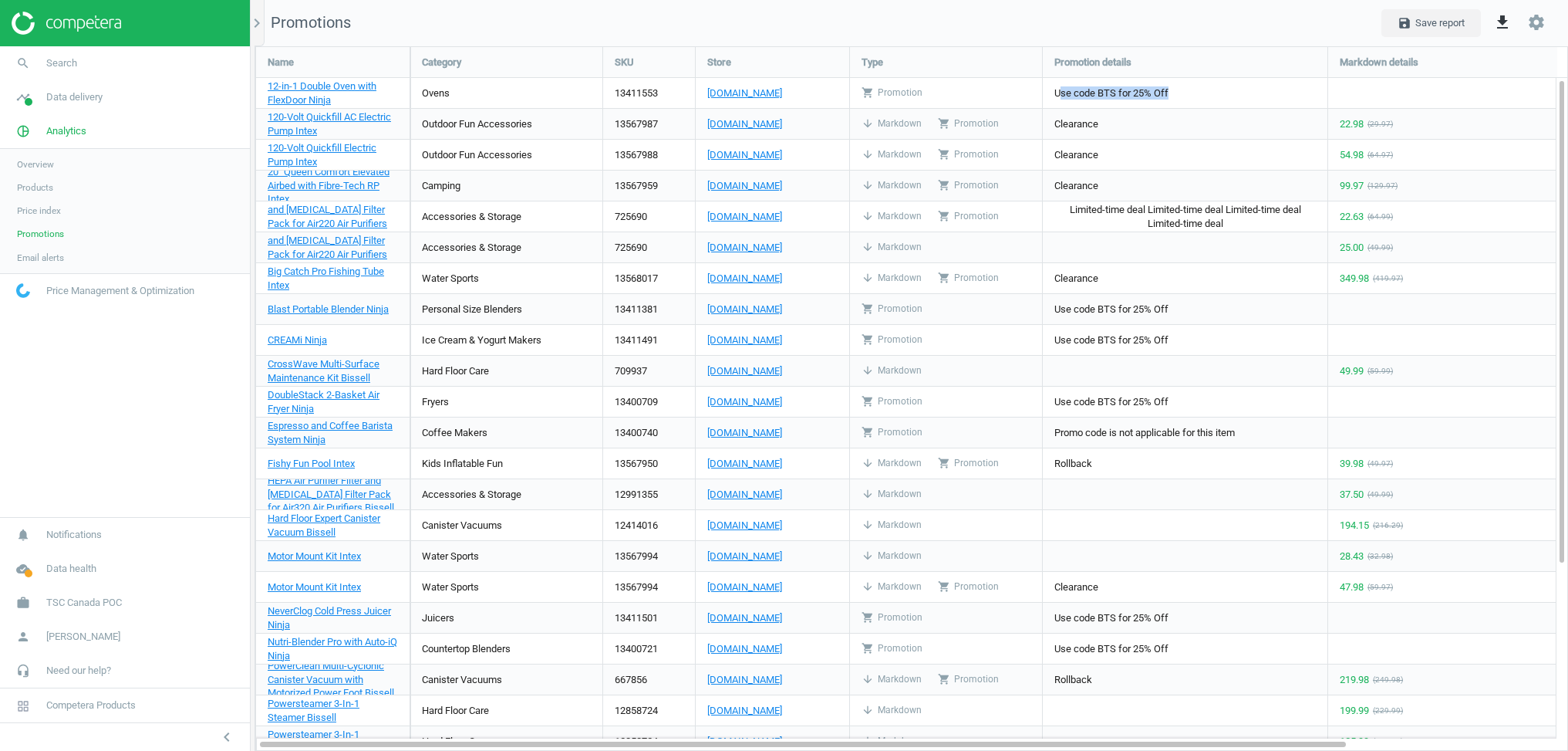
drag, startPoint x: 1061, startPoint y: 91, endPoint x: 1229, endPoint y: 92, distance: 168.0
click at [1229, 92] on div "Use code BTS for 25% Off" at bounding box center [1185, 92] width 285 height 30
click at [1169, 95] on span "Use code BTS for 25% Off" at bounding box center [1111, 93] width 114 height 14
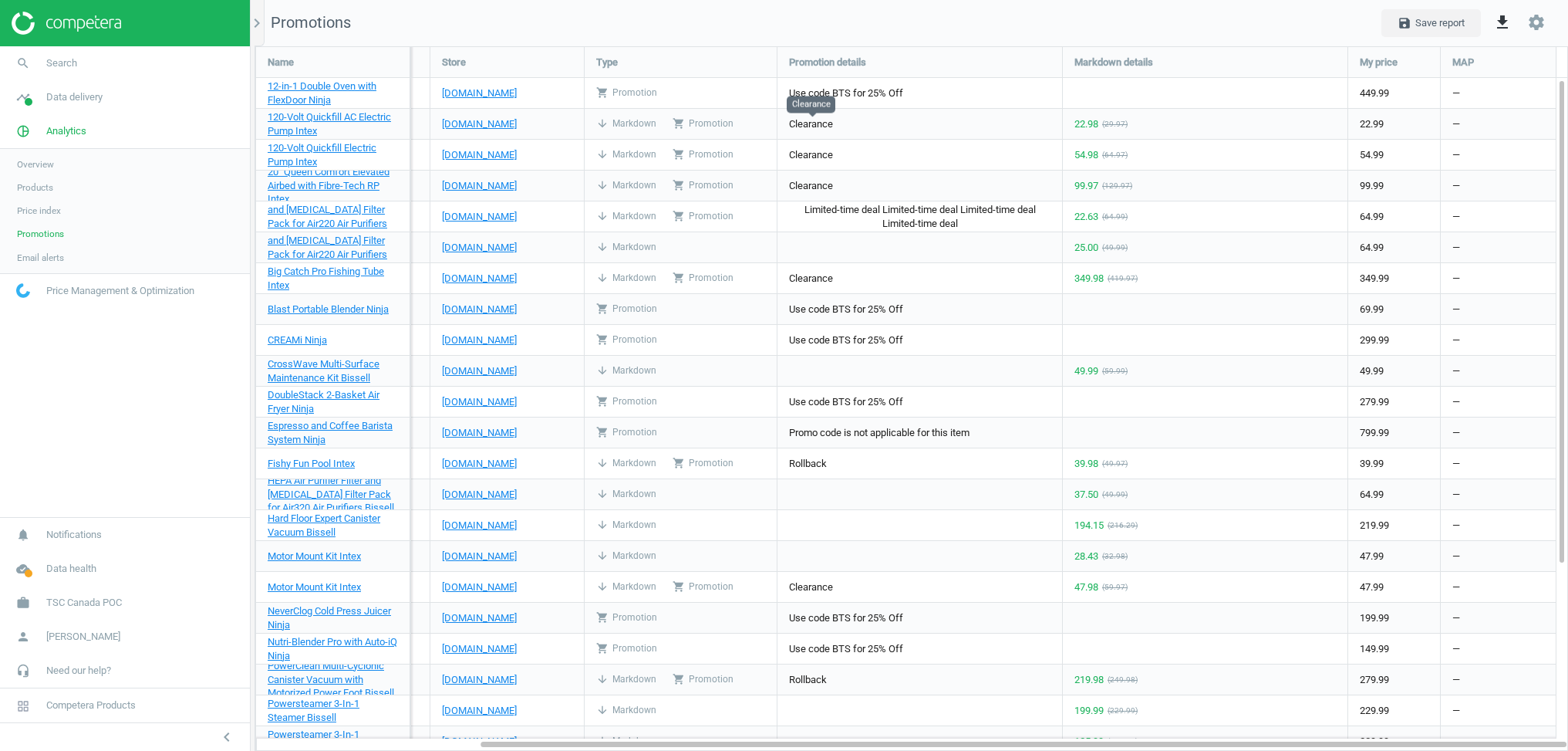
click at [803, 119] on span "Clearance" at bounding box center [811, 123] width 44 height 14
click at [897, 308] on span "Use code BTS for 25% Off" at bounding box center [846, 309] width 114 height 14
click at [898, 308] on span "Use code BTS for 25% Off" at bounding box center [846, 309] width 114 height 14
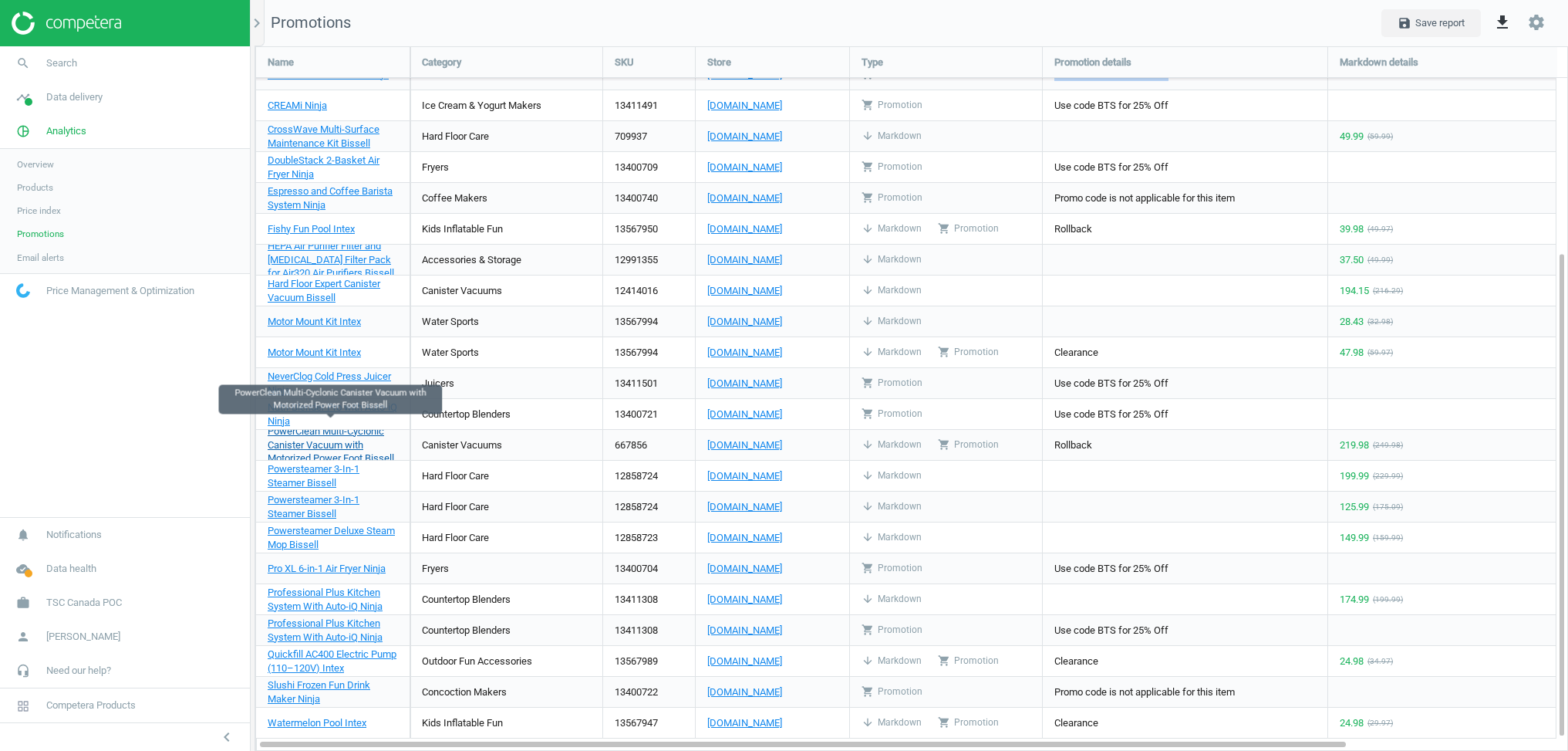
click at [316, 433] on span "PowerClean Multi-Cyclonic Canister Vacuum with Motorized Power Foot Bissell" at bounding box center [331, 444] width 127 height 39
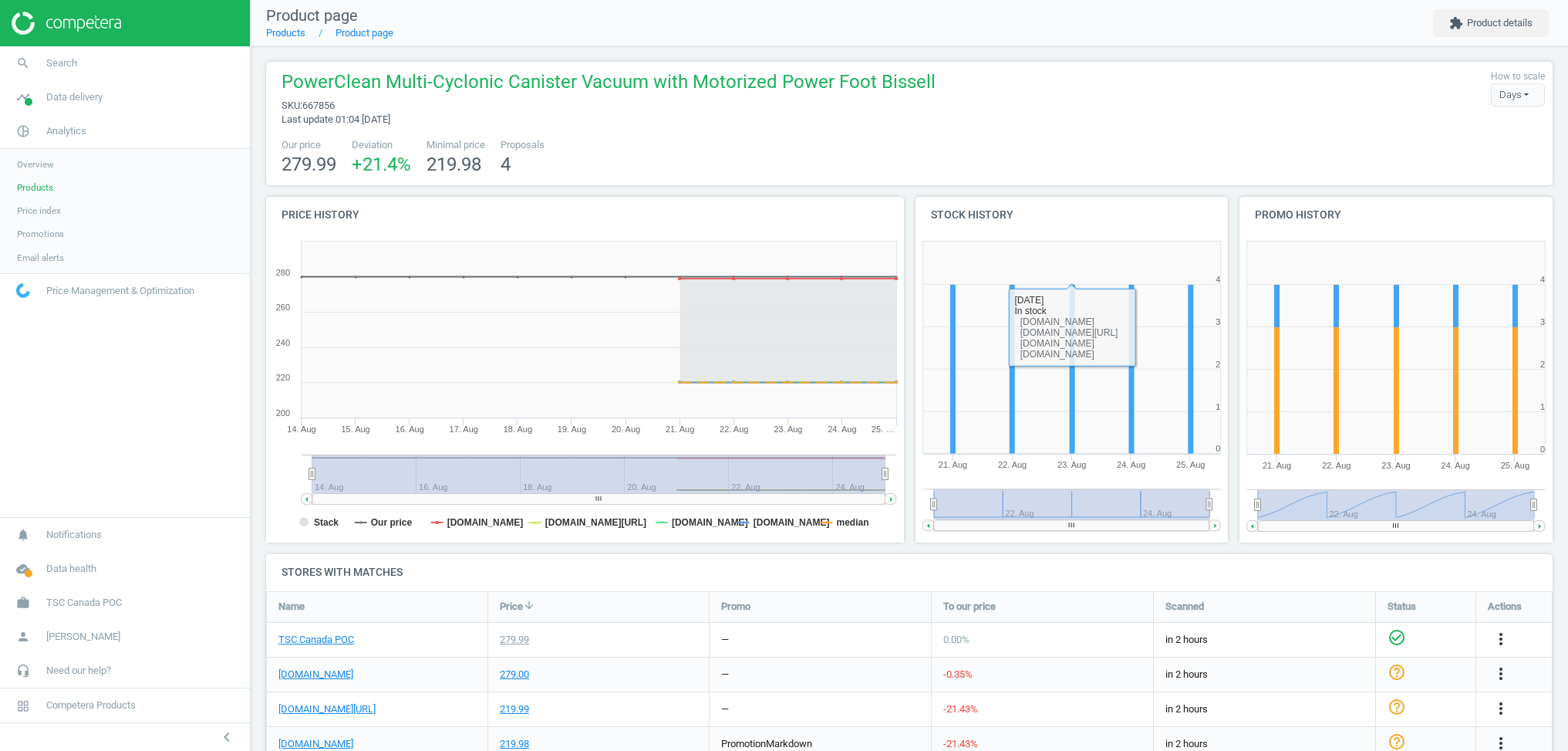
scroll to position [3, 0]
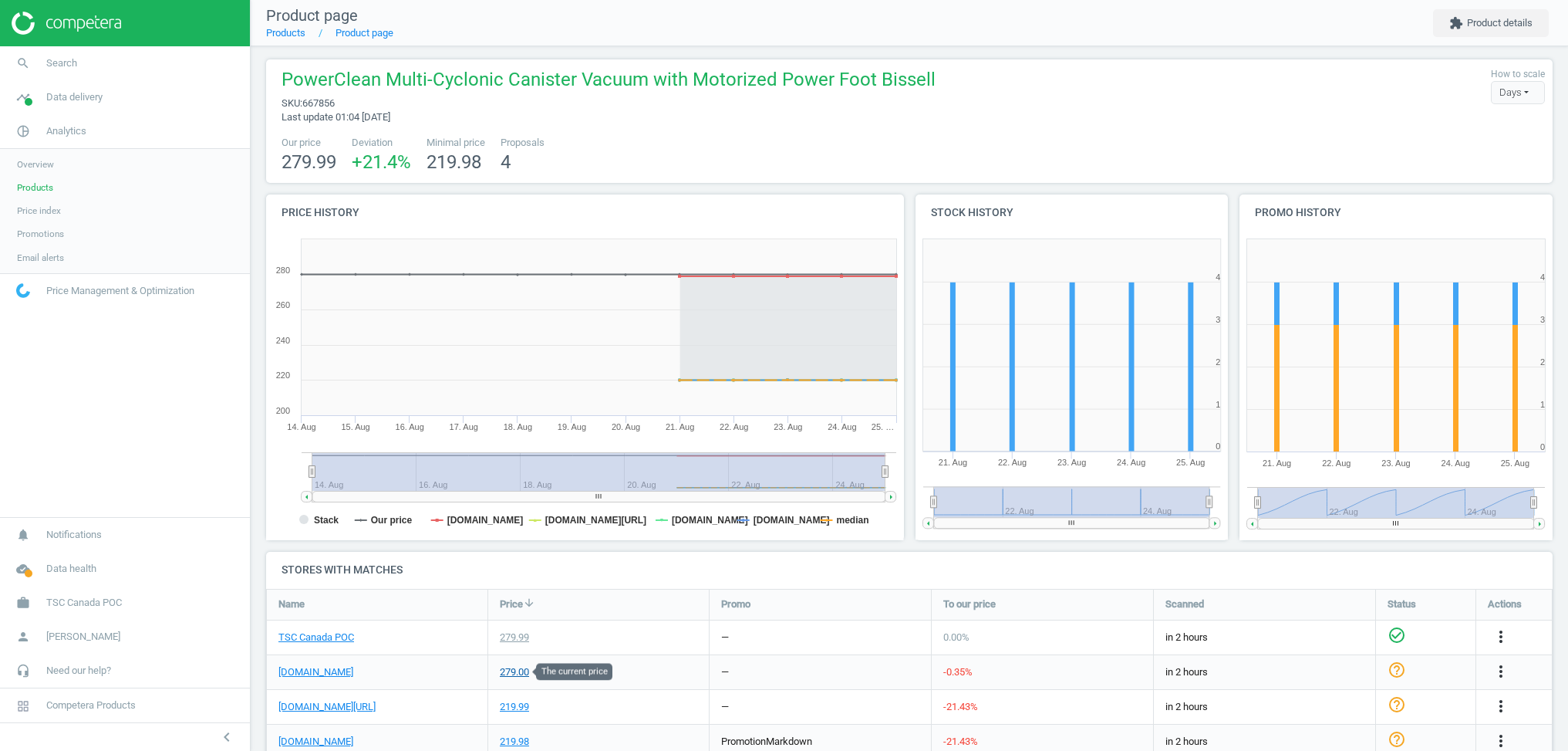
click at [522, 670] on div "279.00" at bounding box center [514, 672] width 29 height 14
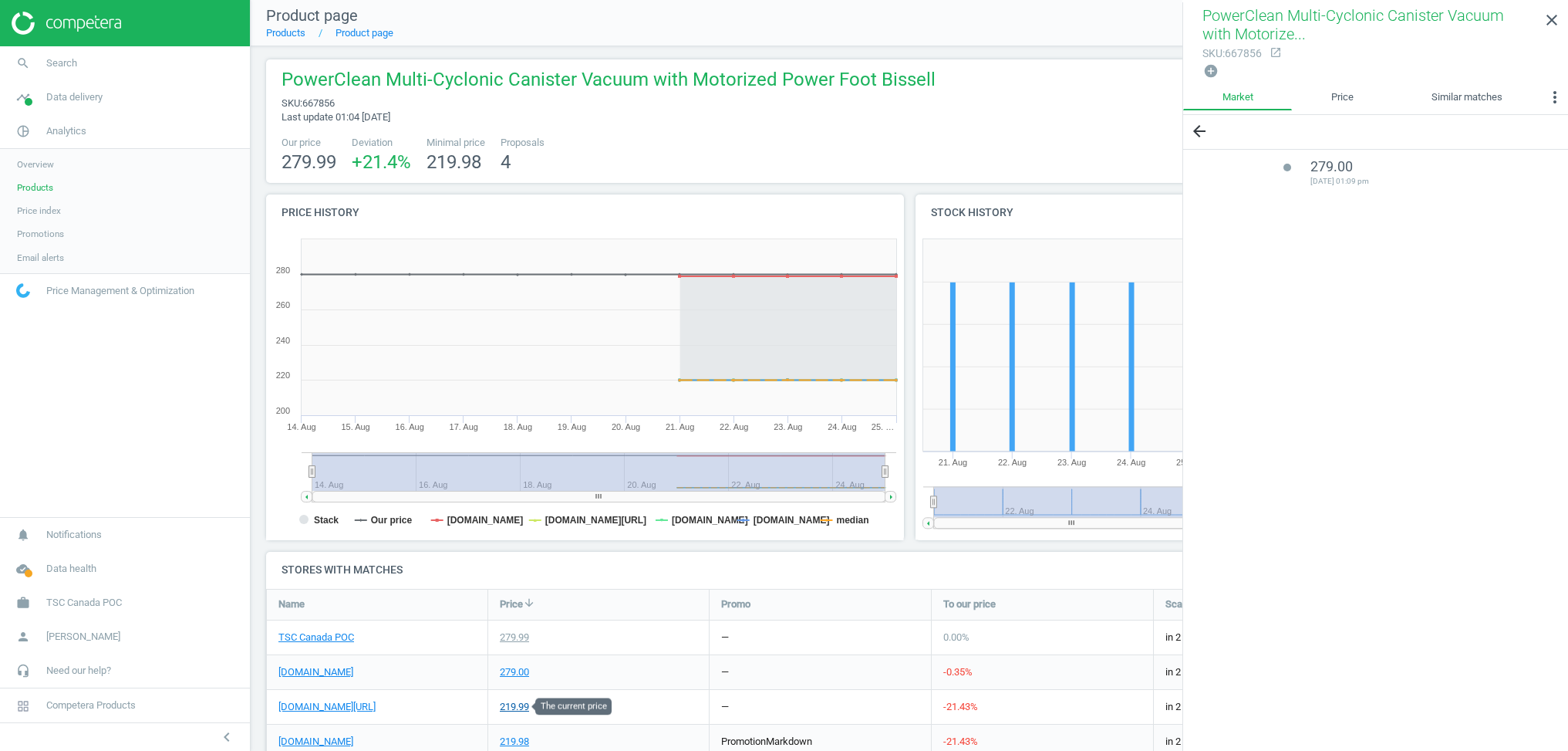
click at [514, 703] on div "219.99" at bounding box center [514, 706] width 29 height 14
click at [514, 640] on div "279.99" at bounding box center [514, 637] width 29 height 14
click at [47, 206] on span "Price index" at bounding box center [39, 211] width 44 height 13
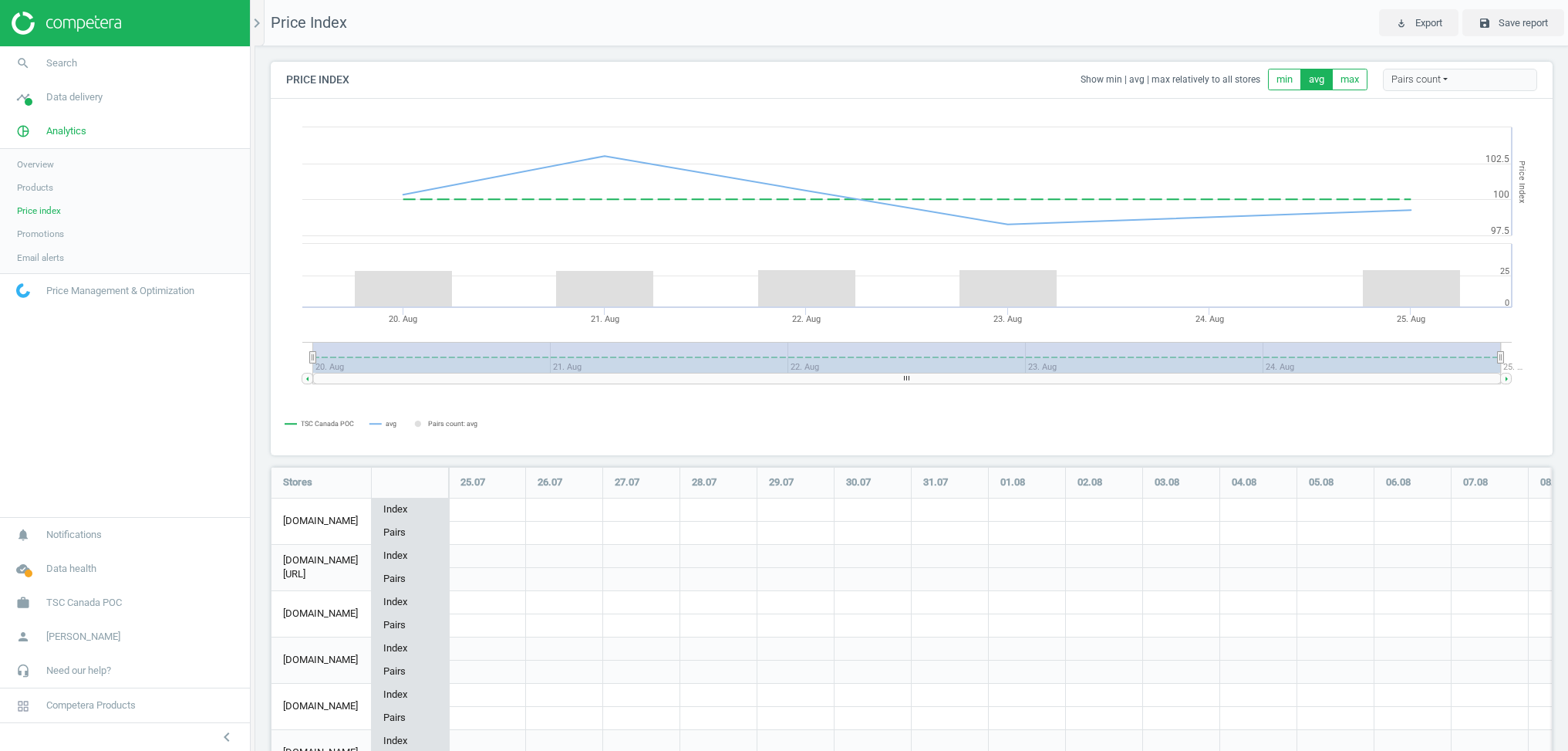
scroll to position [406, 1283]
click at [1417, 88] on div "Pairs count" at bounding box center [1460, 79] width 154 height 23
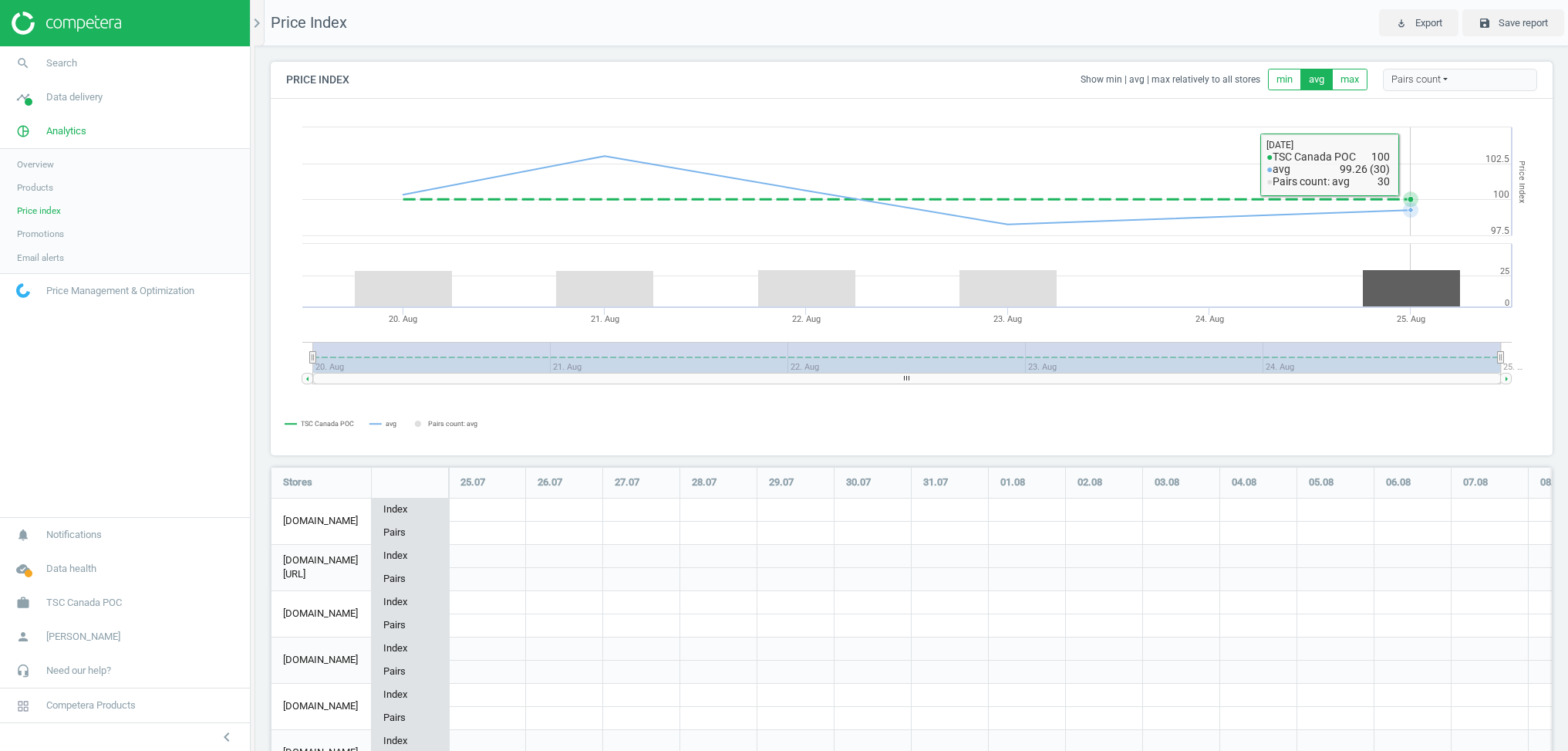
click at [255, 22] on icon "chevron_right" at bounding box center [257, 23] width 18 height 18
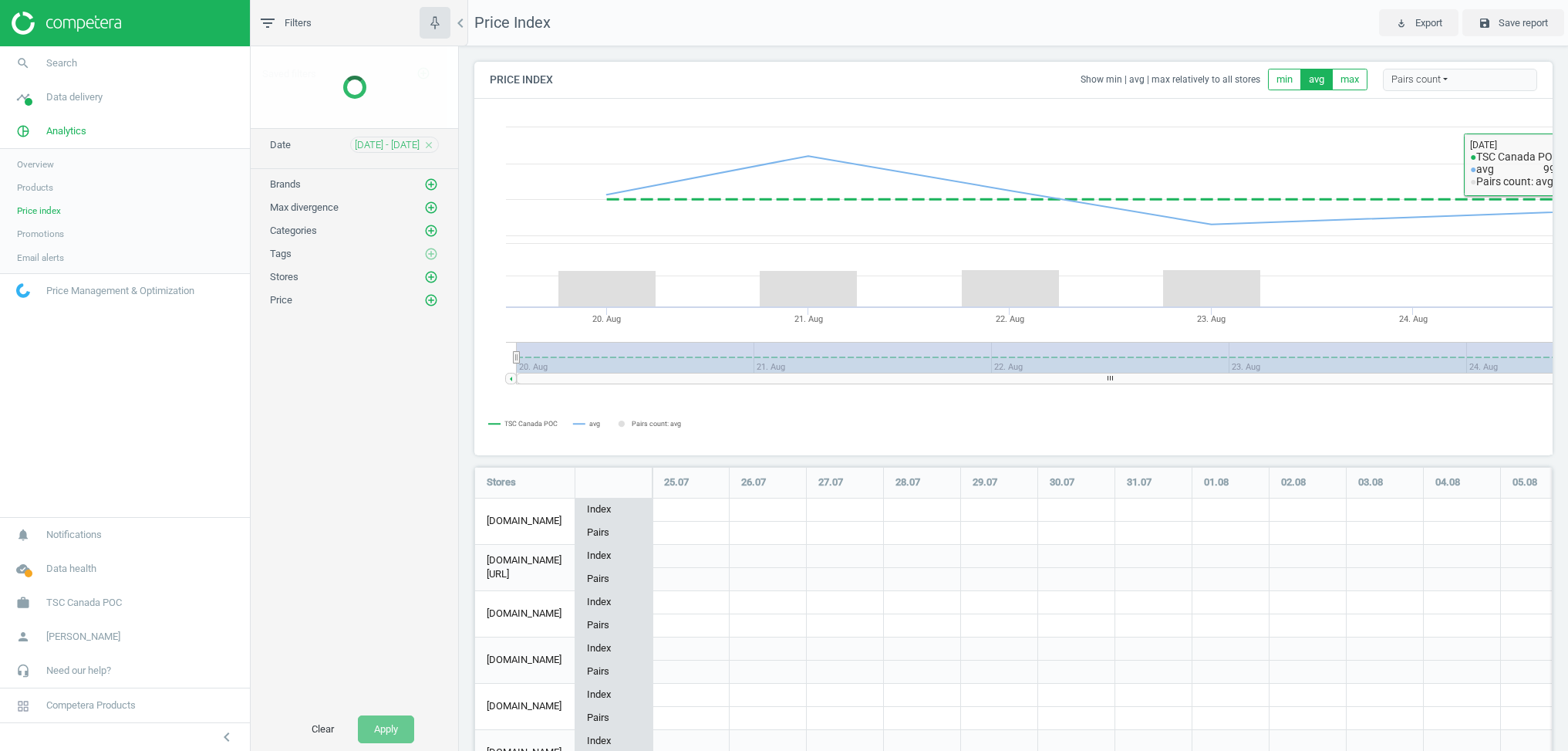
scroll to position [406, 1079]
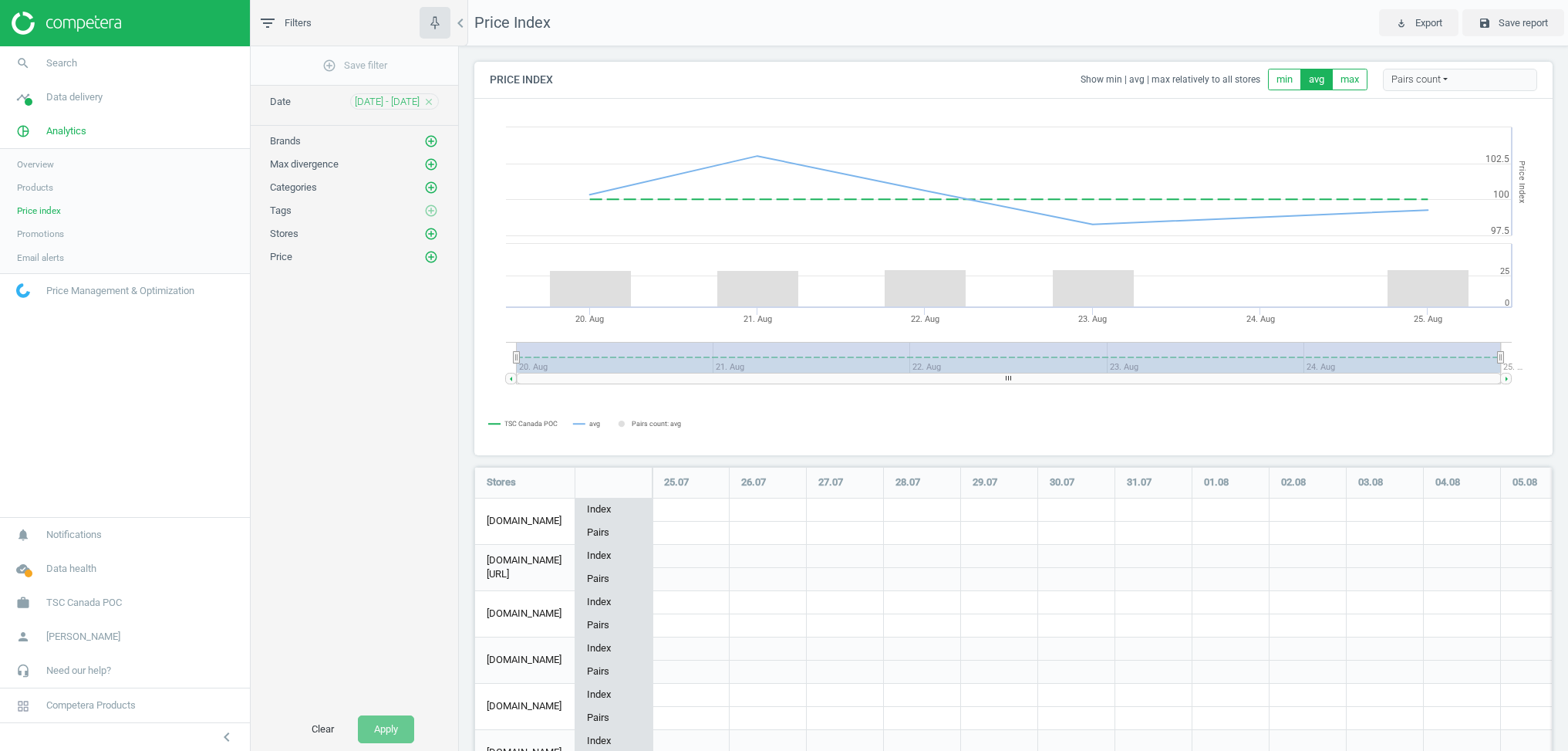
click at [426, 143] on icon "add_circle_outline" at bounding box center [431, 141] width 14 height 14
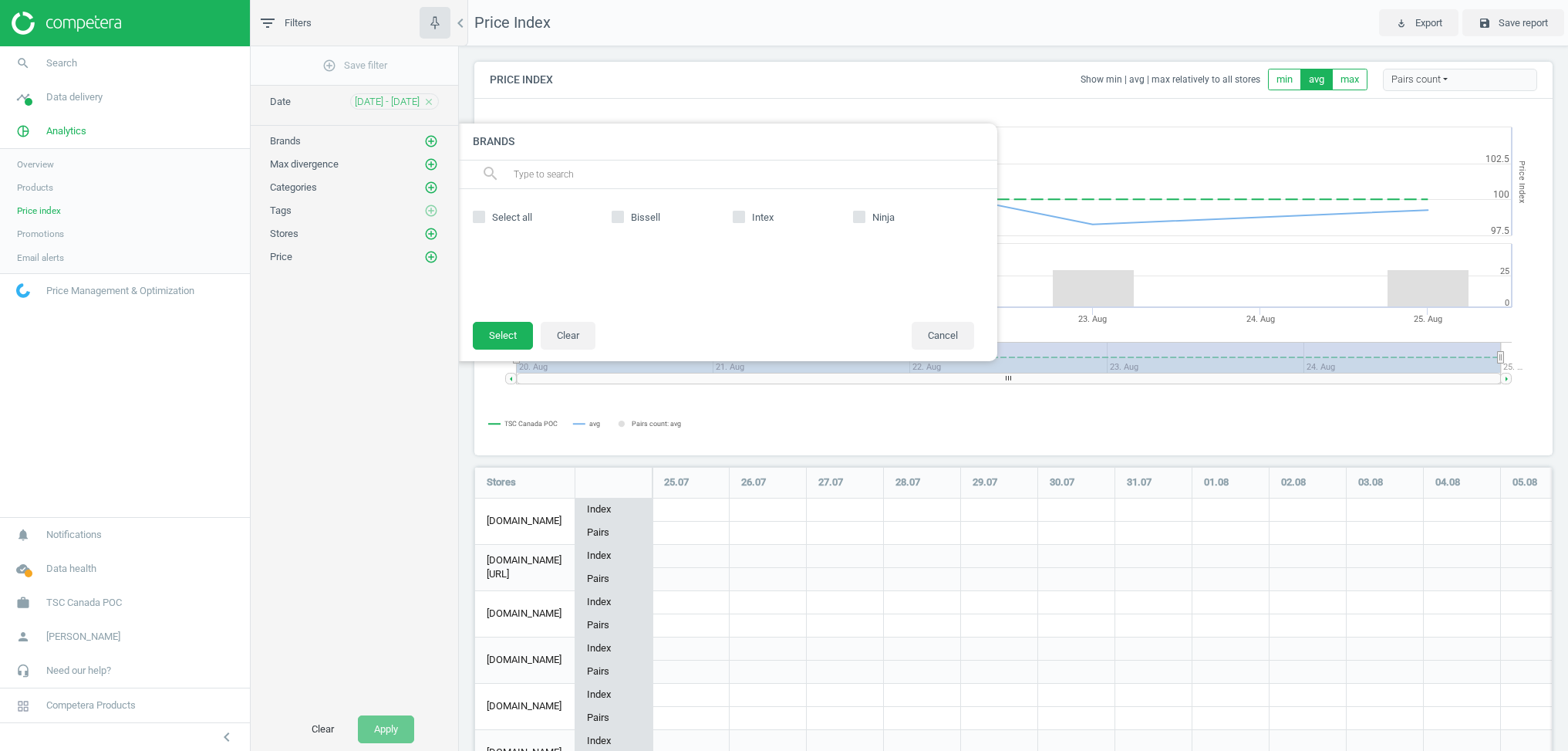
click at [865, 217] on icon at bounding box center [859, 217] width 13 height 13
click at [865, 217] on input "Ninja" at bounding box center [859, 216] width 10 height 10
checkbox input "true"
click at [479, 332] on button "Select" at bounding box center [503, 335] width 60 height 27
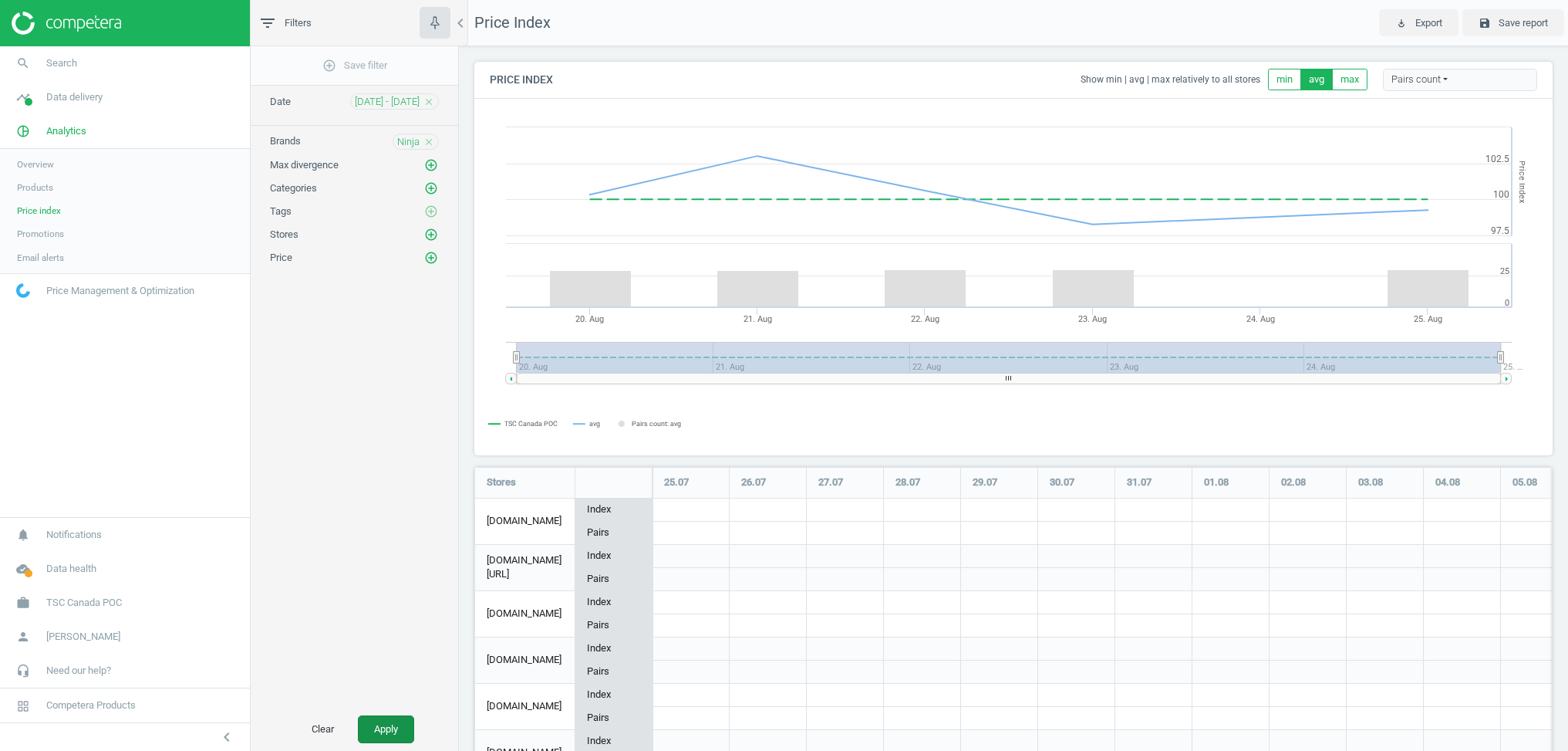
click at [377, 724] on button "Apply" at bounding box center [386, 729] width 57 height 27
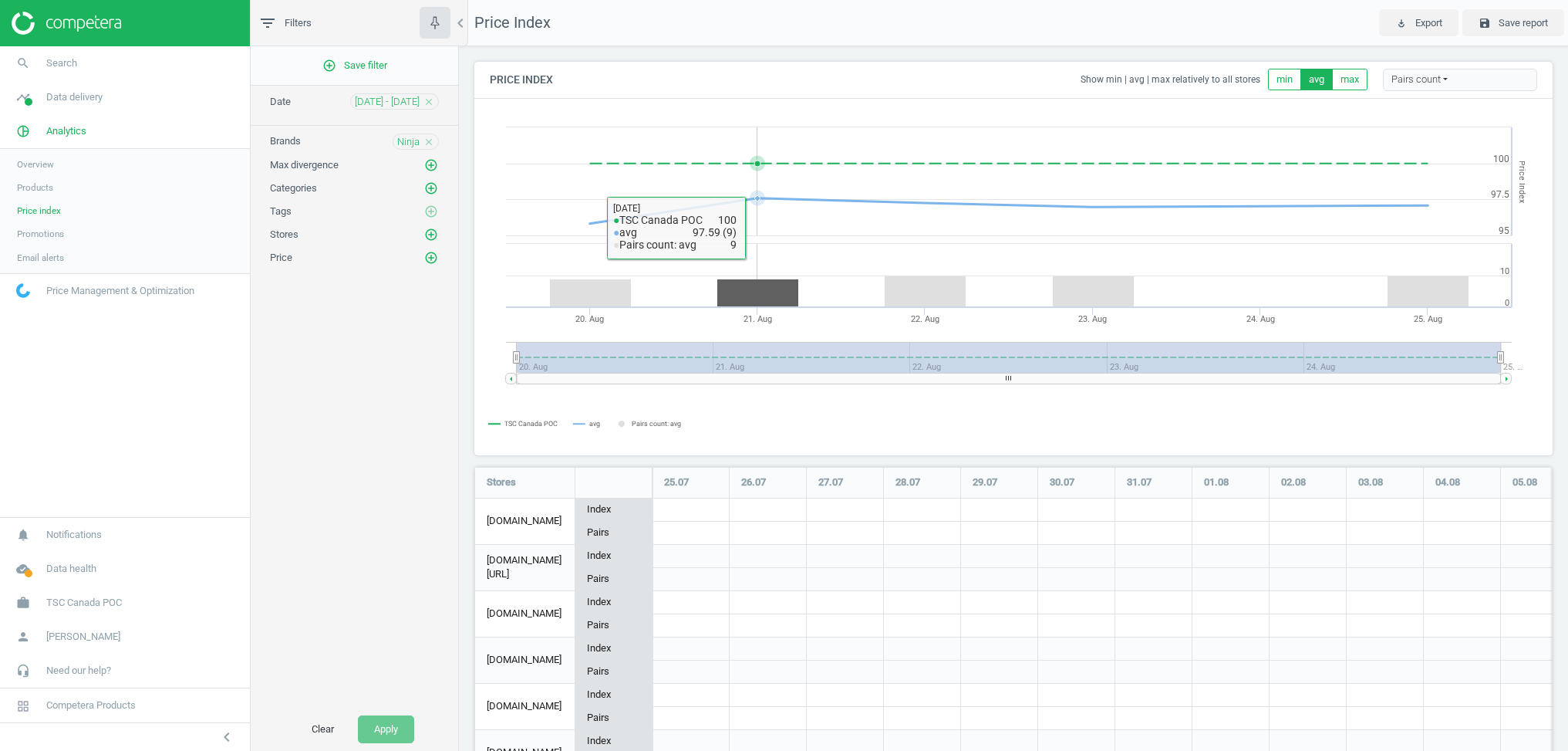
scroll to position [360, 1079]
click at [1268, 83] on button "min" at bounding box center [1285, 79] width 33 height 22
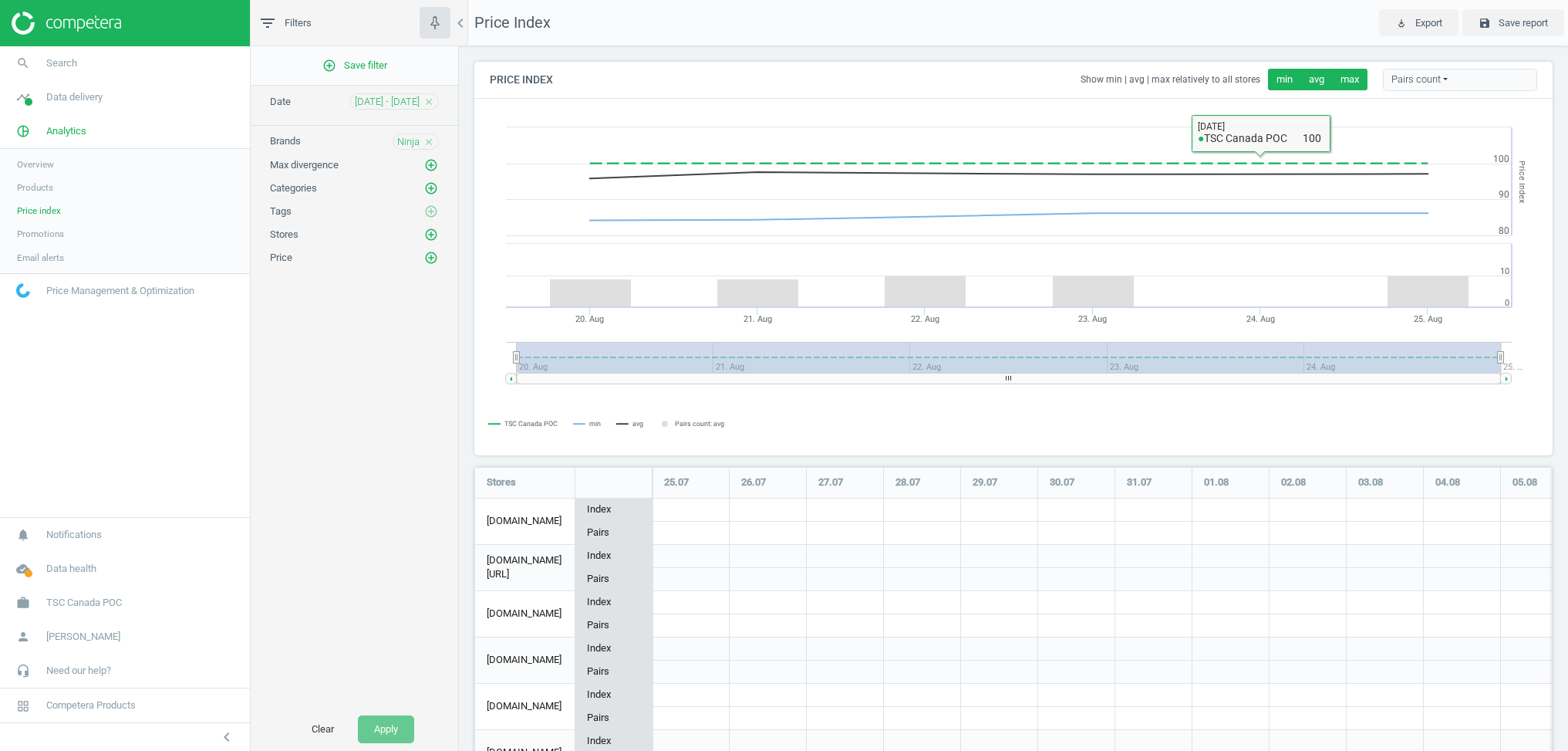
click at [1356, 74] on button "max" at bounding box center [1350, 79] width 36 height 22
click at [1329, 82] on button "avg" at bounding box center [1316, 79] width 32 height 22
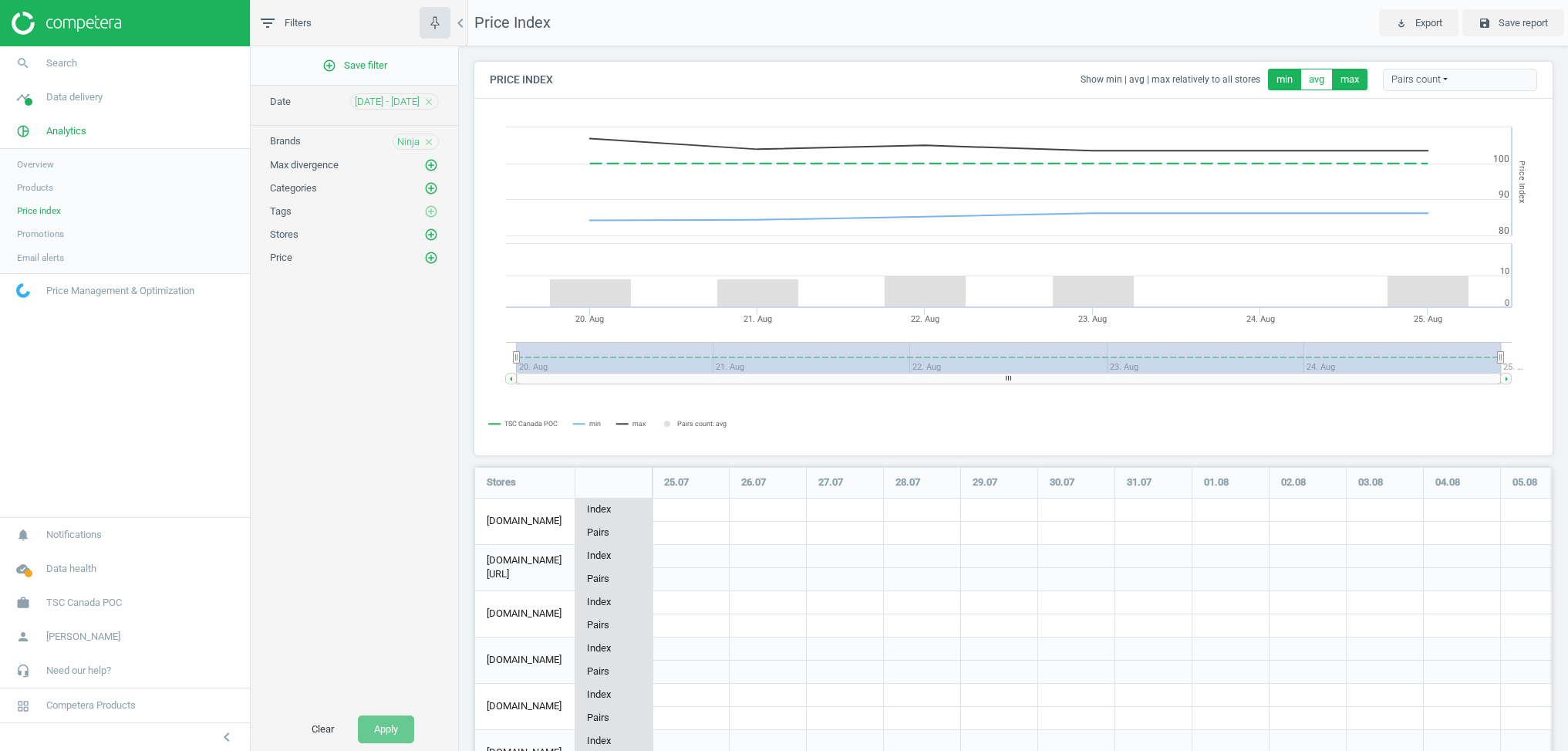
click at [1254, 82] on span "Show min | avg | max relatively to all stores" at bounding box center [1174, 79] width 187 height 13
click at [1278, 87] on button "min" at bounding box center [1285, 79] width 33 height 22
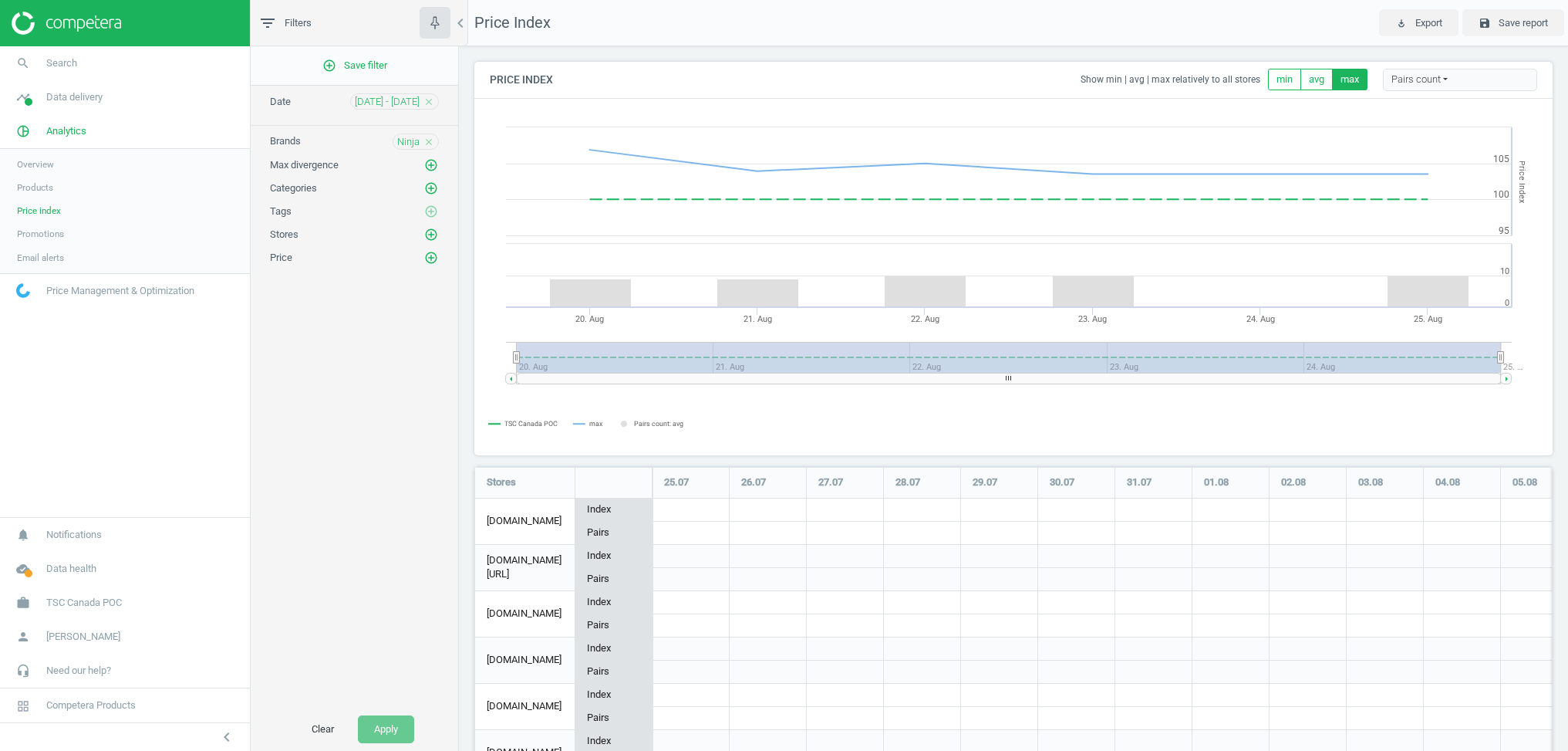
click at [1348, 77] on button "max" at bounding box center [1350, 79] width 36 height 22
drag, startPoint x: 1315, startPoint y: 79, endPoint x: 1294, endPoint y: 92, distance: 24.7
click at [1315, 79] on button "avg" at bounding box center [1316, 79] width 32 height 22
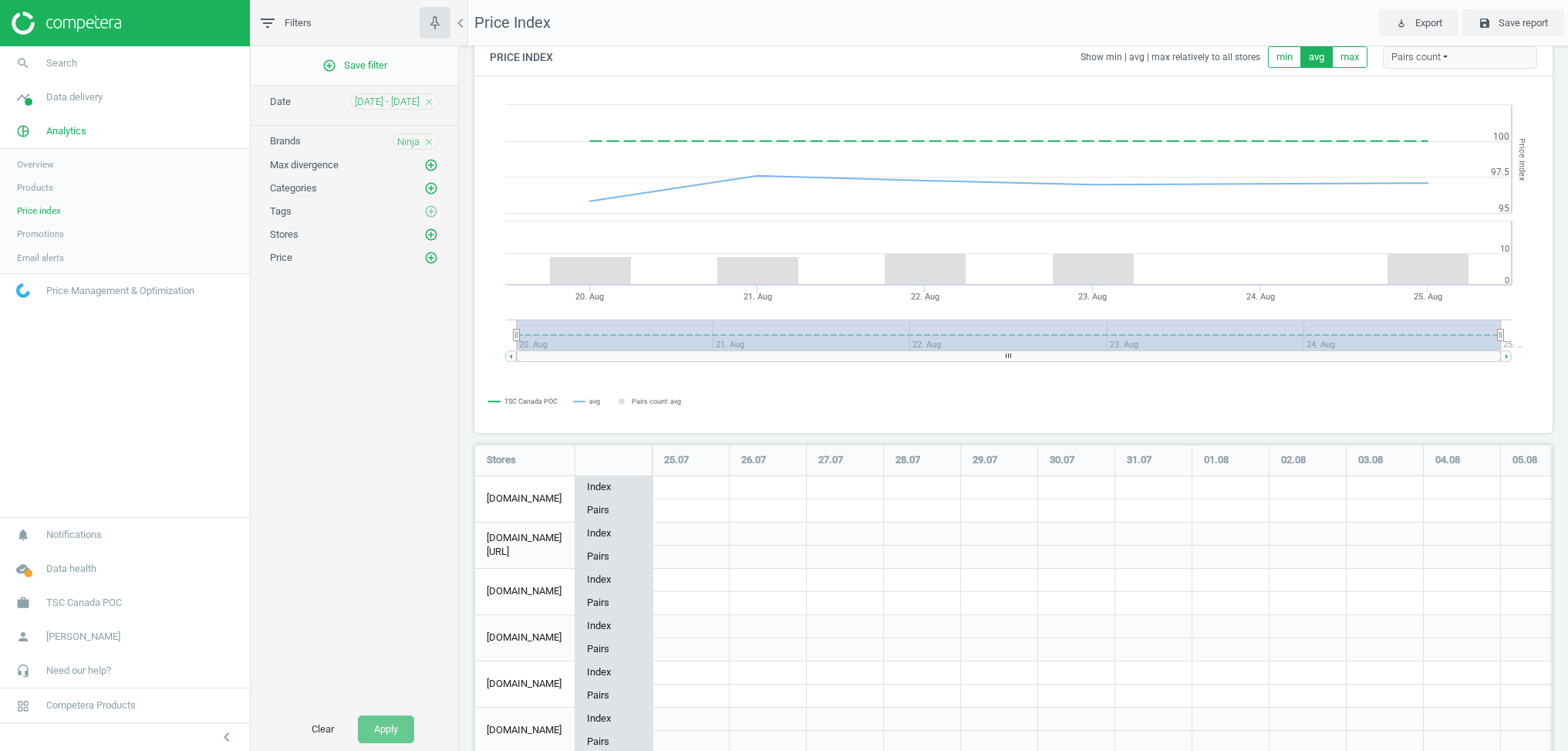
scroll to position [0, 0]
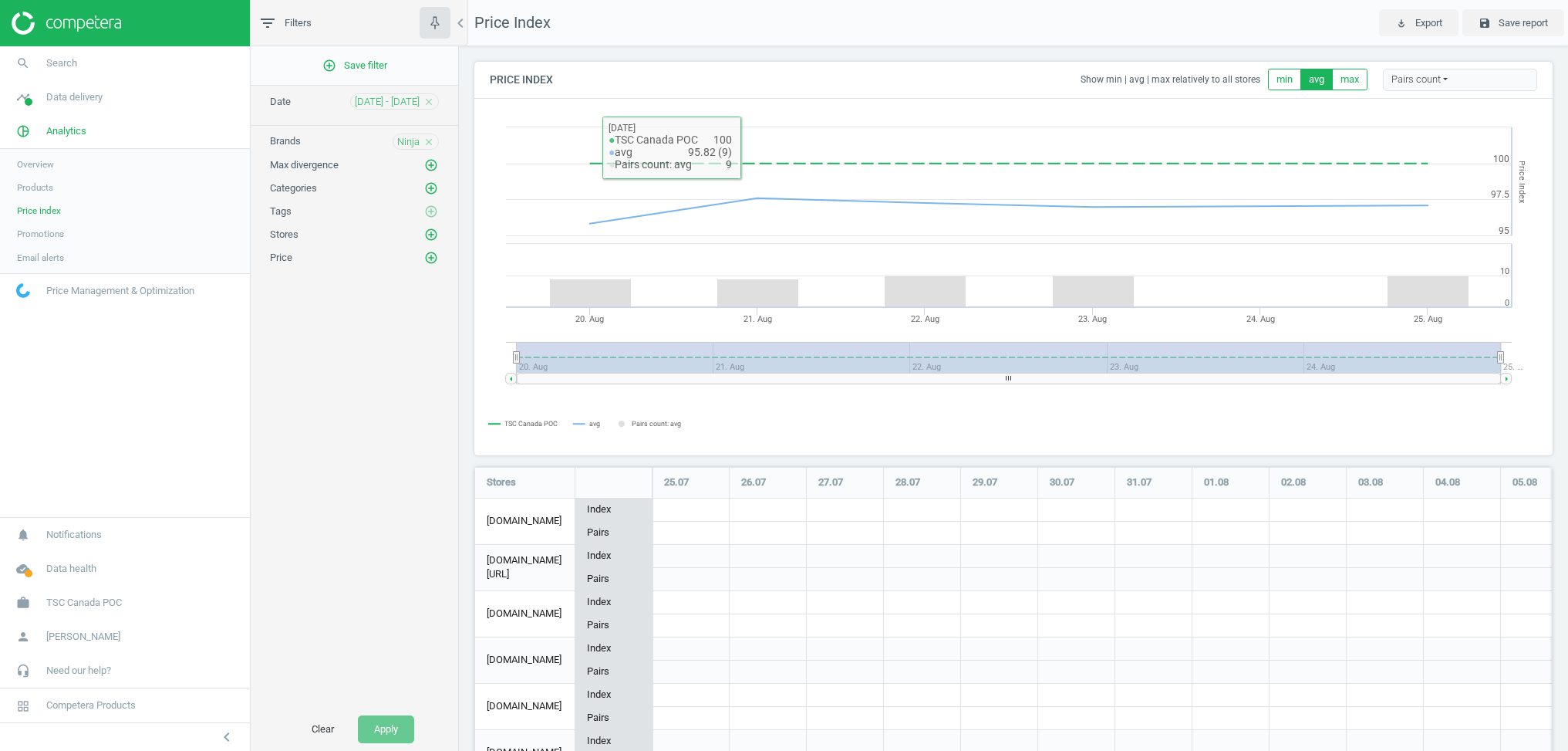
click at [425, 140] on icon "close" at bounding box center [429, 143] width 11 height 11
click at [429, 143] on icon "add_circle_outline" at bounding box center [431, 141] width 14 height 14
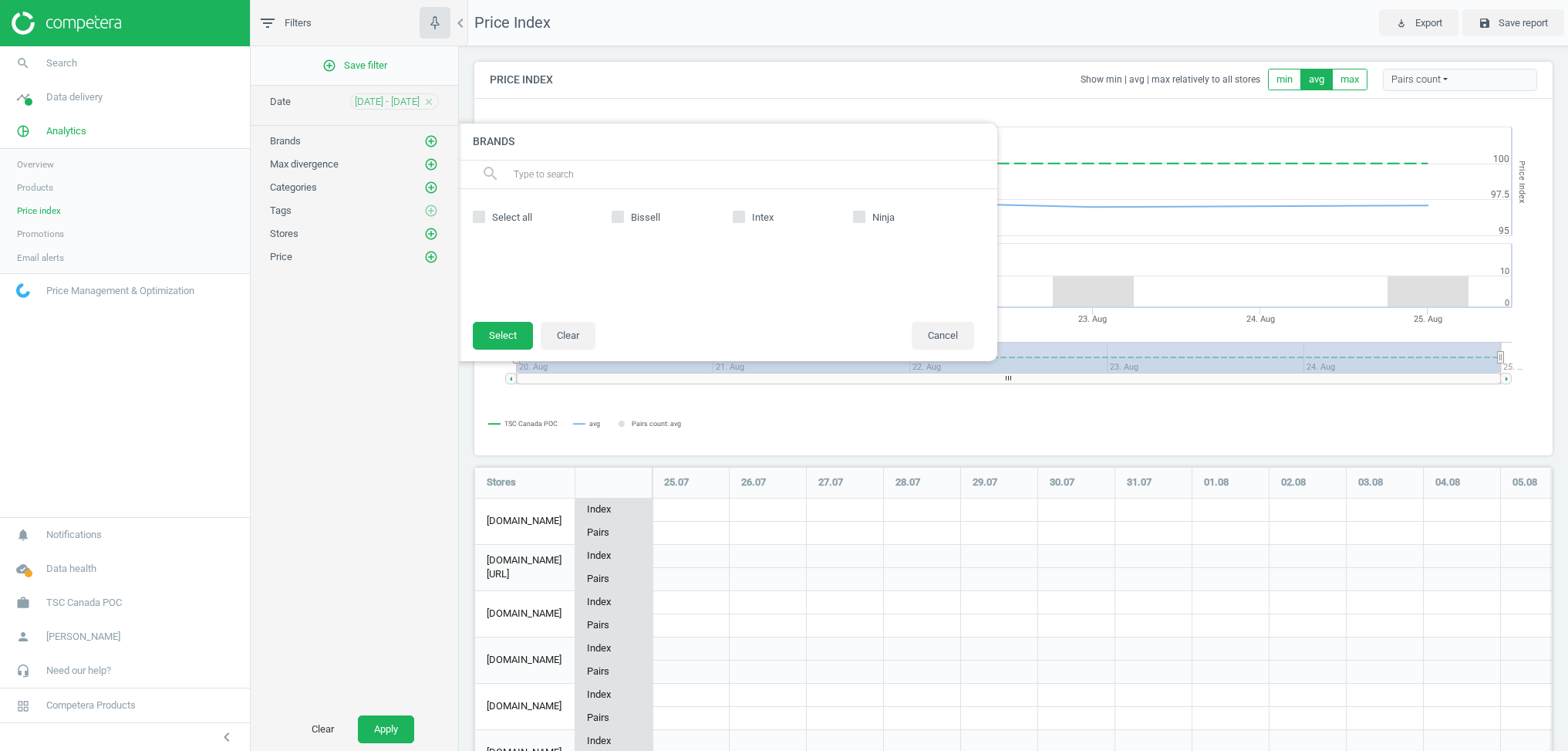
click at [1415, 42] on div at bounding box center [1243, 376] width 1568 height 751
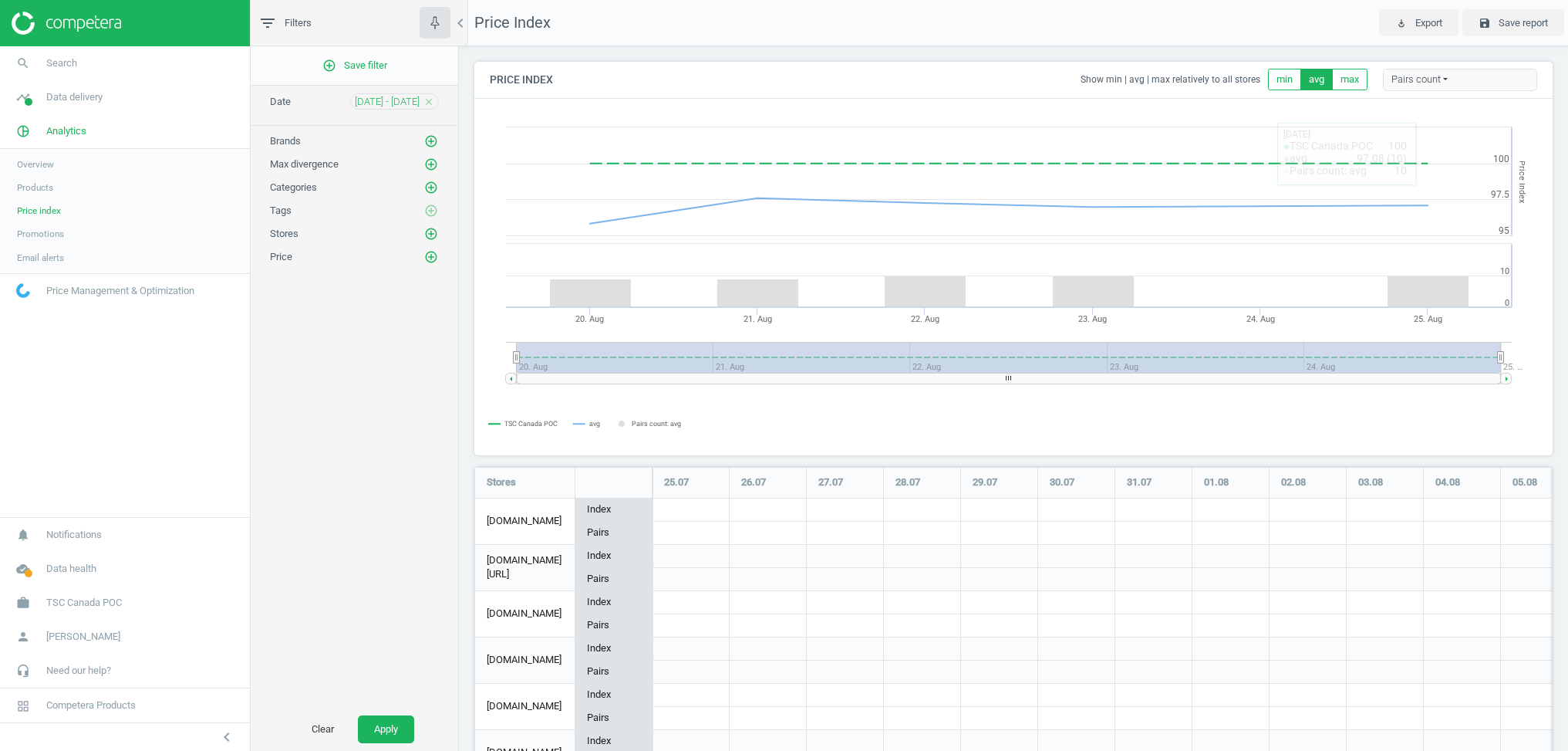
click at [1428, 71] on div "Pairs count" at bounding box center [1460, 79] width 154 height 23
click at [427, 137] on icon "add_circle_outline" at bounding box center [431, 141] width 14 height 14
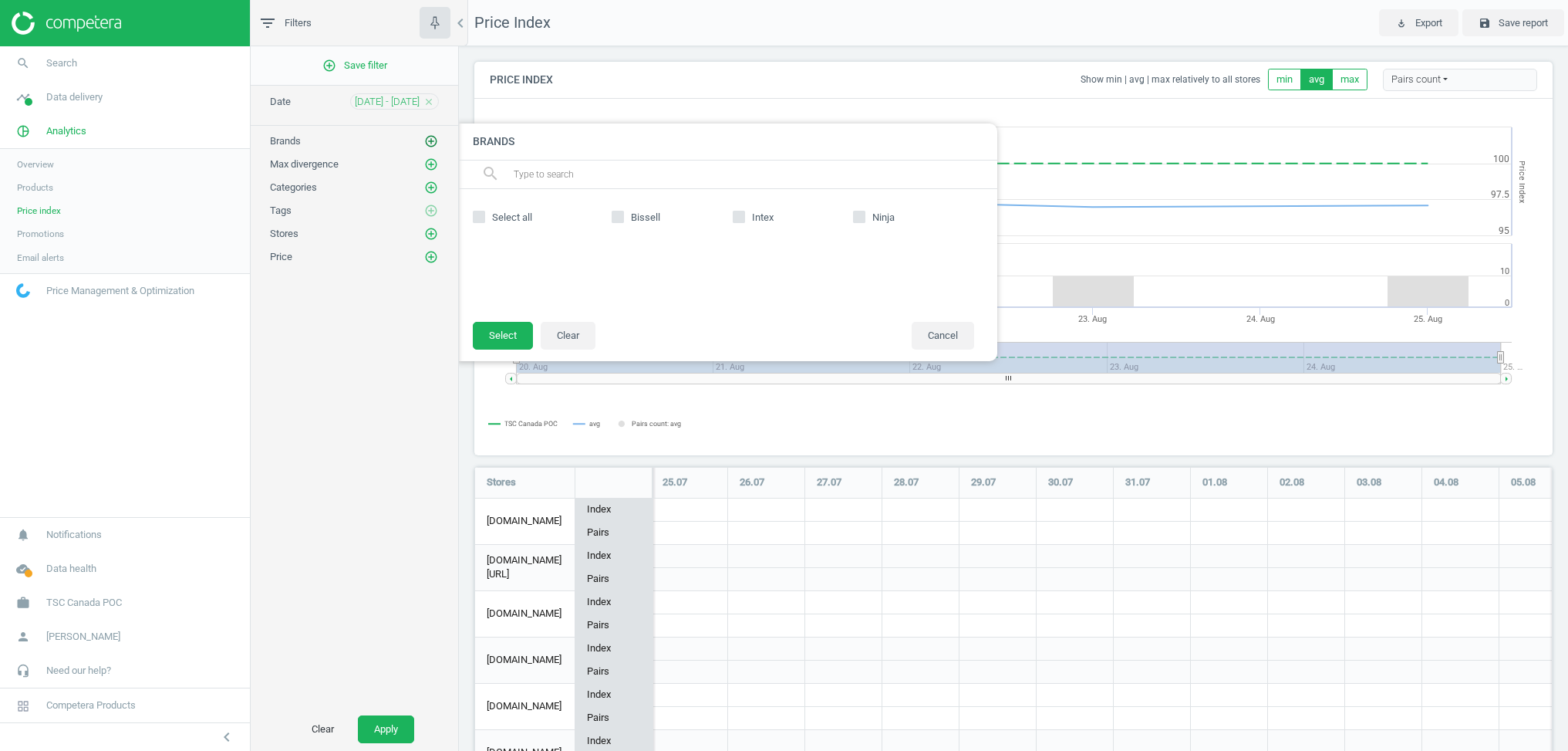
click at [427, 137] on icon "add_circle_outline" at bounding box center [431, 141] width 14 height 14
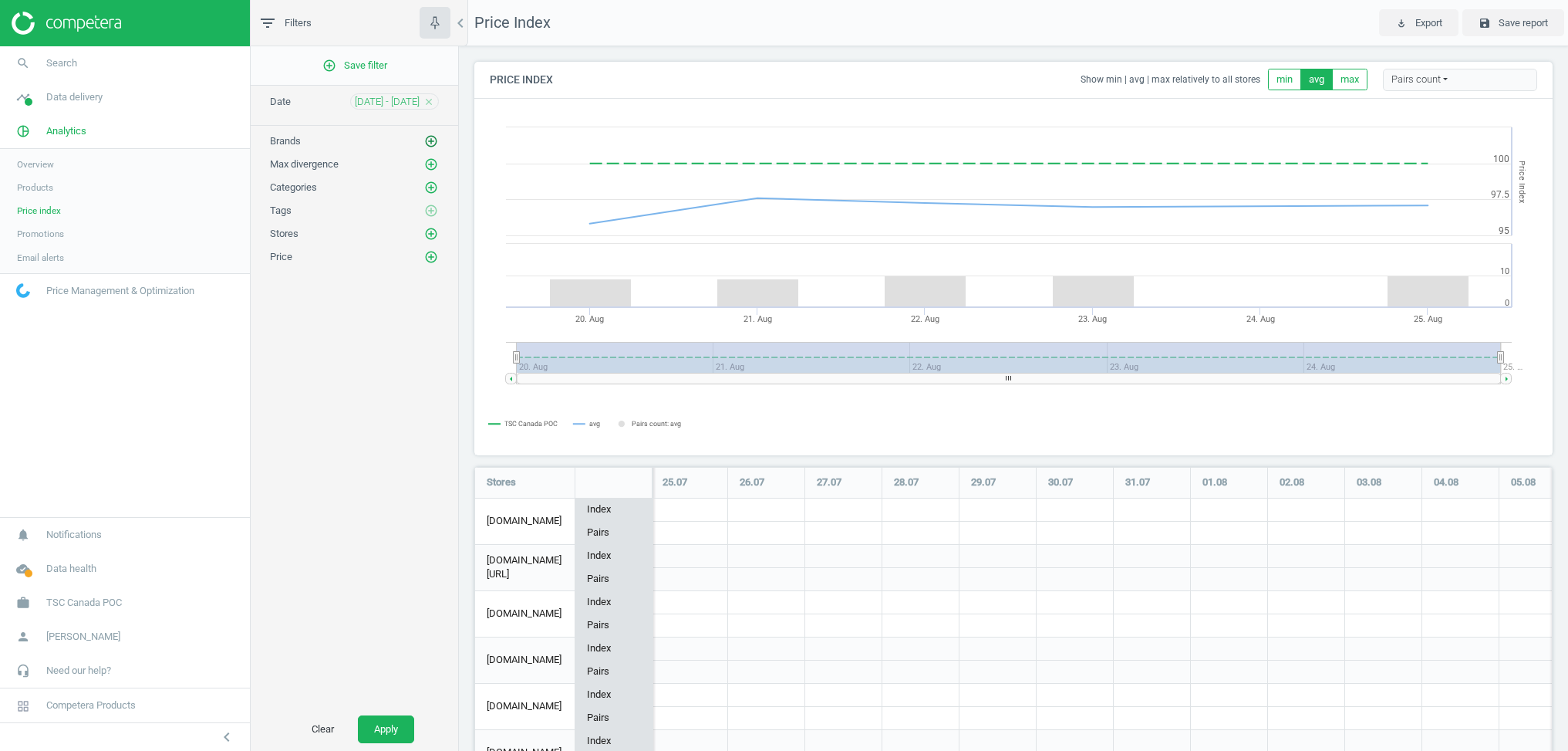
click at [427, 137] on icon "add_circle_outline" at bounding box center [431, 141] width 14 height 14
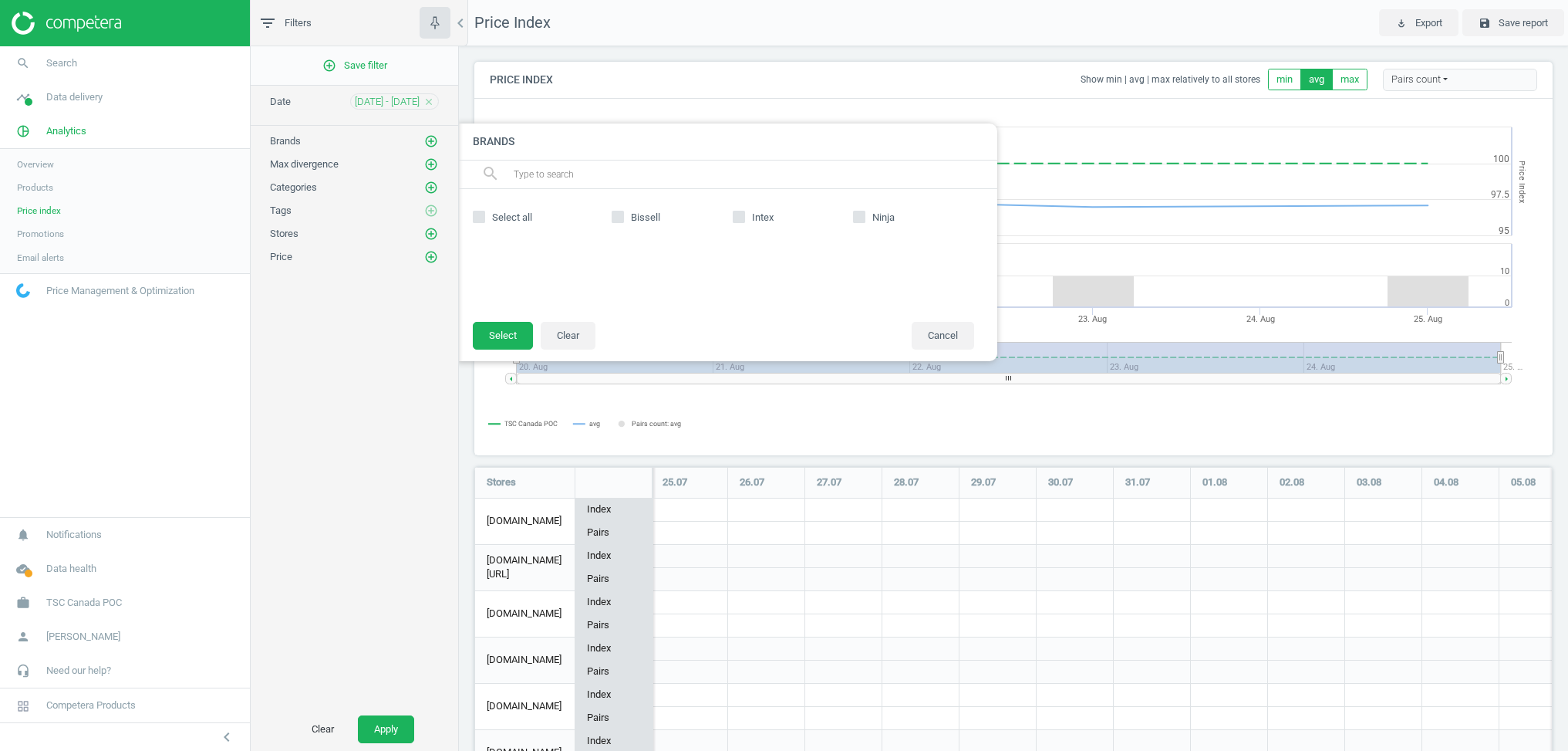
click at [879, 217] on span "Ninja" at bounding box center [883, 217] width 28 height 14
click at [865, 217] on input "Ninja" at bounding box center [859, 216] width 10 height 10
checkbox input "true"
click at [494, 326] on button "Select" at bounding box center [503, 335] width 60 height 27
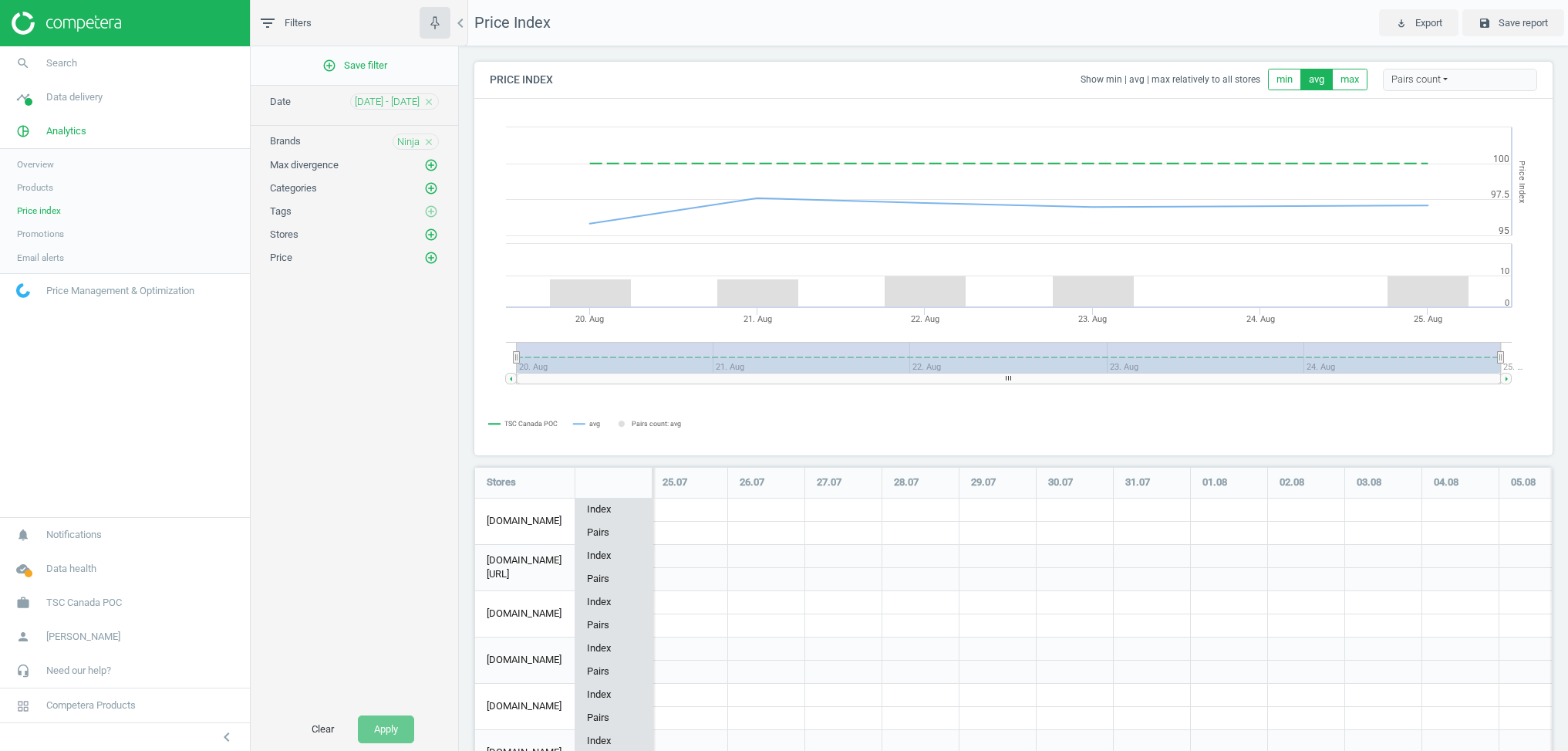
click at [428, 100] on icon "close" at bounding box center [429, 102] width 11 height 11
drag, startPoint x: 310, startPoint y: 726, endPoint x: 327, endPoint y: 726, distance: 17.0
click at [310, 726] on button "Clear" at bounding box center [323, 729] width 55 height 27
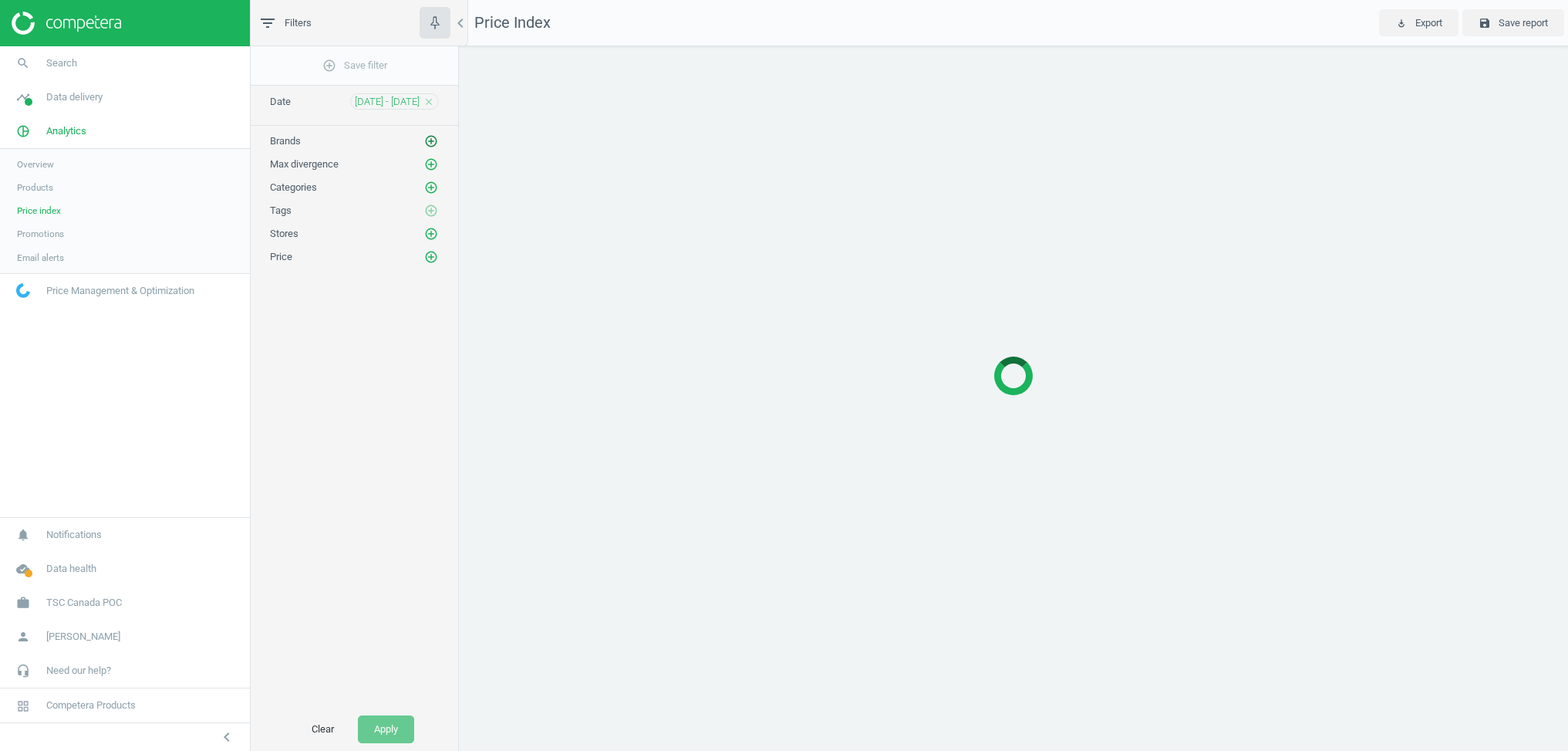
click at [425, 142] on icon "add_circle_outline" at bounding box center [431, 141] width 14 height 14
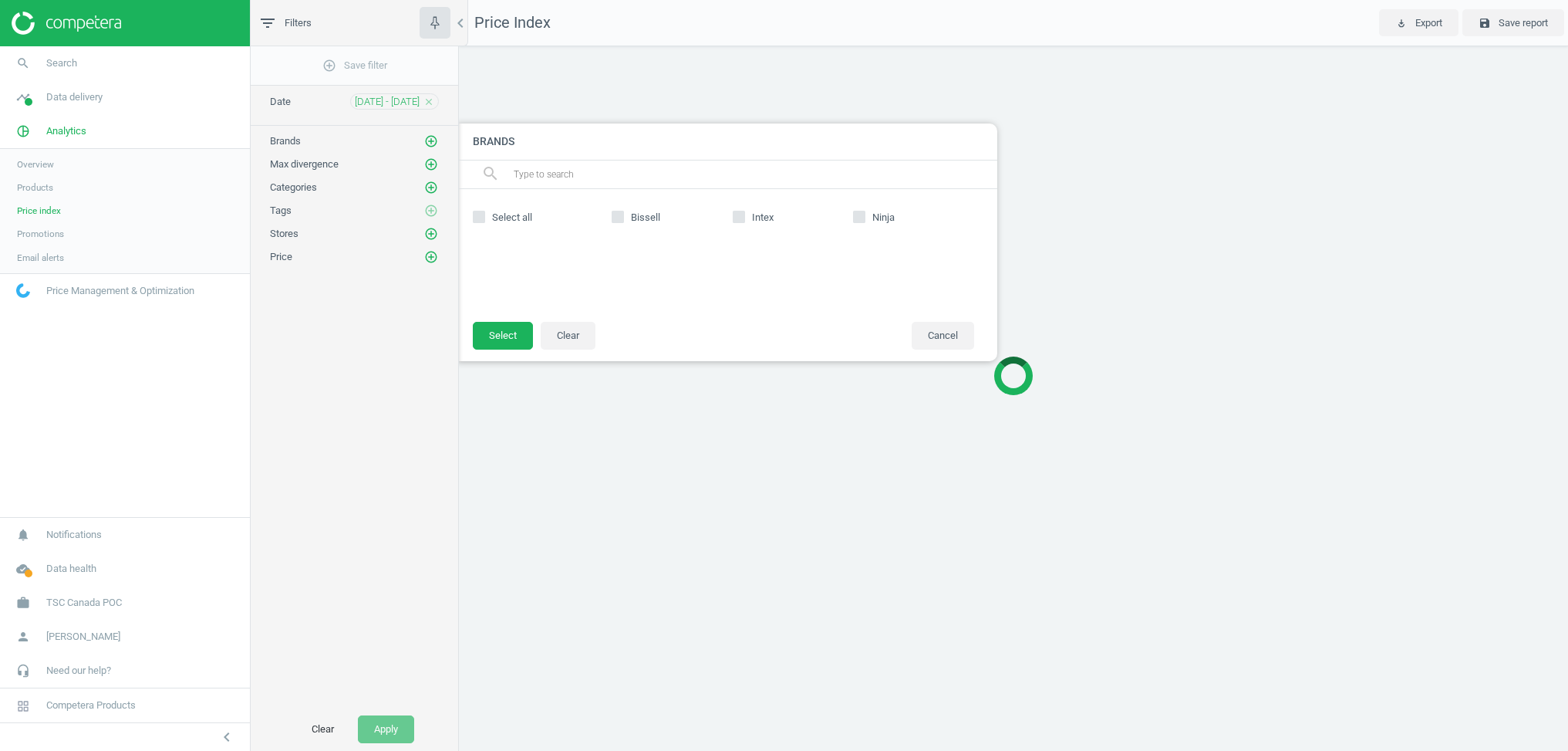
click at [863, 217] on input "Ninja" at bounding box center [859, 216] width 10 height 10
checkbox input "true"
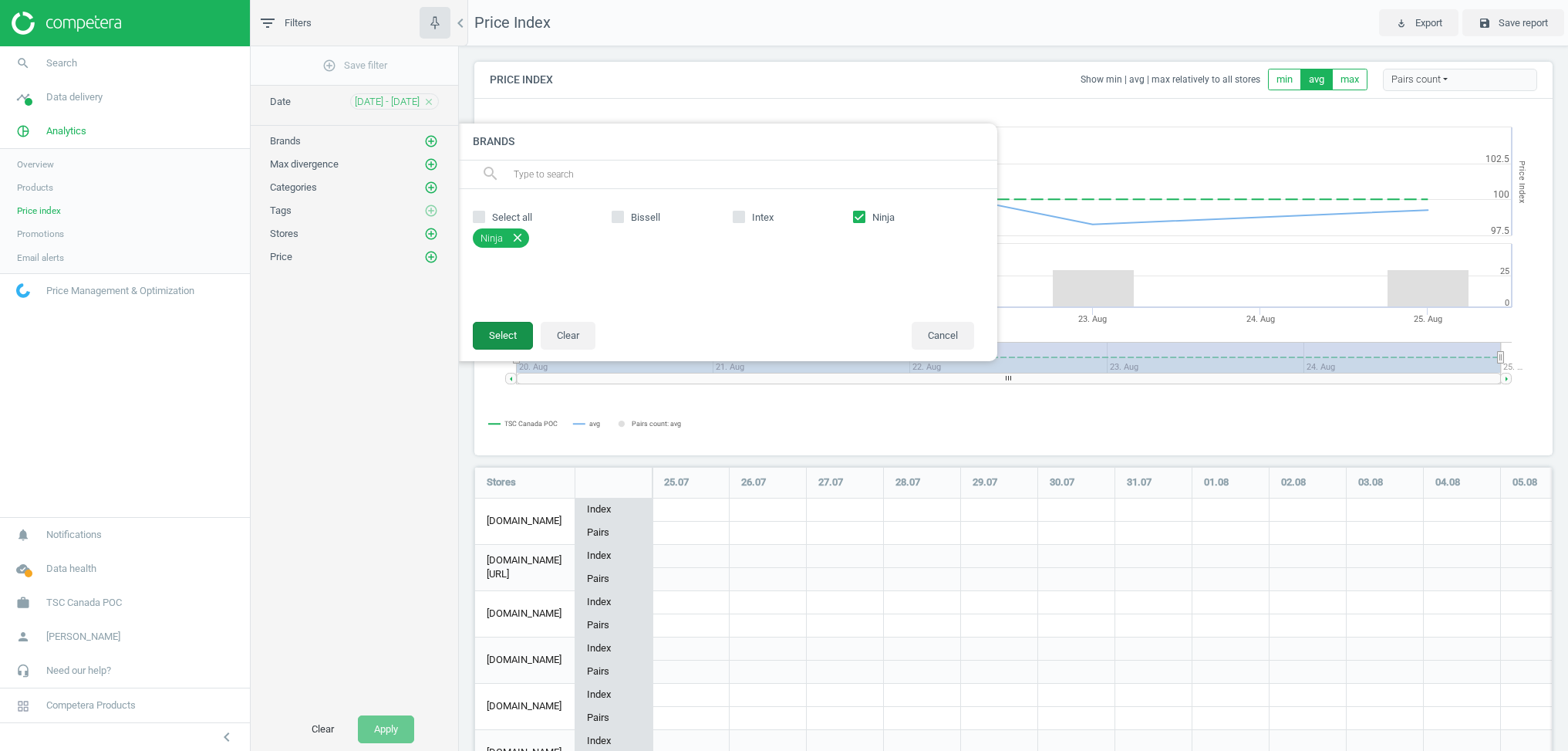
click at [489, 330] on button "Select" at bounding box center [503, 335] width 60 height 27
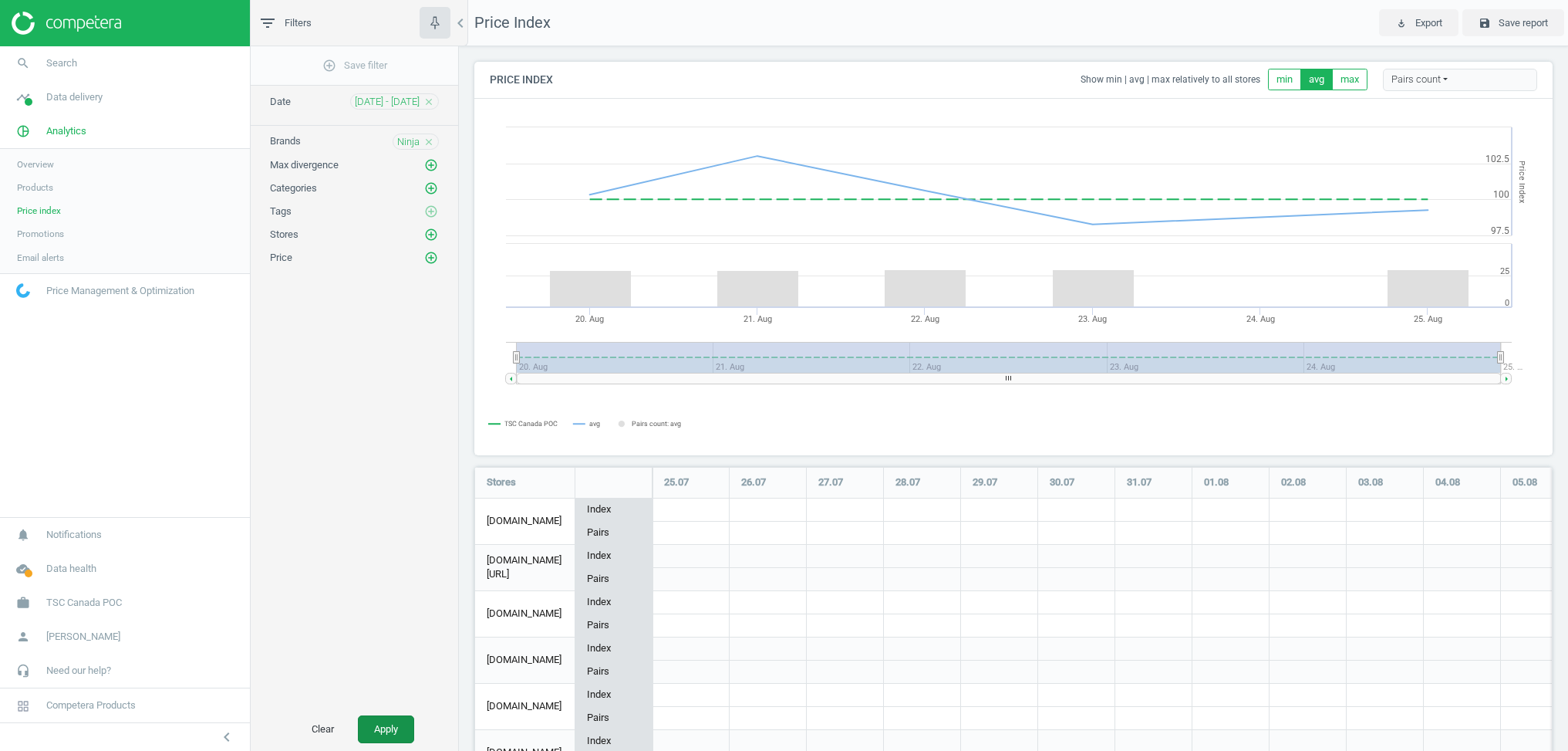
click at [385, 721] on button "Apply" at bounding box center [386, 729] width 57 height 27
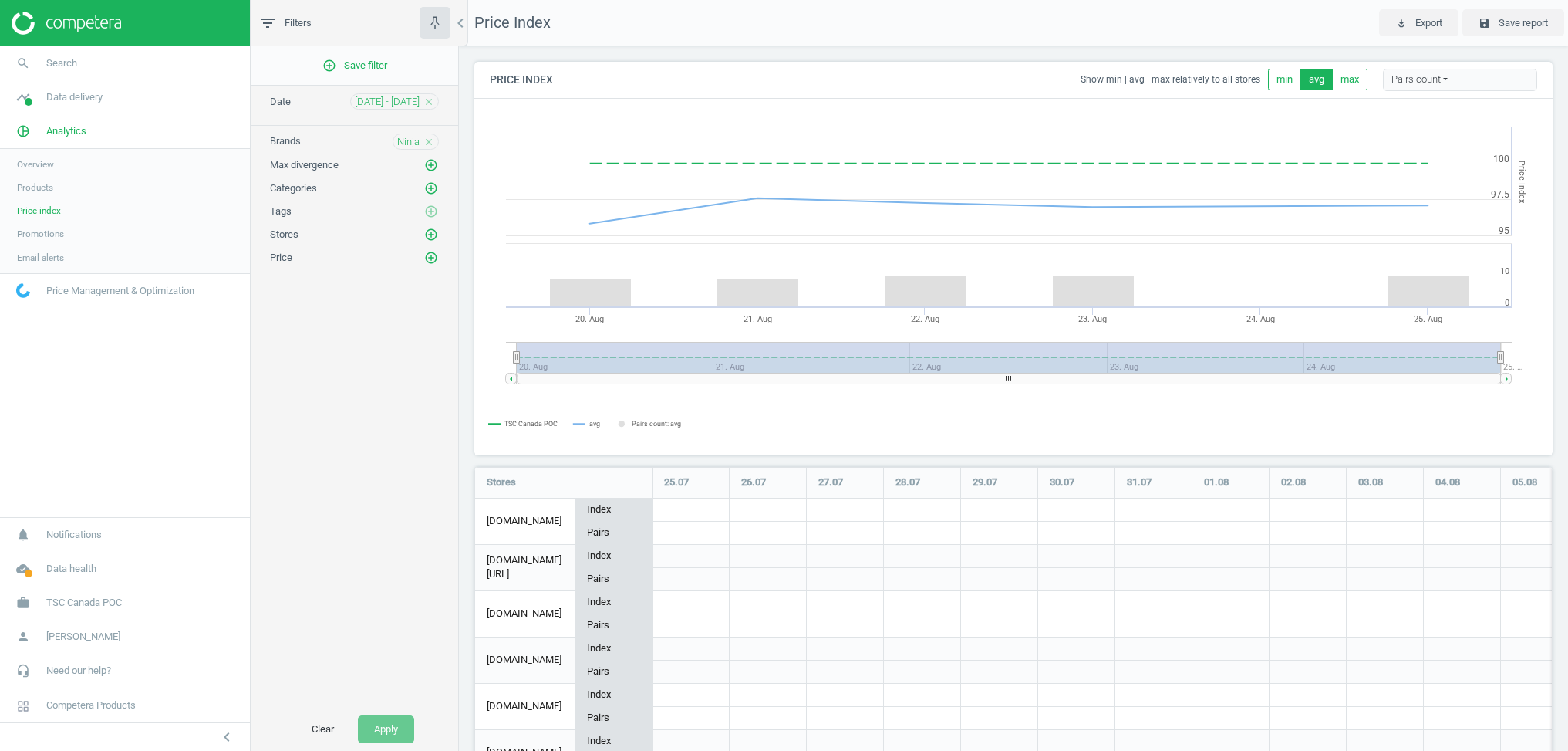
scroll to position [360, 1079]
click at [48, 186] on span "Products" at bounding box center [36, 188] width 37 height 13
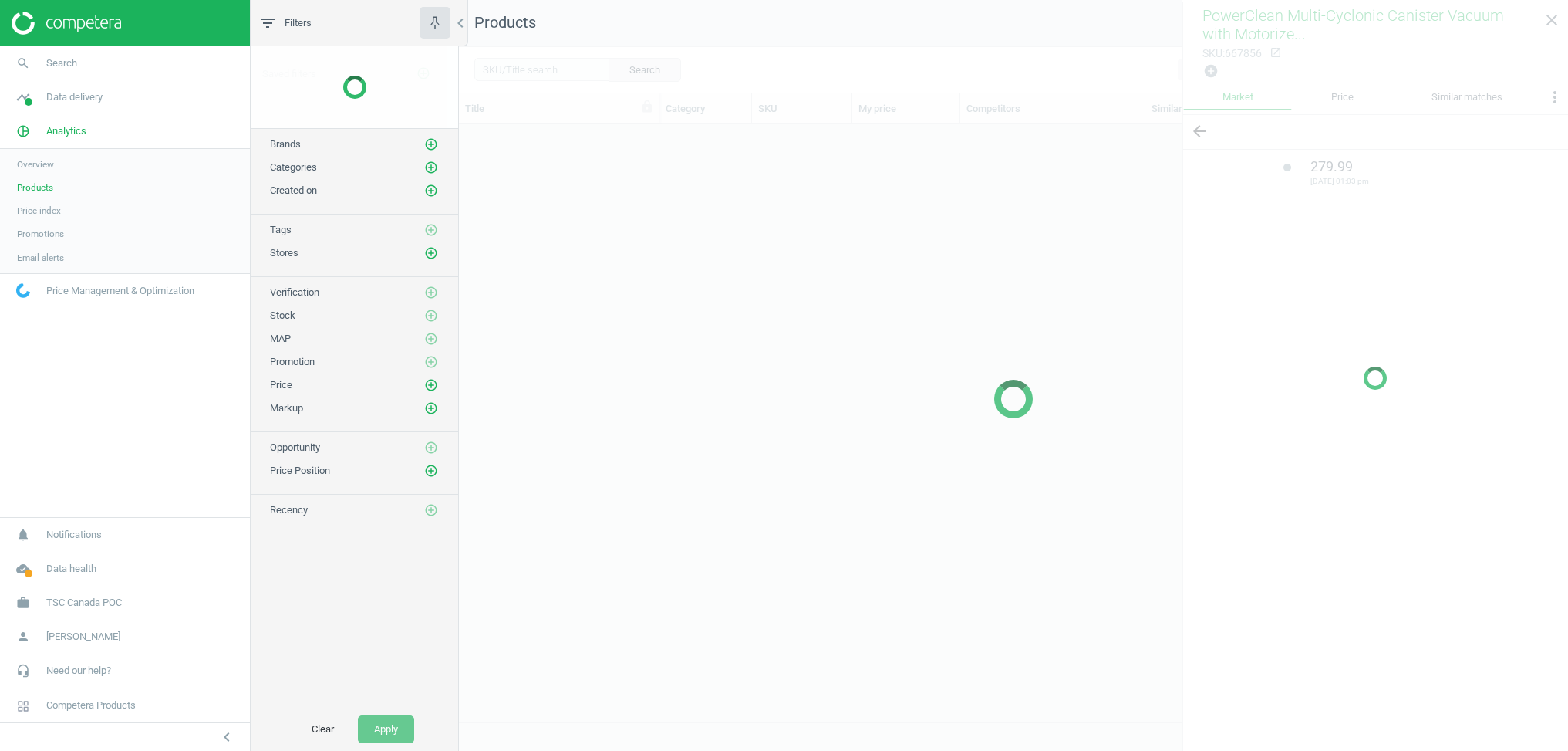
scroll to position [598, 1110]
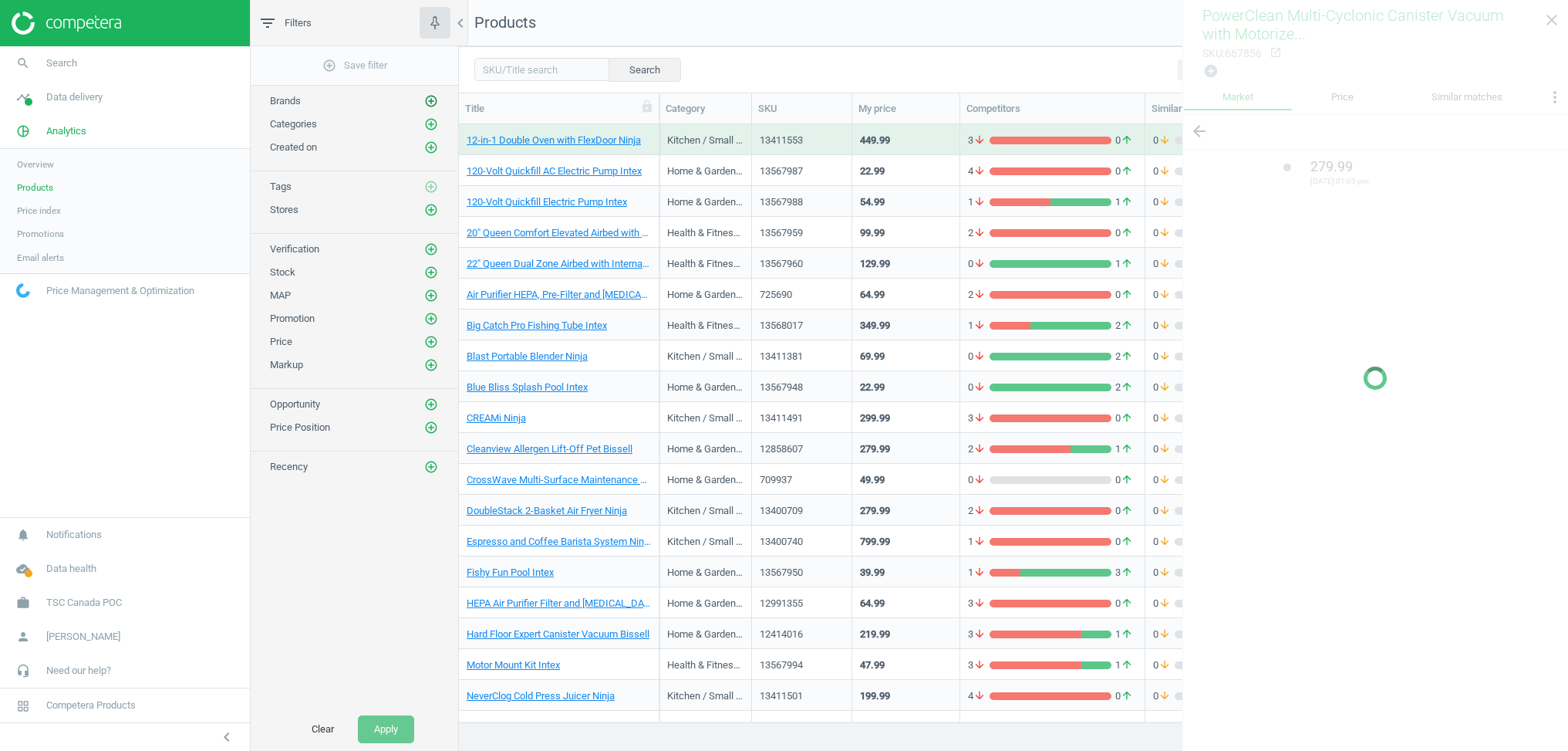
click at [426, 97] on icon "add_circle_outline" at bounding box center [431, 100] width 14 height 14
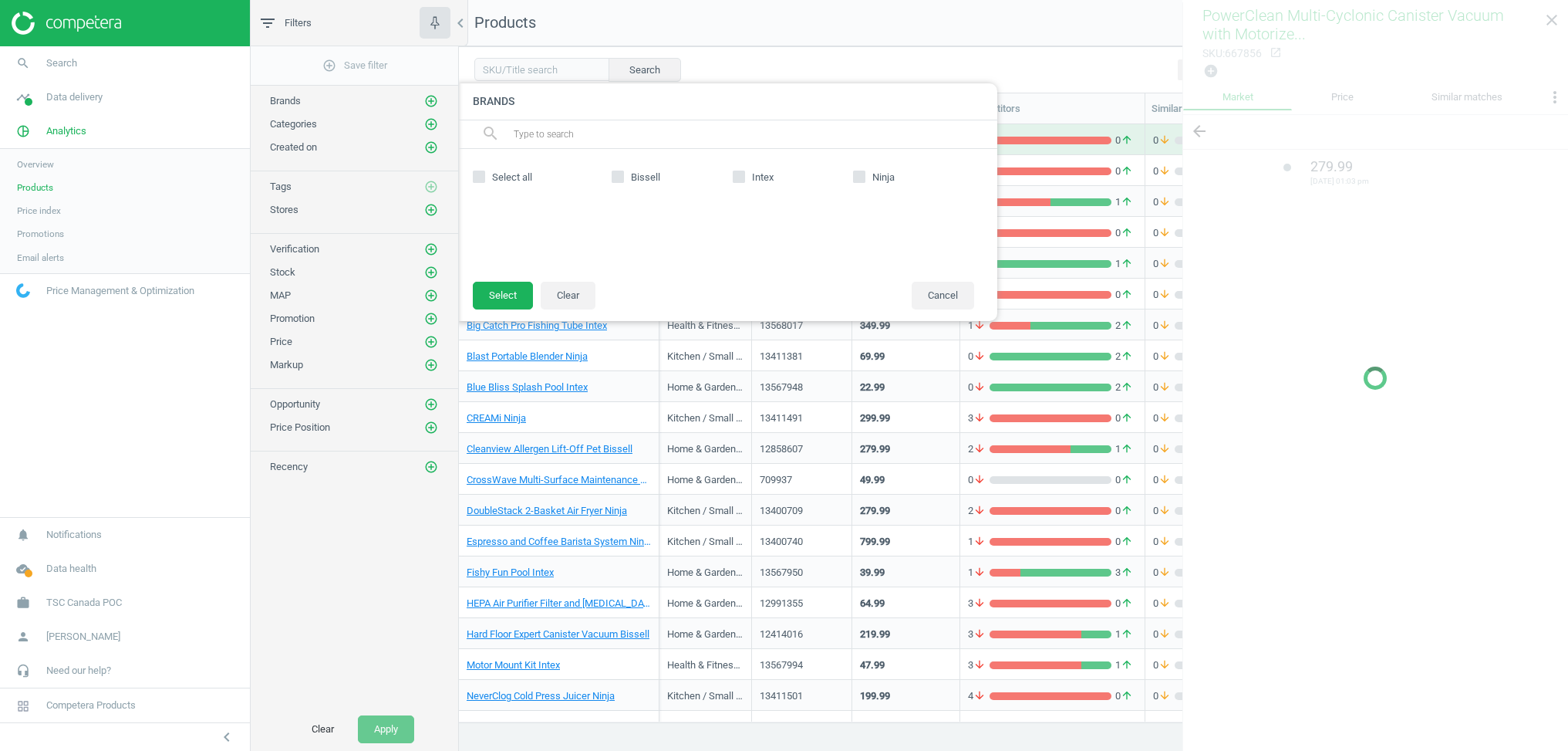
click at [865, 180] on icon at bounding box center [859, 177] width 13 height 13
click at [865, 180] on input "Ninja" at bounding box center [859, 176] width 10 height 10
checkbox input "true"
click at [502, 306] on button "Select" at bounding box center [503, 295] width 60 height 27
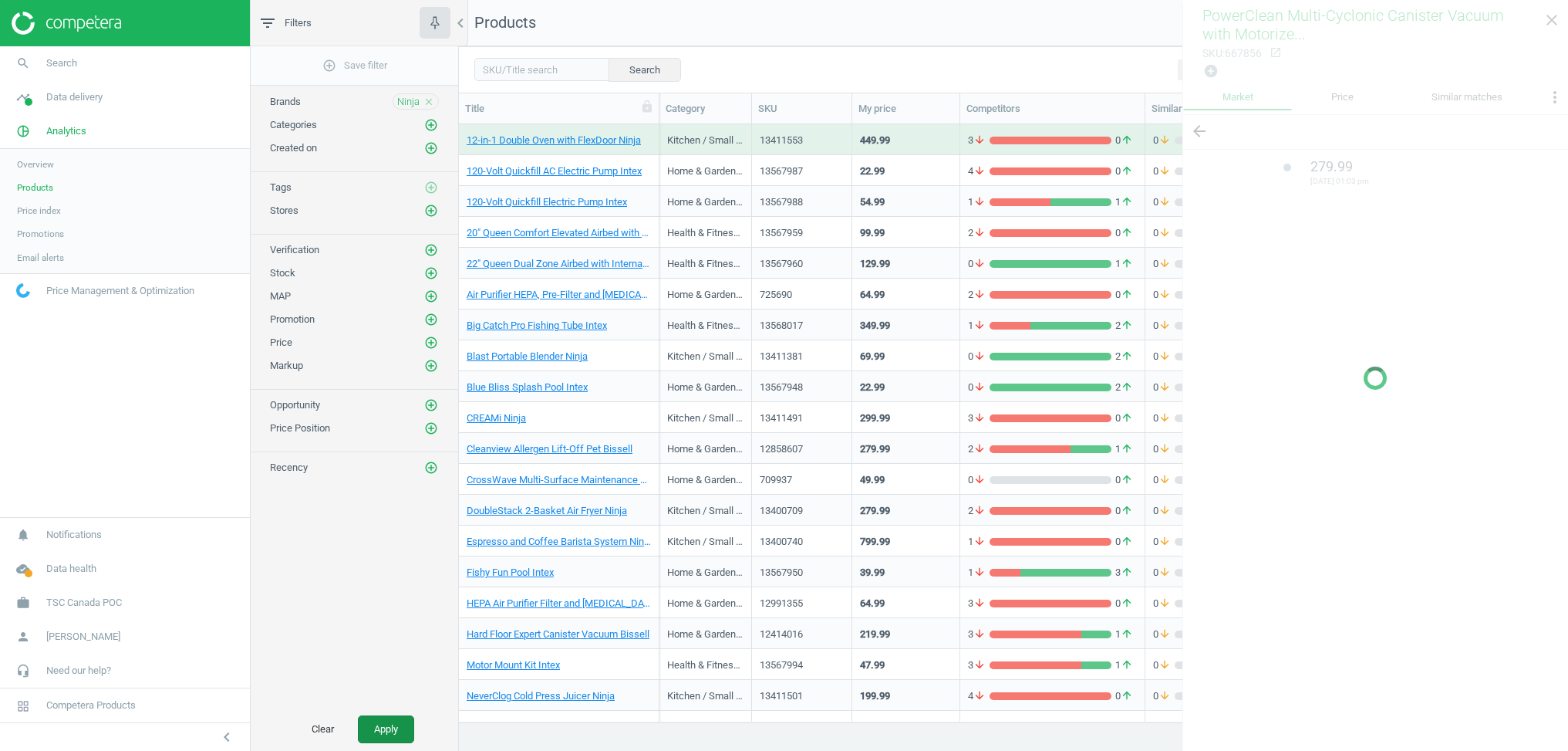
click at [404, 720] on button "Apply" at bounding box center [386, 729] width 57 height 27
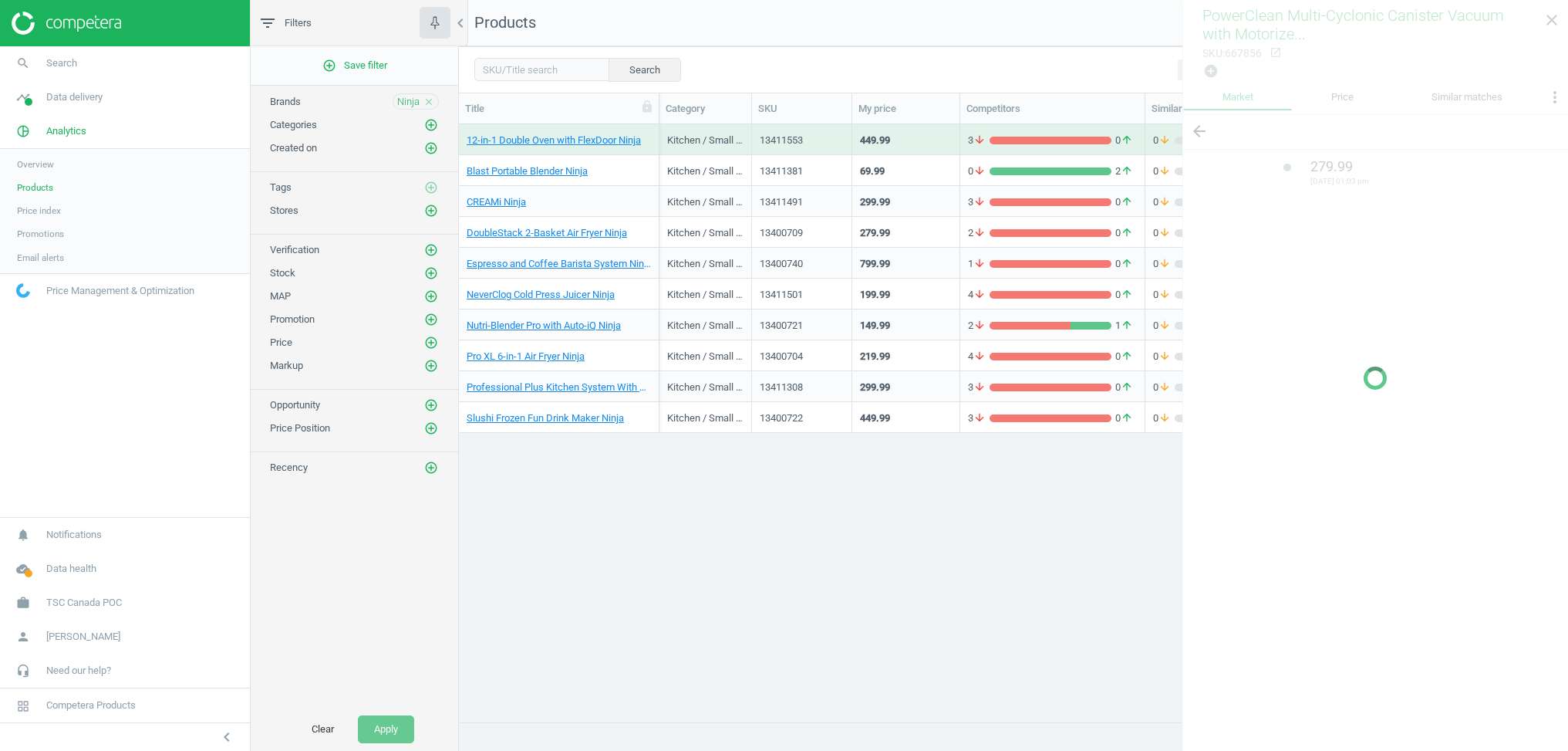
drag, startPoint x: 225, startPoint y: 741, endPoint x: 242, endPoint y: 750, distance: 19.2
click at [224, 742] on icon "chevron_left" at bounding box center [226, 737] width 18 height 18
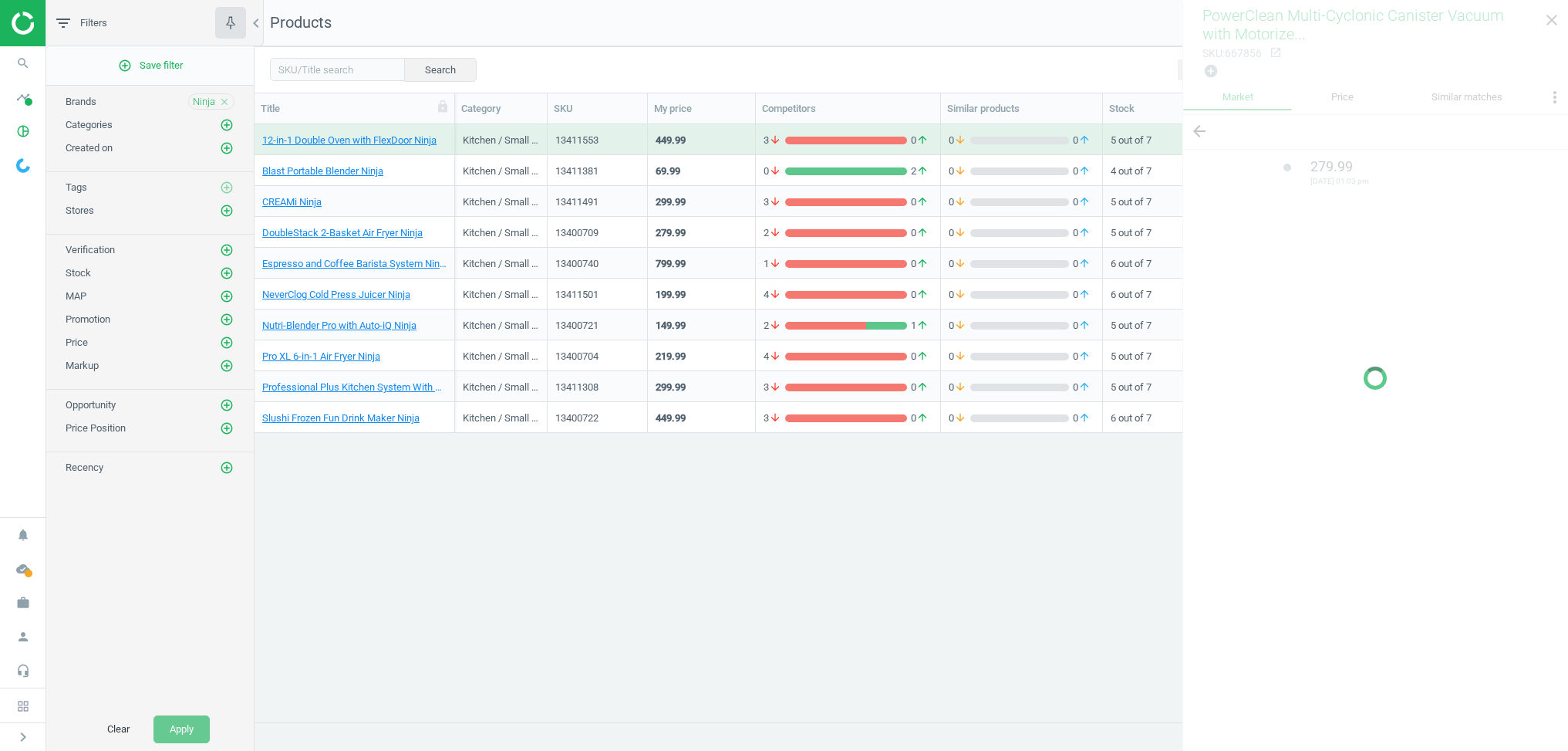
scroll to position [598, 1314]
click at [1553, 16] on div at bounding box center [1375, 378] width 385 height 751
click at [927, 37] on nav "Products get_app Export" at bounding box center [911, 23] width 1314 height 47
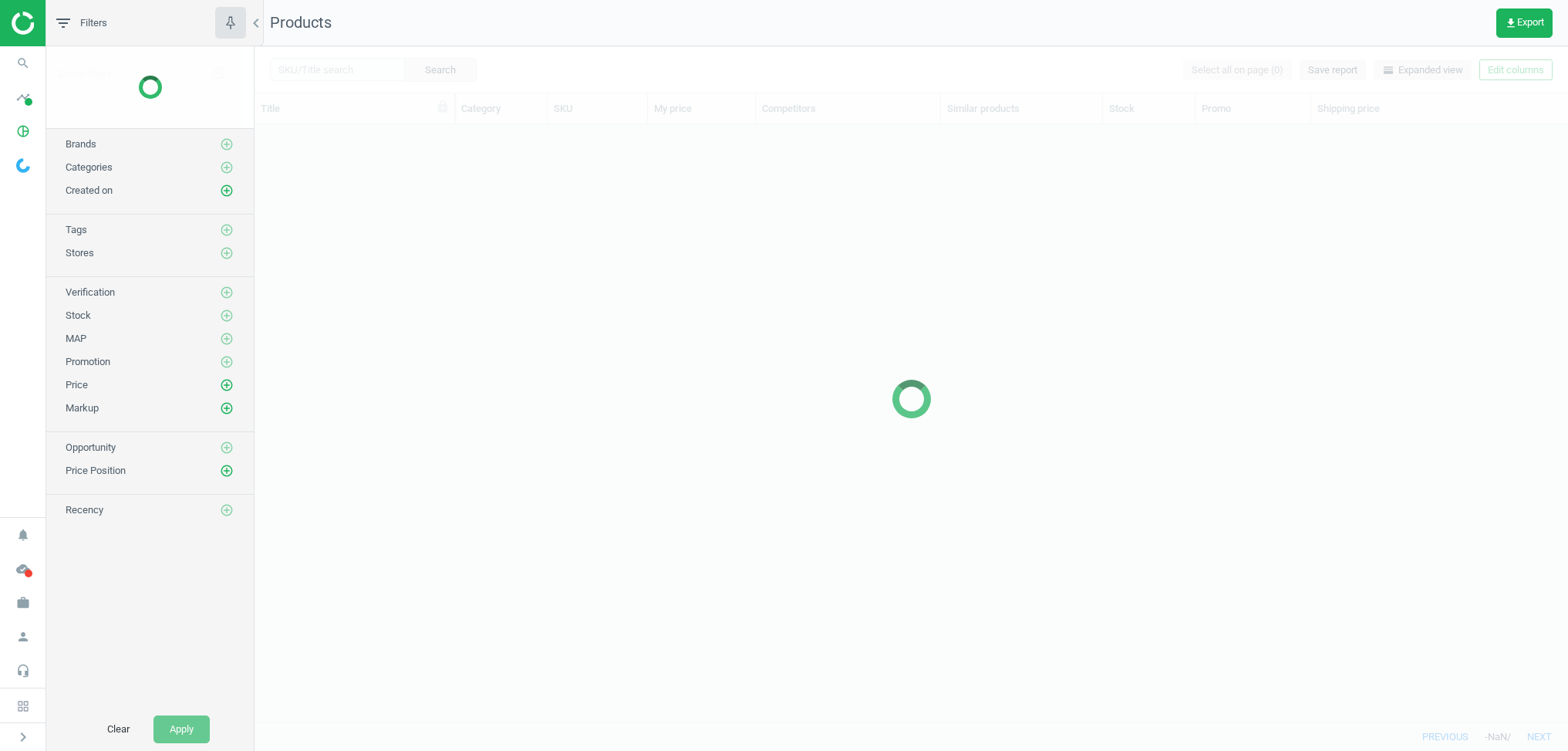
scroll to position [598, 1314]
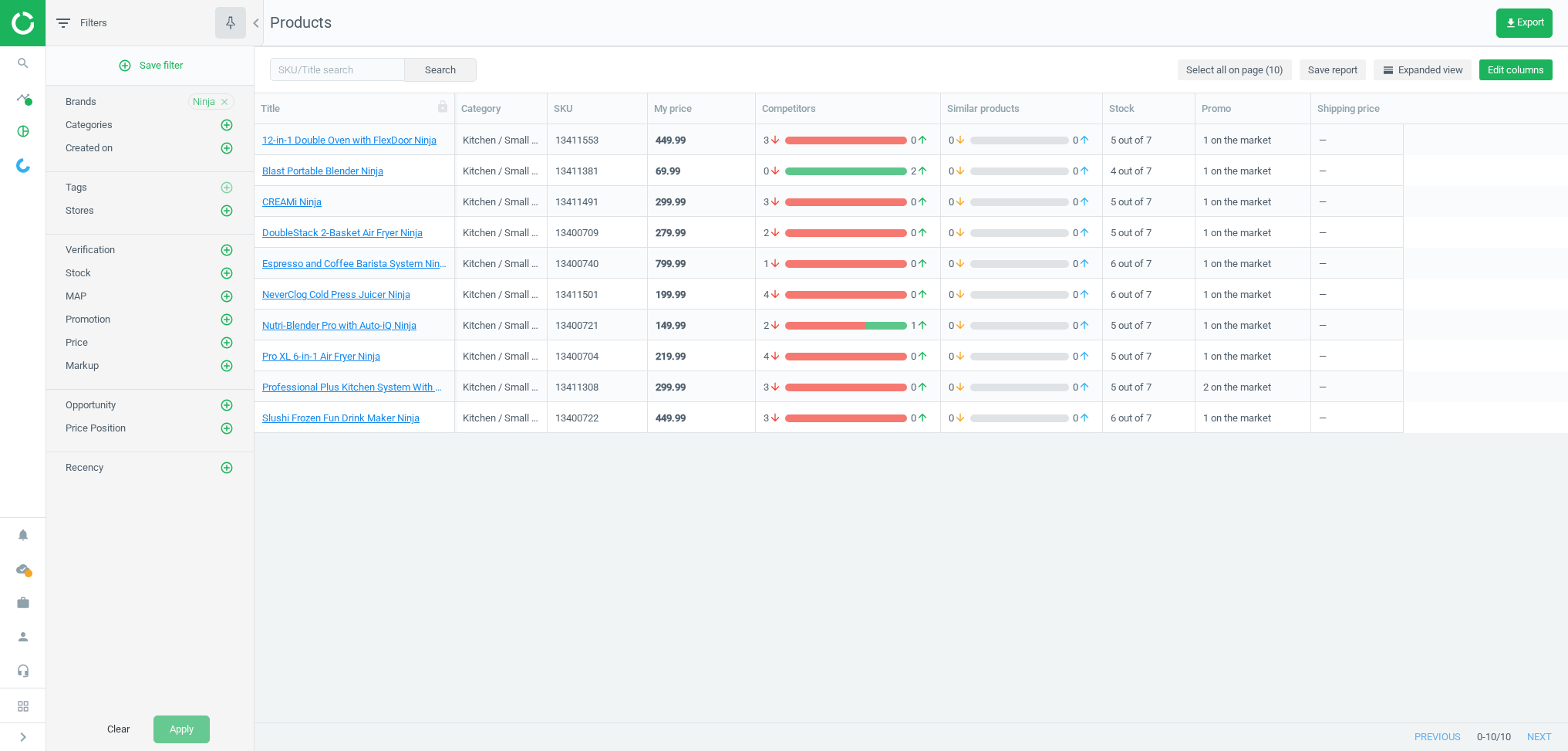
click at [1492, 72] on button "Edit columns" at bounding box center [1516, 70] width 73 height 22
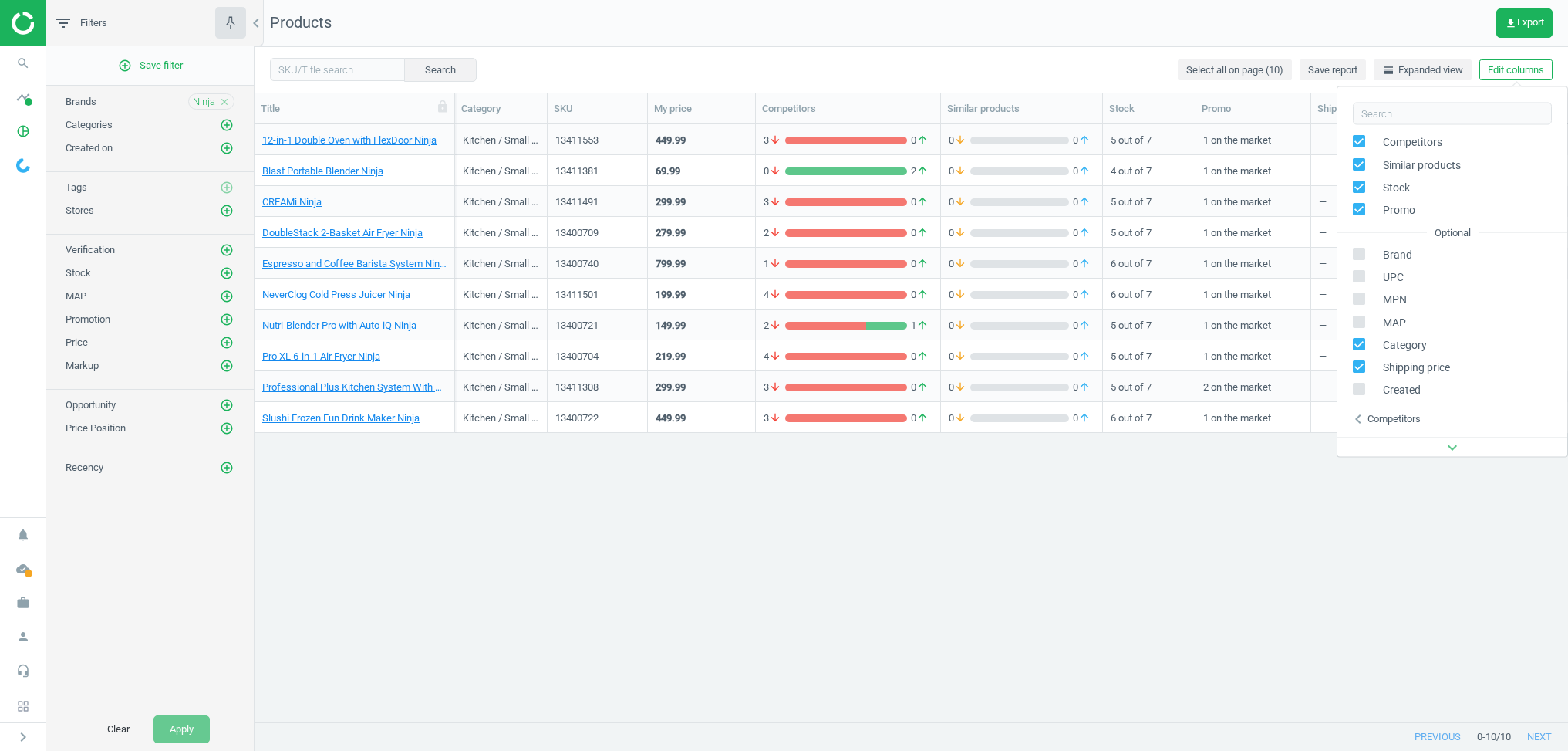
scroll to position [142, 0]
click at [1363, 387] on icon "chevron_left" at bounding box center [1359, 386] width 18 height 18
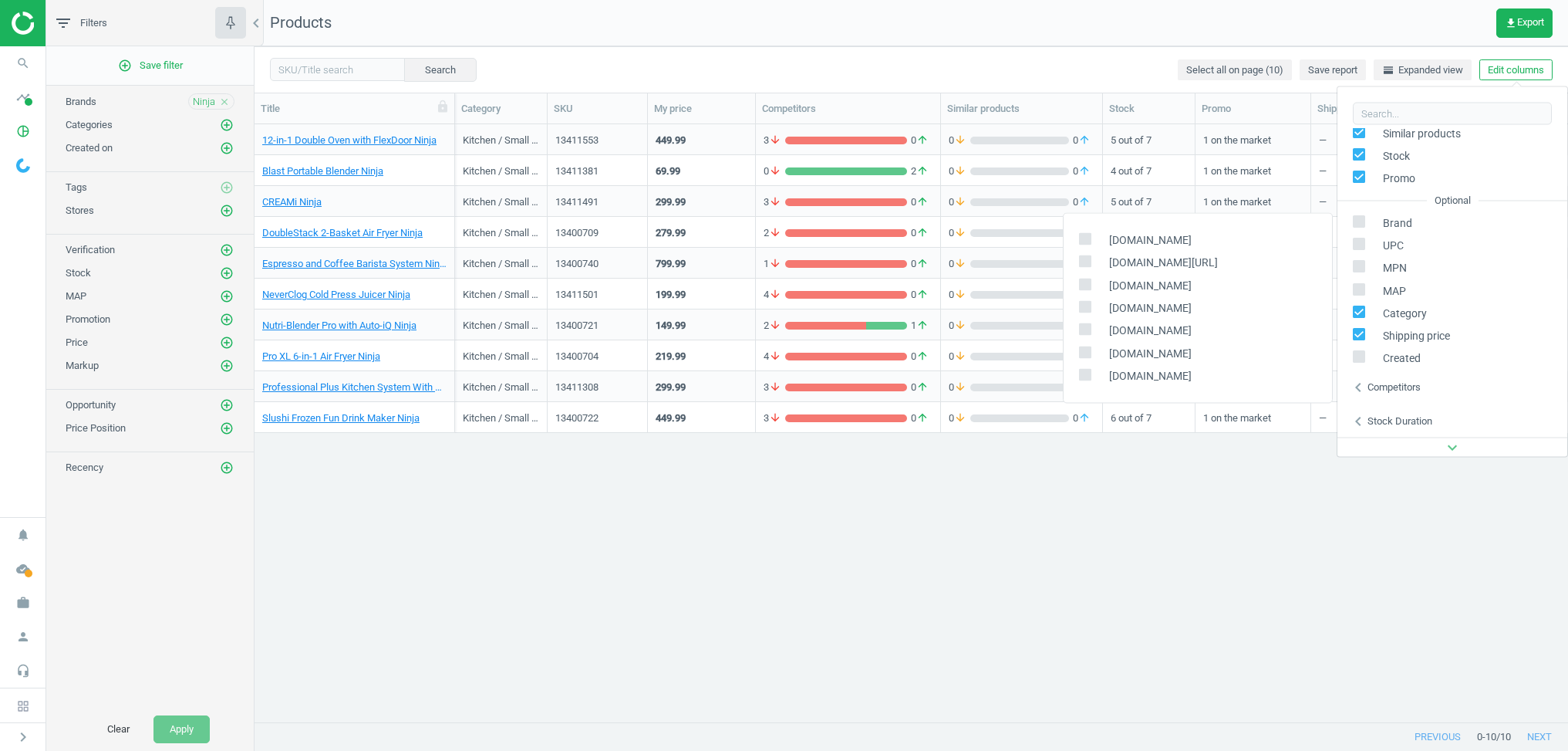
click at [1091, 238] on label at bounding box center [1090, 240] width 22 height 15
click at [1090, 238] on input "checkbox" at bounding box center [1085, 238] width 10 height 10
checkbox input "true"
drag, startPoint x: 1089, startPoint y: 276, endPoint x: 1088, endPoint y: 316, distance: 40.0
click at [1089, 277] on div "[DOMAIN_NAME]" at bounding box center [1198, 285] width 268 height 22
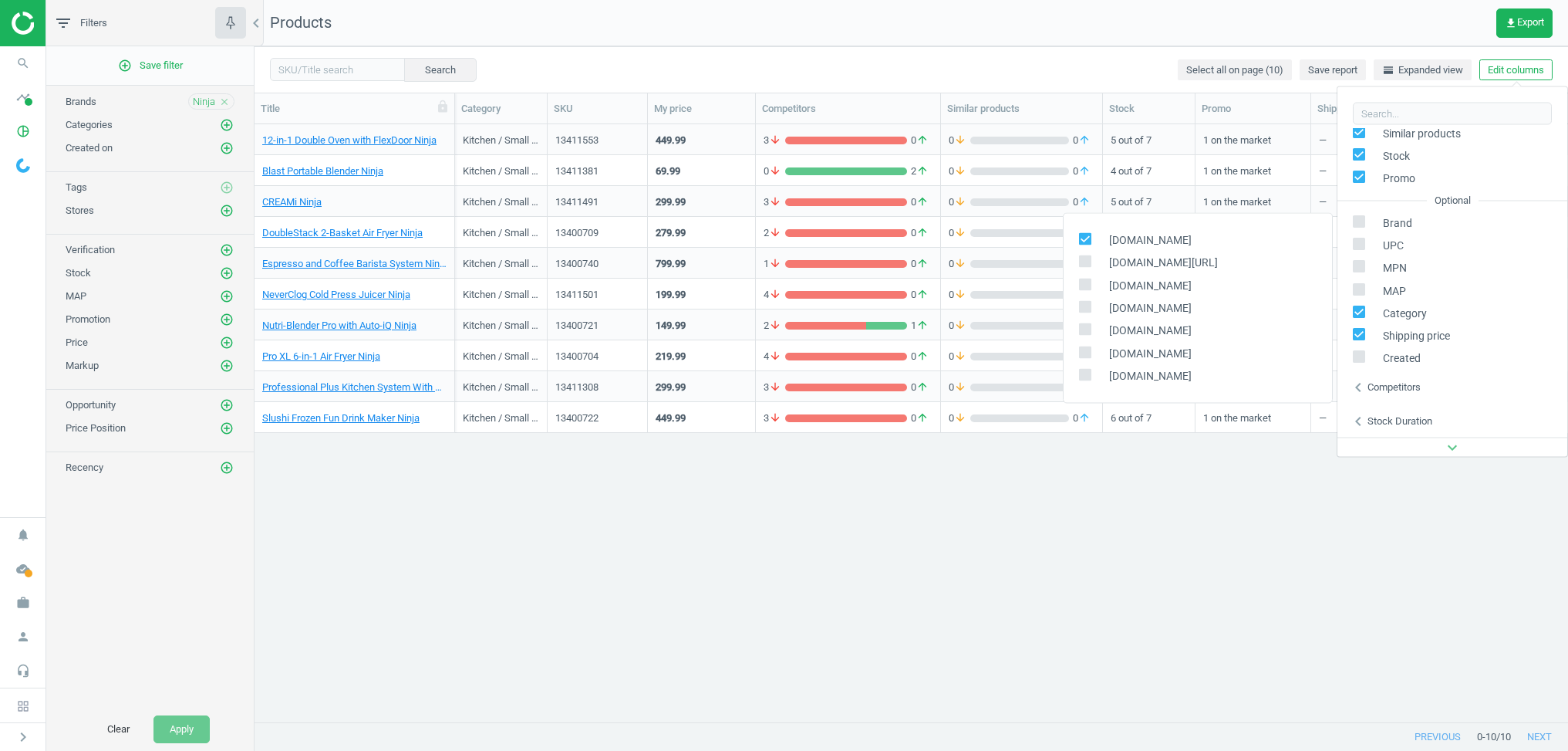
drag, startPoint x: 1089, startPoint y: 318, endPoint x: 1079, endPoint y: 361, distance: 44.1
click at [1088, 324] on div "[DOMAIN_NAME] [DOMAIN_NAME][URL] [DOMAIN_NAME] [DOMAIN_NAME] [DOMAIN_NAME] [DOM…" at bounding box center [1198, 308] width 270 height 191
click at [1083, 367] on div "[DOMAIN_NAME] [DOMAIN_NAME][URL] [DOMAIN_NAME] [DOMAIN_NAME] [DOMAIN_NAME] [DOM…" at bounding box center [1198, 308] width 270 height 191
drag, startPoint x: 1090, startPoint y: 380, endPoint x: 1090, endPoint y: 362, distance: 18.0
click at [1090, 380] on span at bounding box center [1086, 376] width 13 height 12
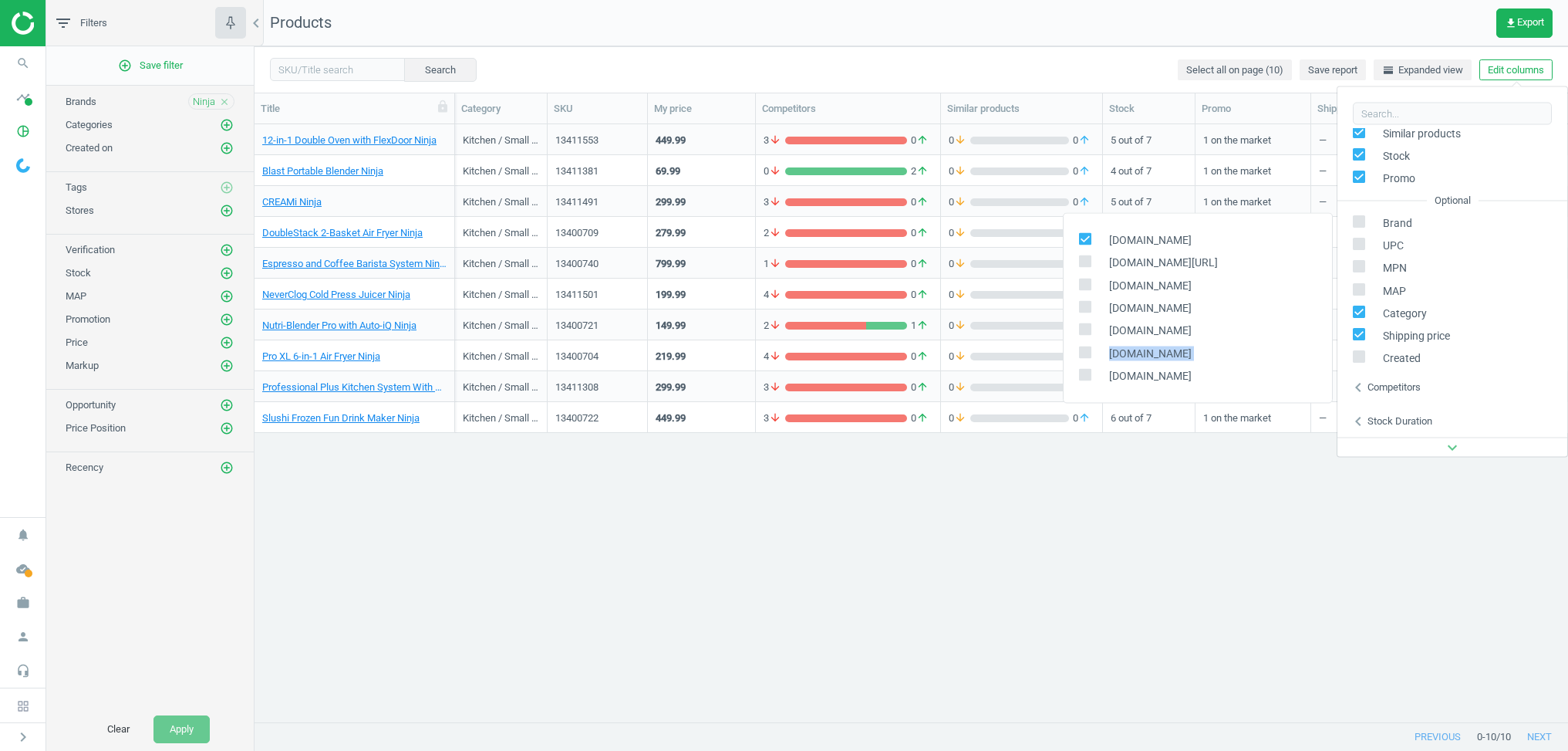
click at [1090, 380] on input "checkbox" at bounding box center [1085, 375] width 10 height 10
checkbox input "true"
drag, startPoint x: 1088, startPoint y: 353, endPoint x: 1086, endPoint y: 340, distance: 13.2
click at [1088, 353] on input "checkbox" at bounding box center [1085, 352] width 10 height 10
checkbox input "true"
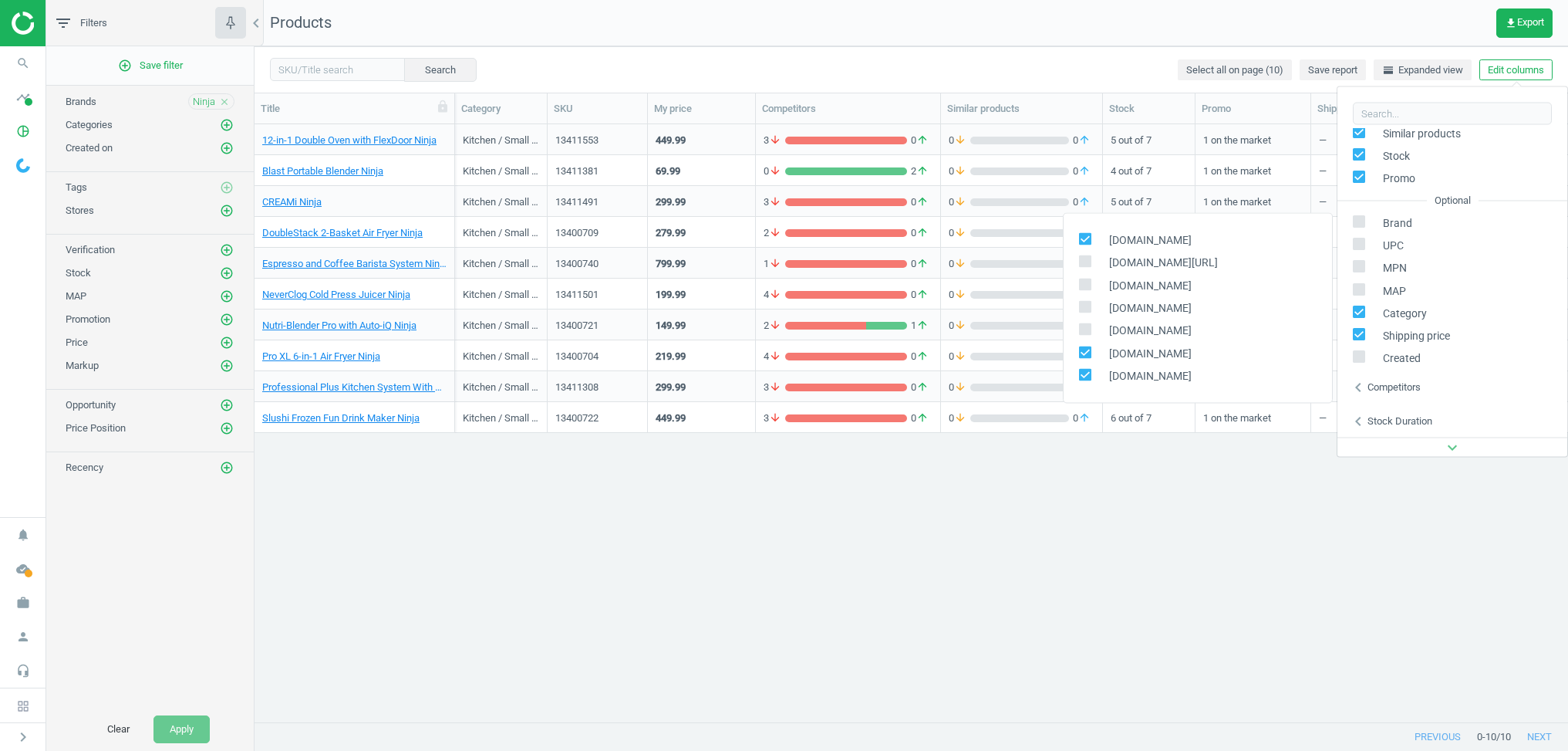
drag, startPoint x: 1084, startPoint y: 324, endPoint x: 1085, endPoint y: 316, distance: 8.1
click at [1085, 323] on span at bounding box center [1086, 330] width 13 height 13
click at [1085, 324] on input "checkbox" at bounding box center [1085, 329] width 10 height 10
checkbox input "true"
click at [1083, 301] on icon at bounding box center [1086, 307] width 13 height 13
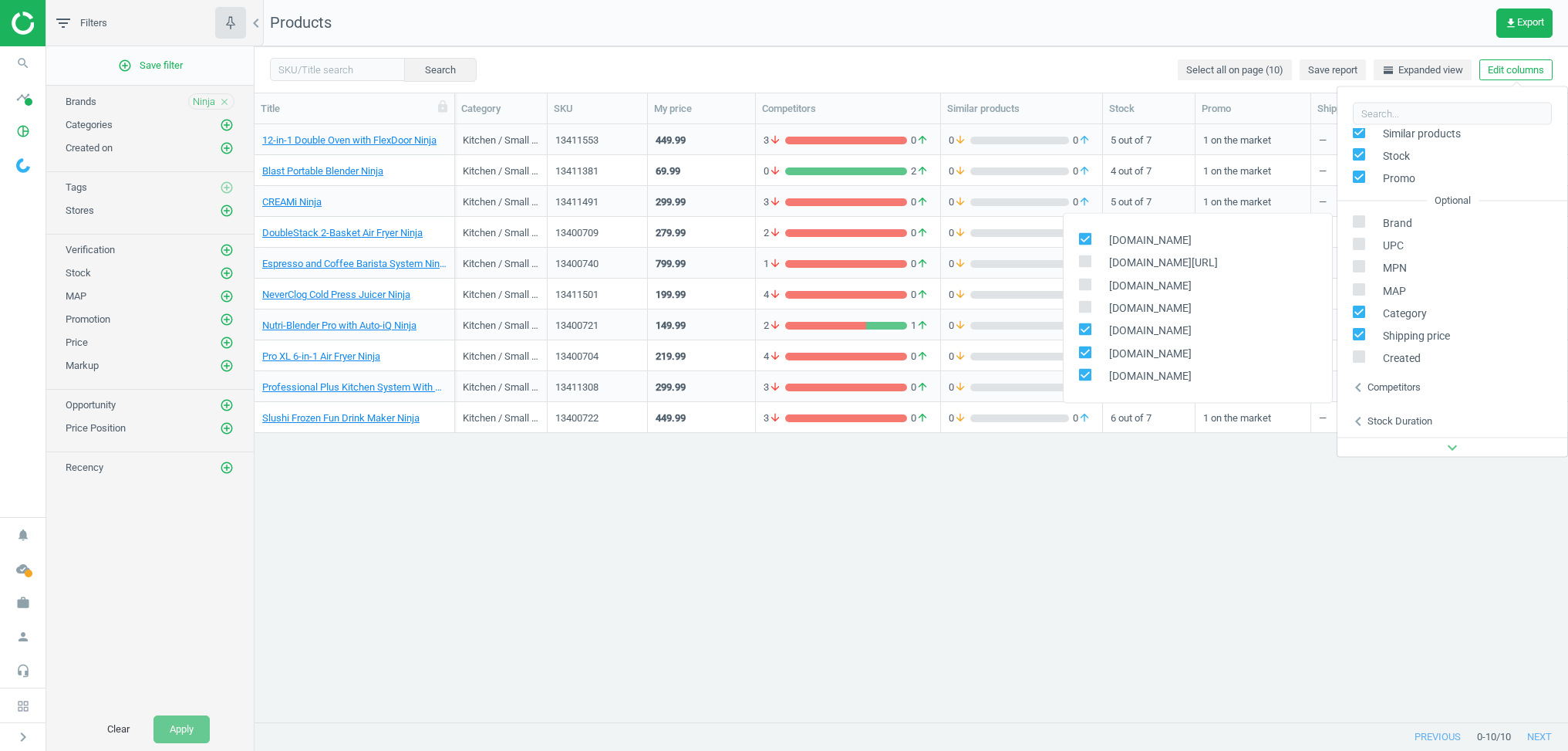
click at [1083, 301] on input "checkbox" at bounding box center [1085, 306] width 10 height 10
checkbox input "true"
click at [1083, 288] on input "checkbox" at bounding box center [1085, 284] width 10 height 10
checkbox input "true"
click at [1082, 261] on input "checkbox" at bounding box center [1085, 260] width 10 height 10
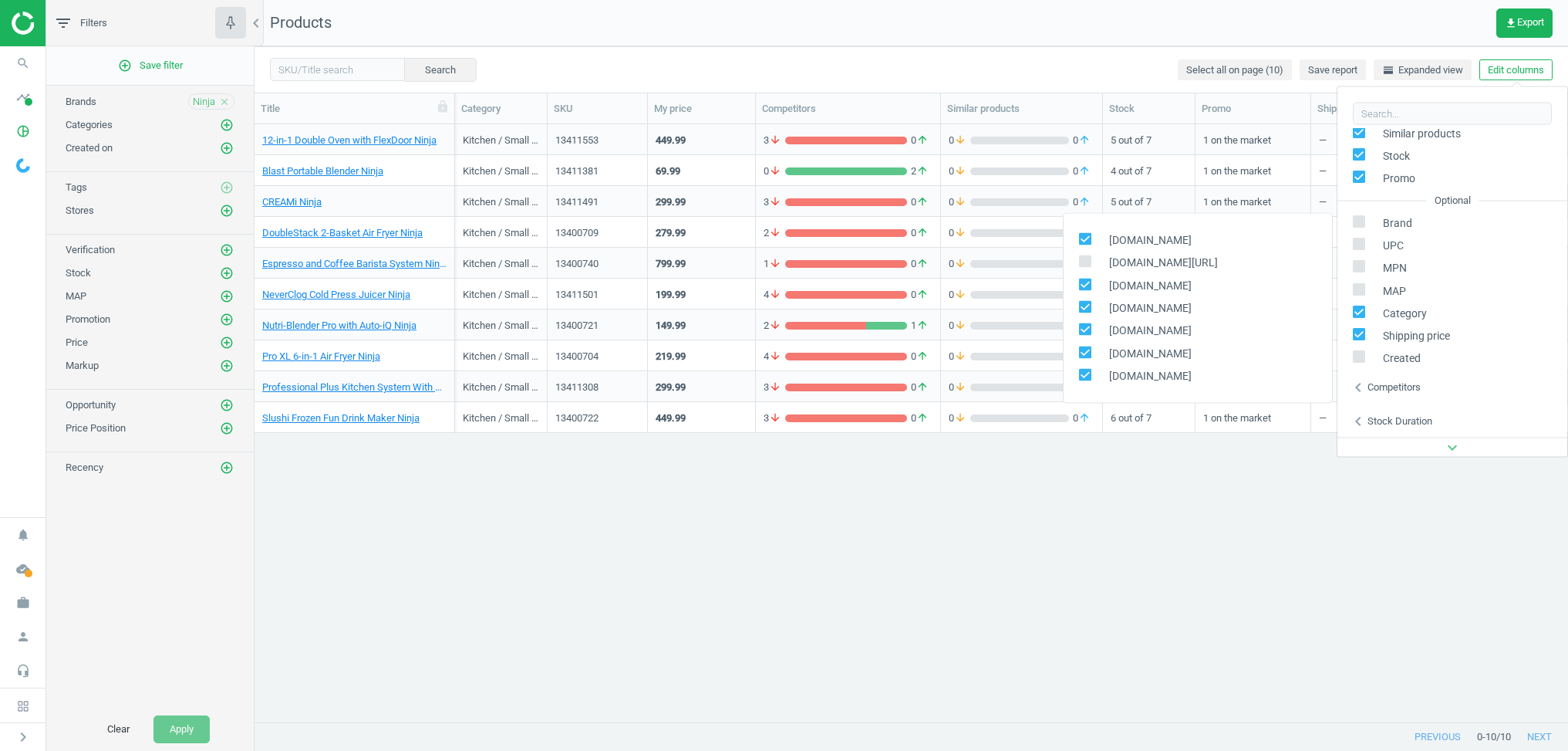
checkbox input "true"
click at [1522, 70] on button "Edit columns" at bounding box center [1516, 70] width 73 height 22
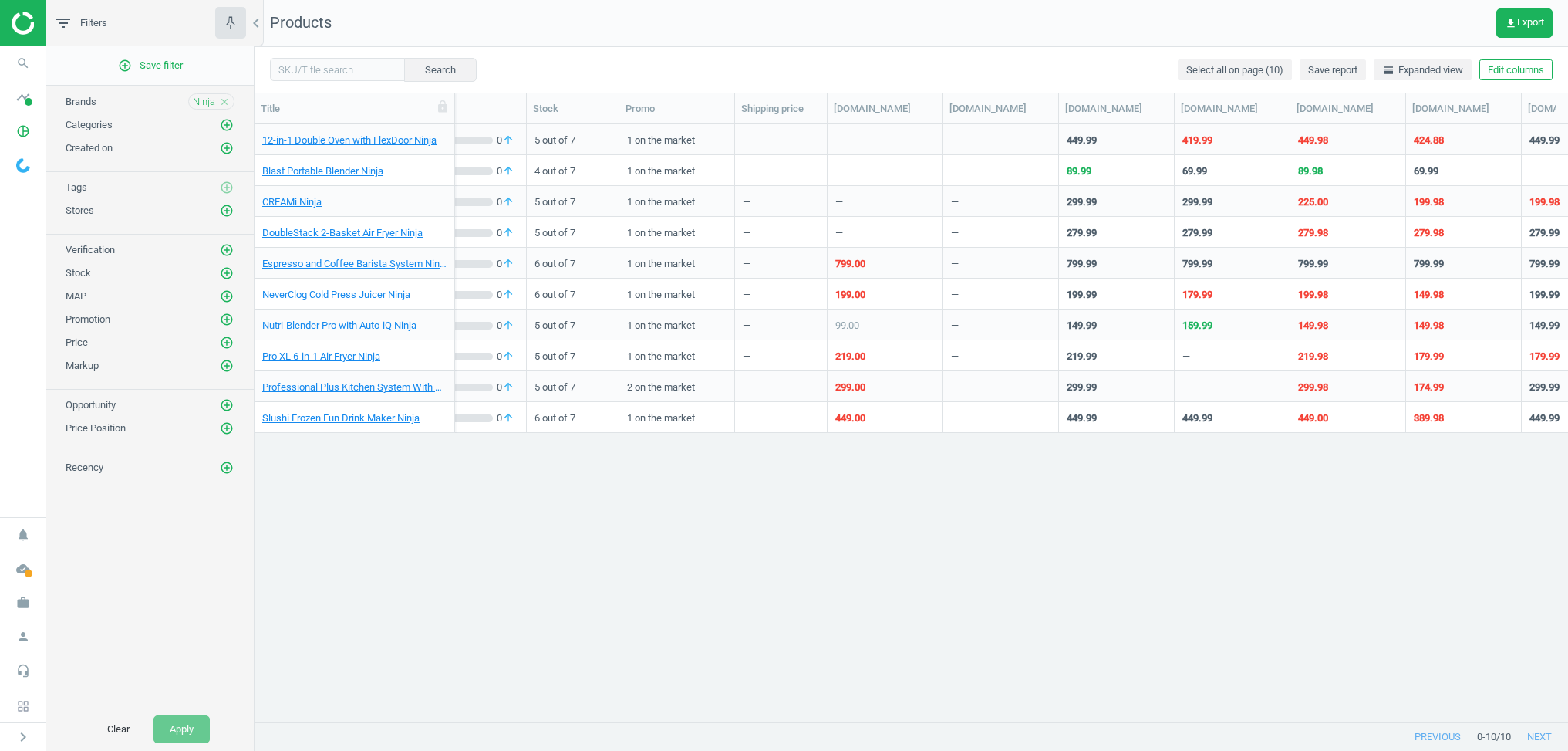
scroll to position [0, 0]
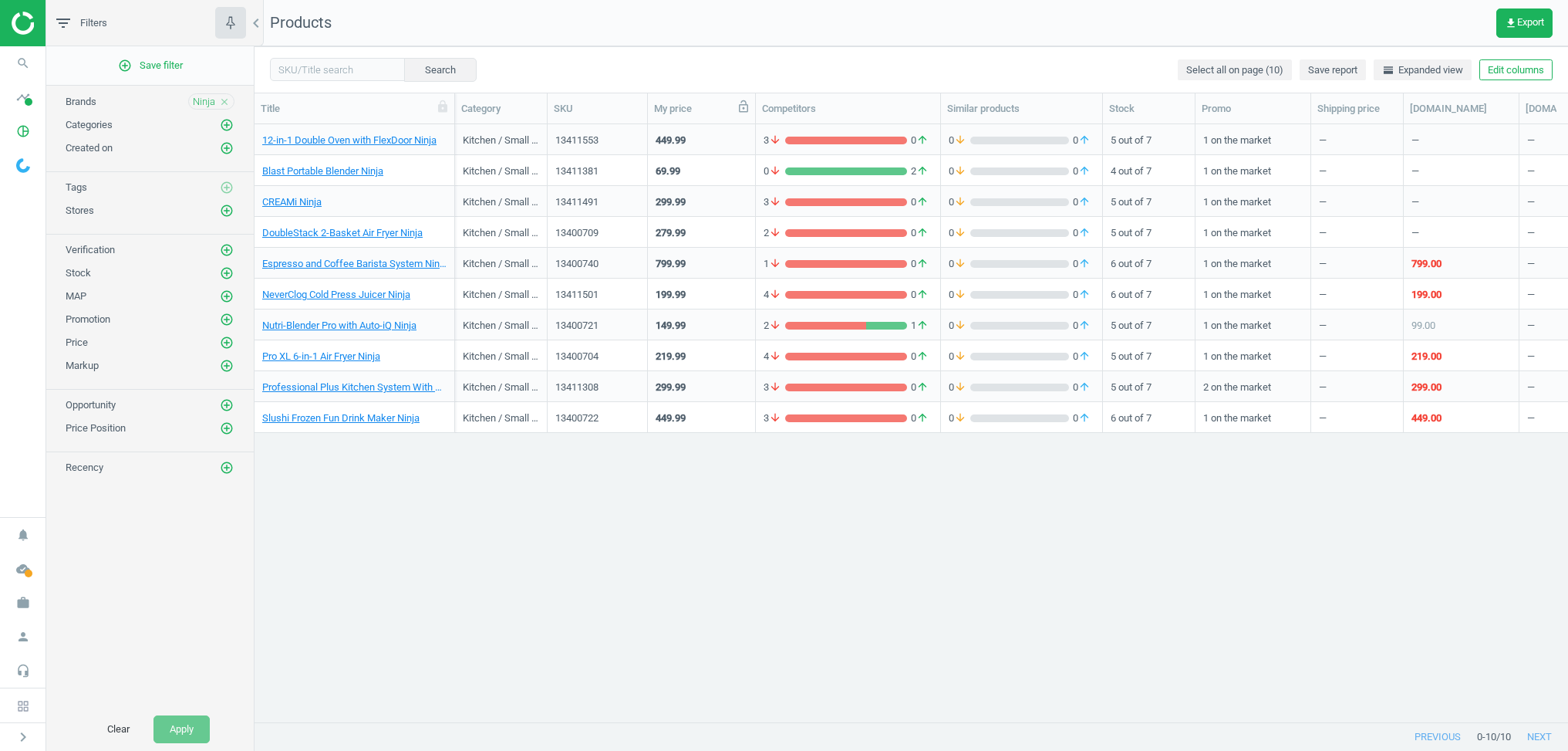
drag, startPoint x: 751, startPoint y: 108, endPoint x: 719, endPoint y: 111, distance: 32.1
click at [748, 110] on div at bounding box center [755, 108] width 16 height 30
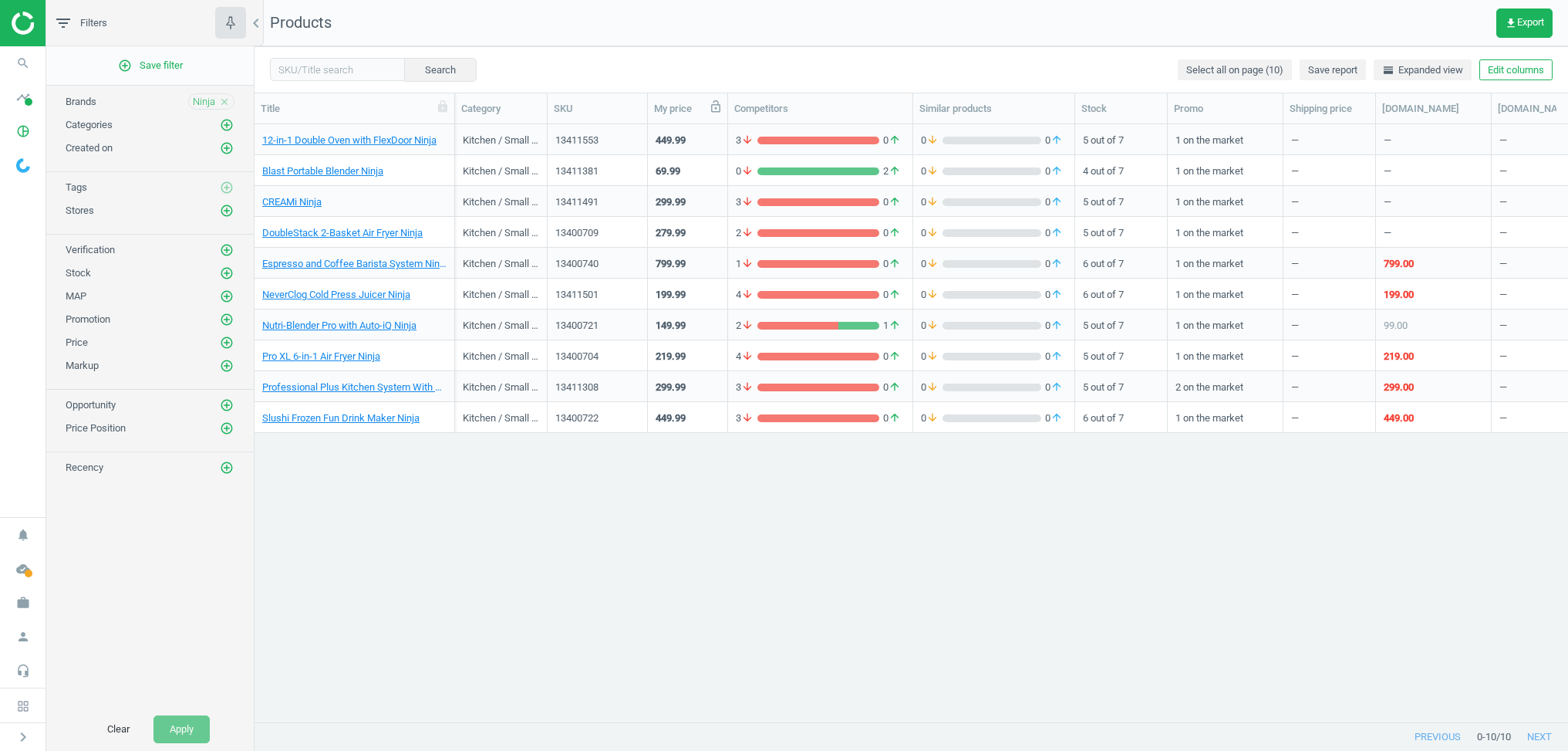
click at [715, 109] on icon at bounding box center [716, 107] width 9 height 13
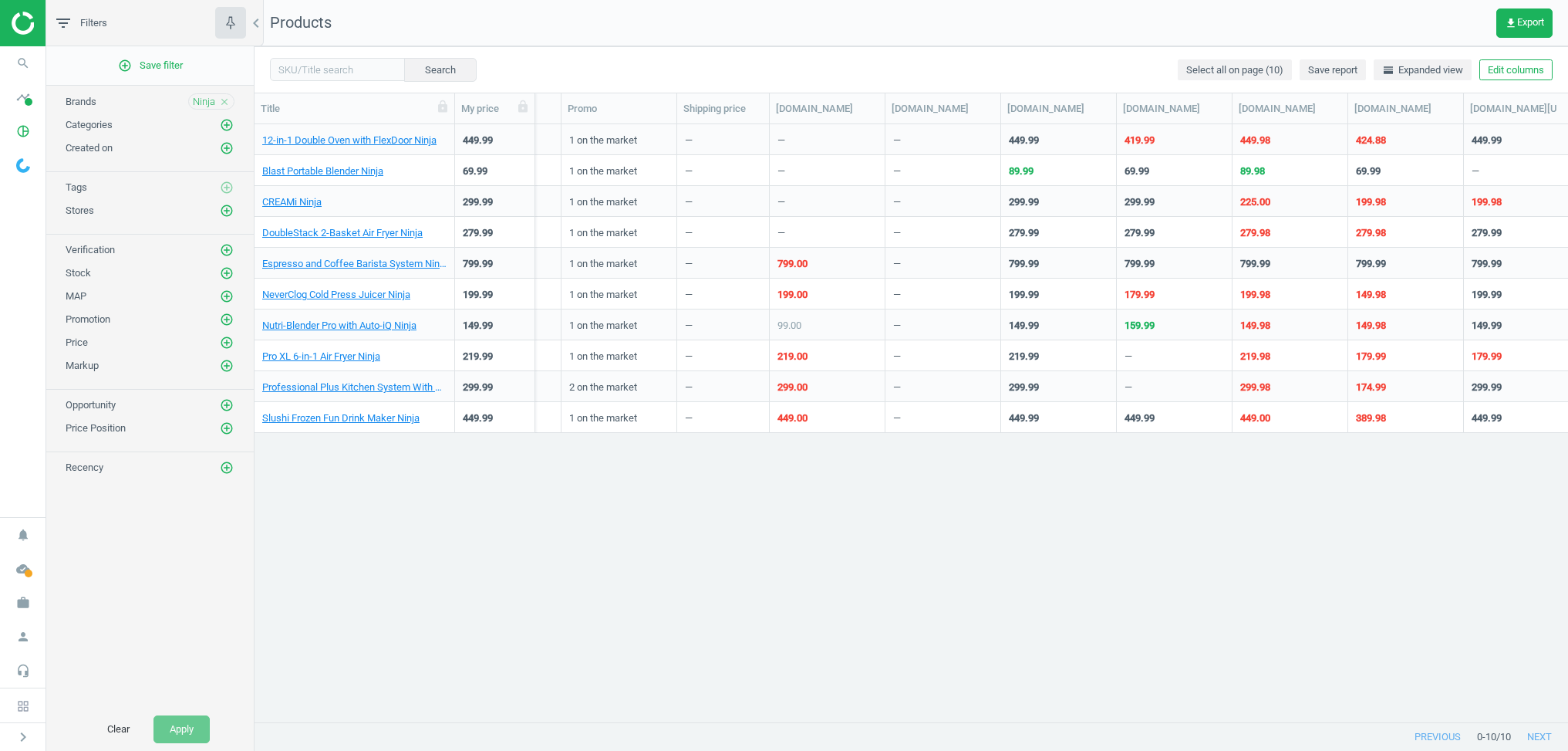
scroll to position [0, 630]
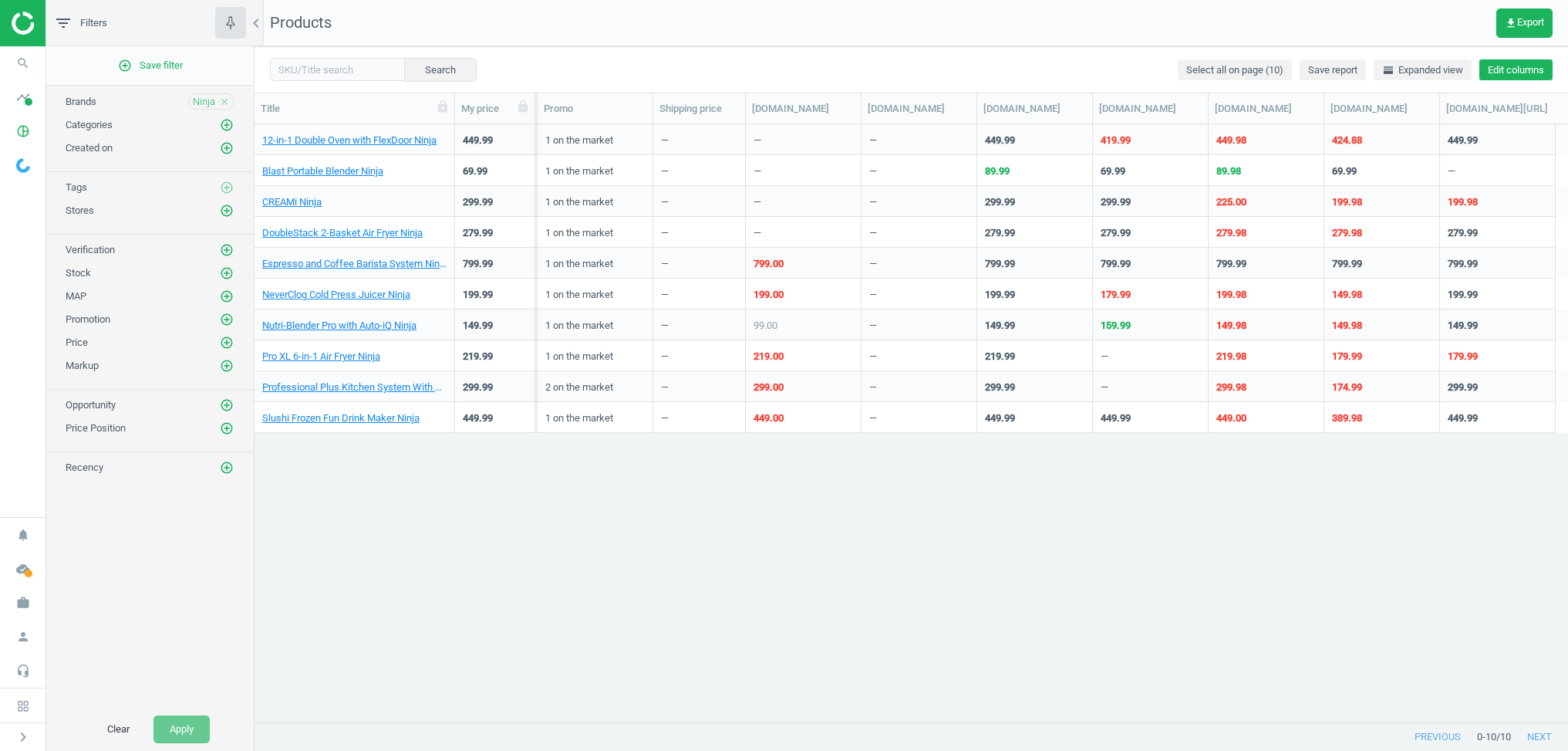
click at [1513, 62] on button "Edit columns" at bounding box center [1516, 70] width 73 height 22
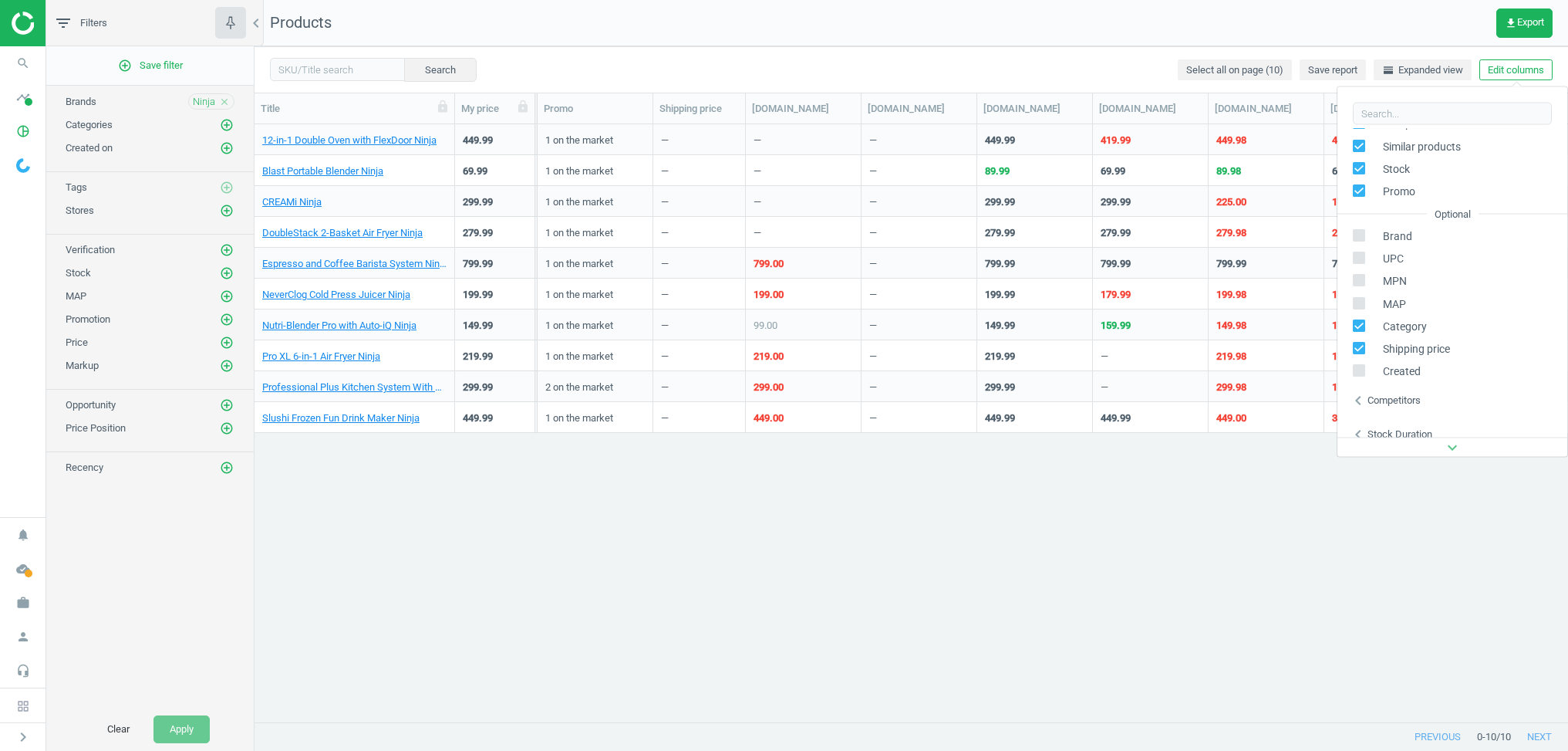
scroll to position [129, 0]
drag, startPoint x: 1363, startPoint y: 400, endPoint x: 1370, endPoint y: 398, distance: 7.3
click at [1362, 400] on icon "chevron_left" at bounding box center [1359, 399] width 18 height 18
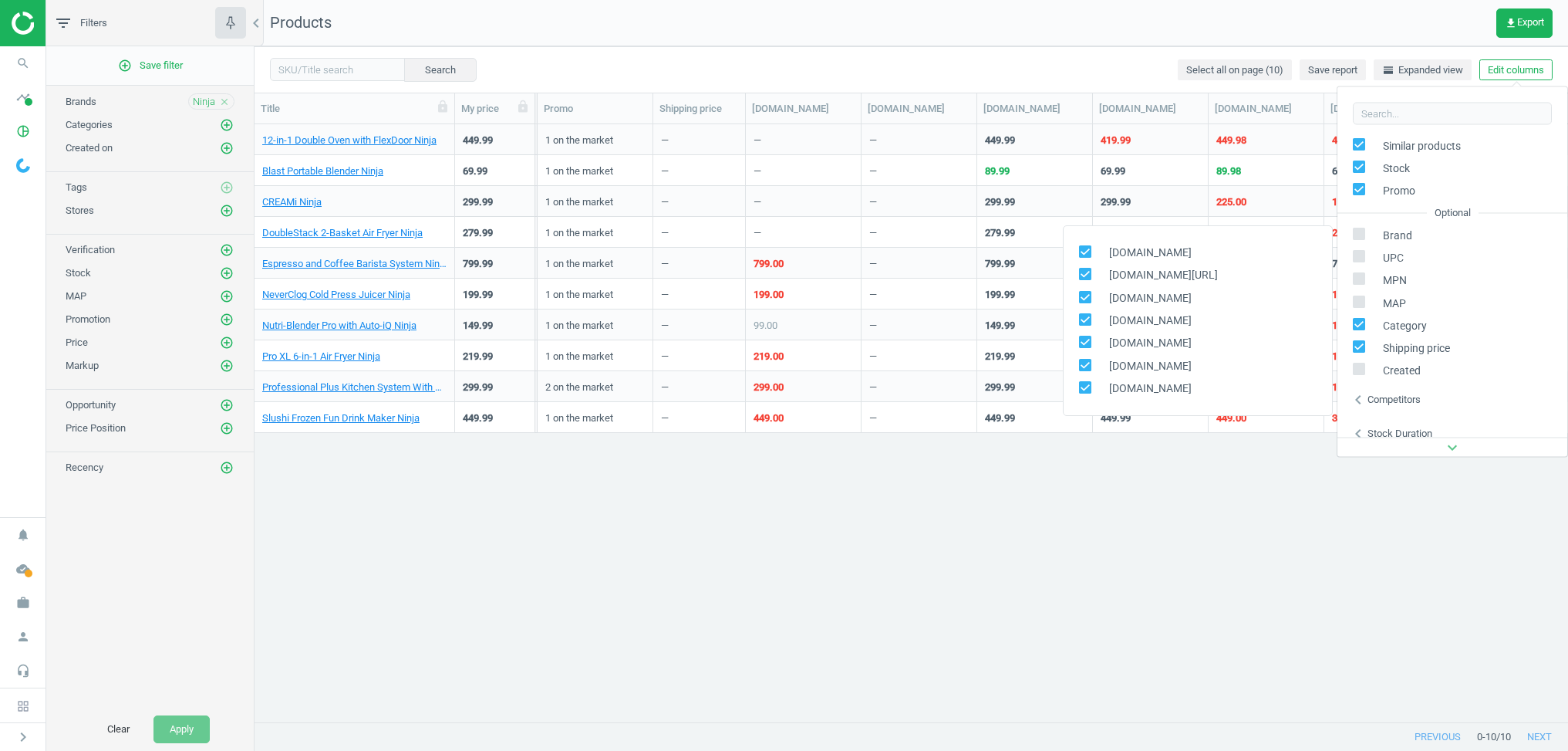
scroll to position [142, 0]
click at [1081, 238] on input "checkbox" at bounding box center [1085, 238] width 10 height 10
checkbox input "false"
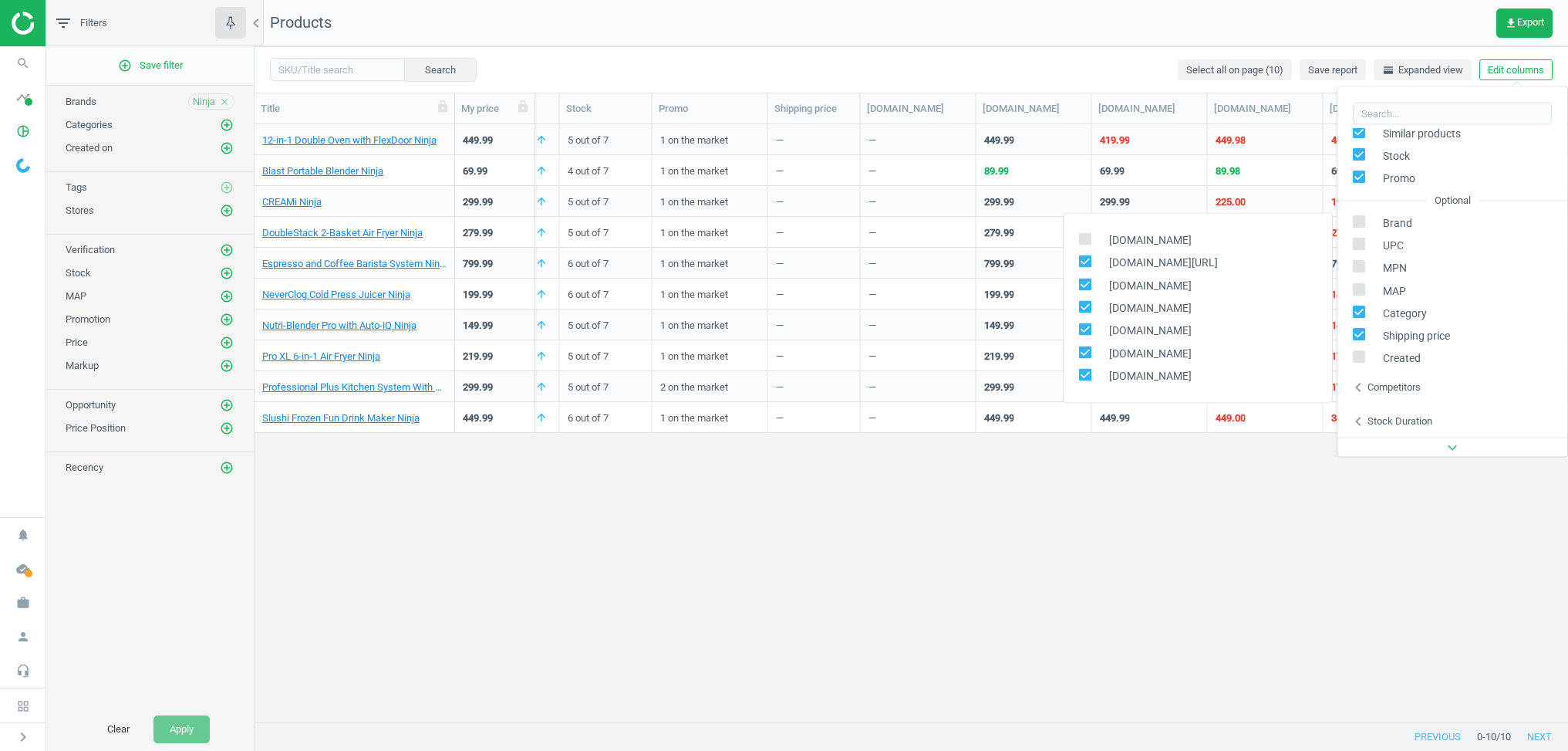
scroll to position [0, 515]
click at [1079, 373] on icon at bounding box center [1086, 375] width 13 height 13
click at [1080, 373] on input "checkbox" at bounding box center [1085, 375] width 10 height 10
checkbox input "false"
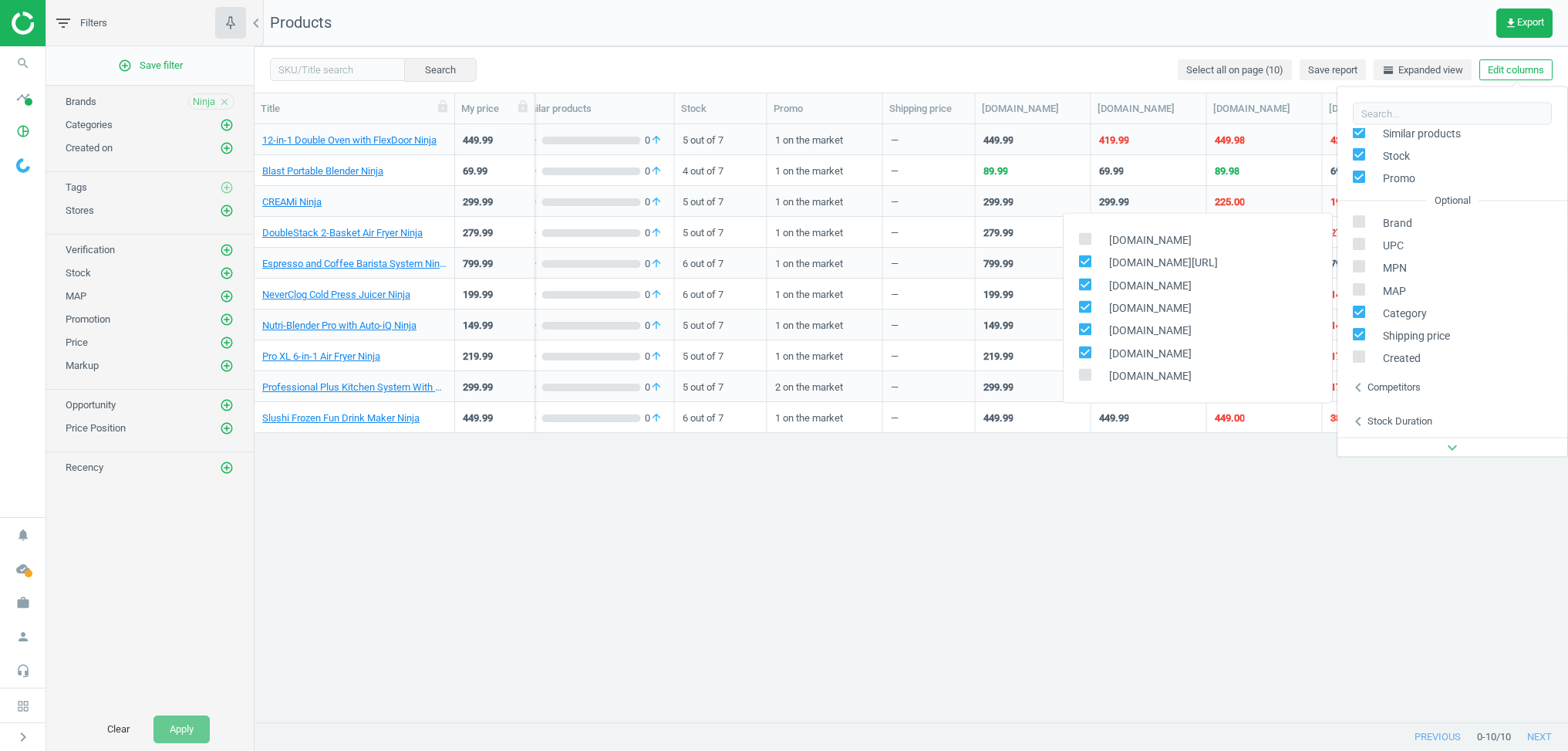
scroll to position [0, 400]
click at [1369, 338] on label at bounding box center [1364, 336] width 22 height 15
click at [1364, 338] on input "checkbox" at bounding box center [1359, 334] width 10 height 10
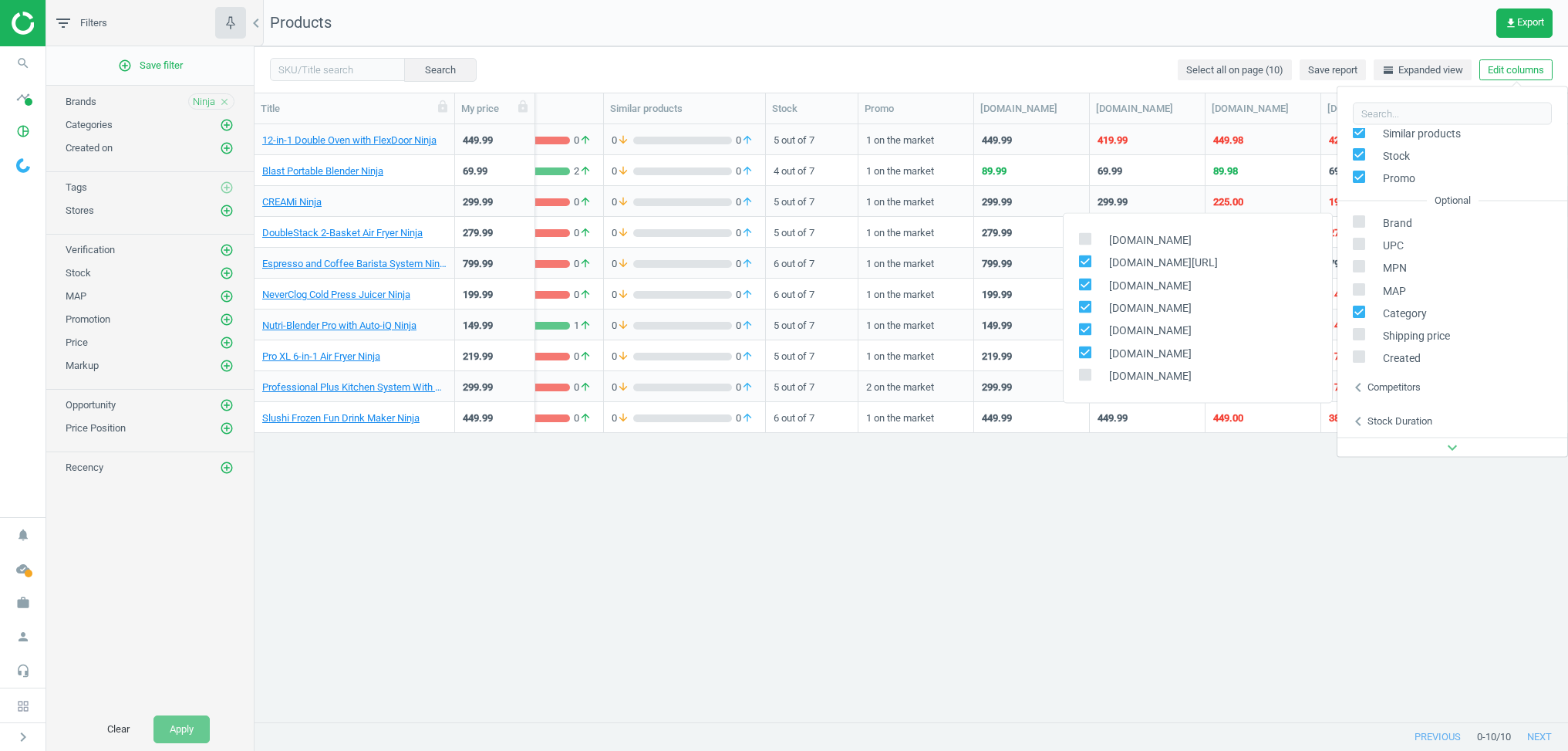
scroll to position [0, 310]
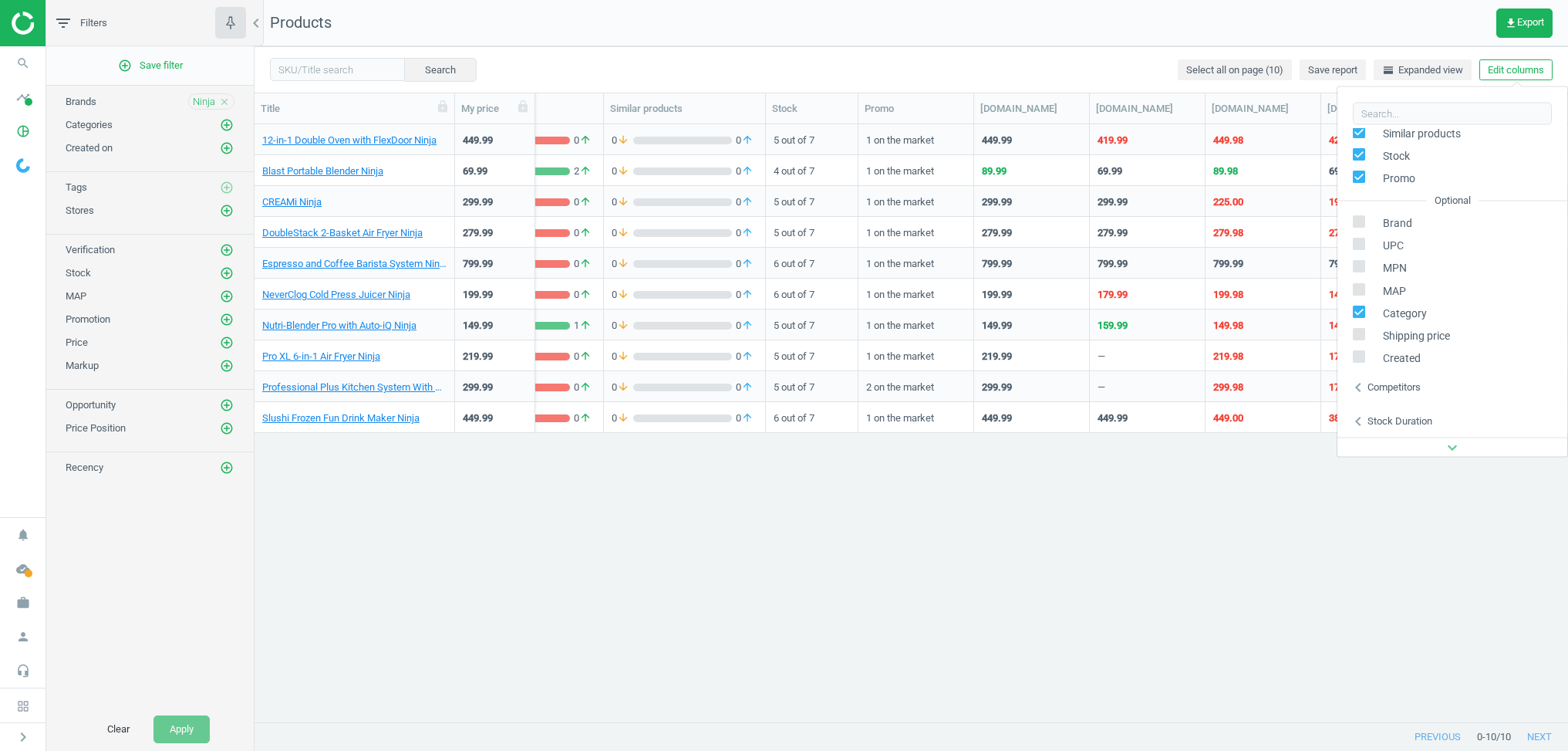
click at [1358, 333] on input "checkbox" at bounding box center [1359, 334] width 10 height 10
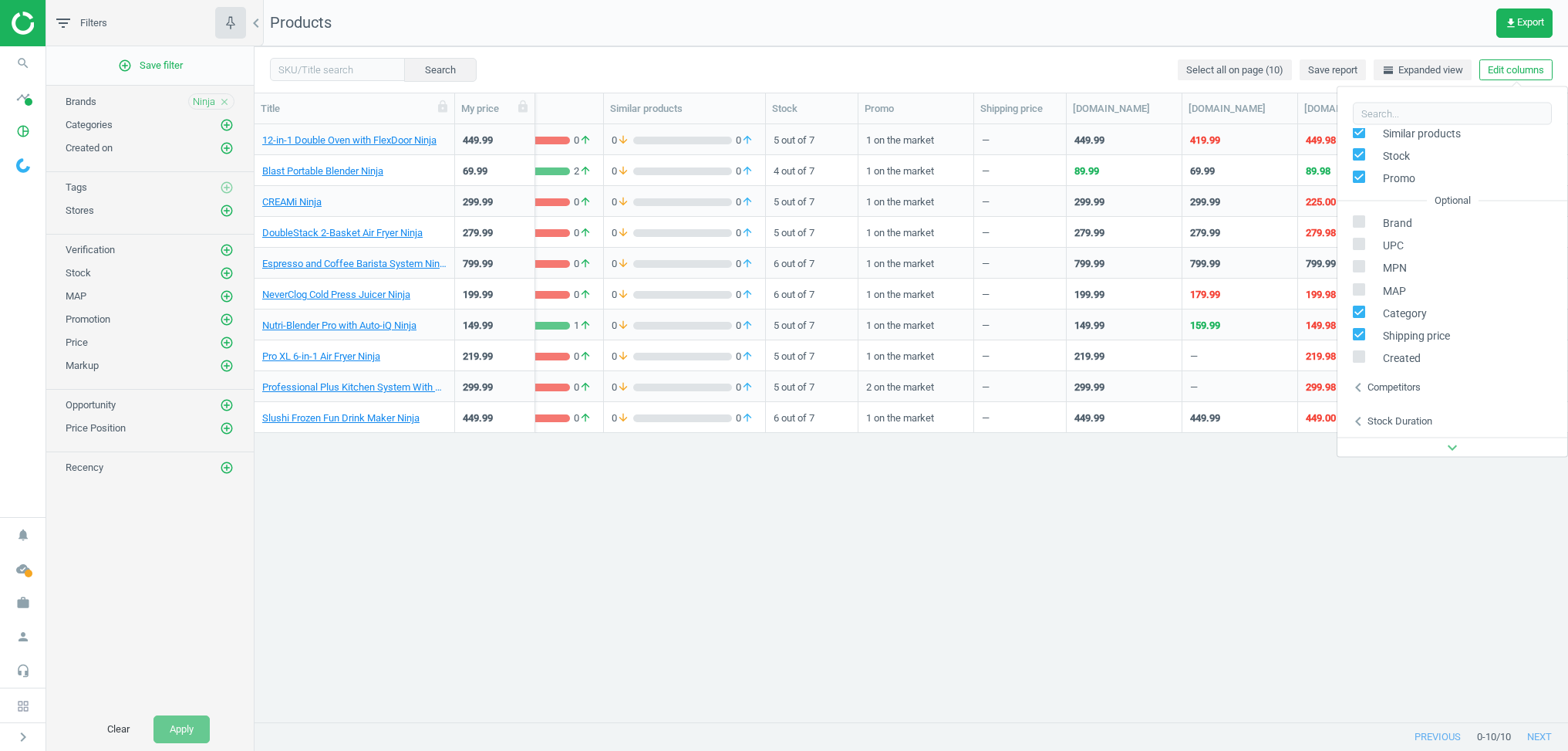
click at [1365, 334] on label at bounding box center [1364, 336] width 22 height 15
click at [1364, 334] on input "checkbox" at bounding box center [1359, 334] width 10 height 10
checkbox input "false"
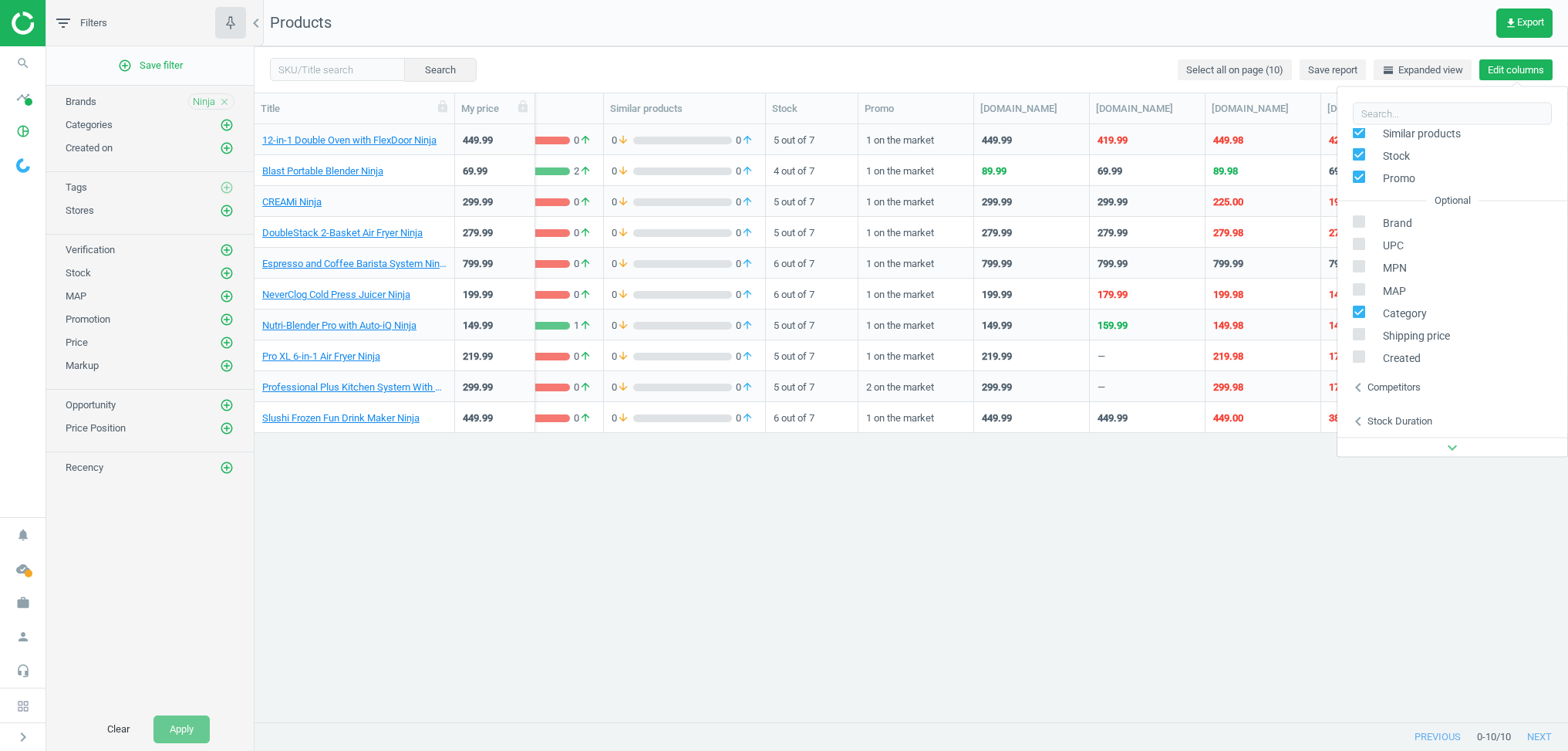
click at [1516, 72] on button "Edit columns" at bounding box center [1516, 70] width 73 height 22
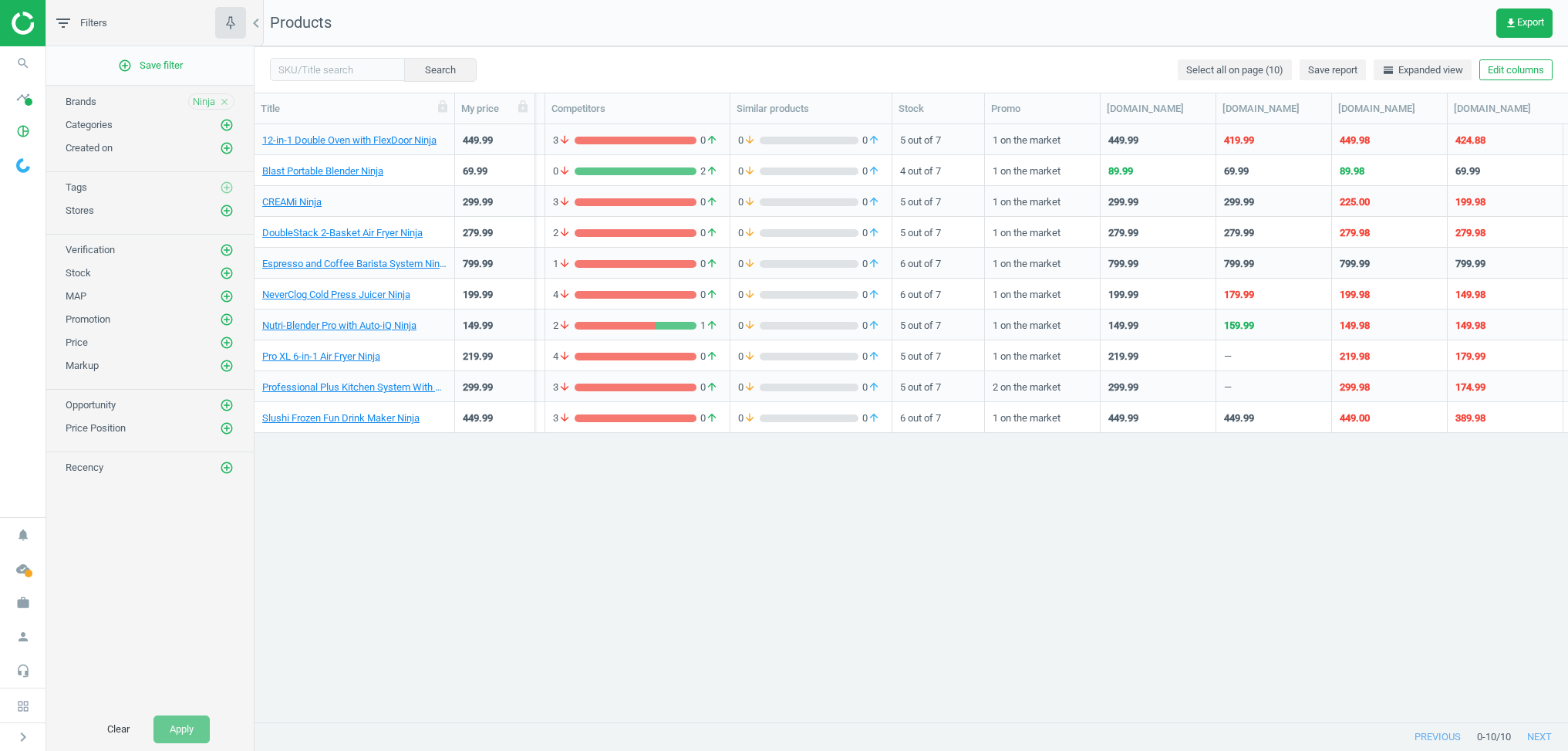
scroll to position [0, 189]
click at [1513, 68] on button "Edit columns" at bounding box center [1516, 70] width 73 height 22
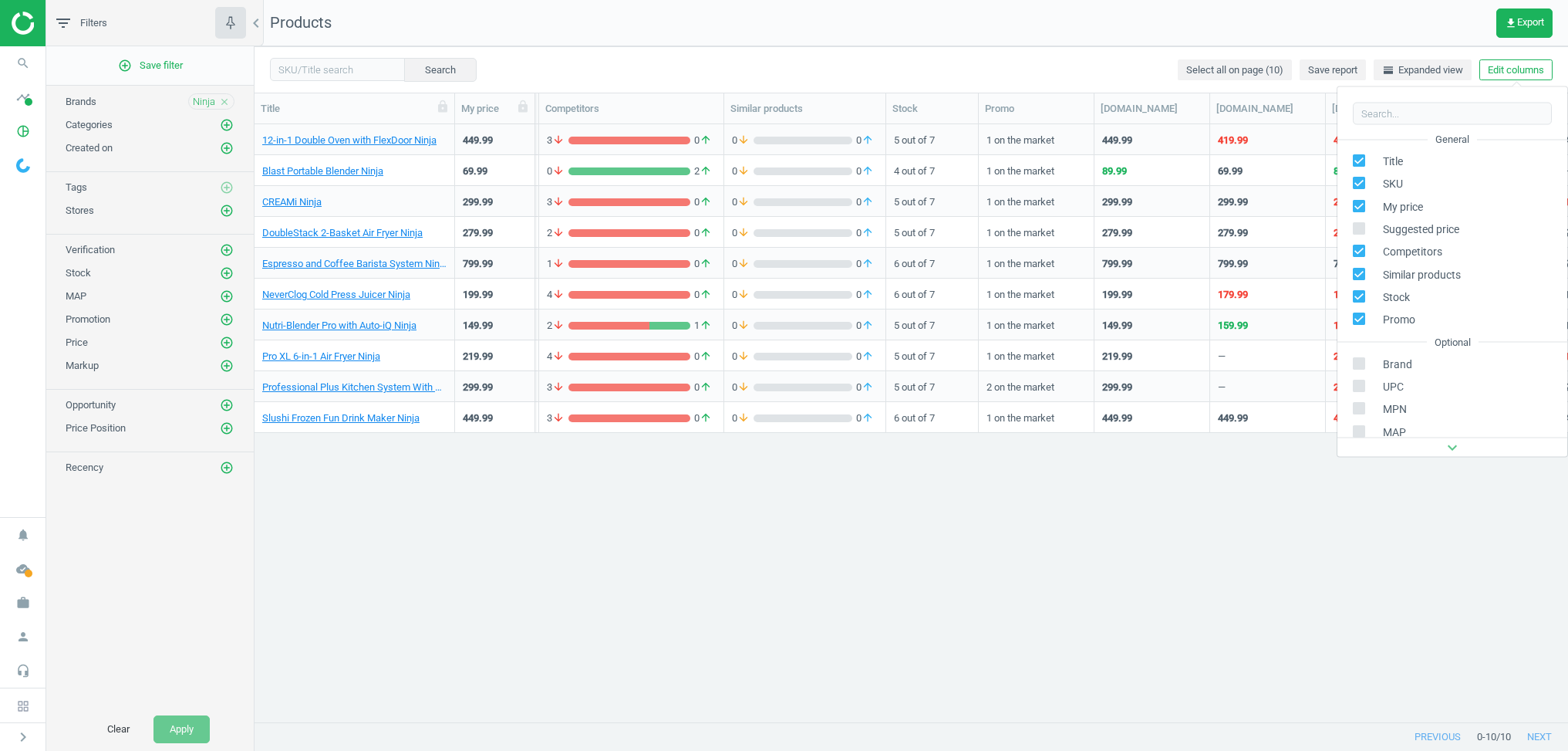
click at [1359, 276] on input "checkbox" at bounding box center [1359, 273] width 10 height 10
checkbox input "false"
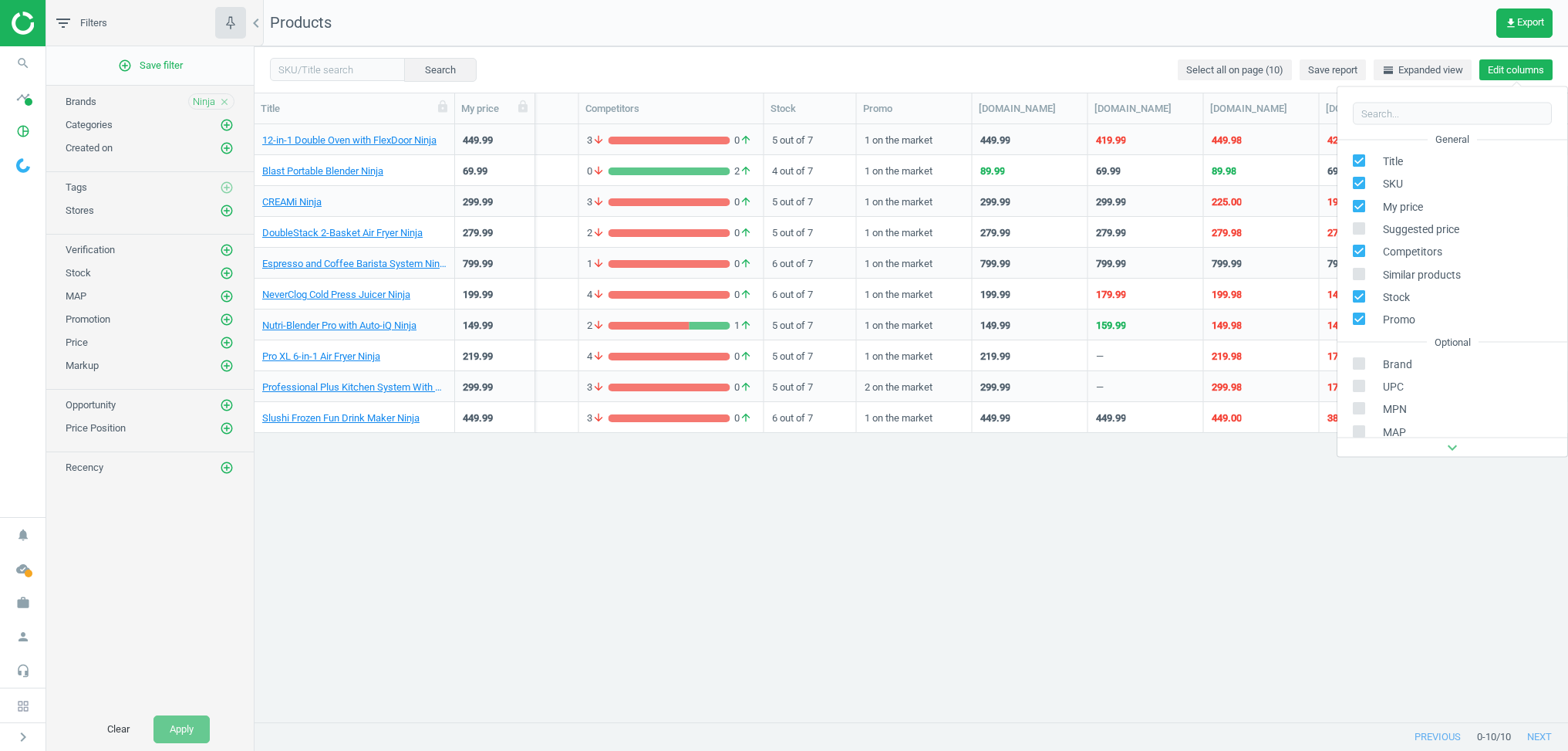
click at [1522, 72] on button "Edit columns" at bounding box center [1516, 70] width 73 height 22
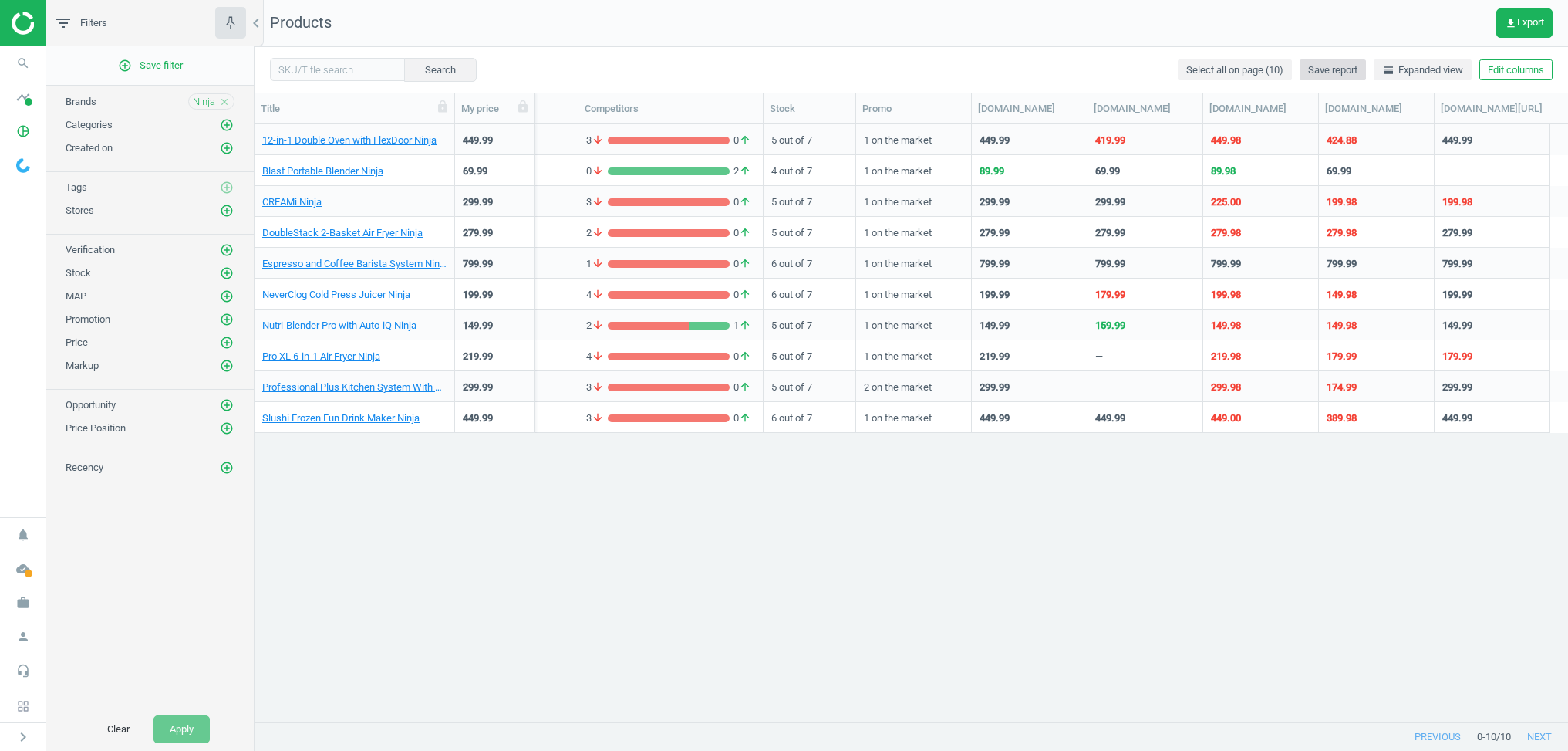
click at [1320, 67] on span "Save report" at bounding box center [1333, 69] width 49 height 14
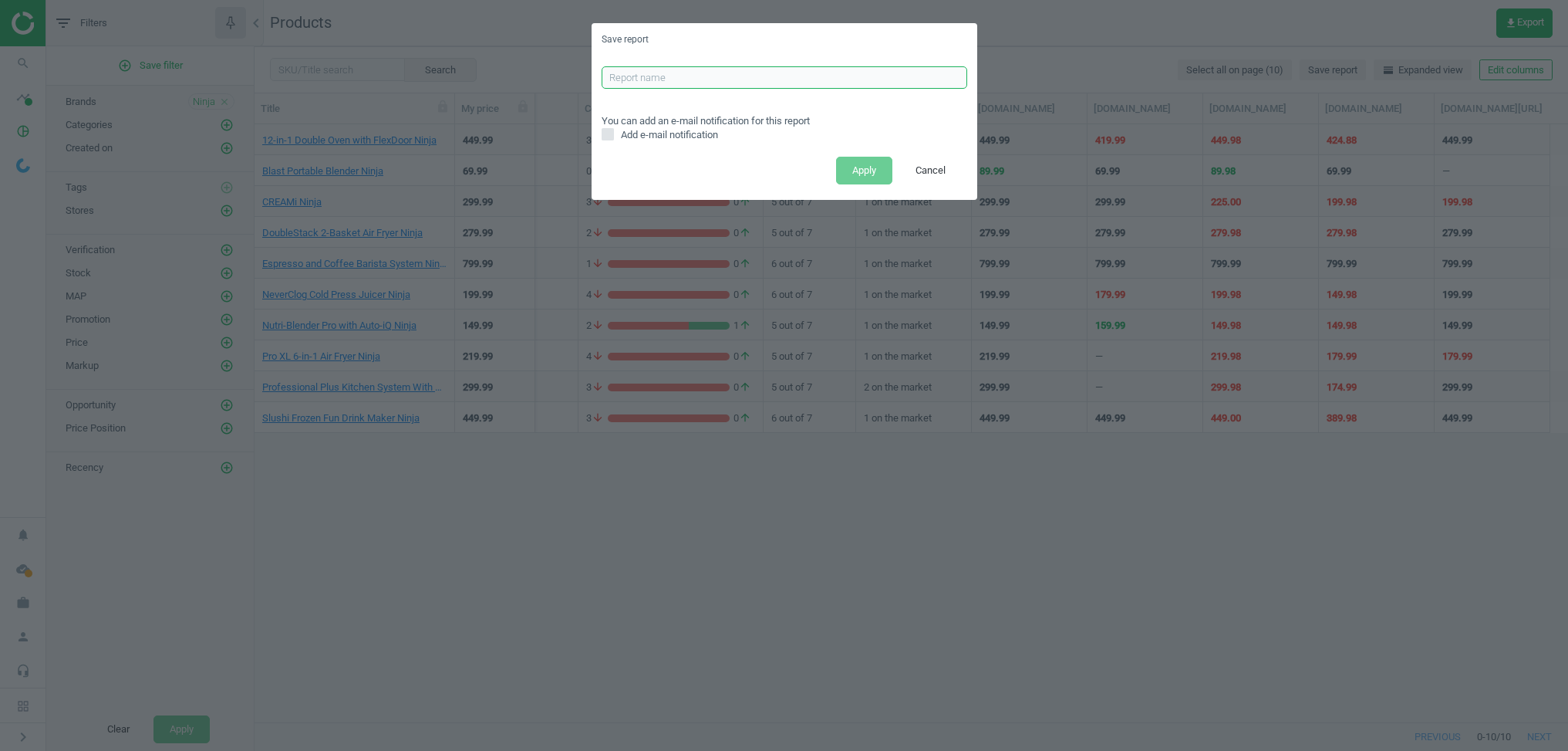
click at [714, 77] on input "text" at bounding box center [784, 78] width 365 height 23
type input "ni"
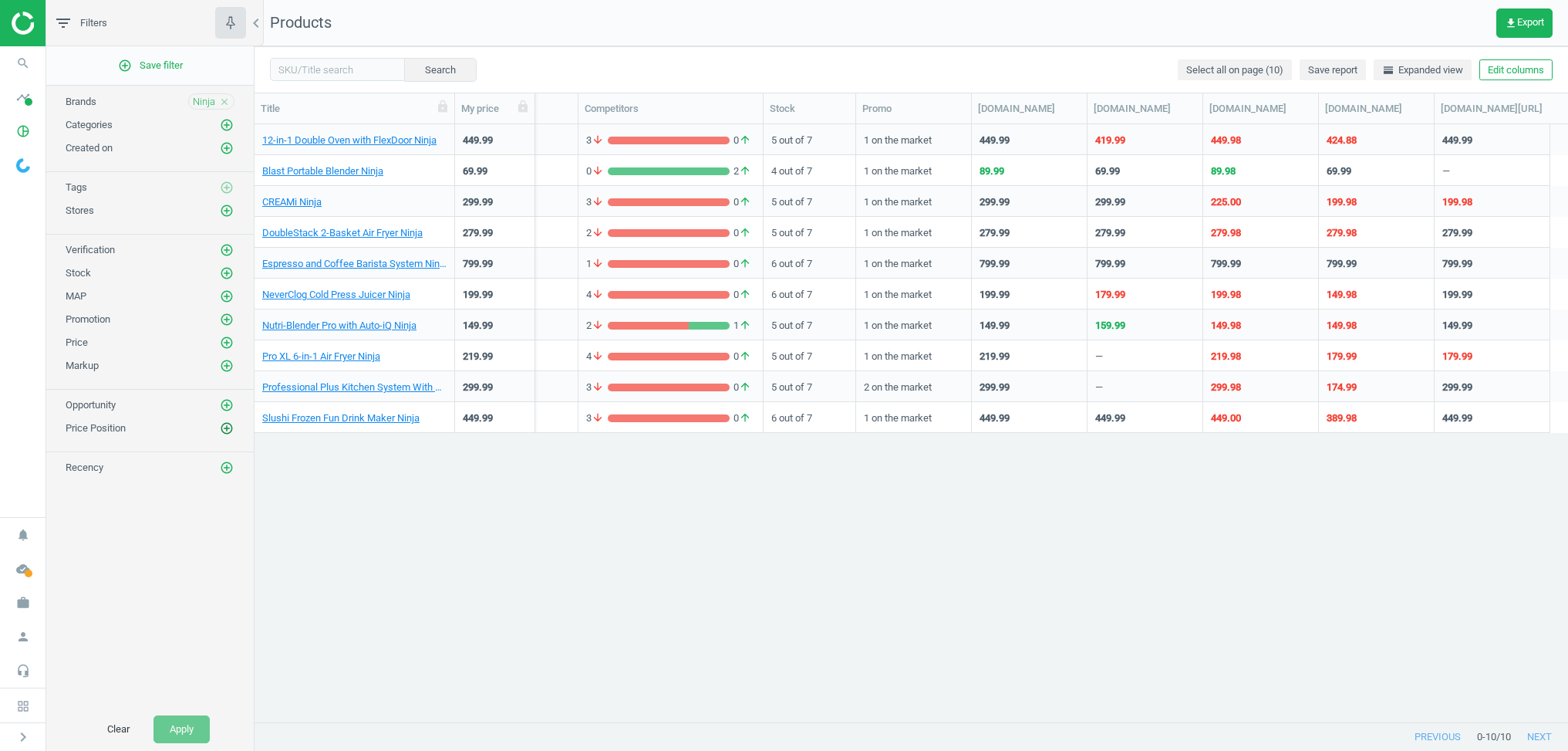
drag, startPoint x: 230, startPoint y: 418, endPoint x: 226, endPoint y: 427, distance: 9.8
click at [226, 421] on div "Price Position add_circle_outline" at bounding box center [150, 424] width 207 height 23
click at [225, 428] on icon "add_circle_outline" at bounding box center [226, 428] width 14 height 14
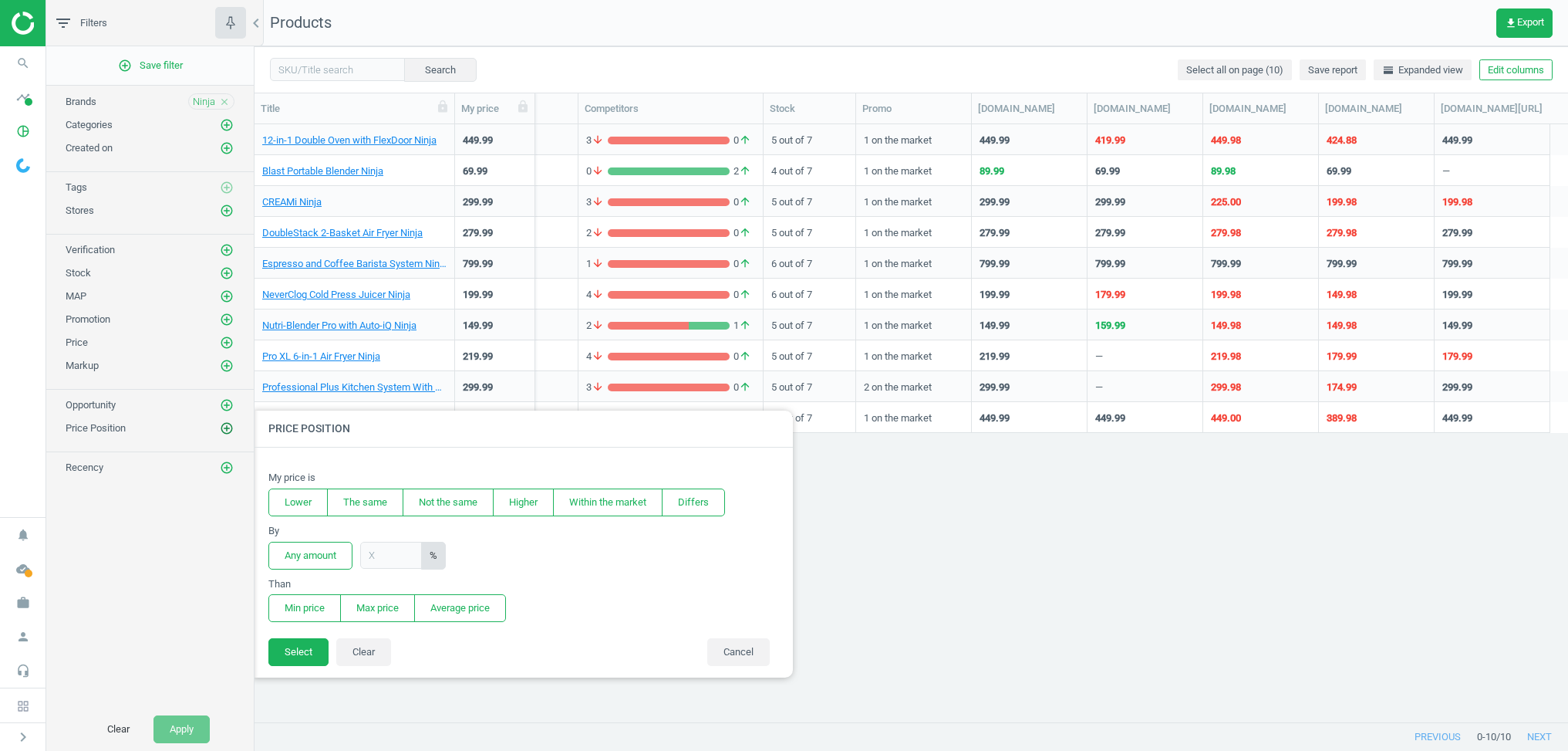
click at [225, 428] on icon "add_circle_outline" at bounding box center [226, 428] width 14 height 14
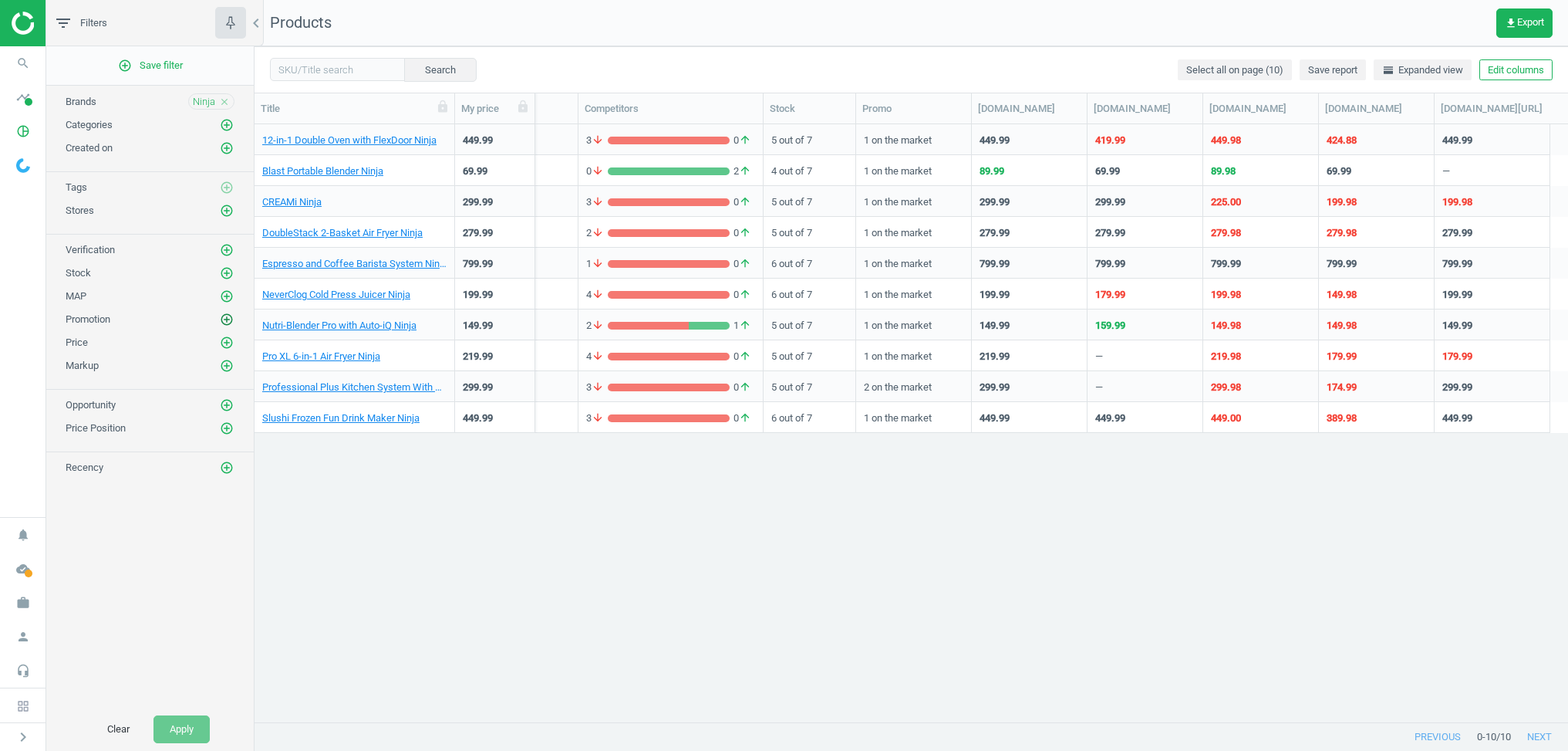
click at [228, 320] on icon "add_circle_outline" at bounding box center [226, 319] width 14 height 14
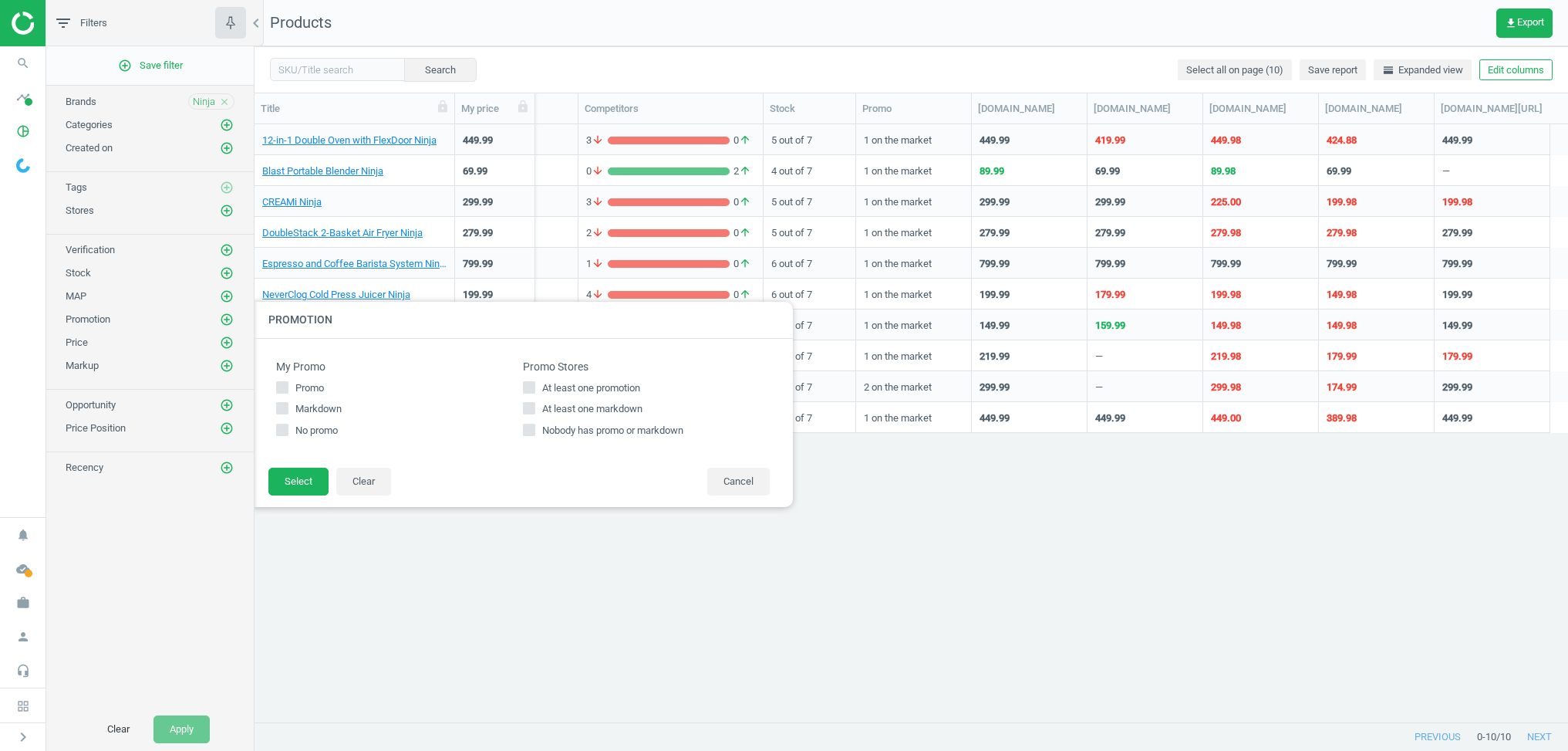
click at [268, 420] on div "My Promo Promo Markdown No promo Promo Stores At least one promotion At least o…" at bounding box center [523, 403] width 510 height 98
drag, startPoint x: 282, startPoint y: 428, endPoint x: 289, endPoint y: 437, distance: 11.4
click at [279, 429] on input "No promo" at bounding box center [282, 429] width 10 height 10
checkbox input "true"
click at [534, 386] on icon at bounding box center [530, 387] width 13 height 13
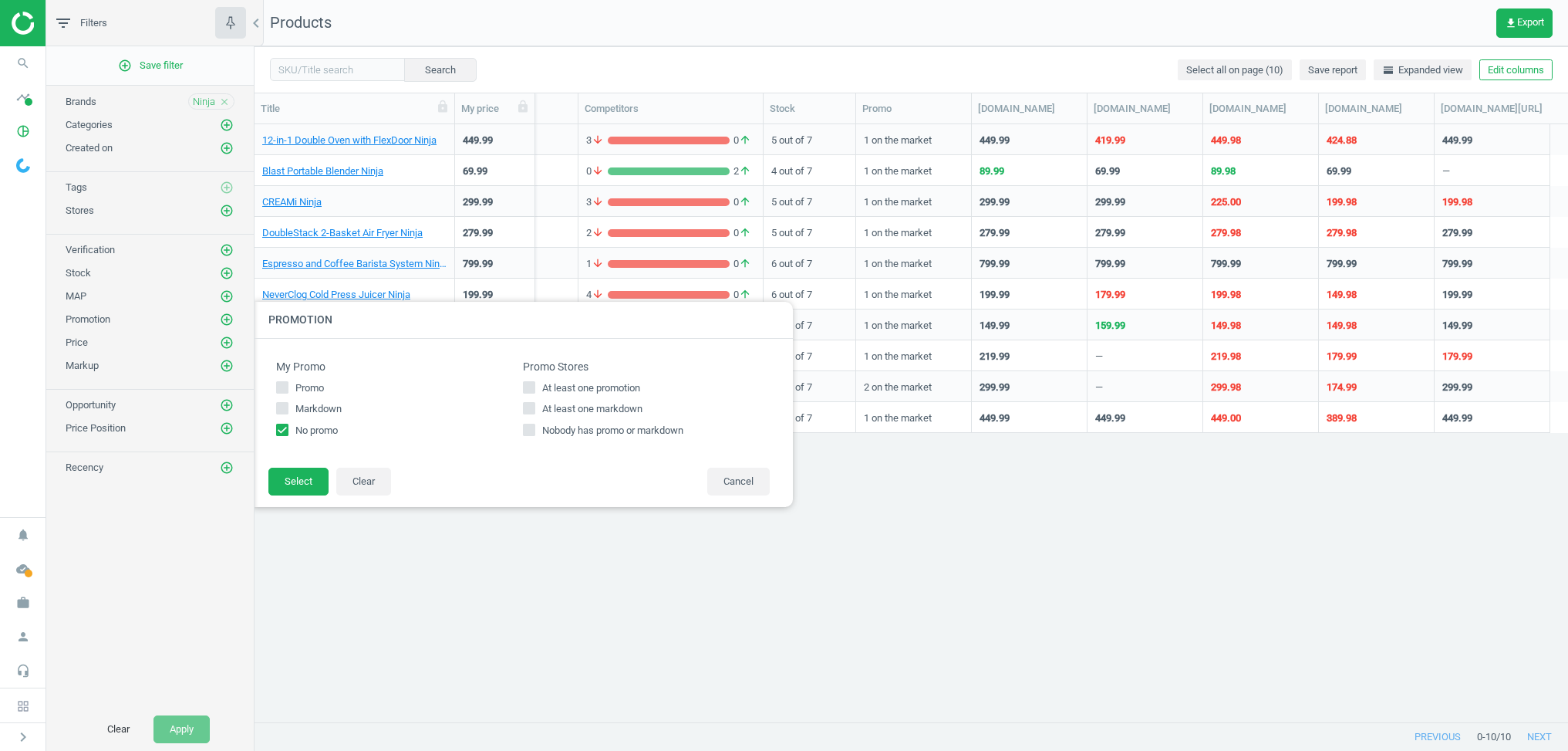
click at [534, 386] on input "At least one promotion" at bounding box center [529, 386] width 10 height 10
checkbox input "true"
click at [306, 478] on button "Select" at bounding box center [299, 481] width 60 height 27
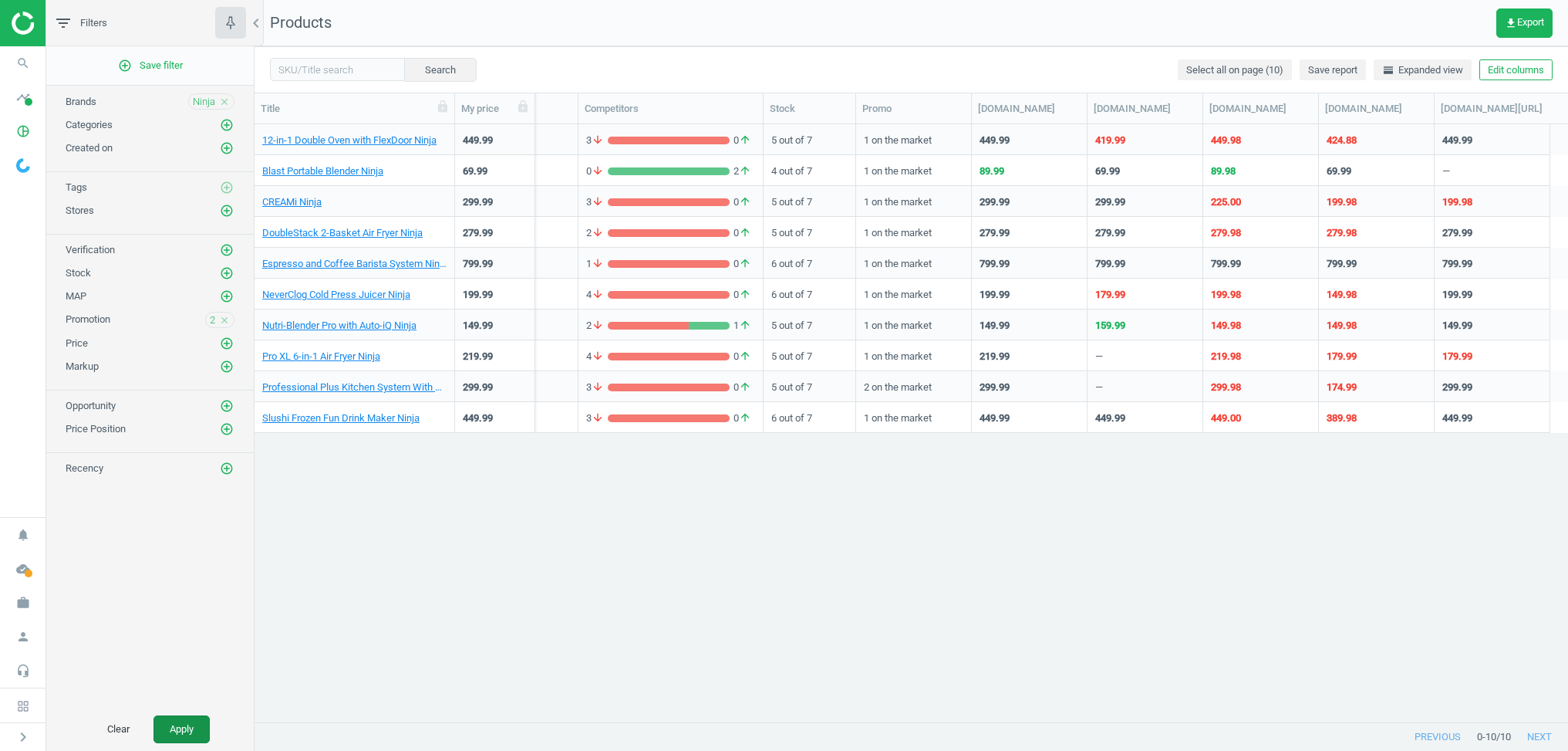
click at [193, 722] on button "Apply" at bounding box center [182, 729] width 57 height 27
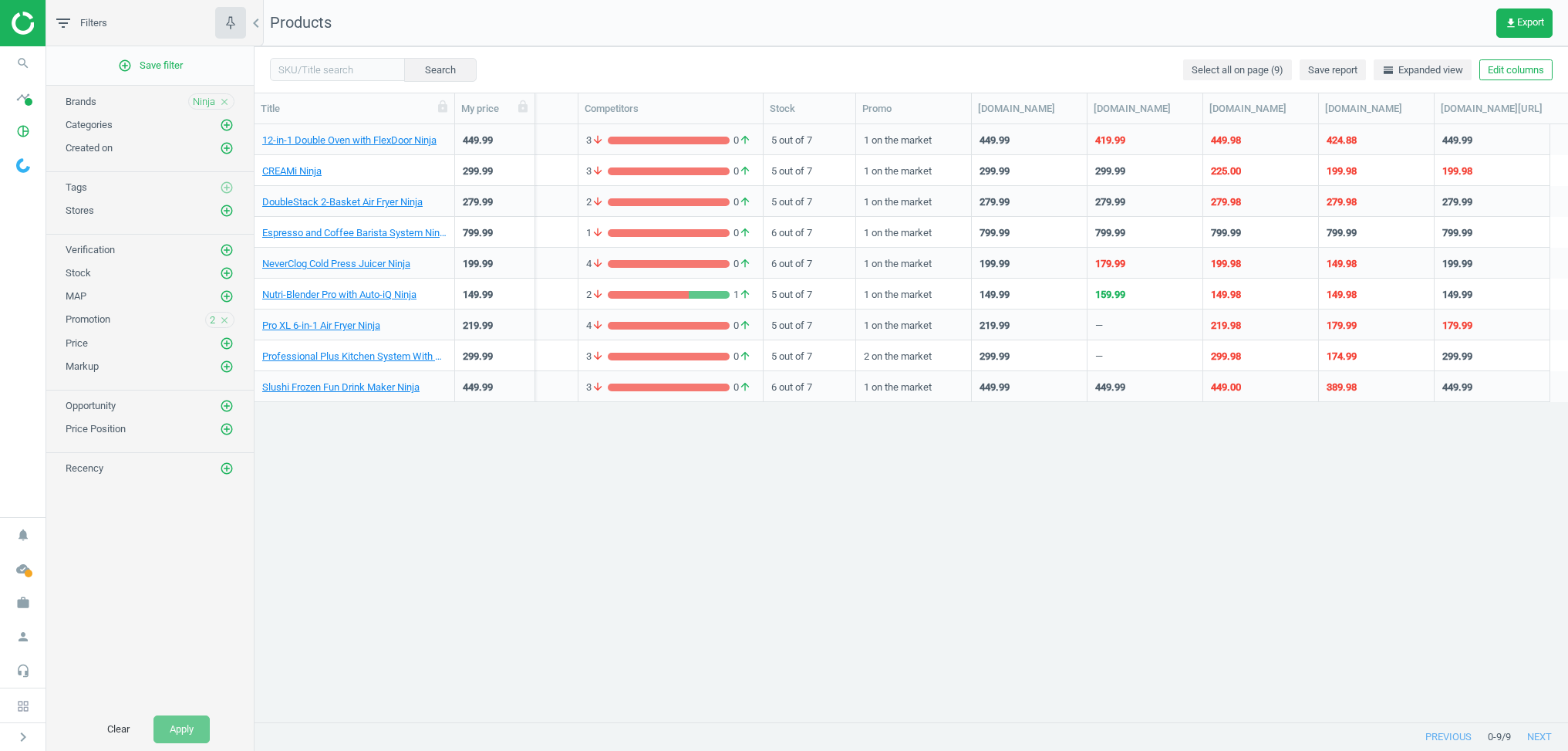
click at [853, 182] on div "5 out of 7" at bounding box center [809, 171] width 92 height 31
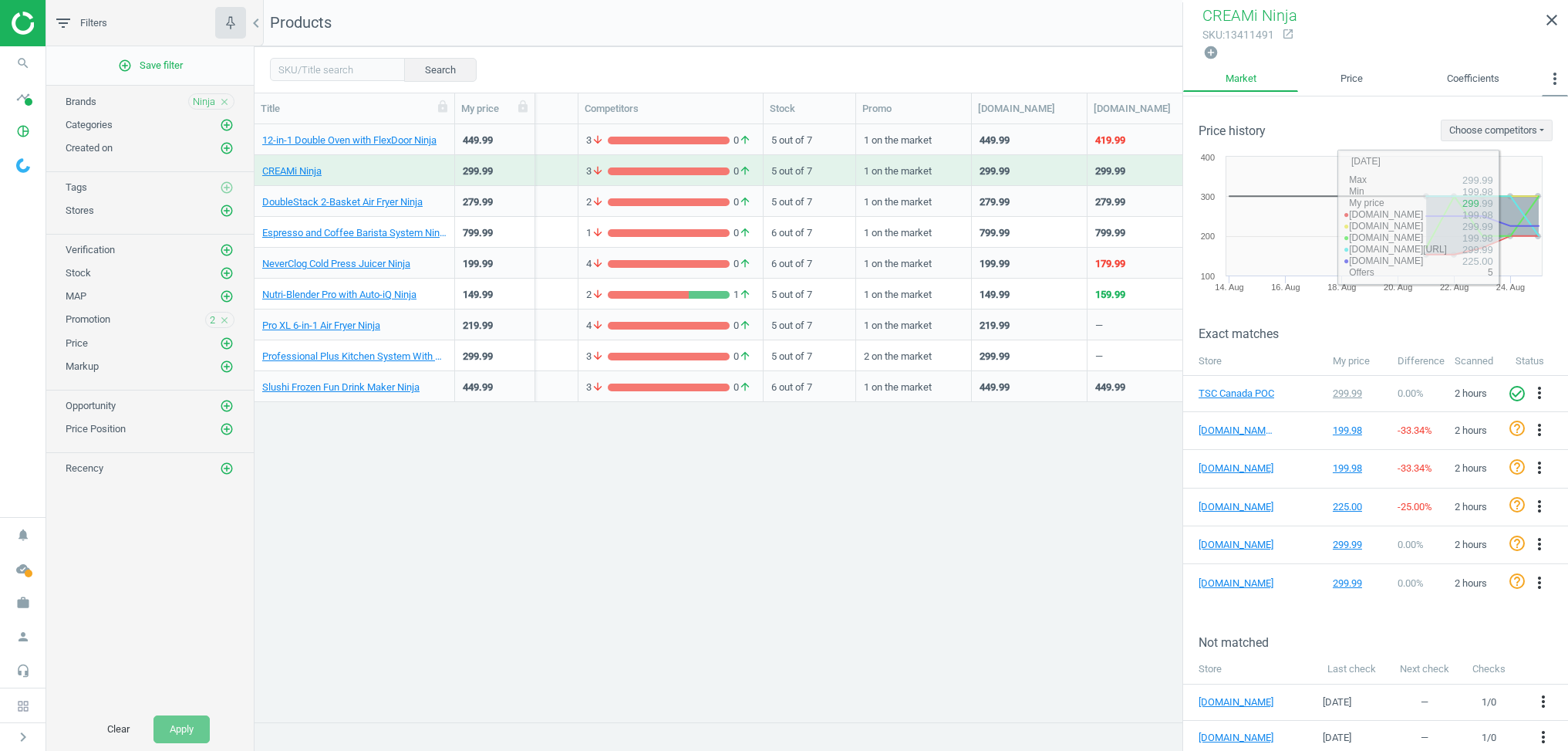
click at [1551, 75] on icon "more_vert" at bounding box center [1555, 79] width 18 height 18
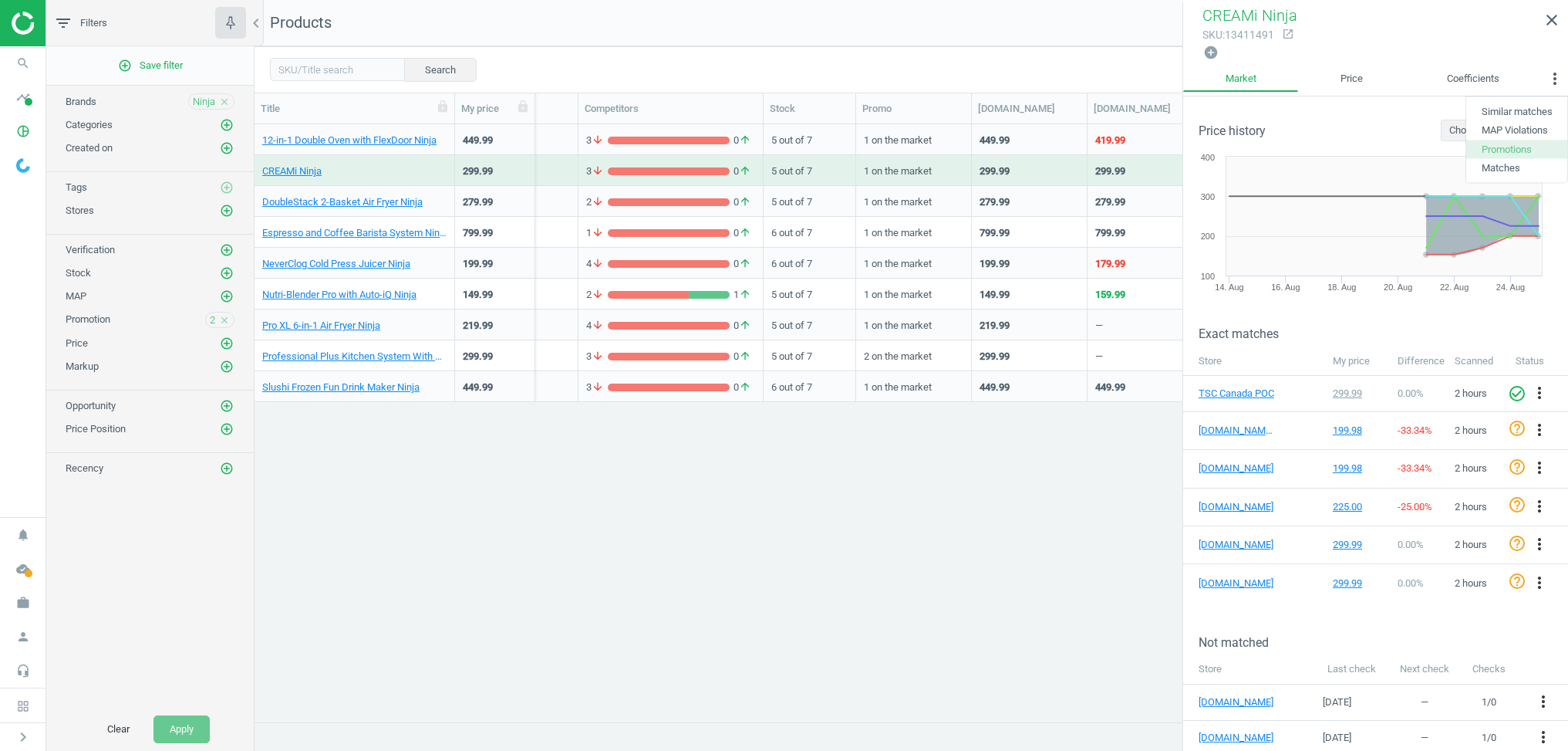
click at [1496, 150] on button "Promotions" at bounding box center [1517, 149] width 101 height 18
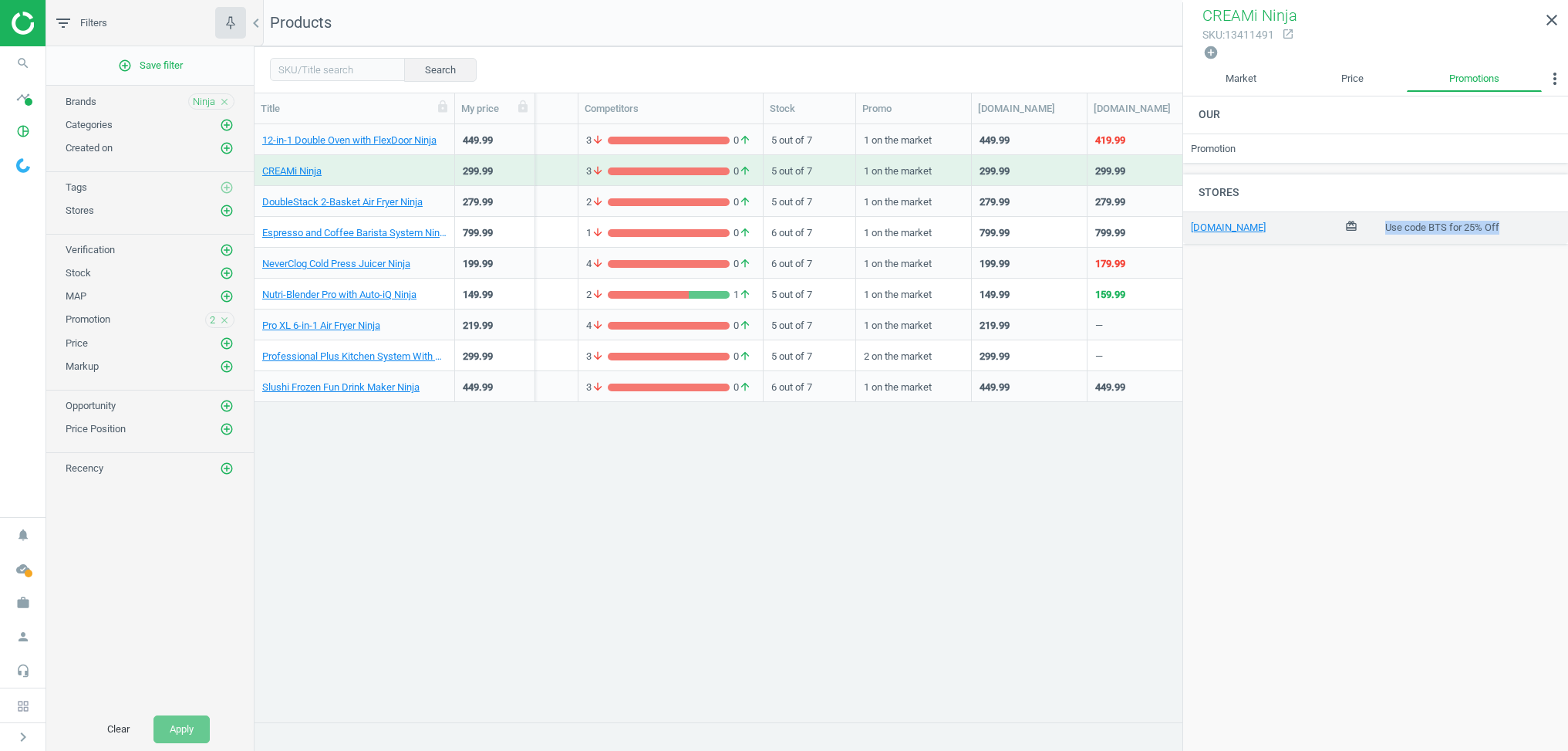
drag, startPoint x: 1385, startPoint y: 226, endPoint x: 1514, endPoint y: 224, distance: 129.0
click at [1512, 222] on td "Use code BTS for 25% Off" at bounding box center [1473, 227] width 191 height 32
click at [1485, 311] on div "Our Promotion Stores ninjakitchen.ca card_giftcard Use code BTS for 25% Off" at bounding box center [1376, 425] width 385 height 657
click at [1222, 227] on link "[DOMAIN_NAME]" at bounding box center [1228, 227] width 75 height 12
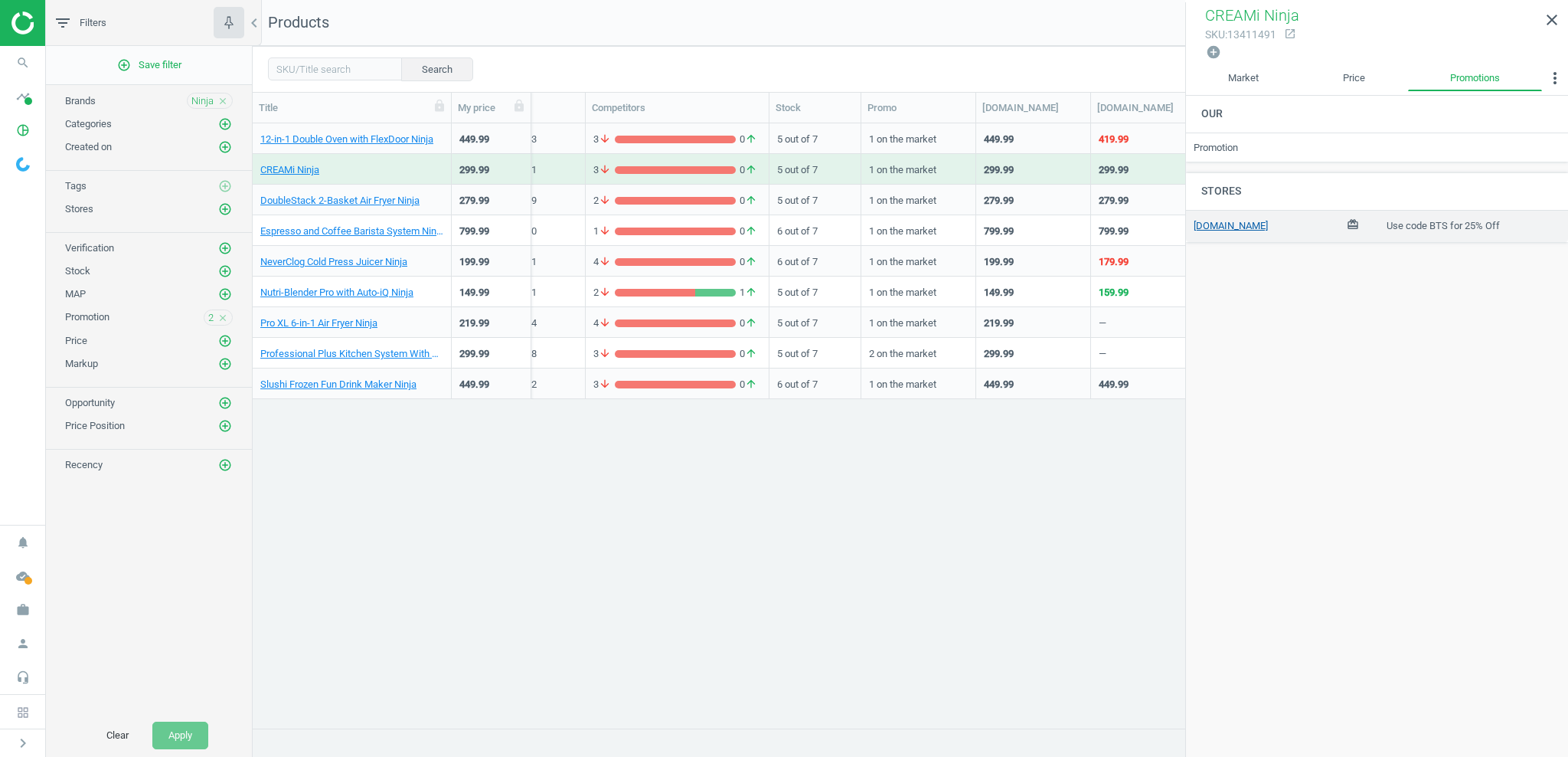
scroll to position [605, 1315]
click at [1554, 20] on icon "close" at bounding box center [1552, 20] width 18 height 18
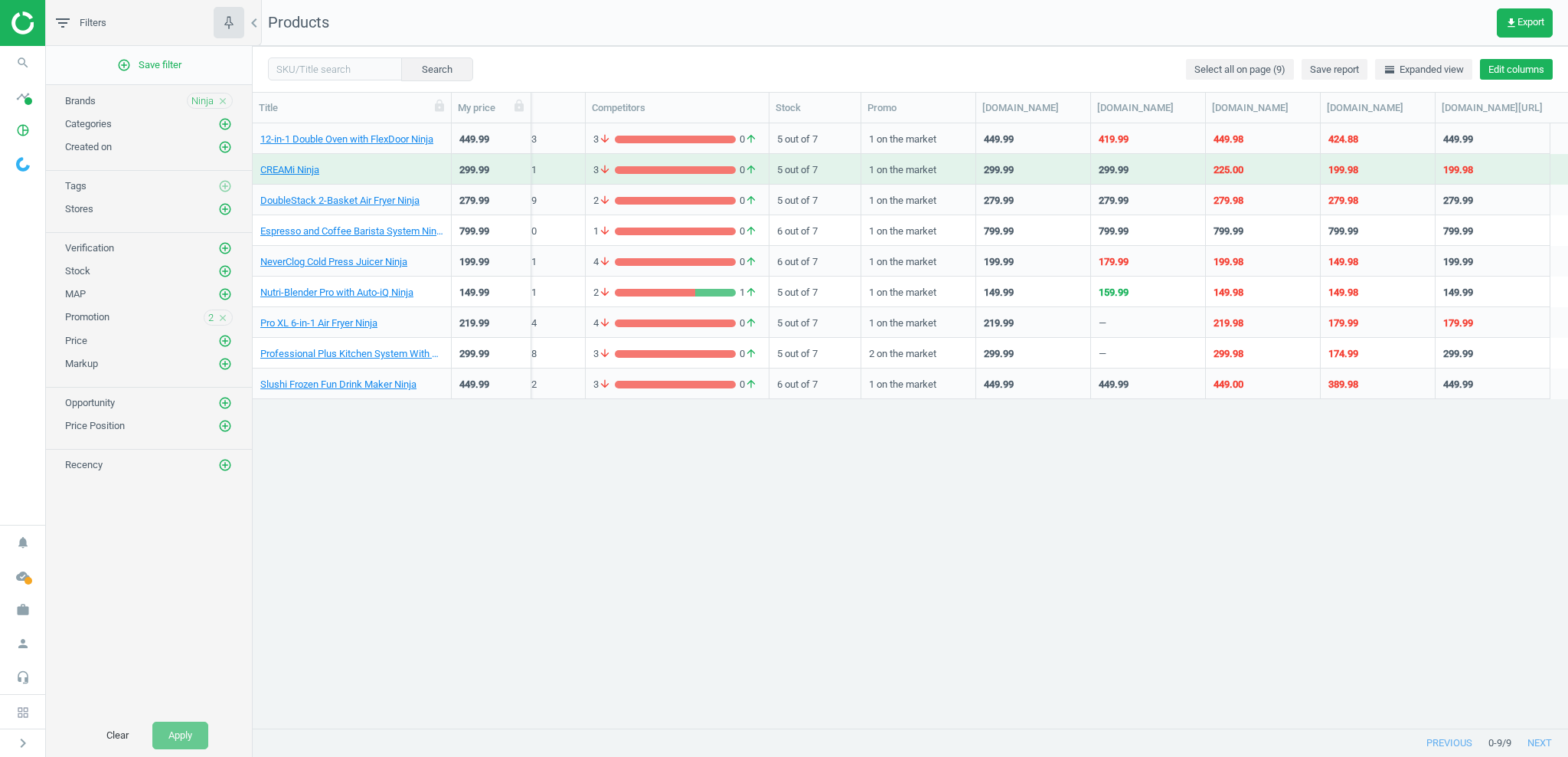
click at [1523, 68] on button "Edit columns" at bounding box center [1516, 70] width 73 height 22
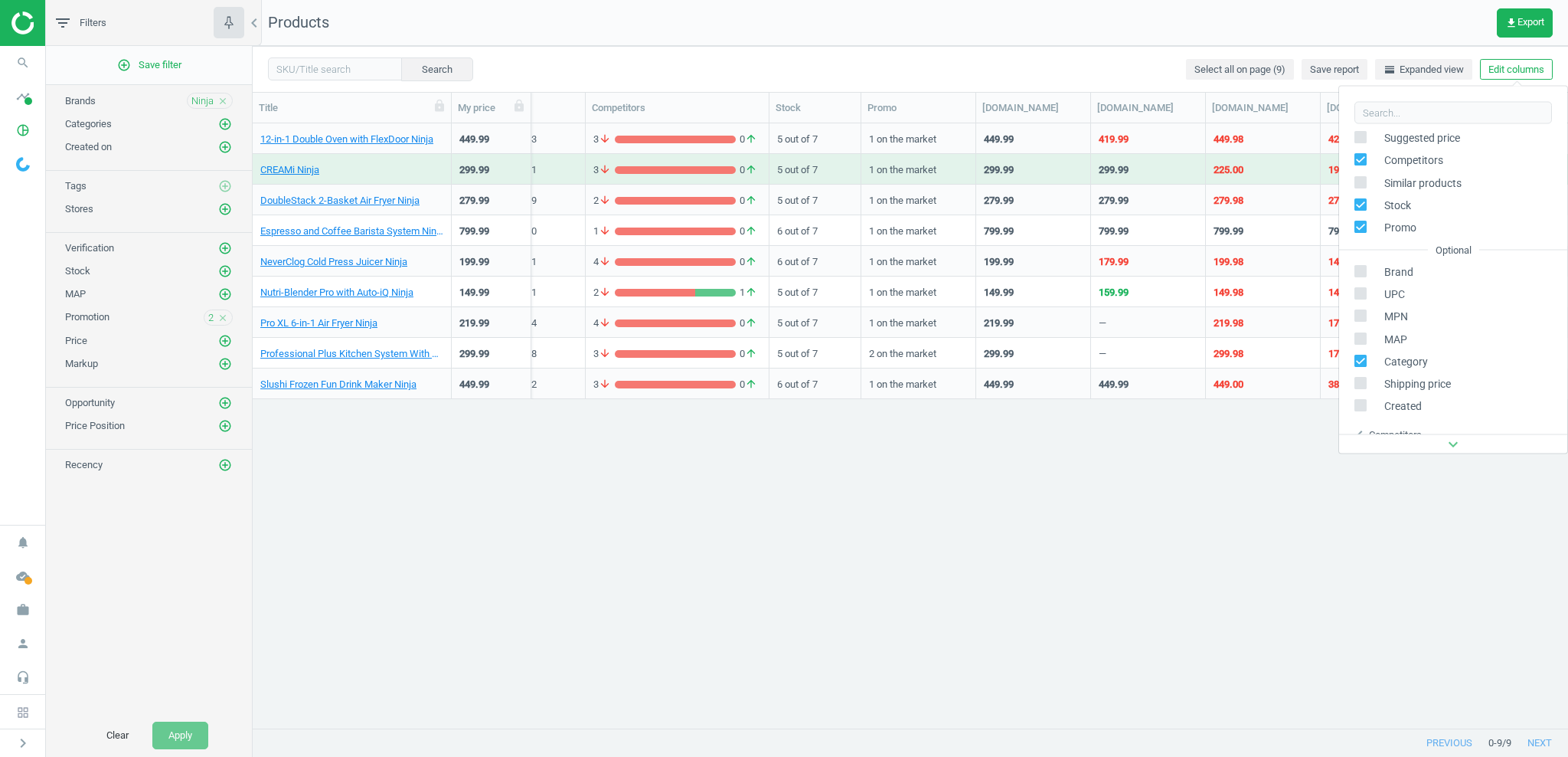
scroll to position [98, 0]
click at [1399, 27] on nav "Products get_app Export" at bounding box center [910, 23] width 1315 height 46
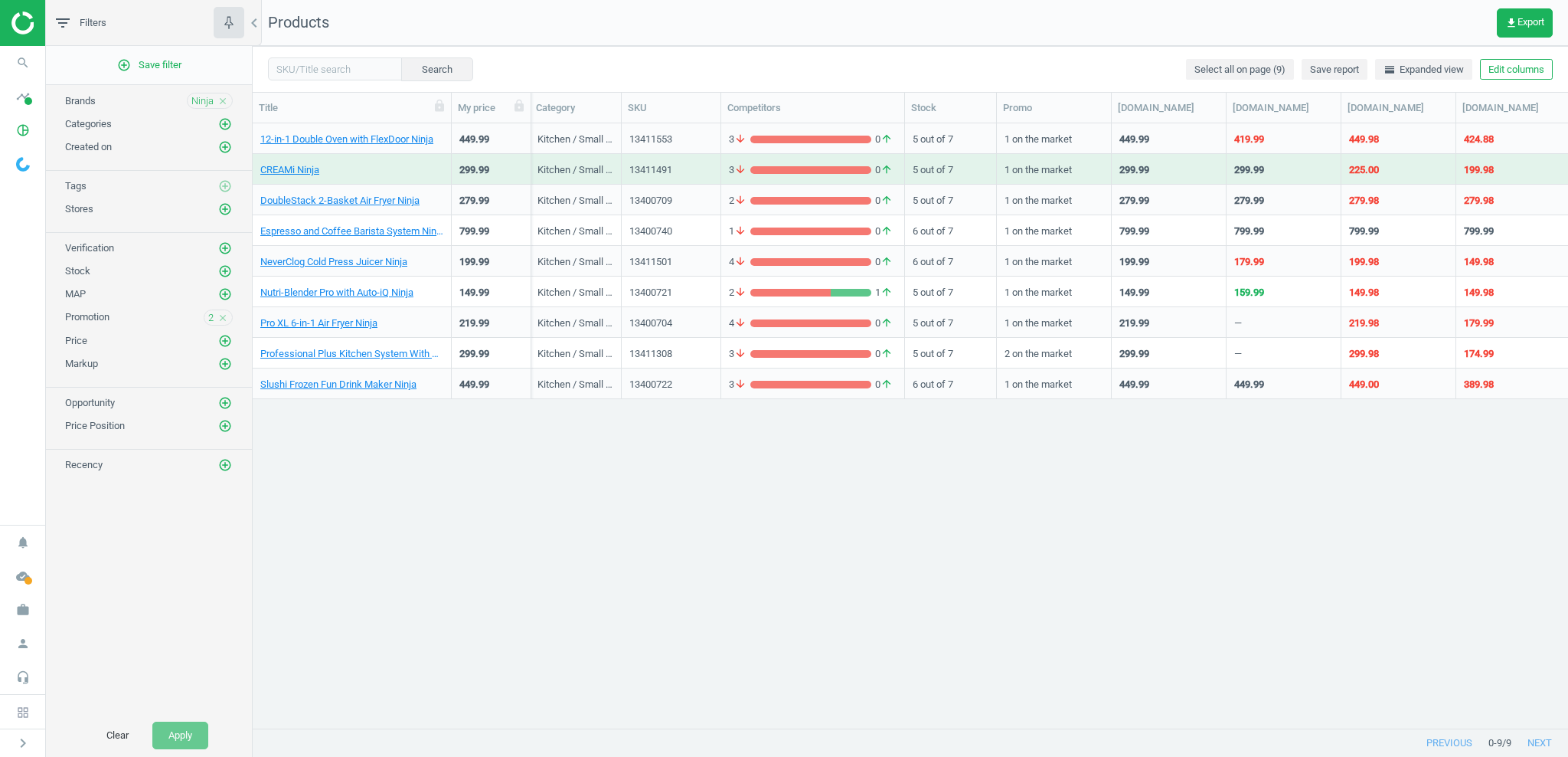
scroll to position [0, 137]
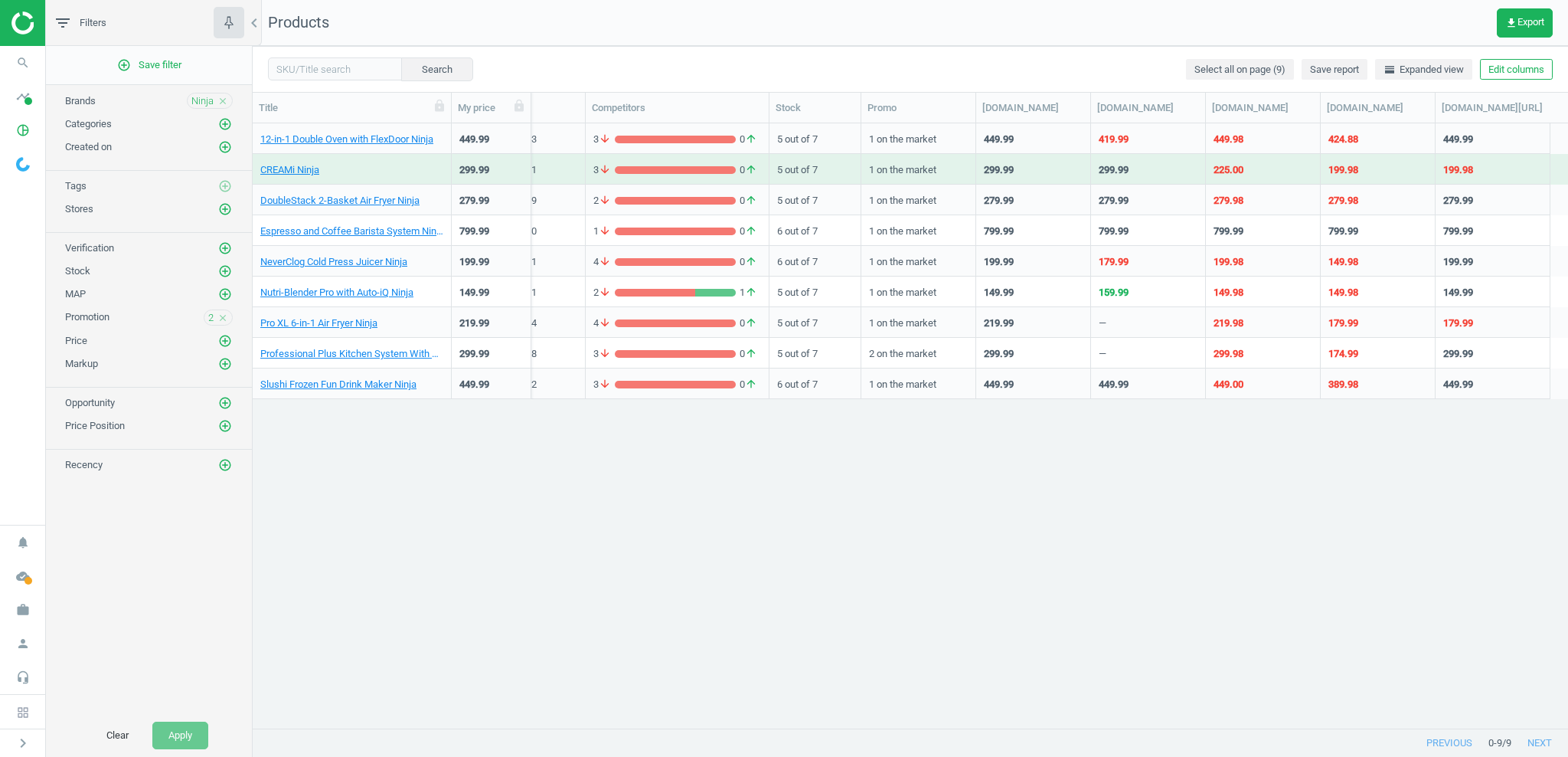
click at [977, 504] on div "12-in-1 Double Oven with FlexDoor Ninja 449.99 Kitchen / Small Appliances / Toa…" at bounding box center [910, 425] width 1315 height 605
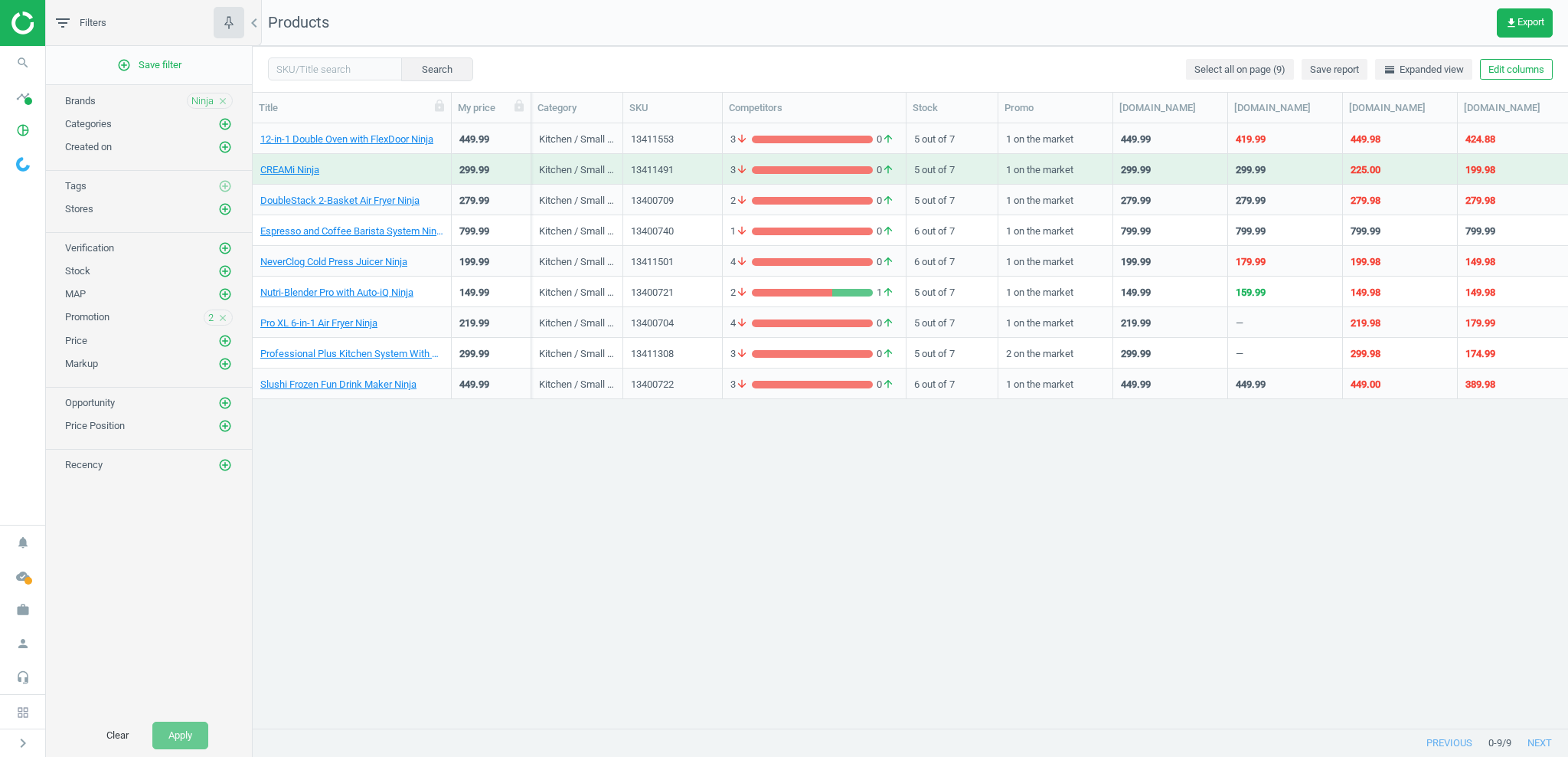
scroll to position [0, 0]
click at [486, 182] on div "299.99" at bounding box center [491, 170] width 80 height 31
click at [485, 182] on div "299.99" at bounding box center [491, 170] width 80 height 31
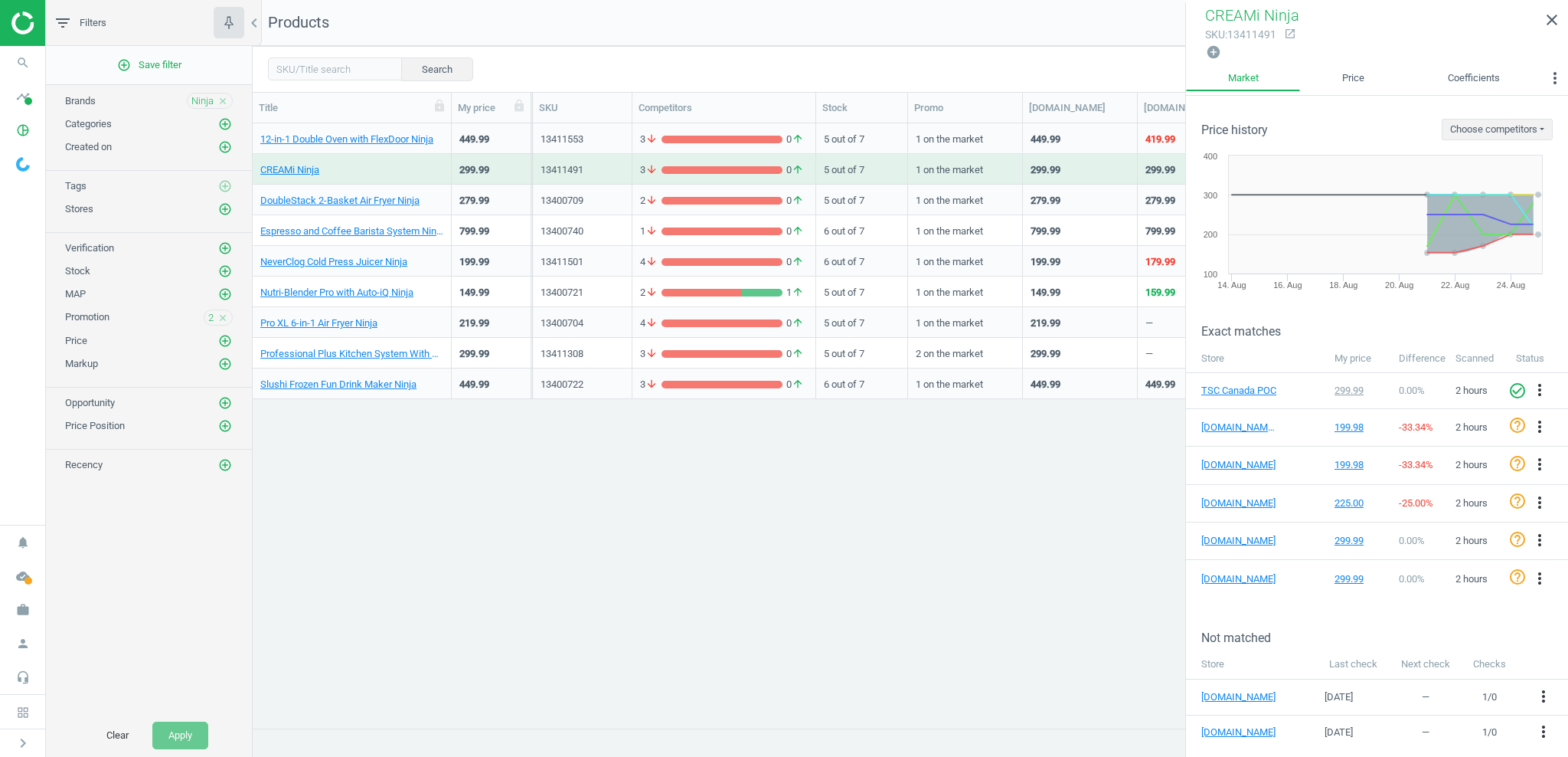
scroll to position [0, 91]
click at [1244, 22] on span "CREAMi Ninja" at bounding box center [1253, 15] width 94 height 18
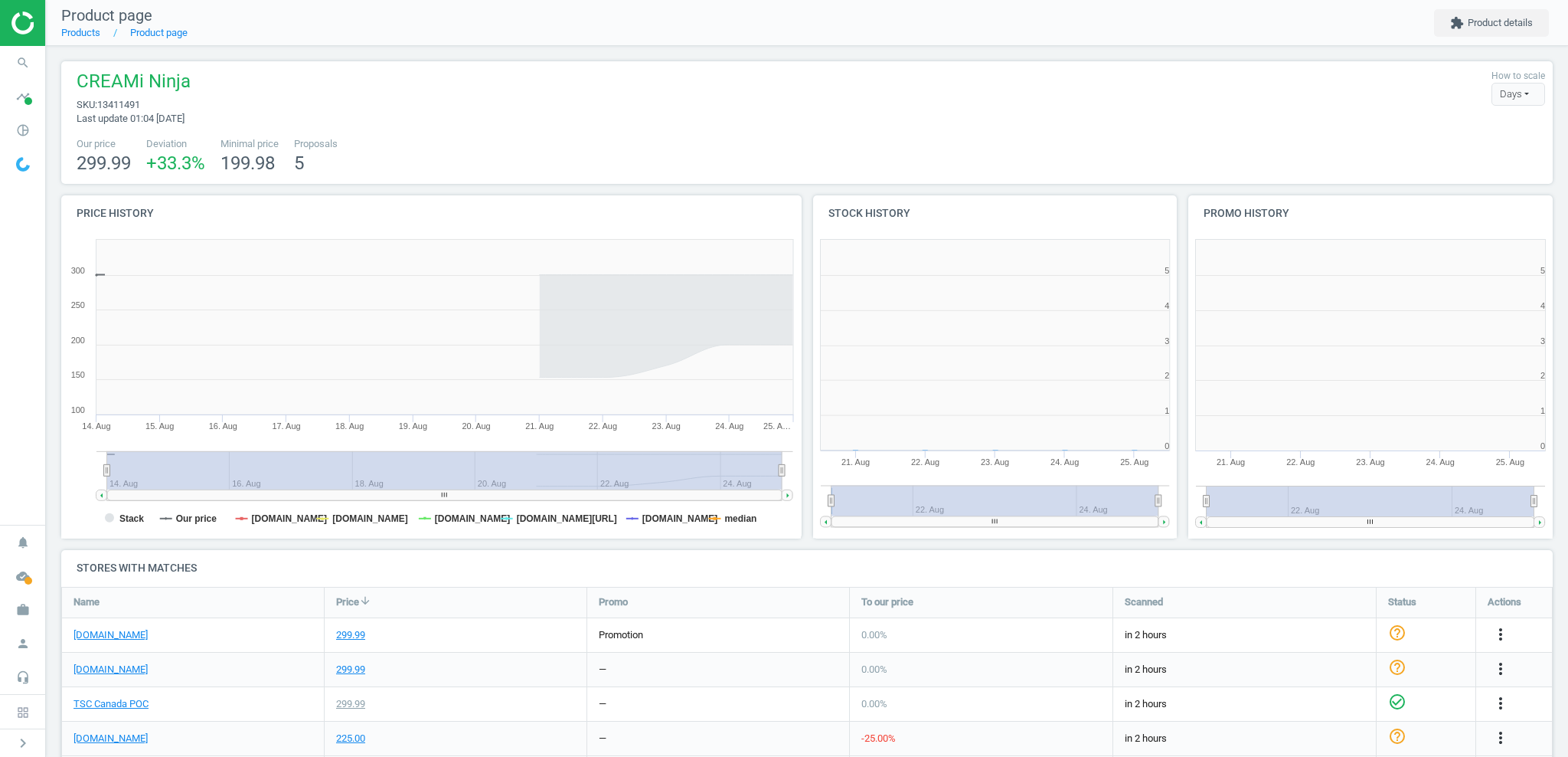
scroll to position [307, 365]
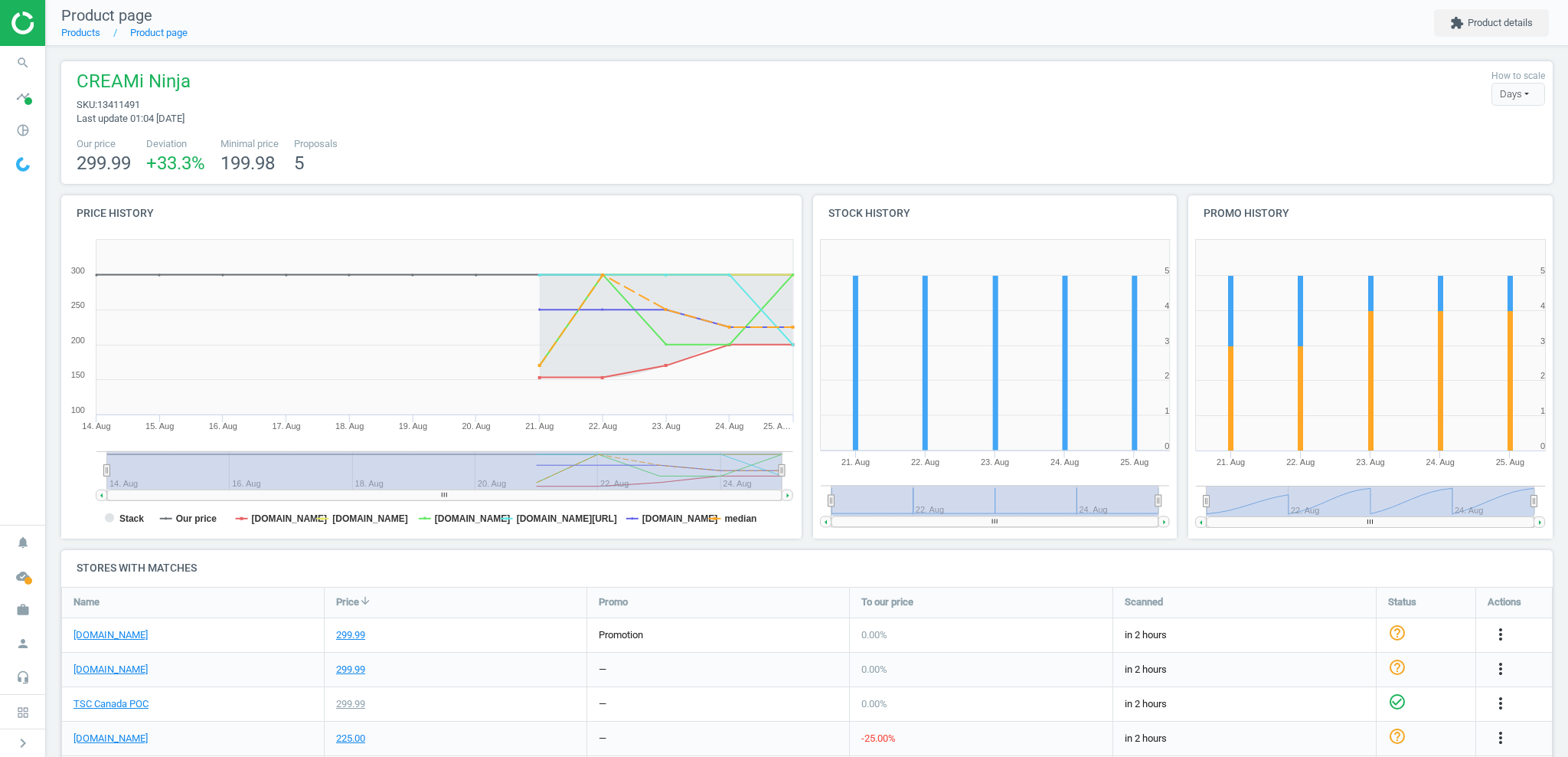
drag, startPoint x: 834, startPoint y: 500, endPoint x: 1039, endPoint y: 497, distance: 205.0
click at [1039, 497] on g at bounding box center [994, 507] width 349 height 42
click at [818, 504] on icon "Created with Highstock 6.2.0 0 1 2 3 4 5 6 21. Aug 22. Aug 23. Aug 24. Aug 25. …" at bounding box center [995, 385] width 364 height 306
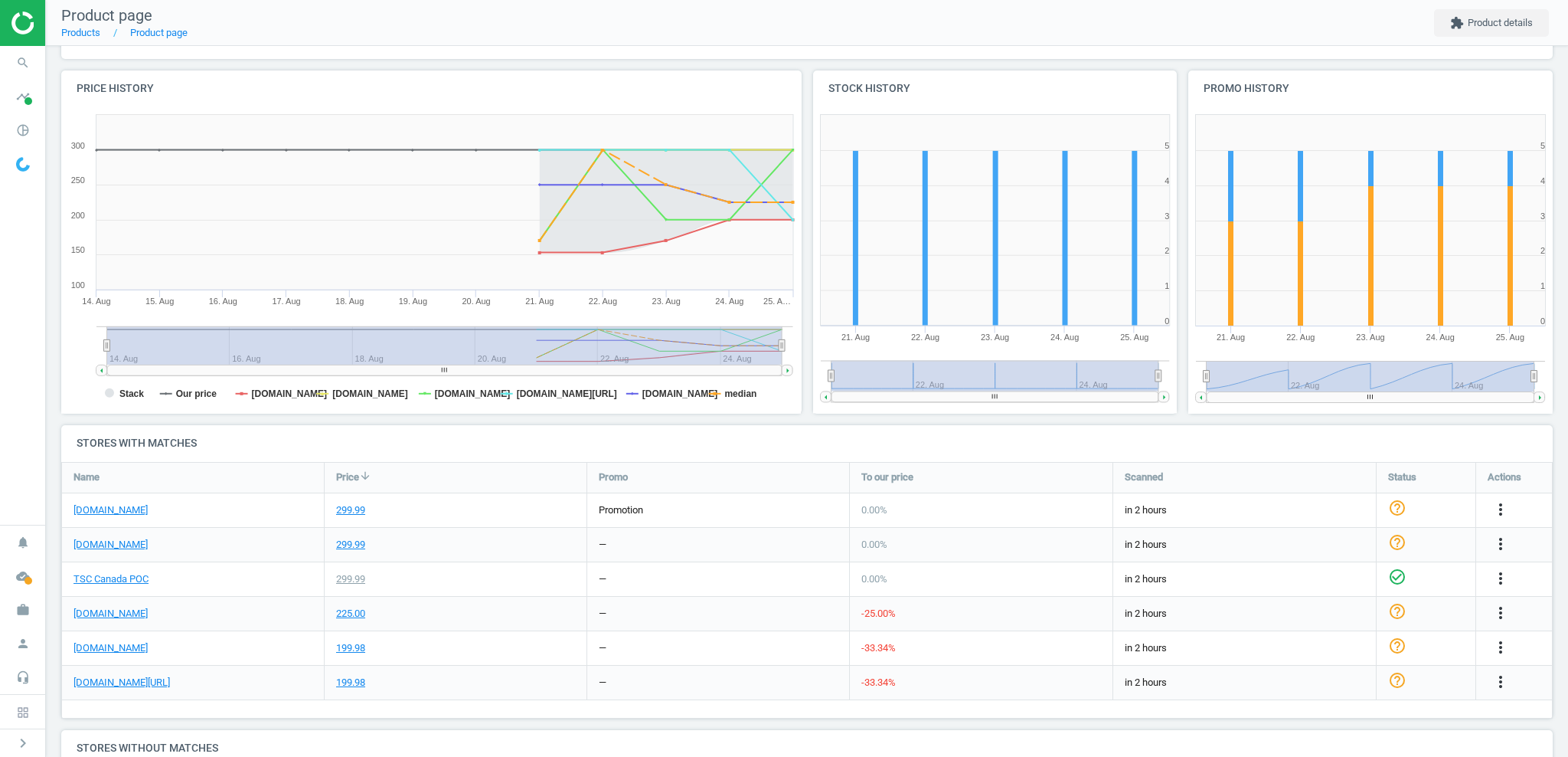
scroll to position [102, 0]
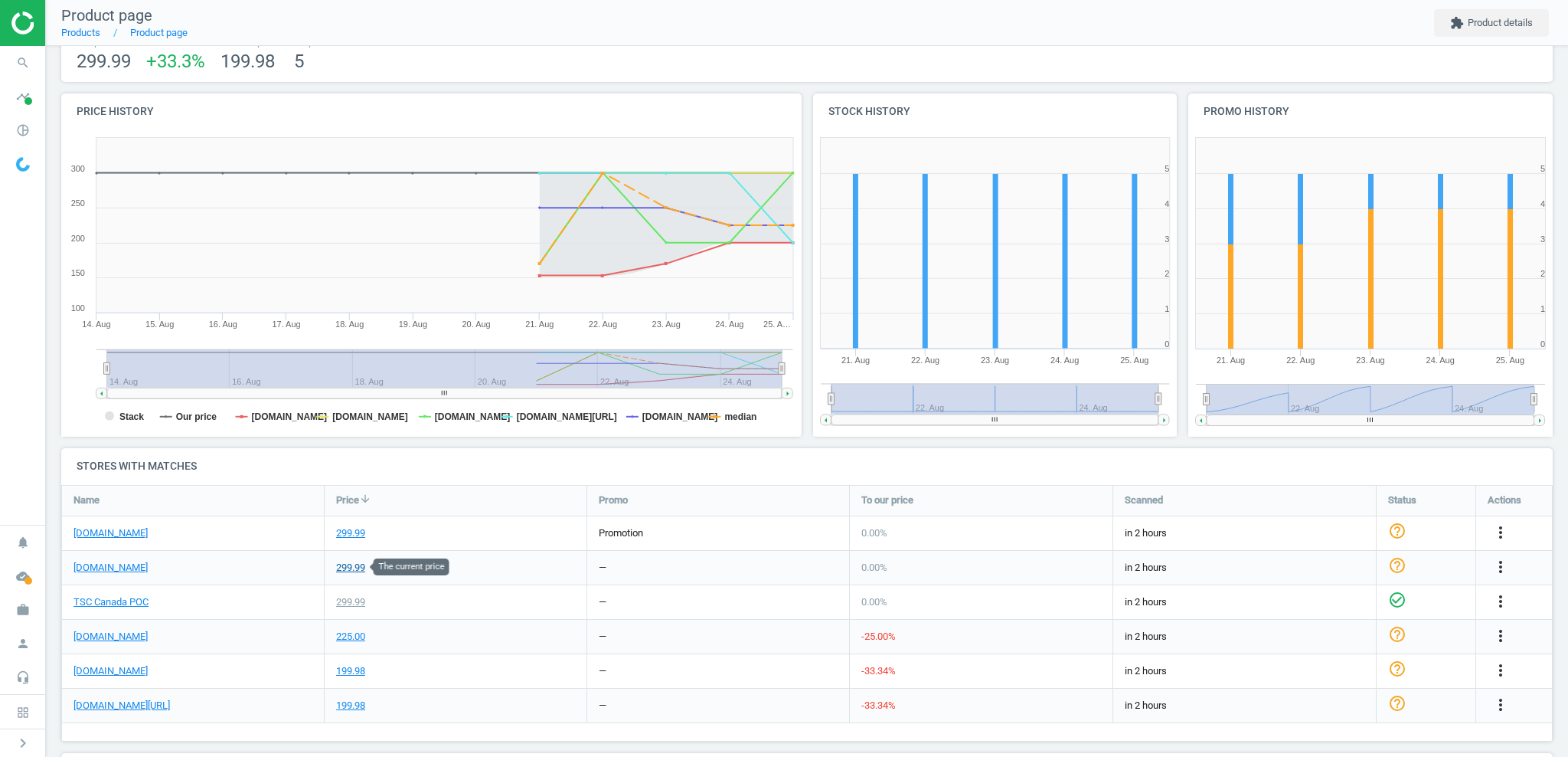
click at [345, 567] on div "299.99" at bounding box center [351, 567] width 29 height 14
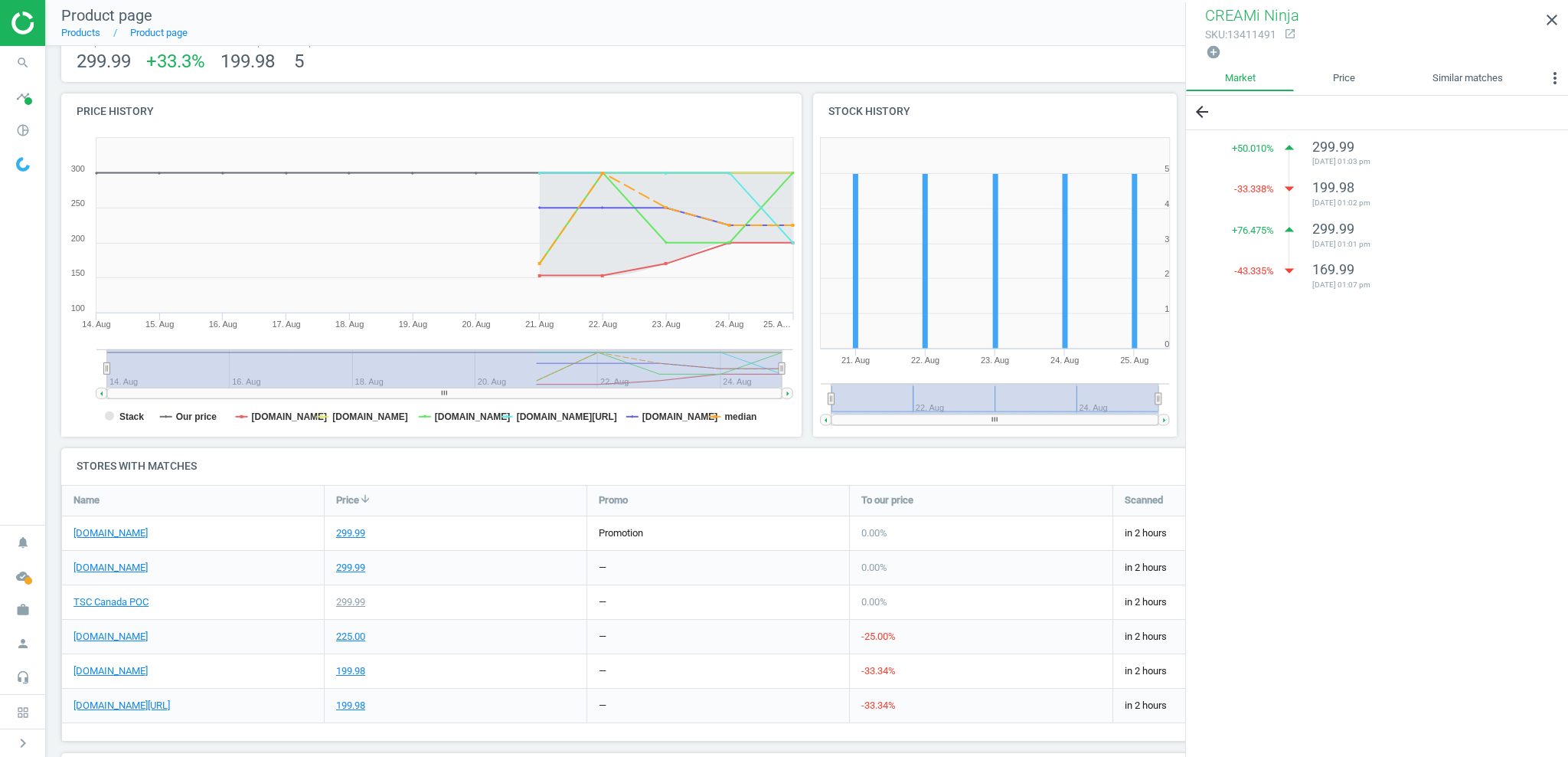
drag, startPoint x: 1311, startPoint y: 284, endPoint x: 1418, endPoint y: 282, distance: 107.0
click at [1418, 282] on li "-43.335 % arrow_drop_down 169.99 2025-08-21 01:07 pm" at bounding box center [1421, 277] width 264 height 34
click at [1399, 284] on span "2025-08-21 01:07 pm" at bounding box center [1421, 285] width 218 height 11
click at [1321, 279] on span "2025-08-21 01:07 pm" at bounding box center [1421, 285] width 218 height 11
drag, startPoint x: 1340, startPoint y: 220, endPoint x: 1342, endPoint y: 180, distance: 40.0
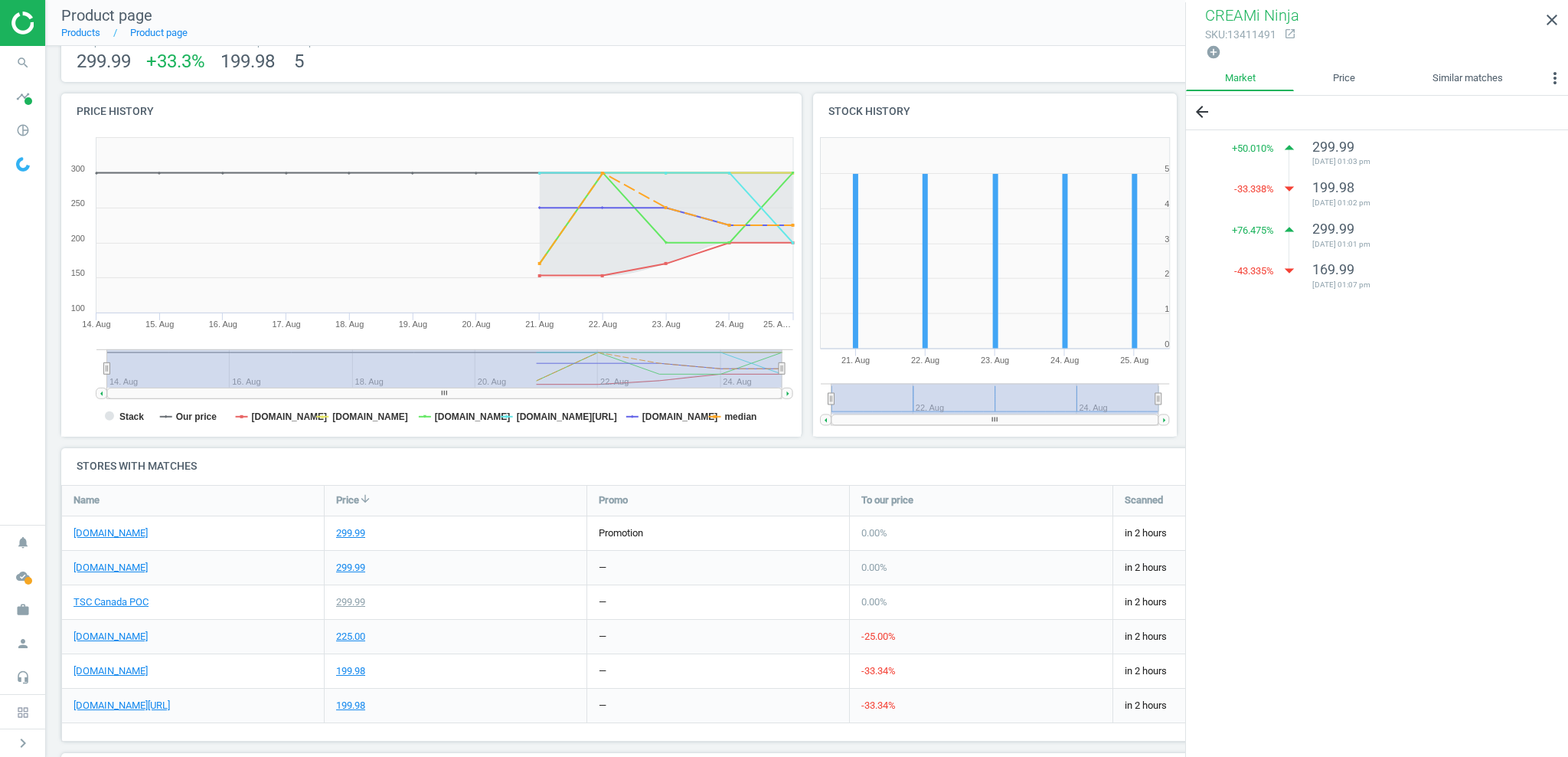
click at [1340, 220] on span "299.99" at bounding box center [1333, 228] width 42 height 16
click at [1342, 180] on span "199.98" at bounding box center [1333, 188] width 42 height 16
click at [1545, 16] on icon "close" at bounding box center [1552, 20] width 18 height 18
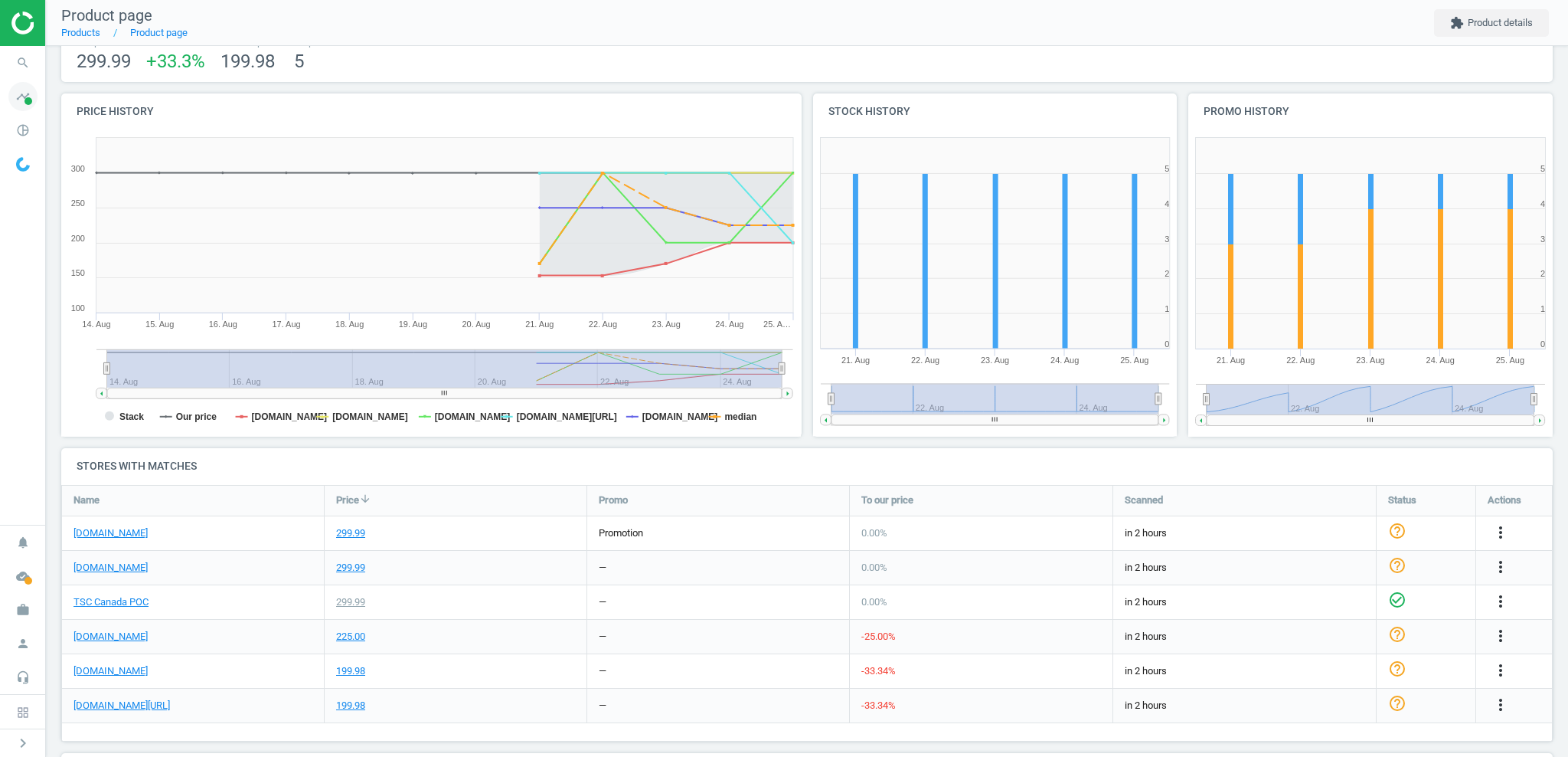
click at [31, 96] on icon "timeline" at bounding box center [23, 96] width 29 height 29
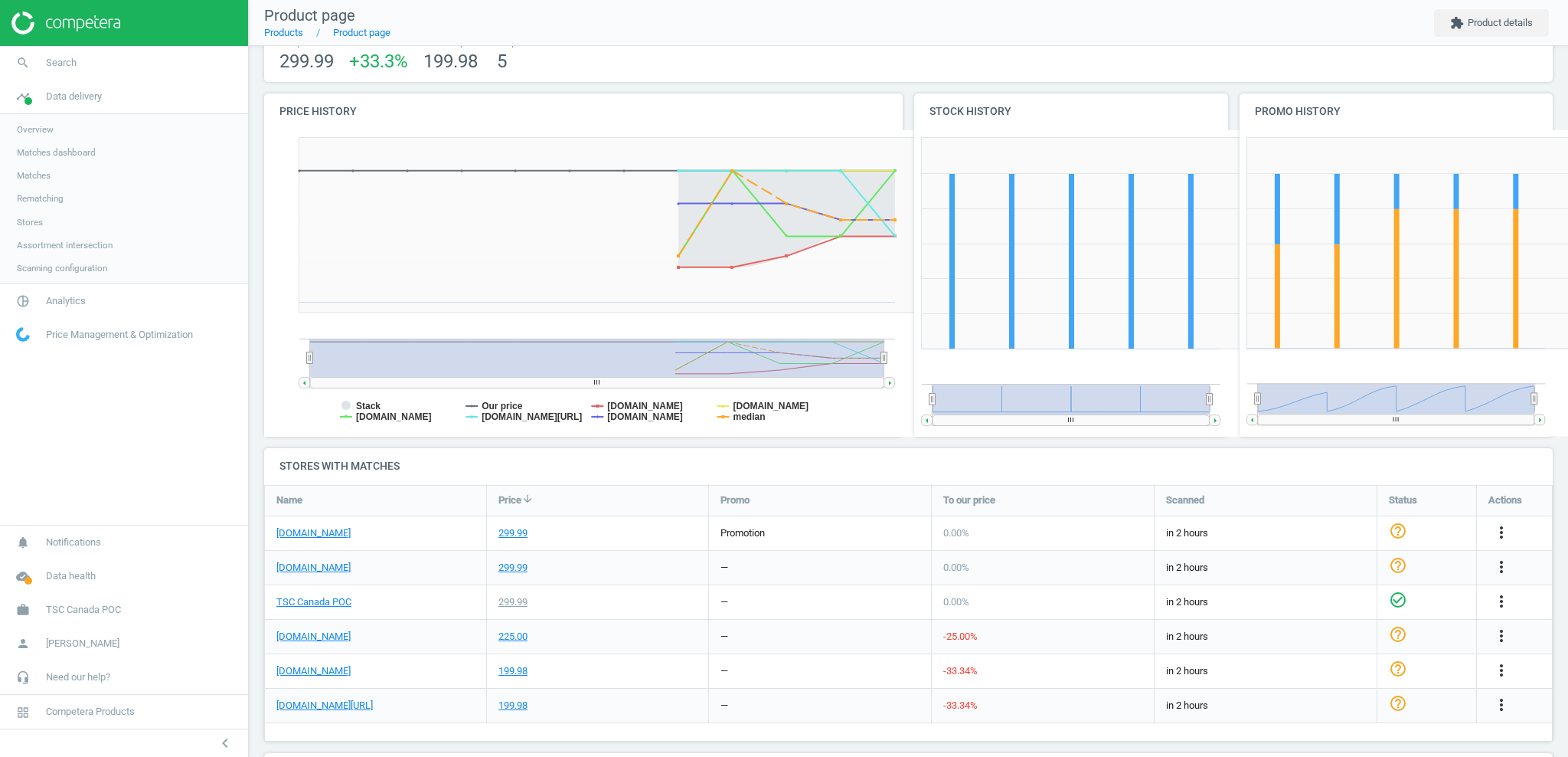
scroll to position [7, 7]
click at [37, 304] on span "pie_chart_outlined" at bounding box center [23, 300] width 46 height 34
click at [39, 181] on span "Products" at bounding box center [35, 187] width 36 height 13
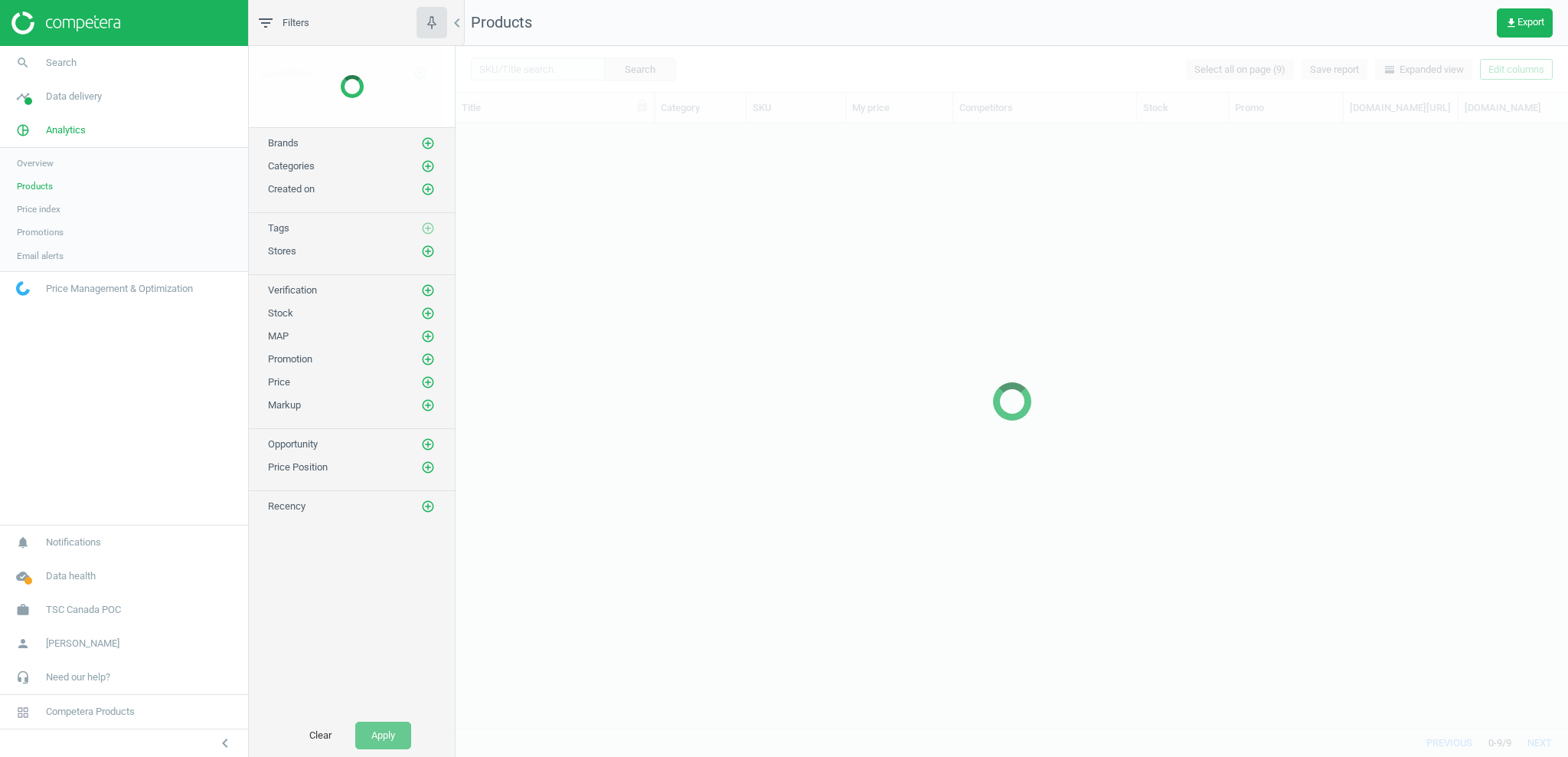
scroll to position [605, 1112]
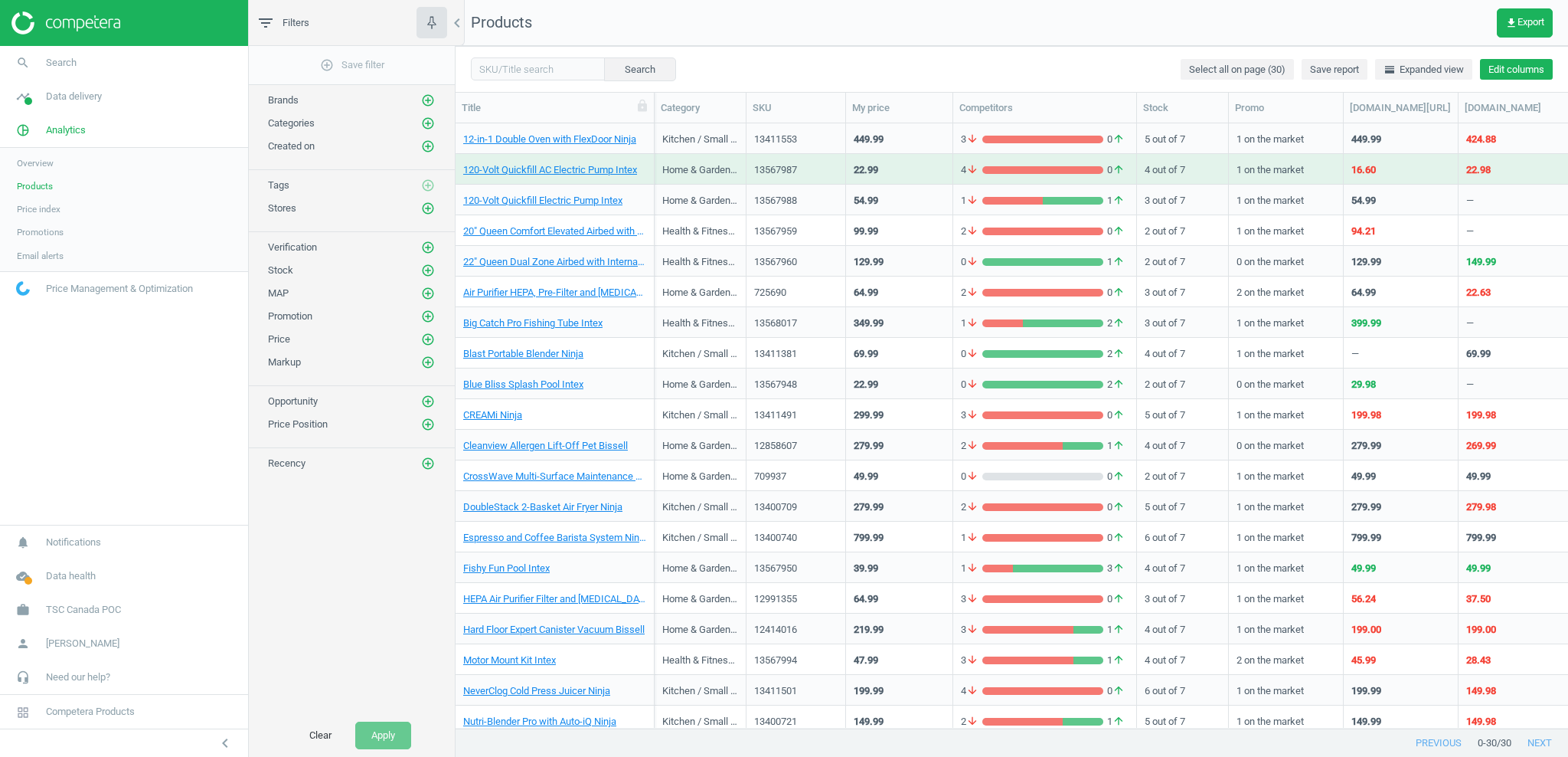
click at [1509, 71] on button "Edit columns" at bounding box center [1516, 70] width 73 height 22
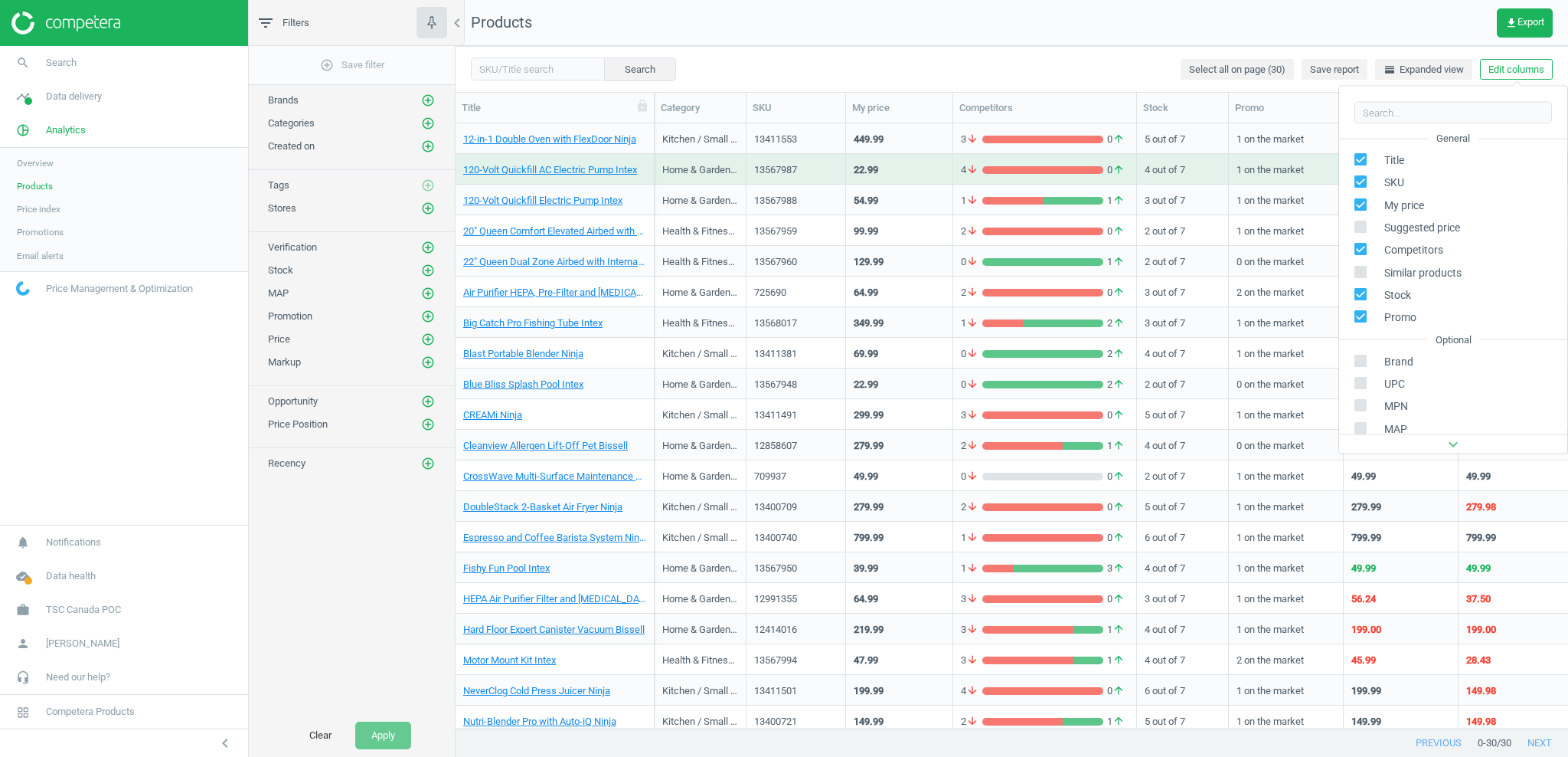
click at [1362, 228] on input "checkbox" at bounding box center [1360, 226] width 10 height 10
checkbox input "true"
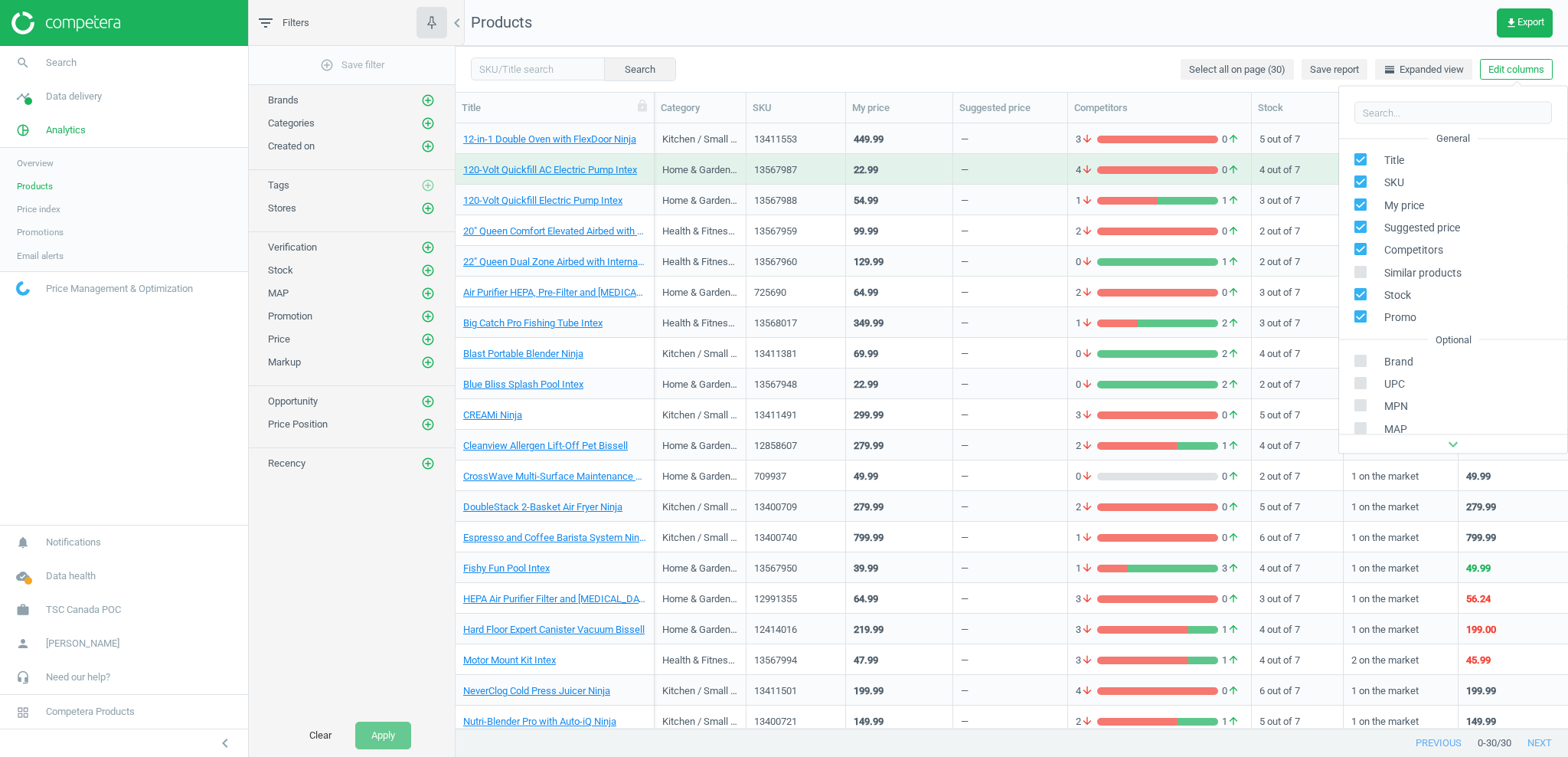
drag, startPoint x: 968, startPoint y: 138, endPoint x: 1023, endPoint y: 150, distance: 56.3
click at [1023, 150] on div "—" at bounding box center [1010, 139] width 99 height 27
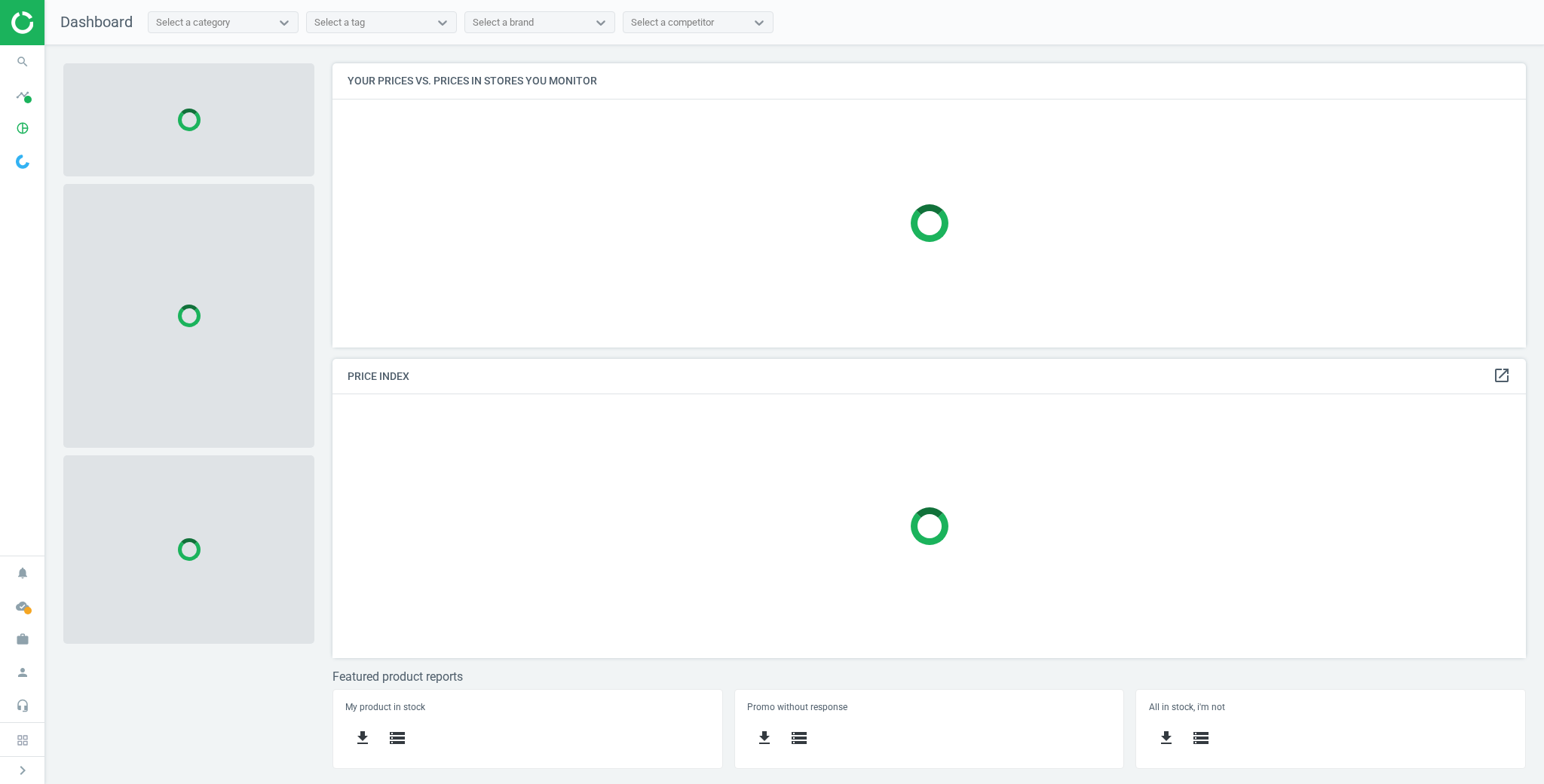
scroll to position [285, 1194]
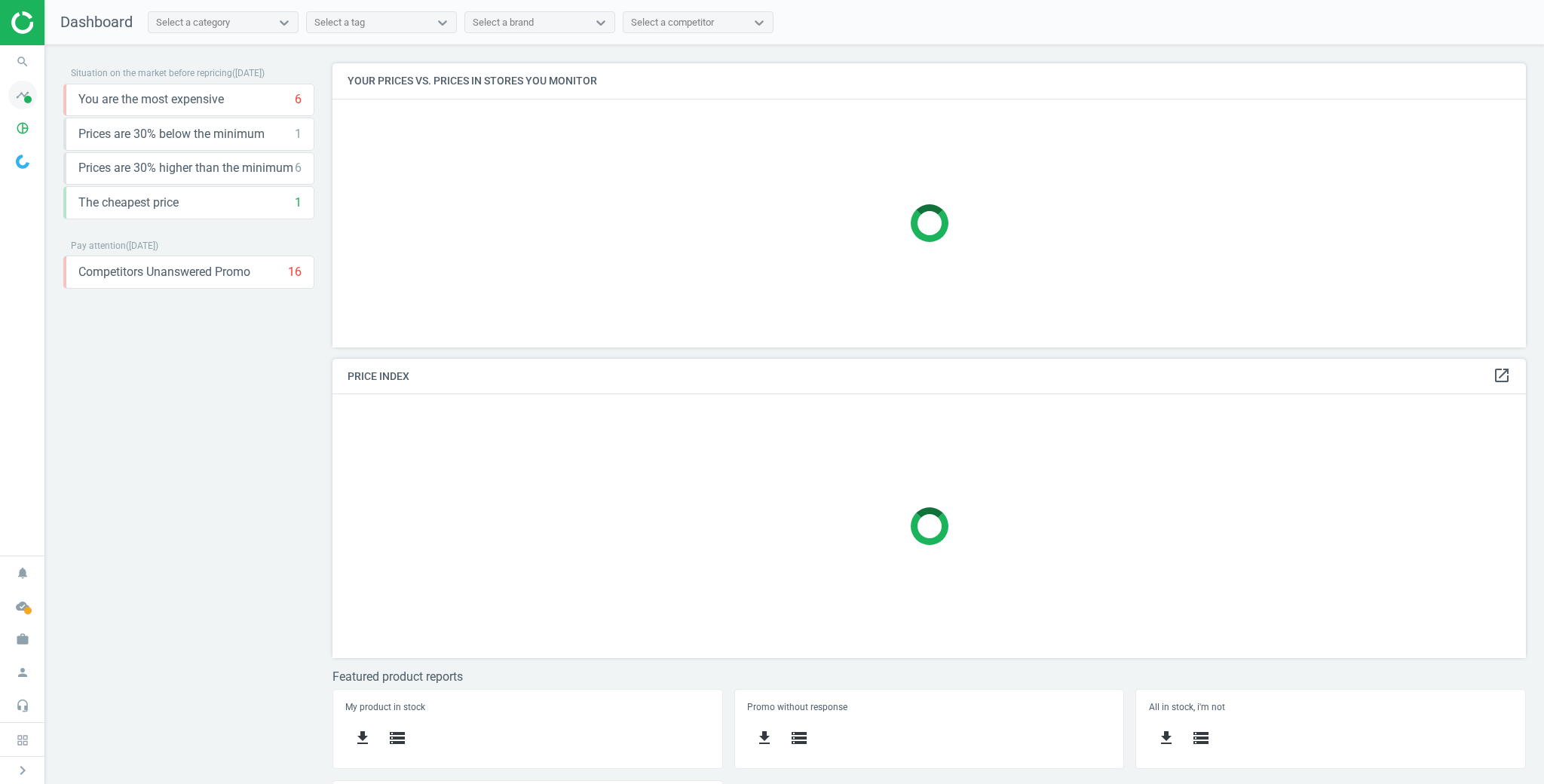
click at [33, 97] on icon "timeline" at bounding box center [22, 95] width 29 height 29
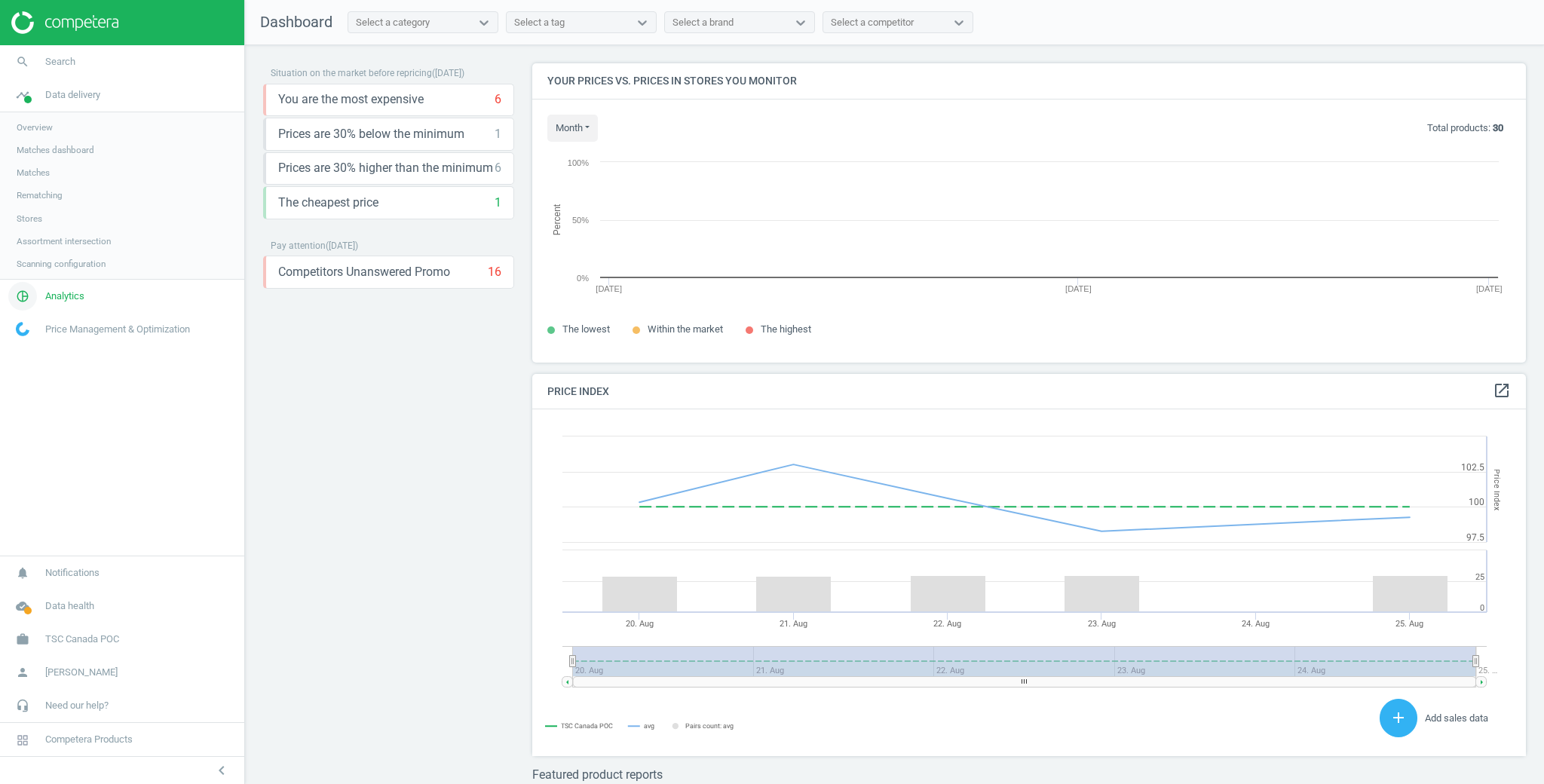
scroll to position [347, 994]
click at [26, 294] on icon "pie_chart_outlined" at bounding box center [22, 296] width 29 height 29
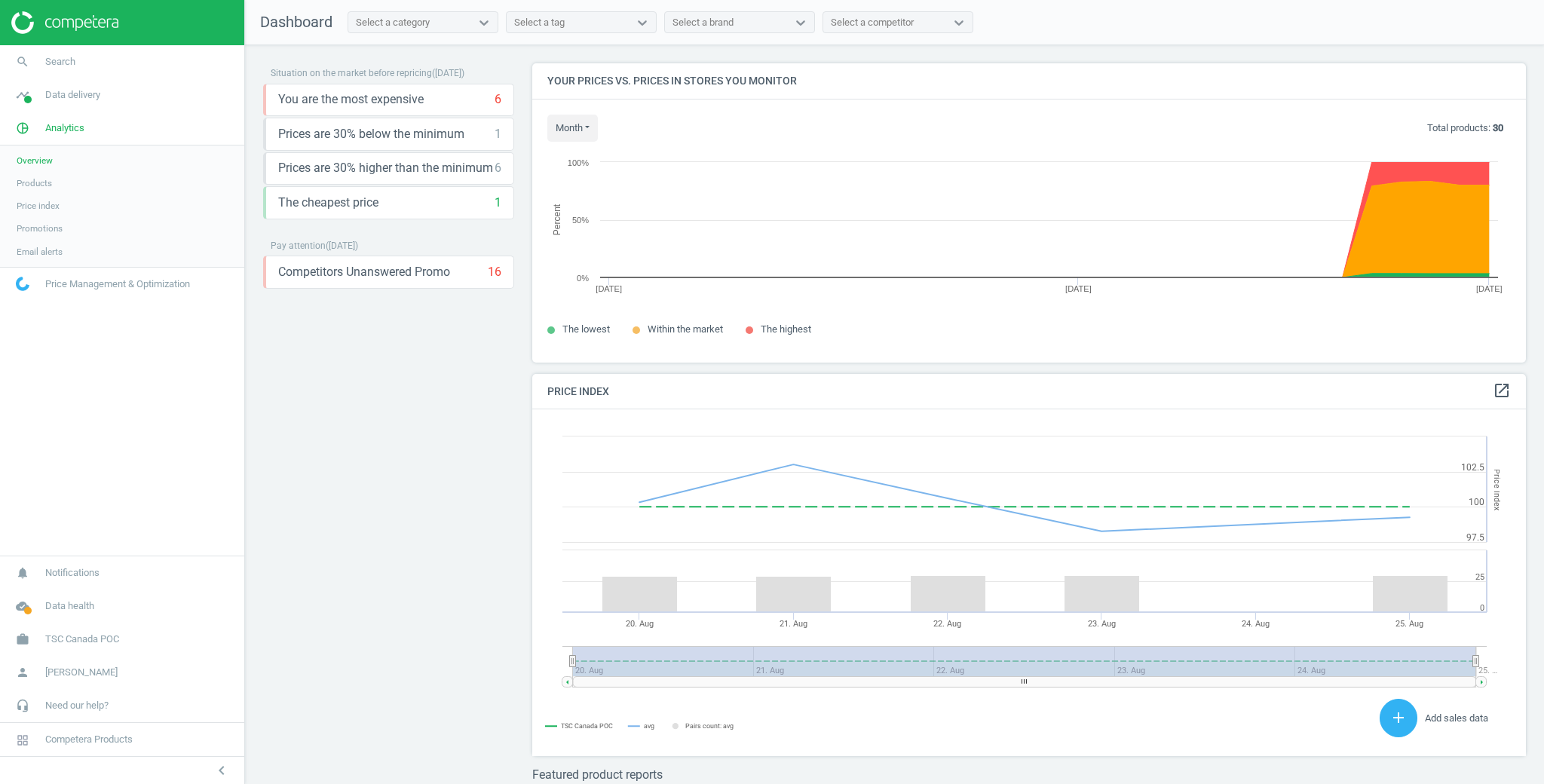
drag, startPoint x: 35, startPoint y: 183, endPoint x: 145, endPoint y: 182, distance: 110.0
click at [35, 183] on span "Products" at bounding box center [35, 184] width 36 height 12
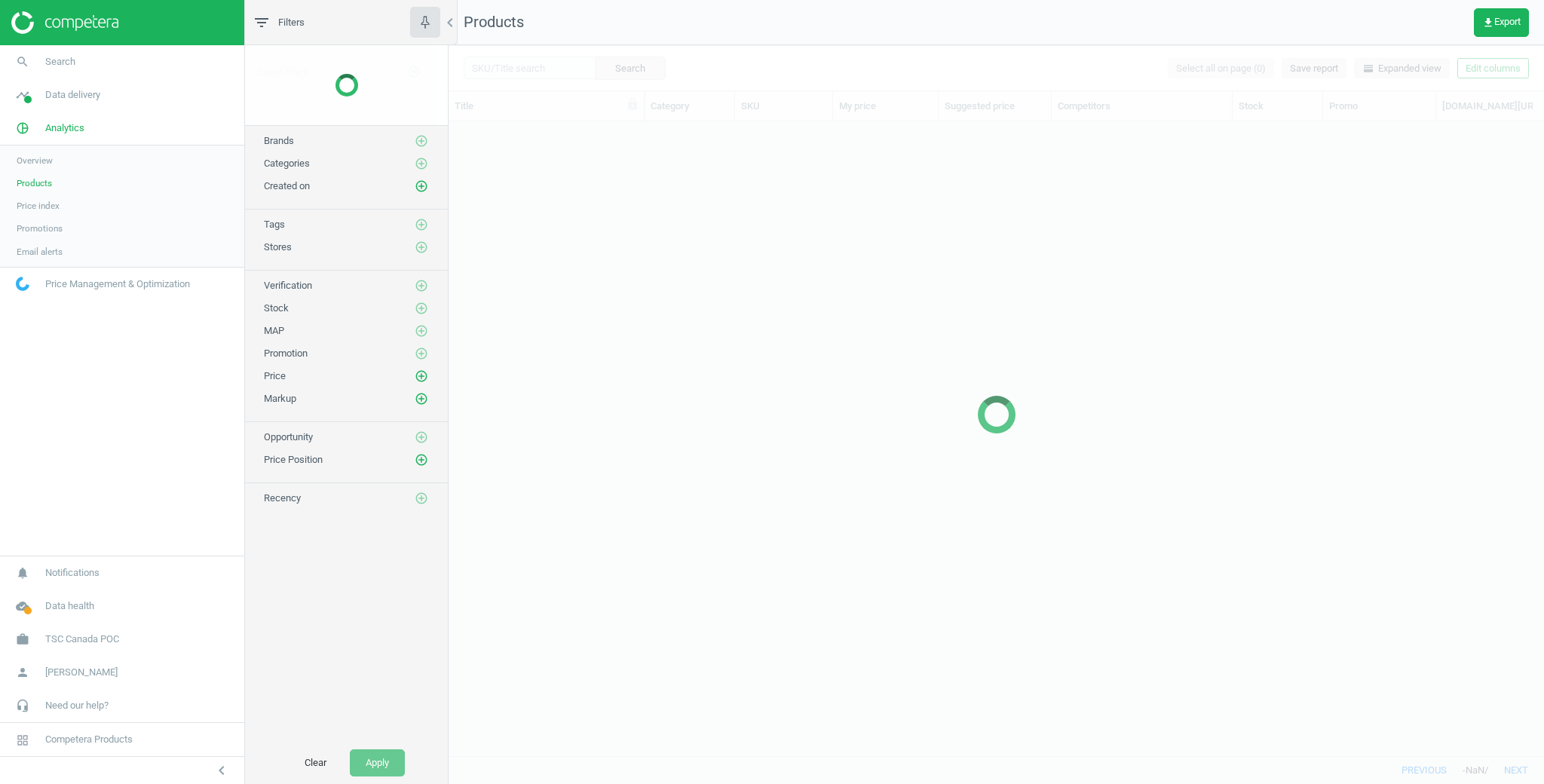
scroll to position [633, 1095]
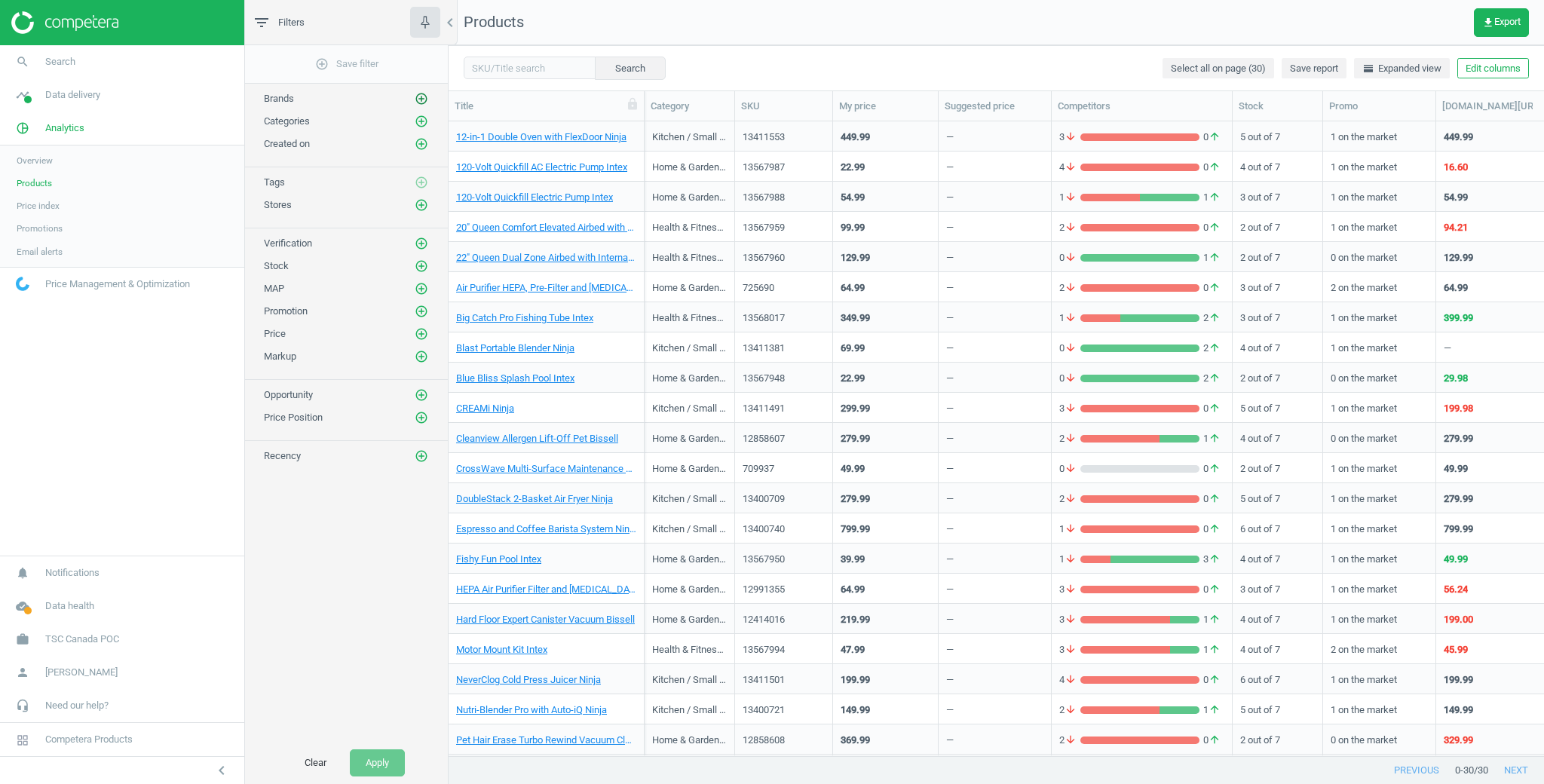
click at [418, 95] on icon "add_circle_outline" at bounding box center [421, 98] width 13 height 13
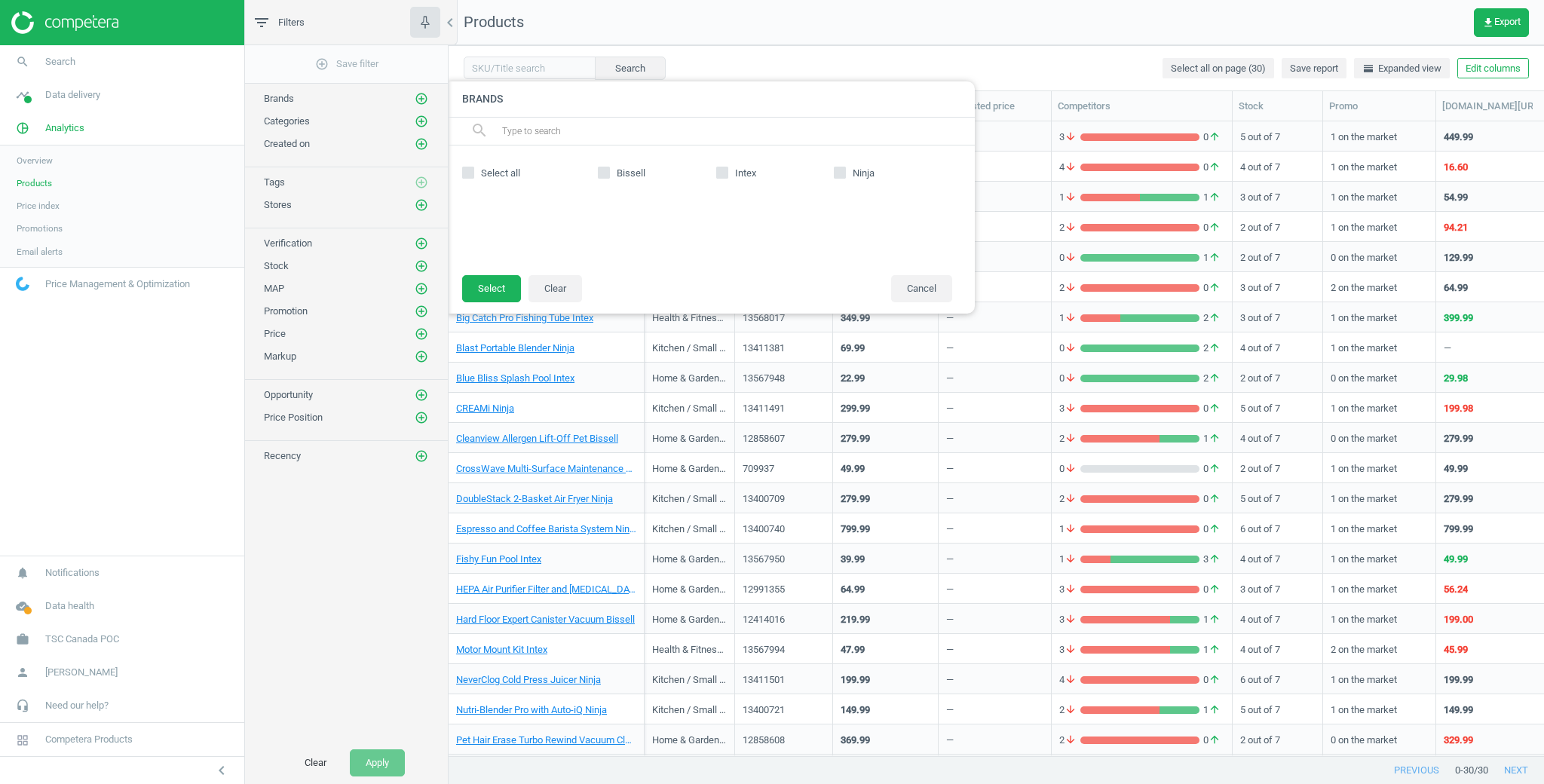
click at [718, 169] on input "Intex" at bounding box center [721, 172] width 10 height 10
checkbox input "true"
click at [486, 287] on button "Select" at bounding box center [492, 288] width 59 height 27
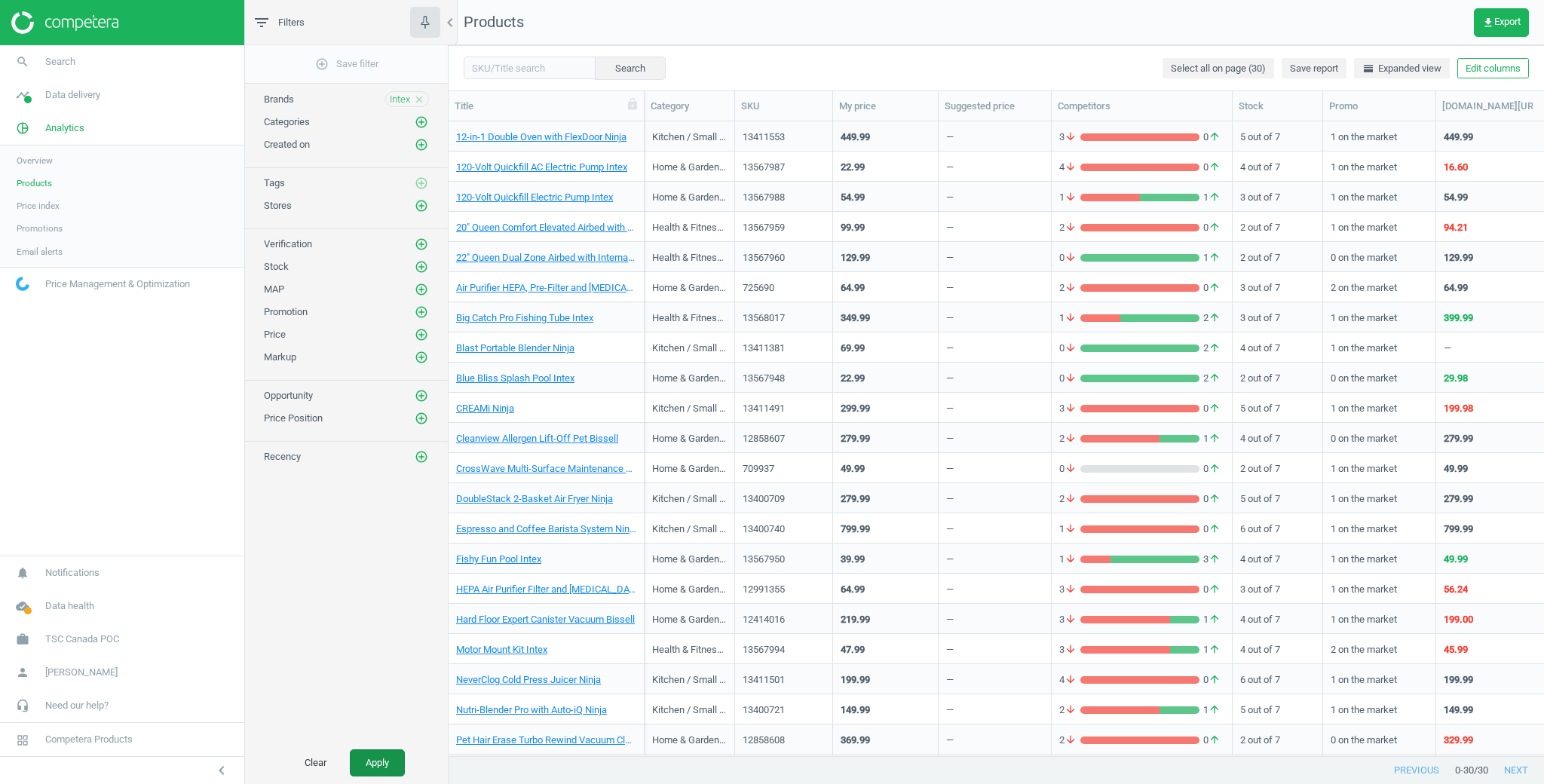
click at [383, 765] on button "Apply" at bounding box center [378, 763] width 55 height 27
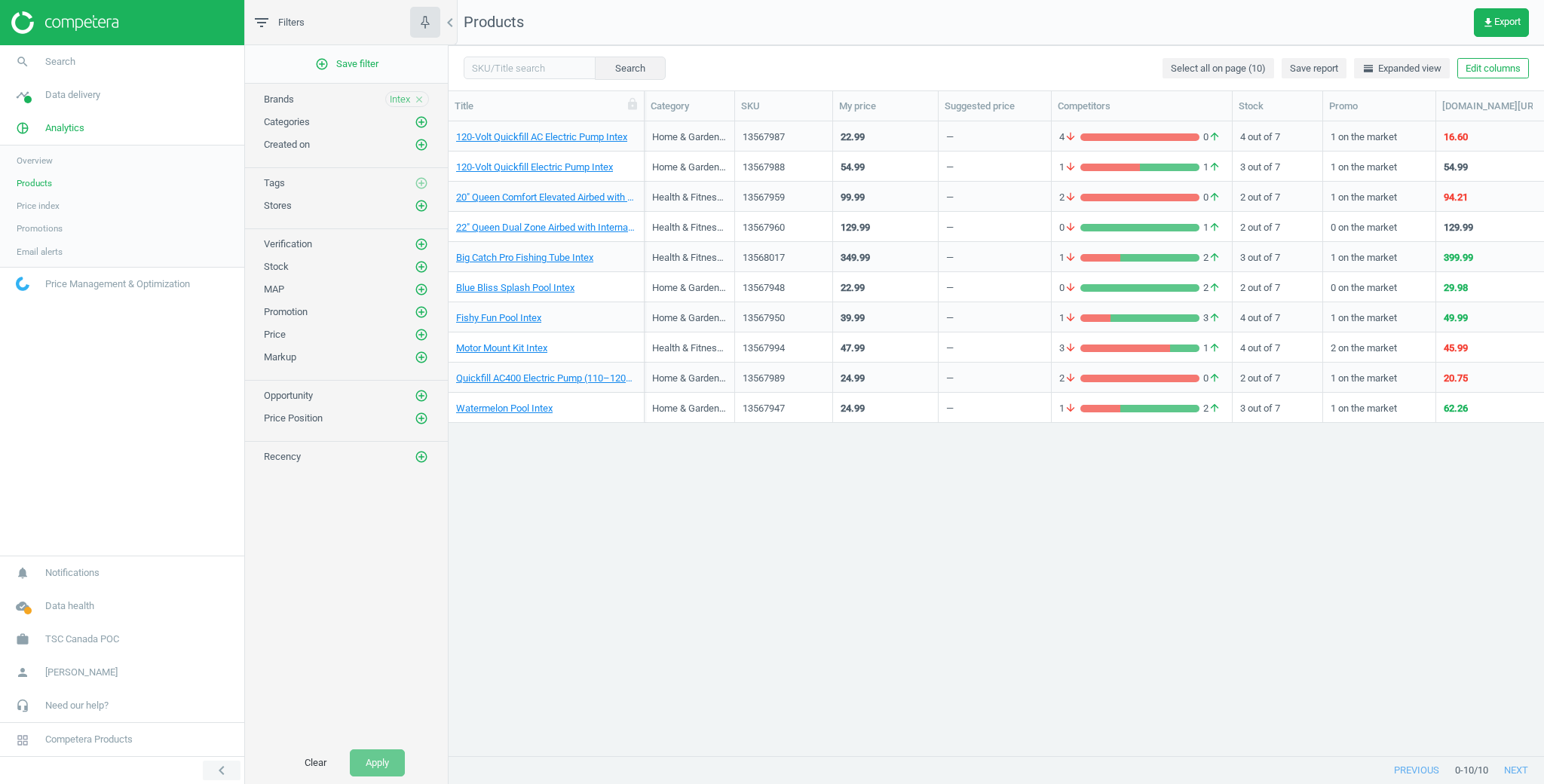
click at [226, 769] on icon "chevron_left" at bounding box center [221, 770] width 18 height 18
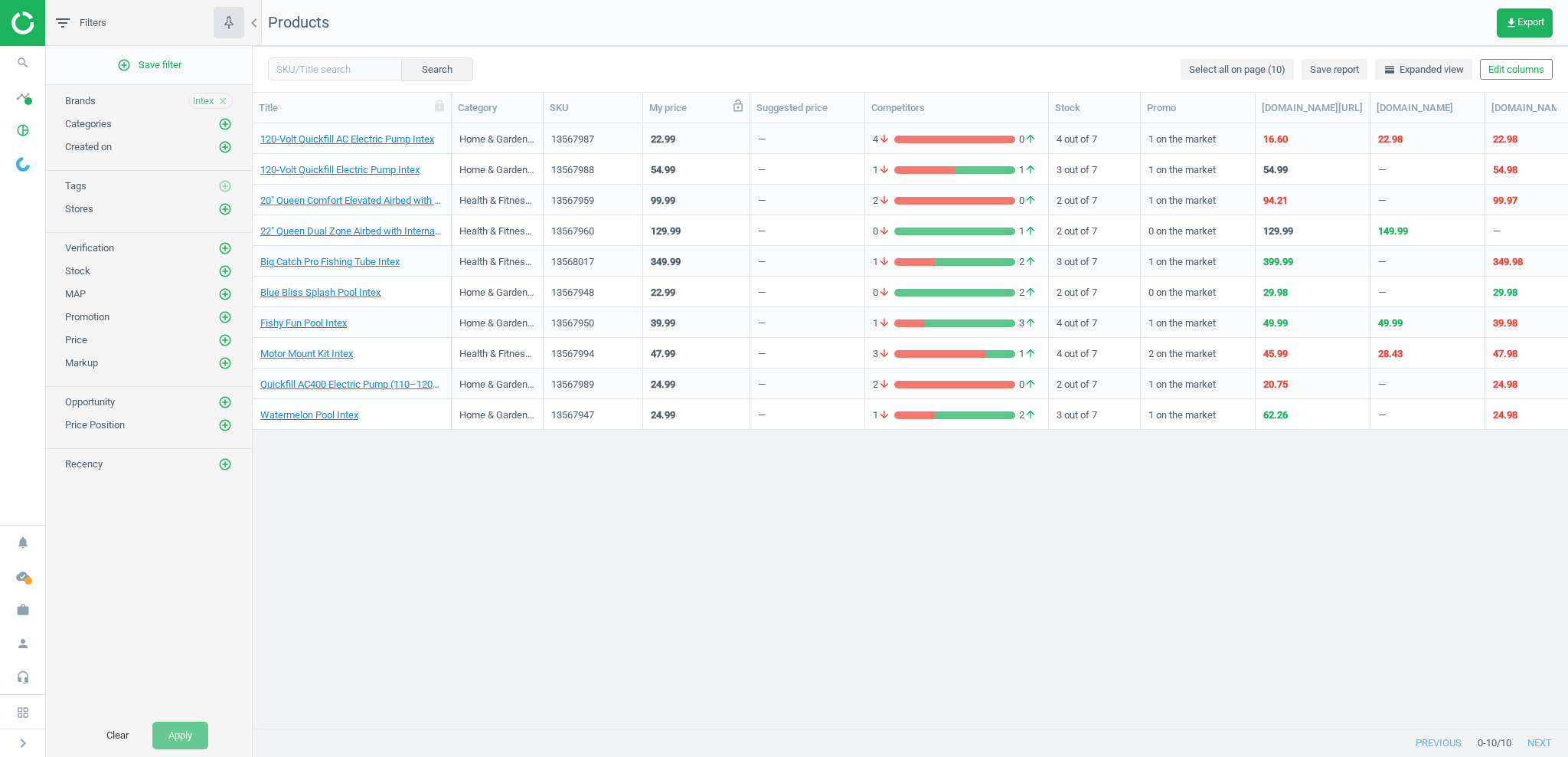
click at [734, 104] on icon at bounding box center [738, 106] width 9 height 13
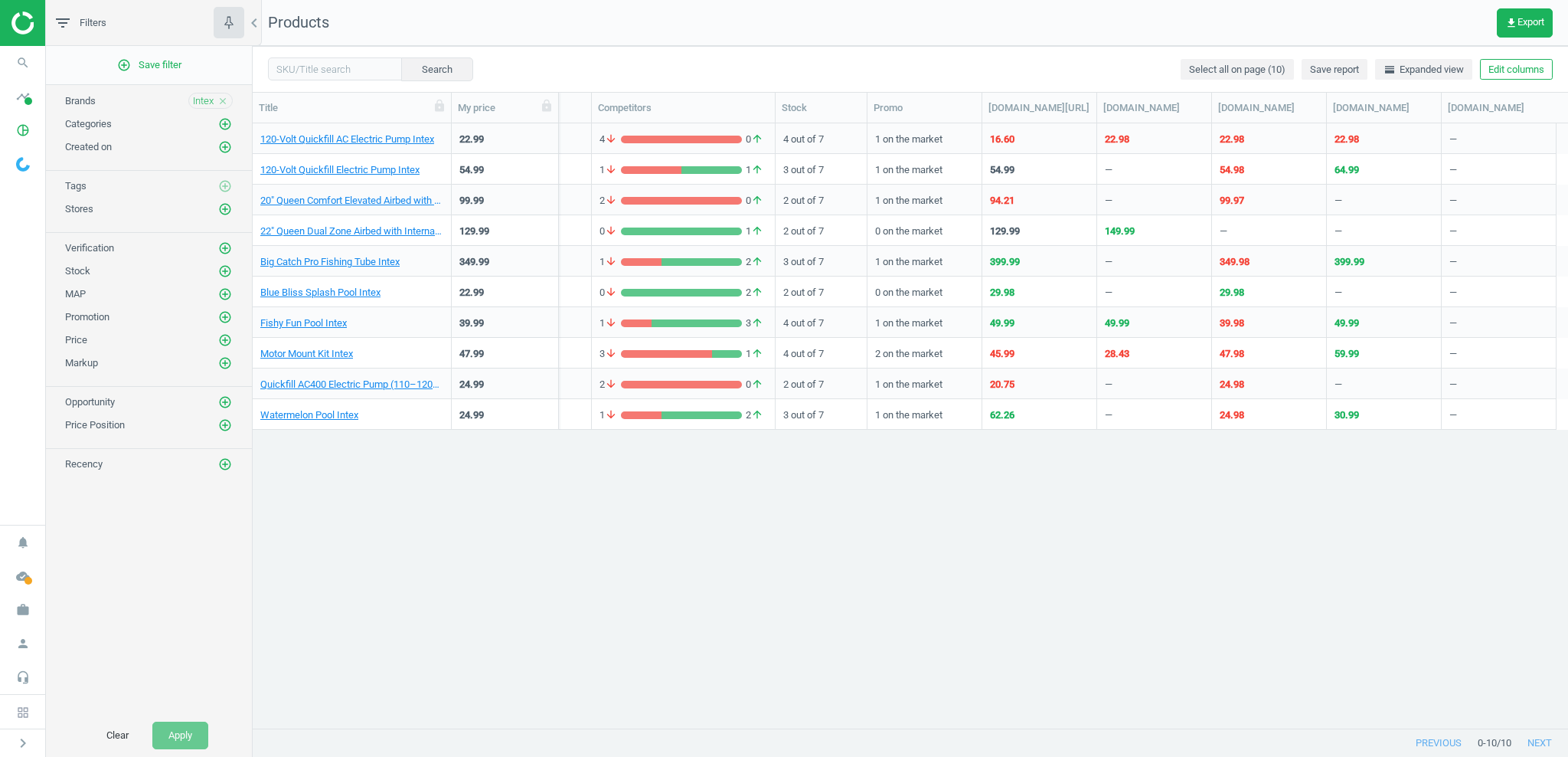
scroll to position [0, 273]
click at [20, 740] on icon "chevron_right" at bounding box center [23, 742] width 18 height 18
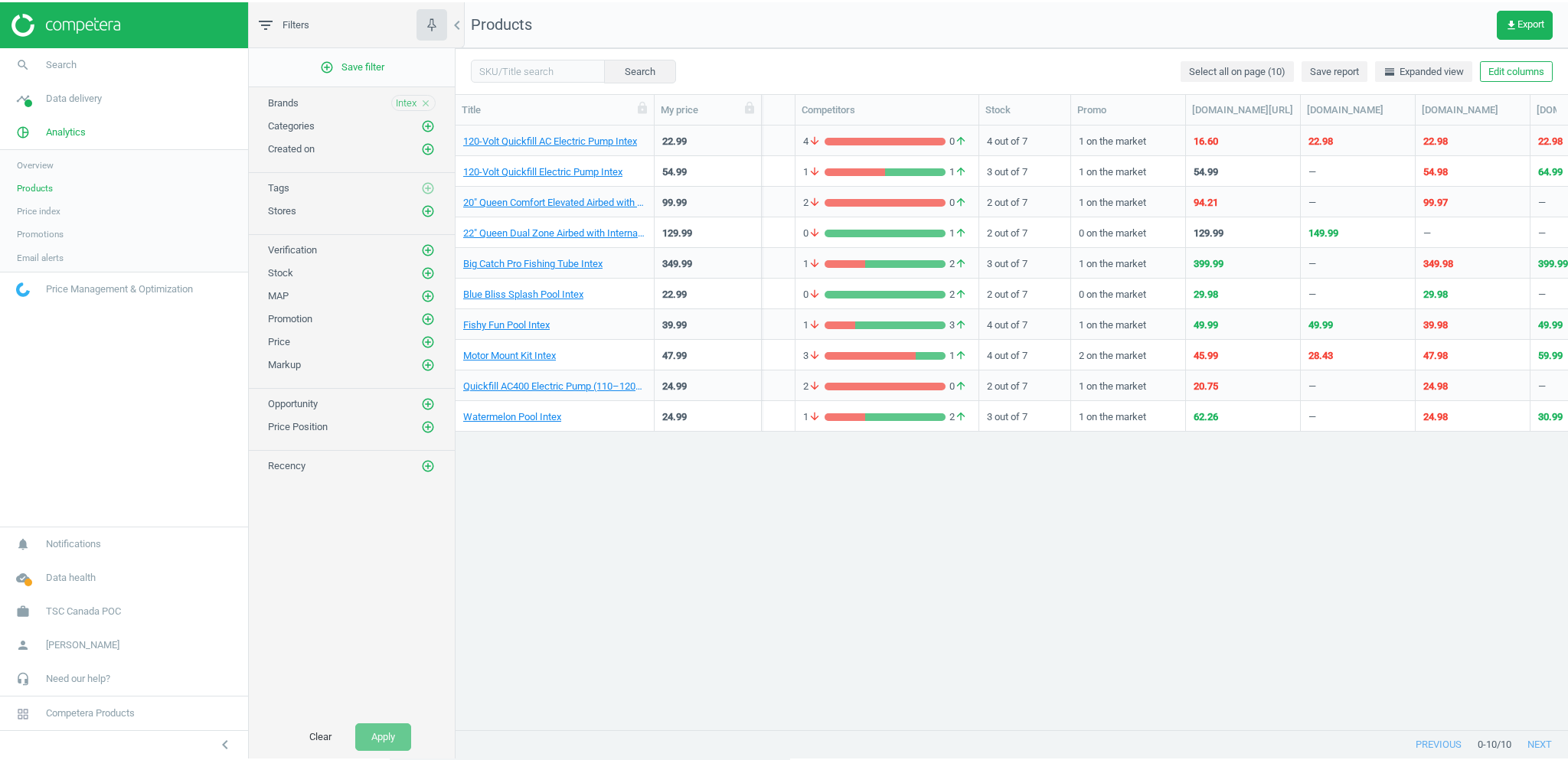
scroll to position [1, 1]
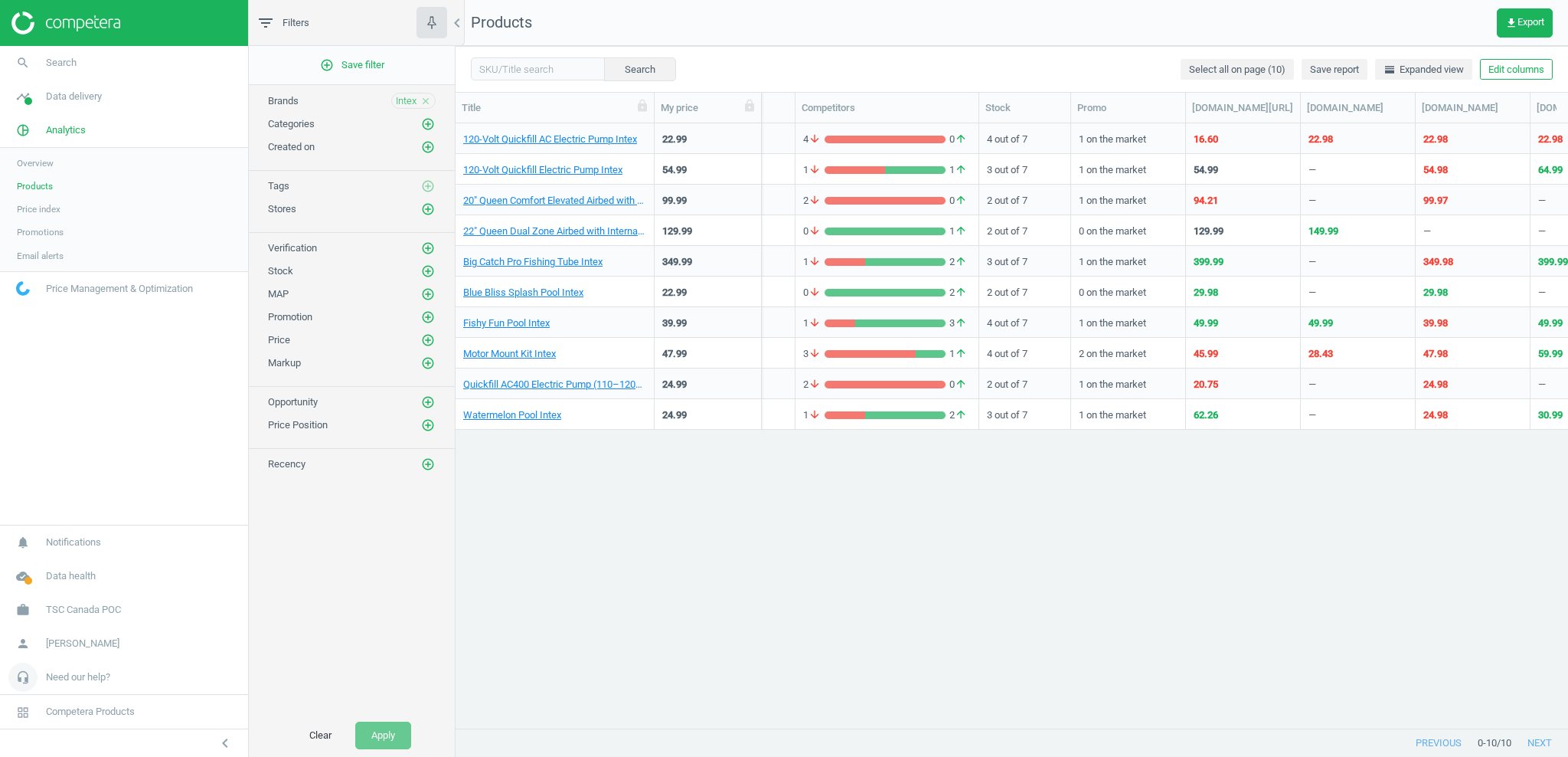
click at [17, 677] on icon "headset_mic" at bounding box center [23, 677] width 29 height 29
click at [23, 626] on span "API (v2) documentation" at bounding box center [64, 632] width 94 height 13
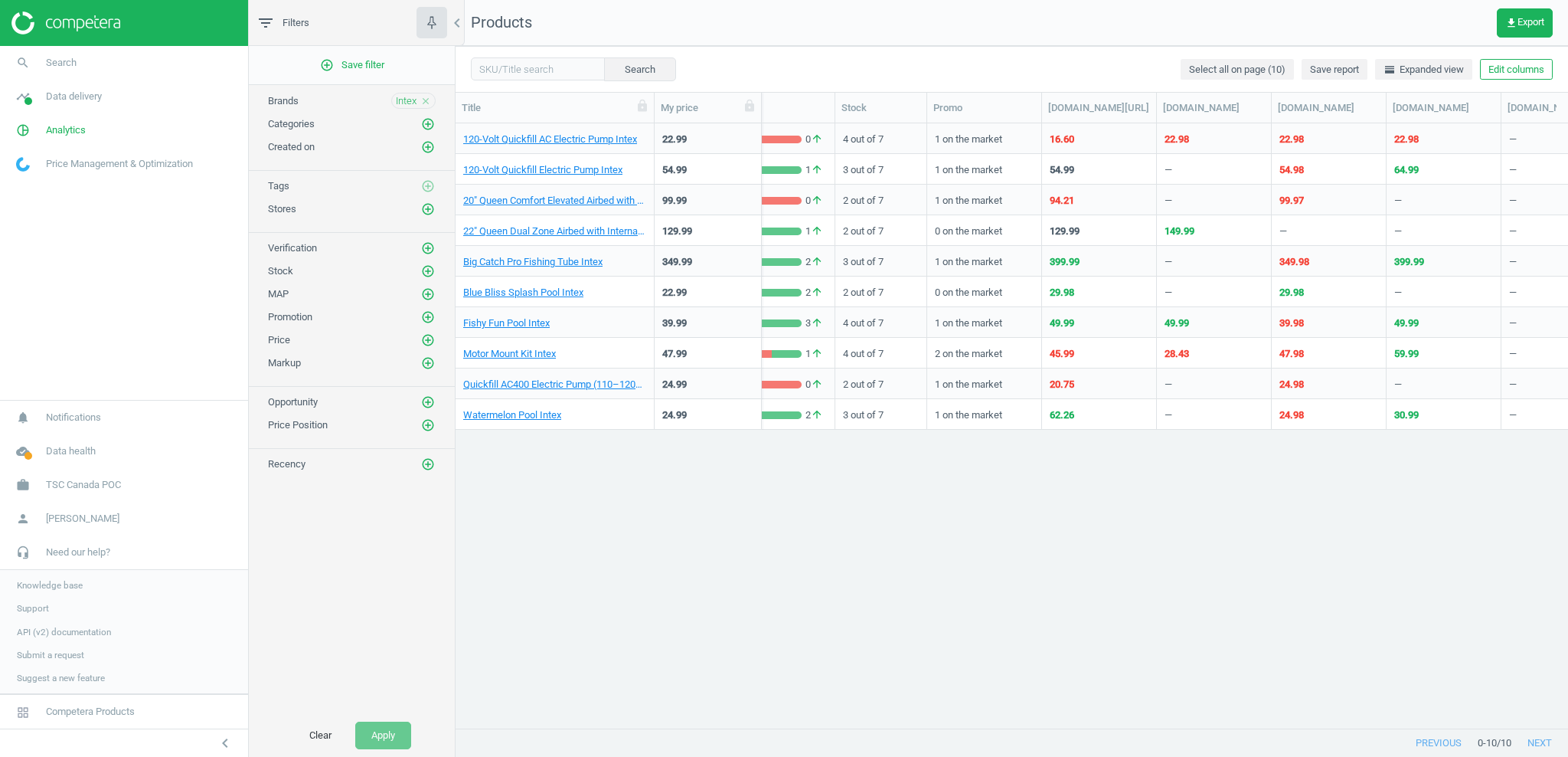
scroll to position [0, 418]
click at [984, 131] on div "1 on the market" at bounding box center [982, 139] width 99 height 27
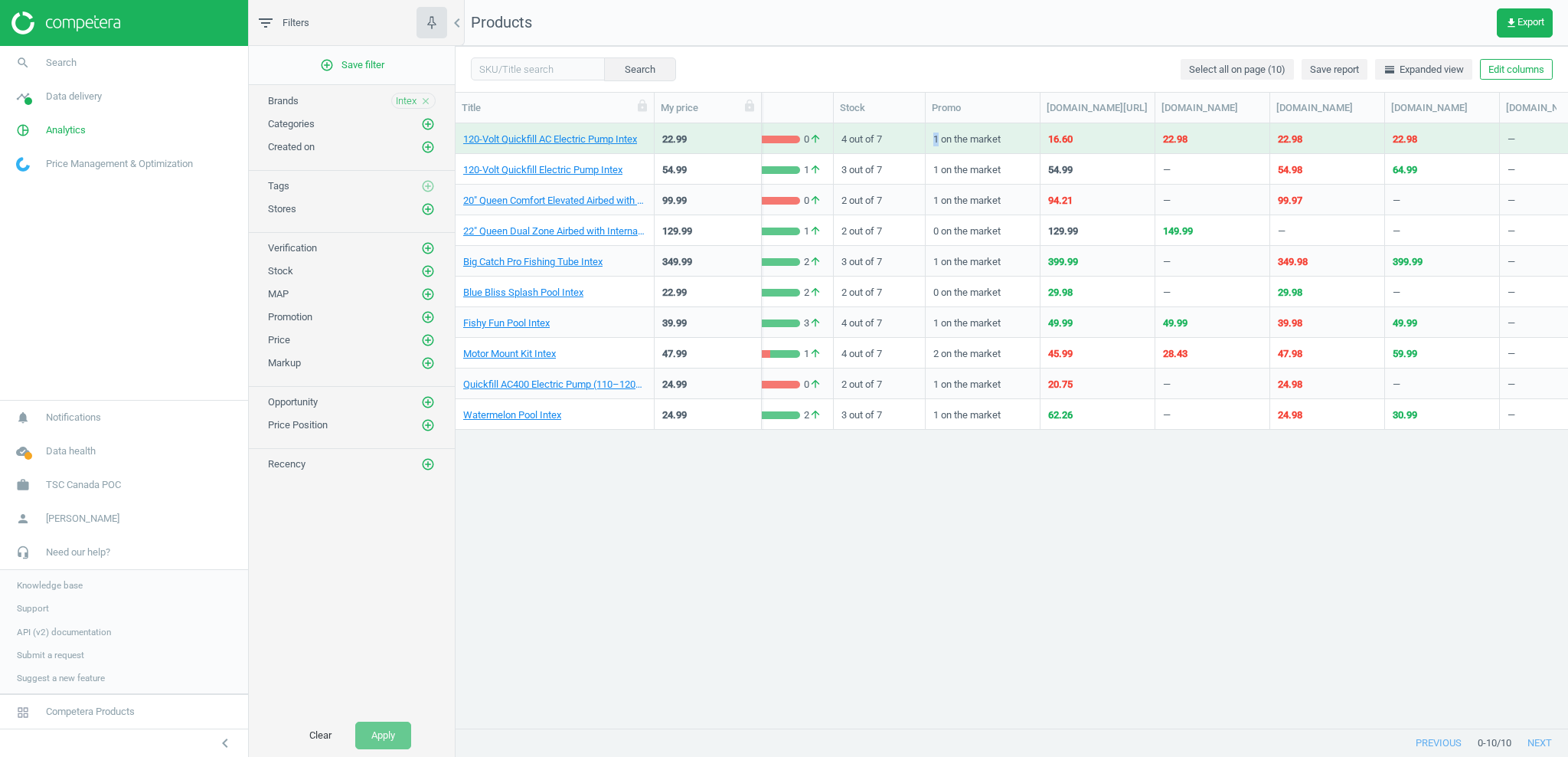
click at [984, 131] on div "1 on the market" at bounding box center [982, 139] width 99 height 27
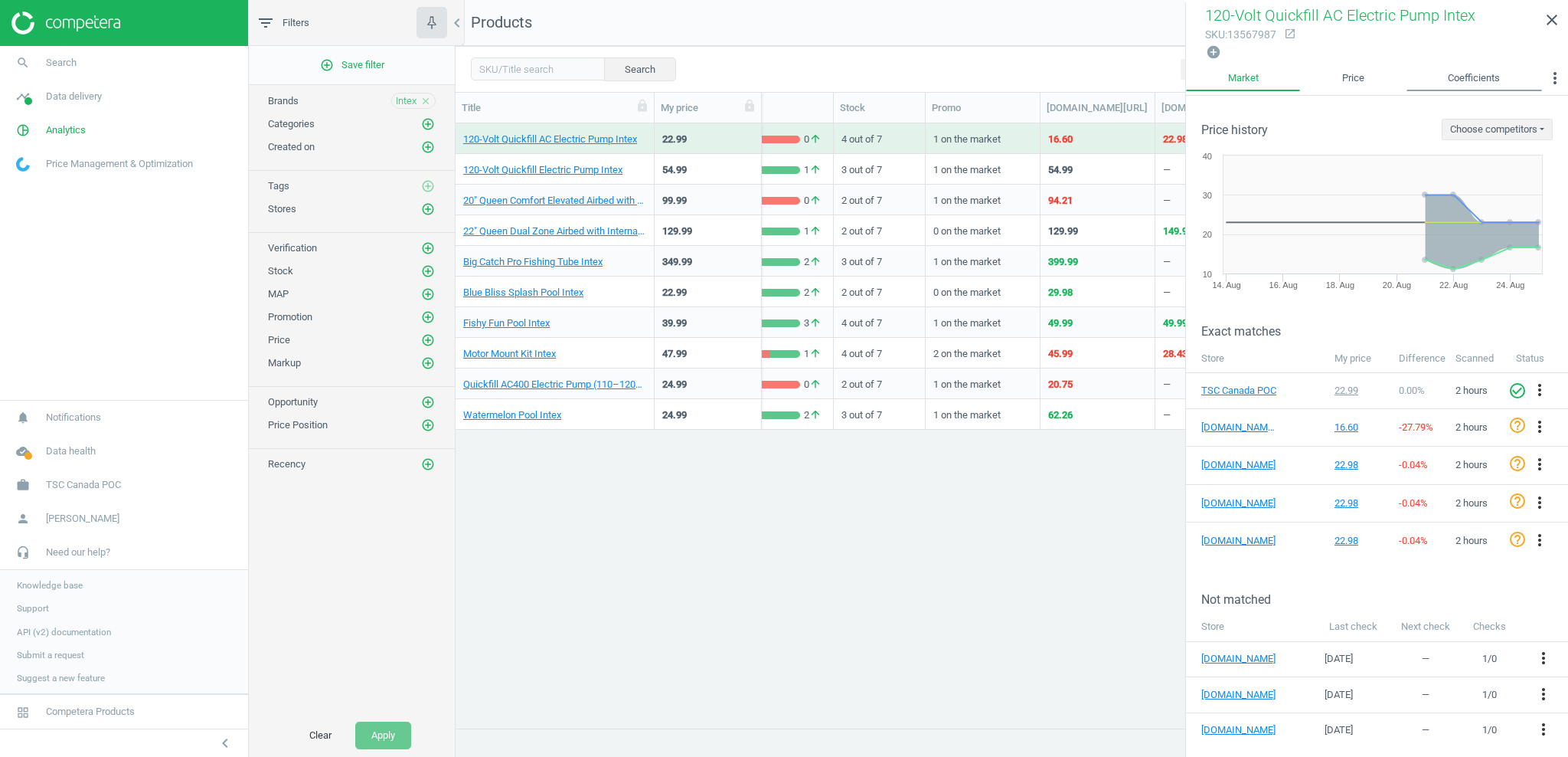
click at [1463, 72] on link "Coefficients" at bounding box center [1475, 78] width 136 height 26
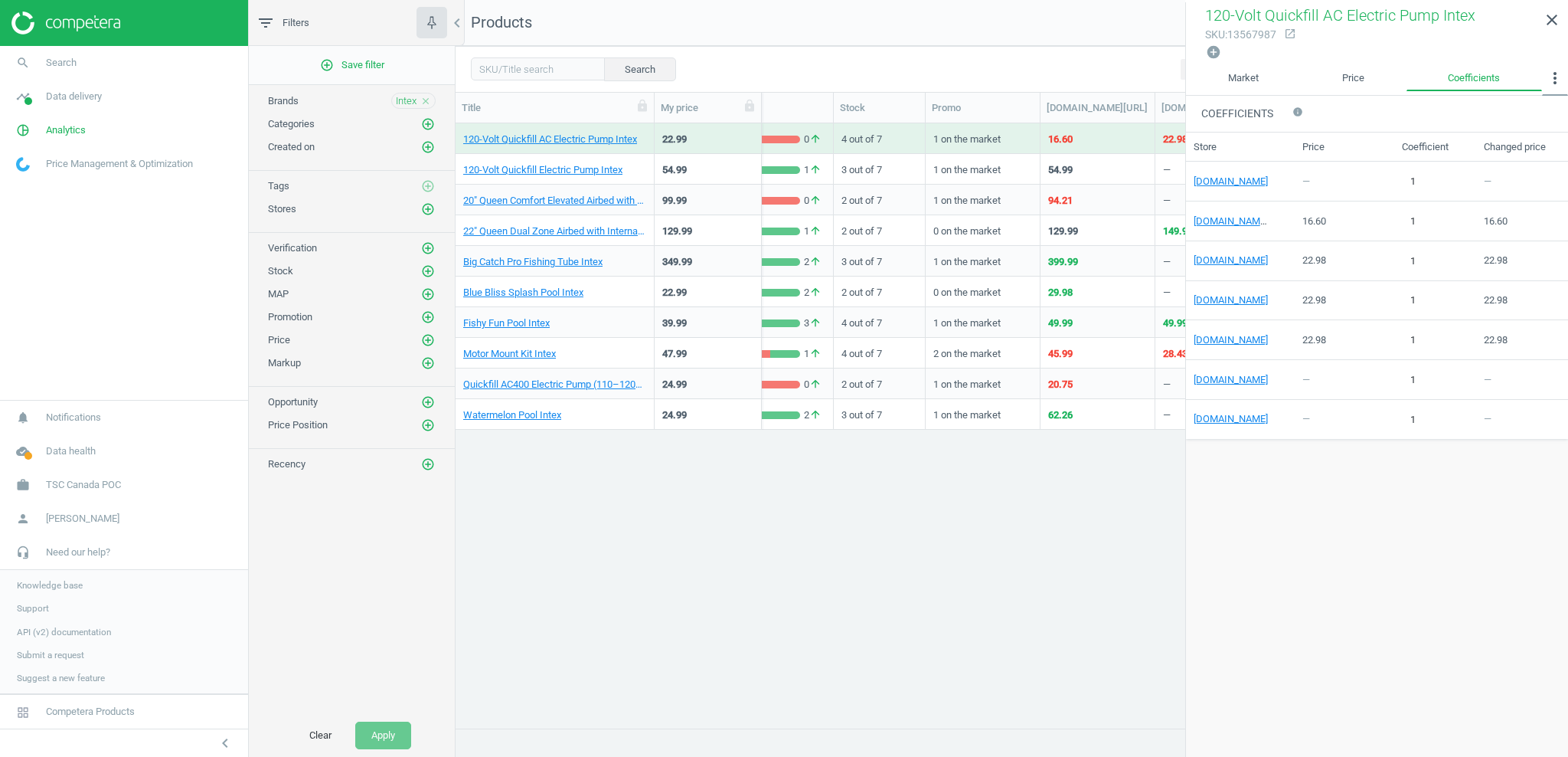
click at [1556, 76] on icon "more_vert" at bounding box center [1555, 78] width 18 height 18
click at [1499, 130] on button "MAP Violations" at bounding box center [1517, 130] width 101 height 18
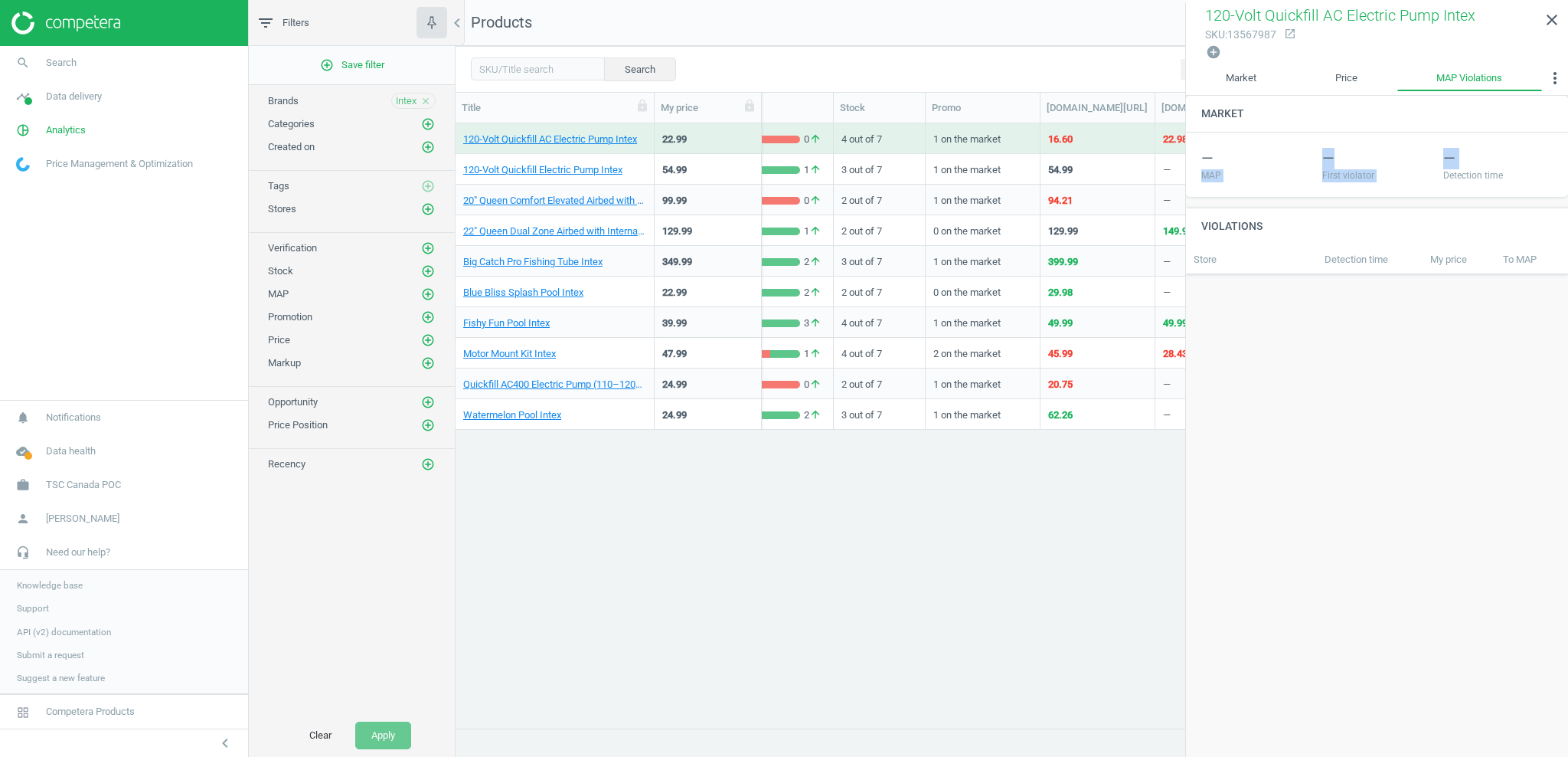
drag, startPoint x: 1202, startPoint y: 171, endPoint x: 1515, endPoint y: 172, distance: 313.0
click at [1524, 168] on div "— MAP — First violator — Detection time" at bounding box center [1378, 164] width 363 height 34
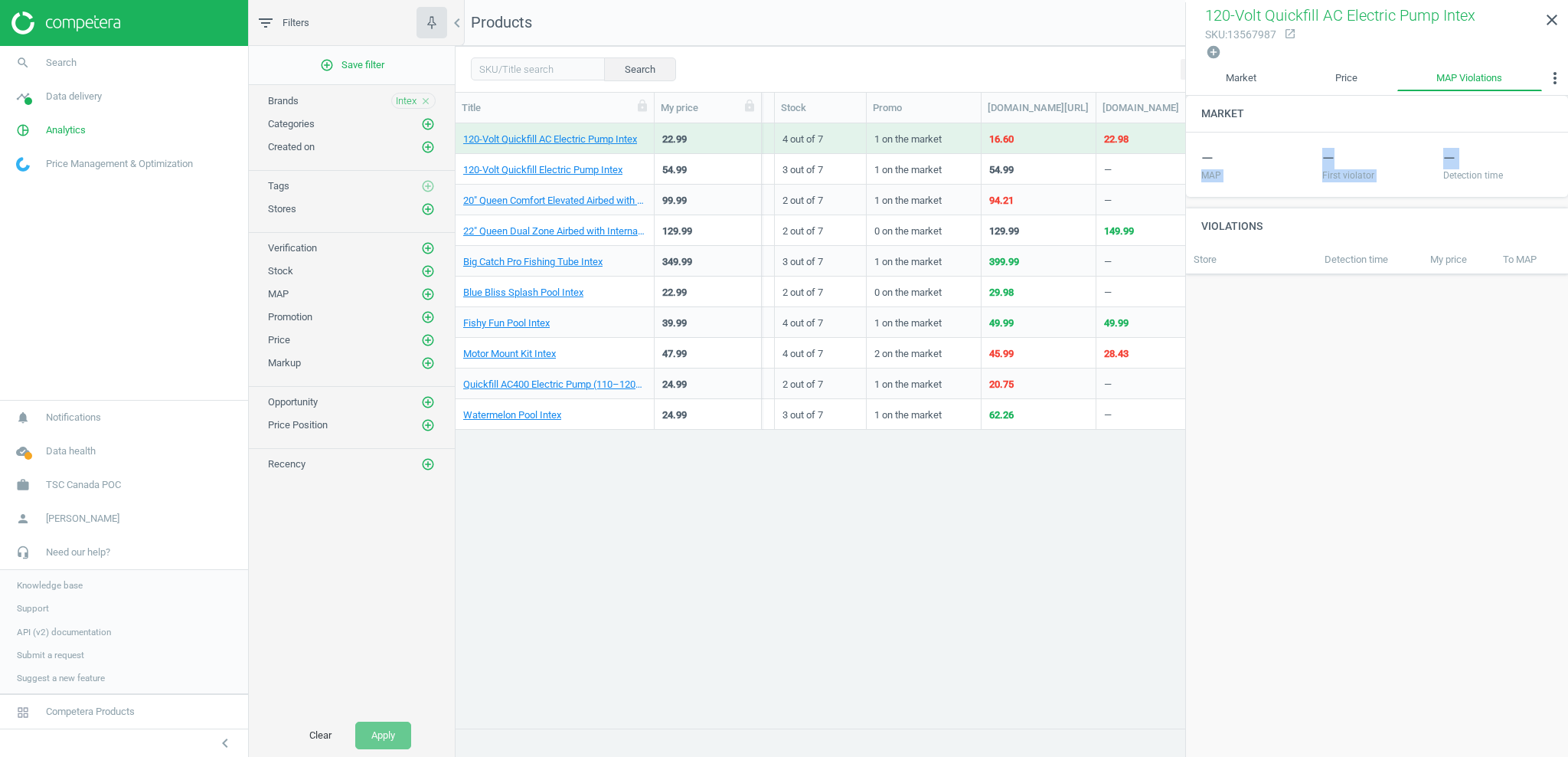
scroll to position [0, 477]
